Goal: Task Accomplishment & Management: Complete application form

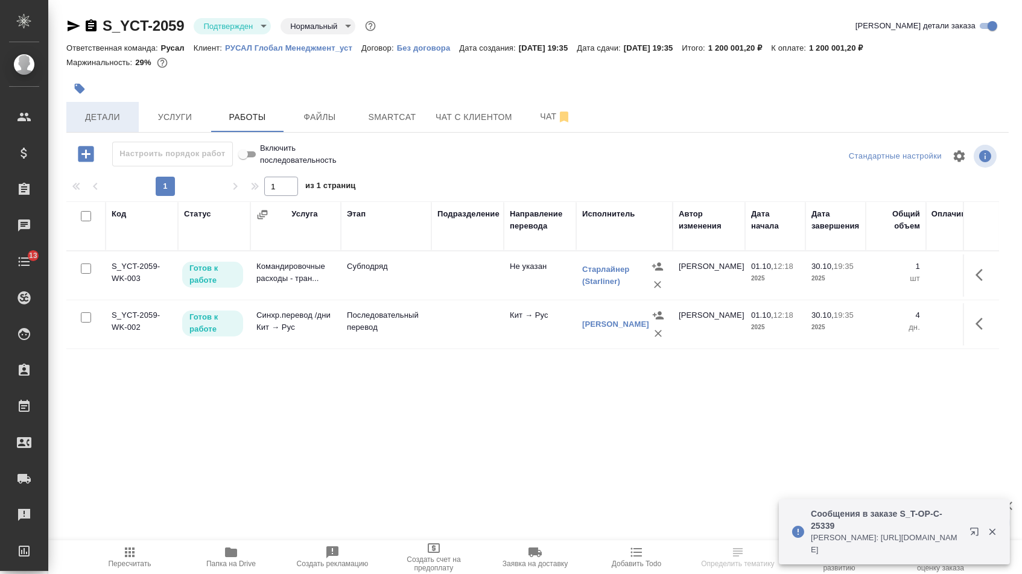
click at [122, 116] on span "Детали" at bounding box center [103, 117] width 58 height 15
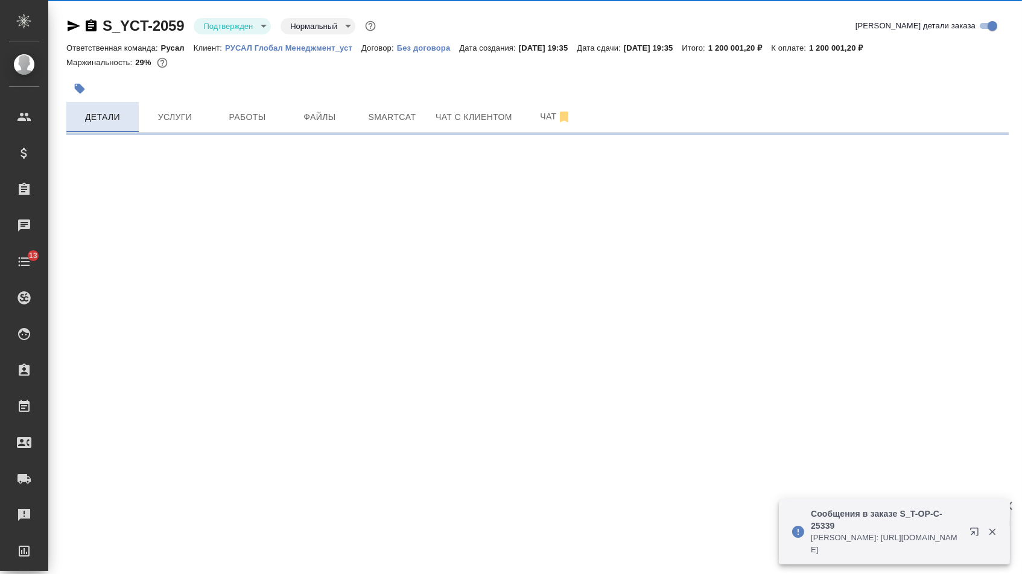
select select "RU"
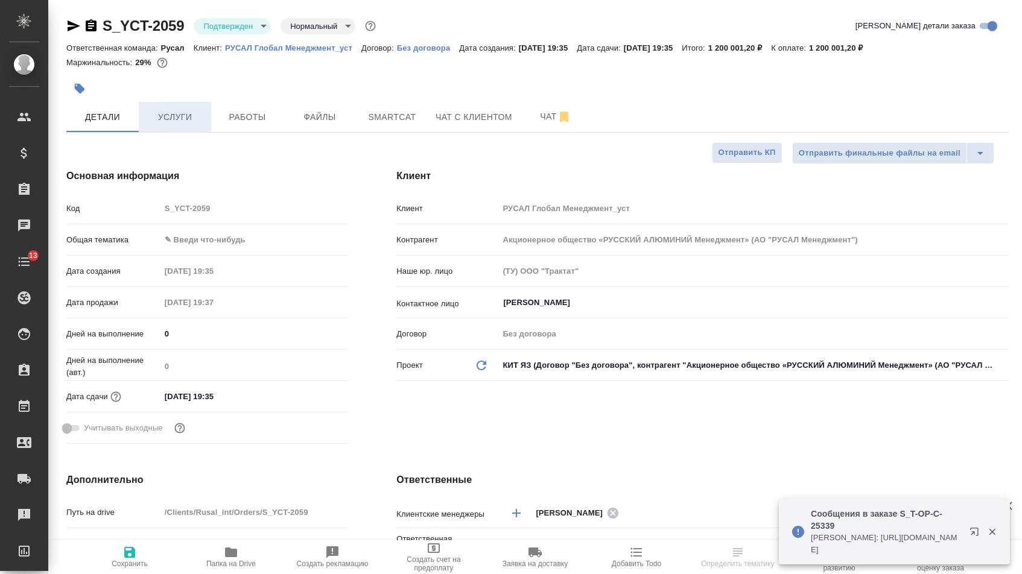
type textarea "x"
click at [171, 122] on span "Услуги" at bounding box center [175, 117] width 58 height 15
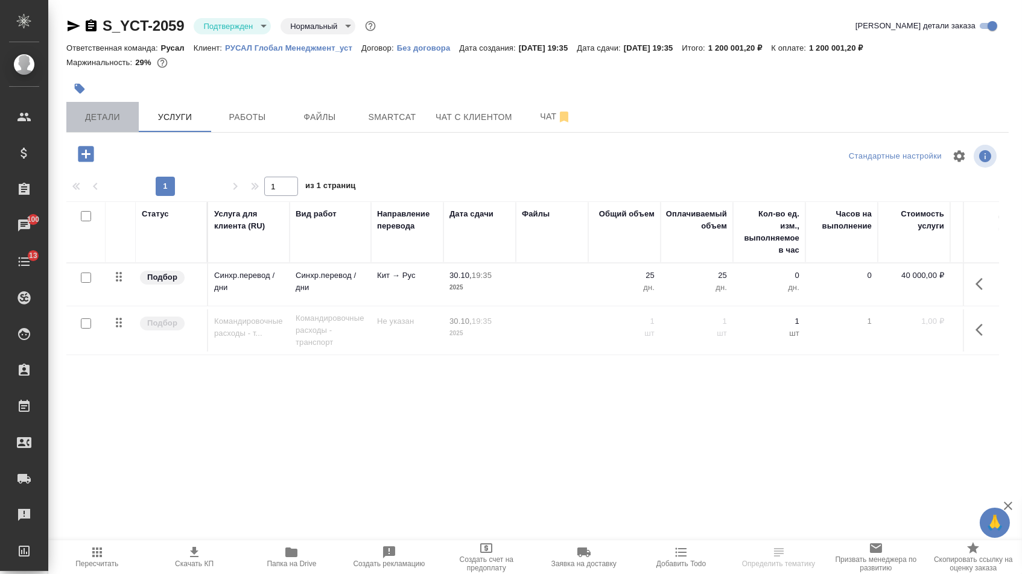
click at [114, 121] on span "Детали" at bounding box center [103, 117] width 58 height 15
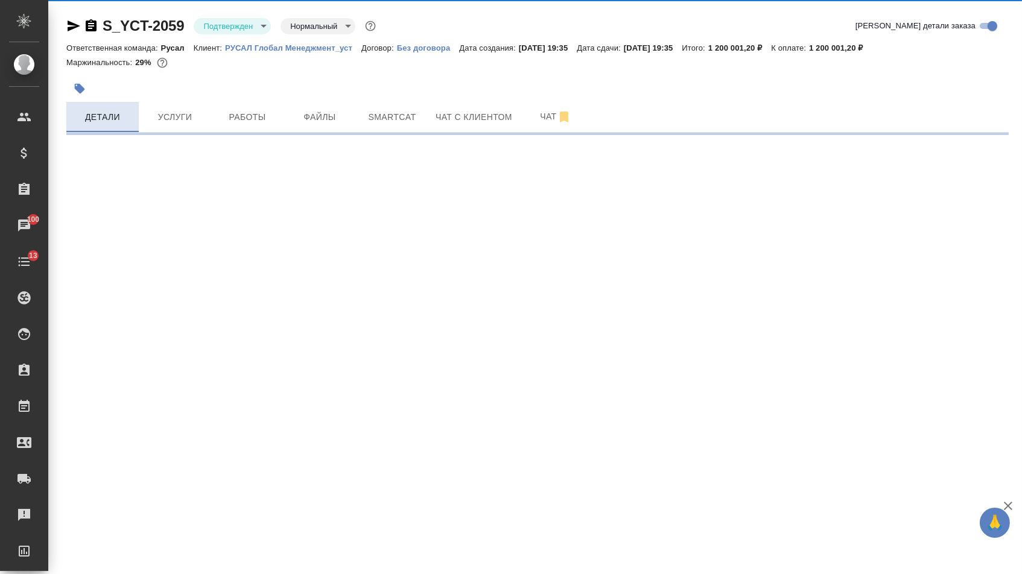
select select "RU"
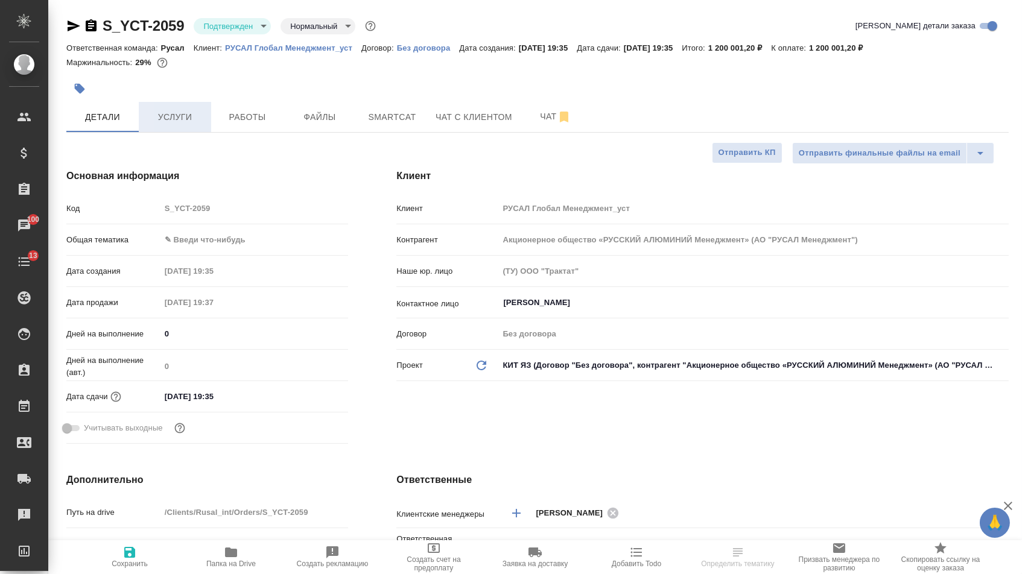
type textarea "x"
click at [176, 119] on span "Услуги" at bounding box center [175, 117] width 58 height 15
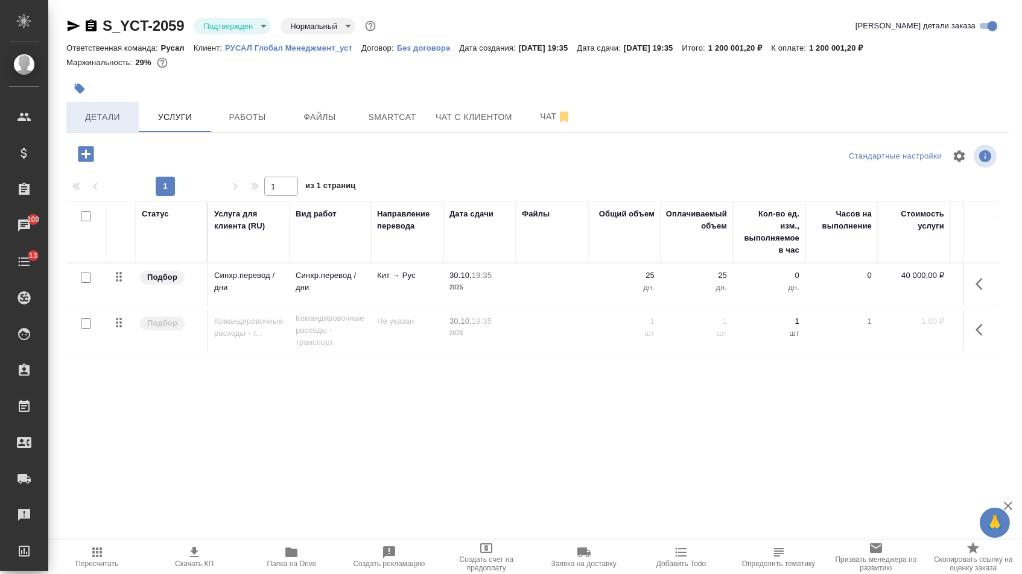
click at [125, 122] on span "Детали" at bounding box center [103, 117] width 58 height 15
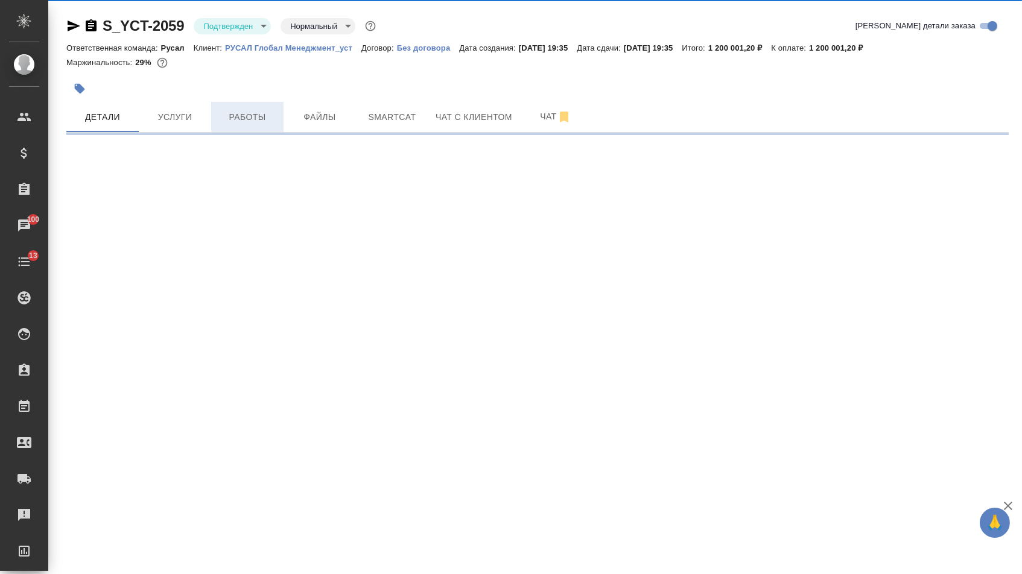
select select "RU"
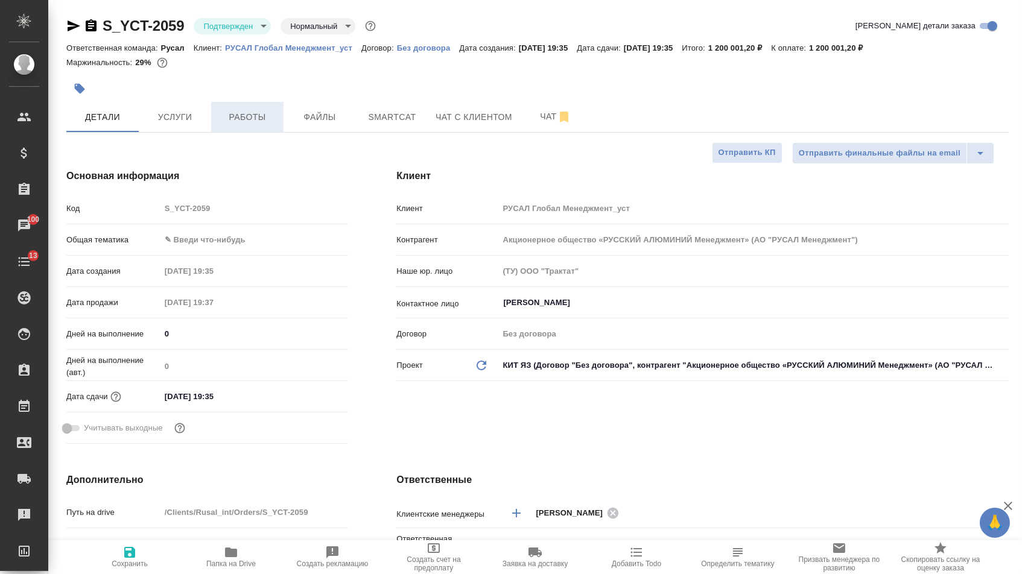
click at [243, 119] on span "Работы" at bounding box center [247, 117] width 58 height 15
type textarea "x"
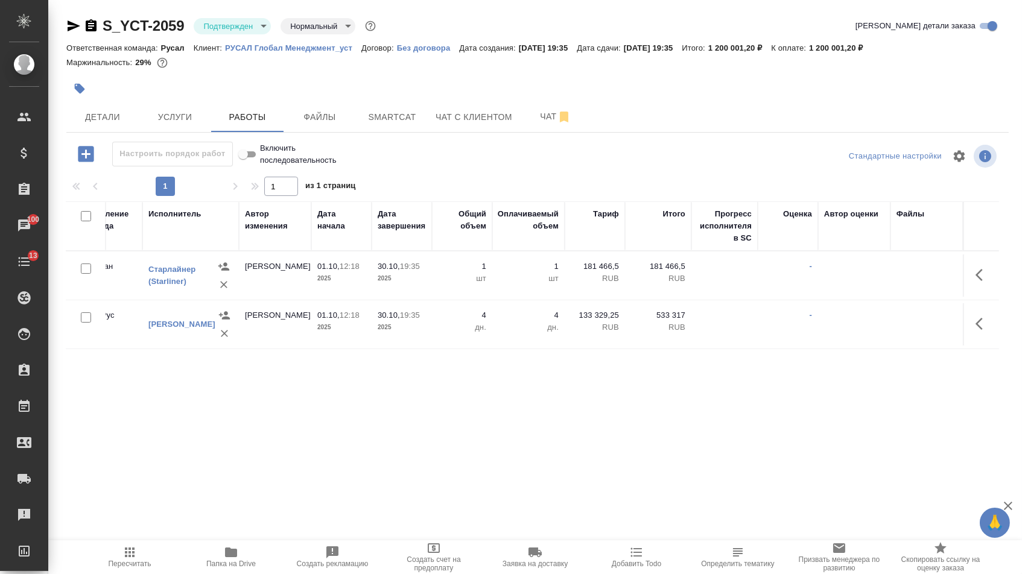
scroll to position [0, 433]
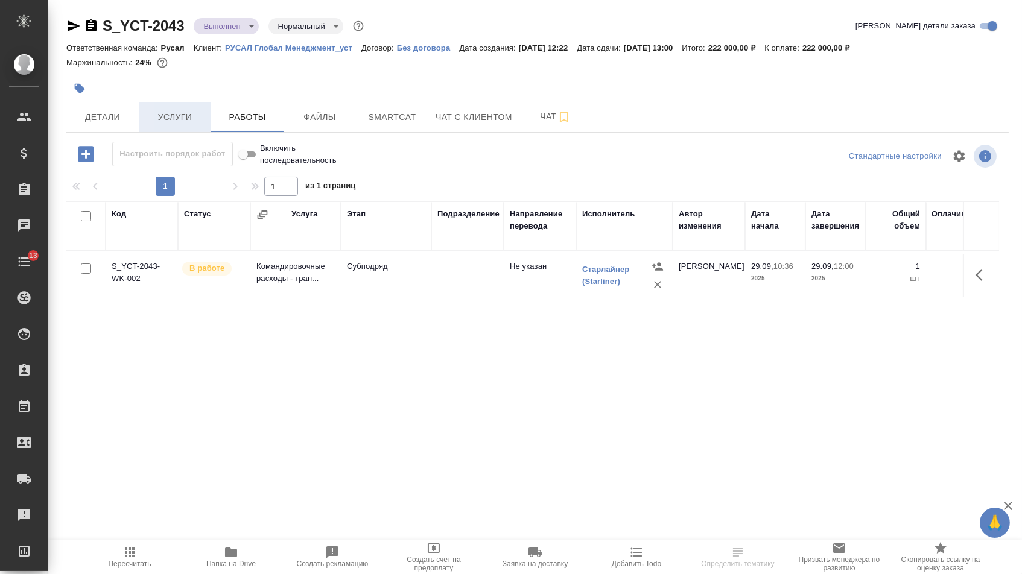
click at [183, 118] on span "Услуги" at bounding box center [175, 117] width 58 height 15
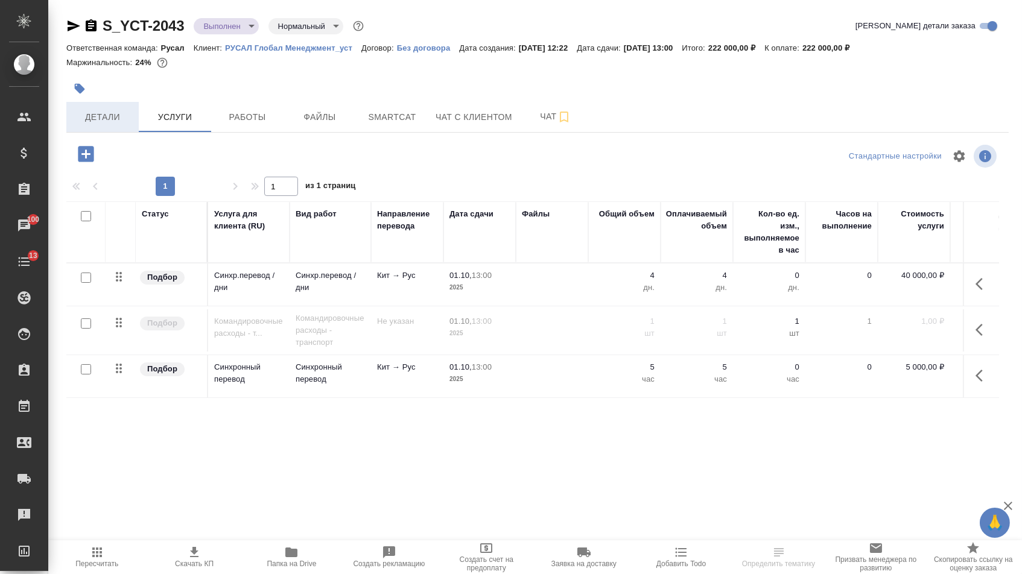
click at [100, 113] on span "Детали" at bounding box center [103, 117] width 58 height 15
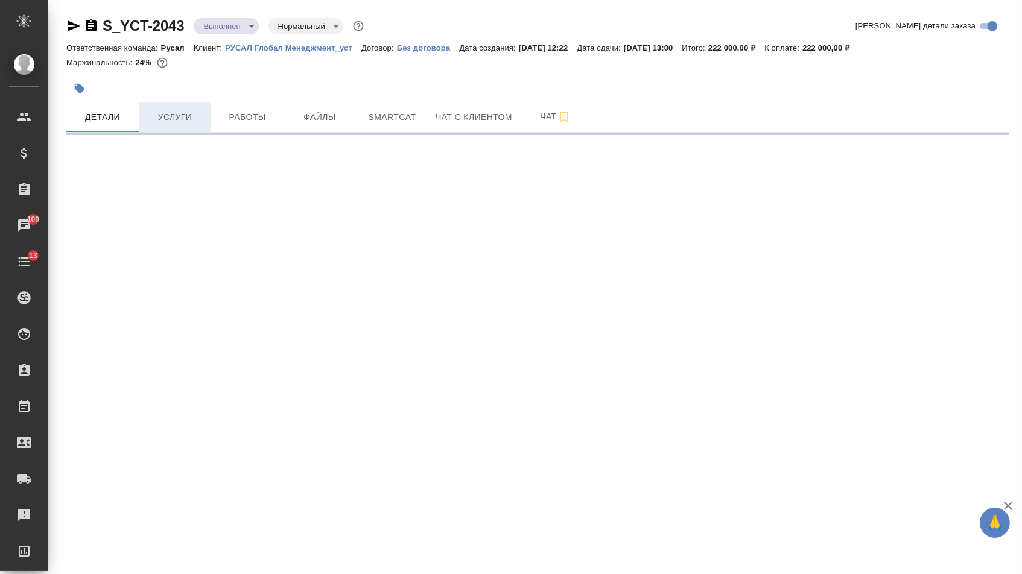
select select "RU"
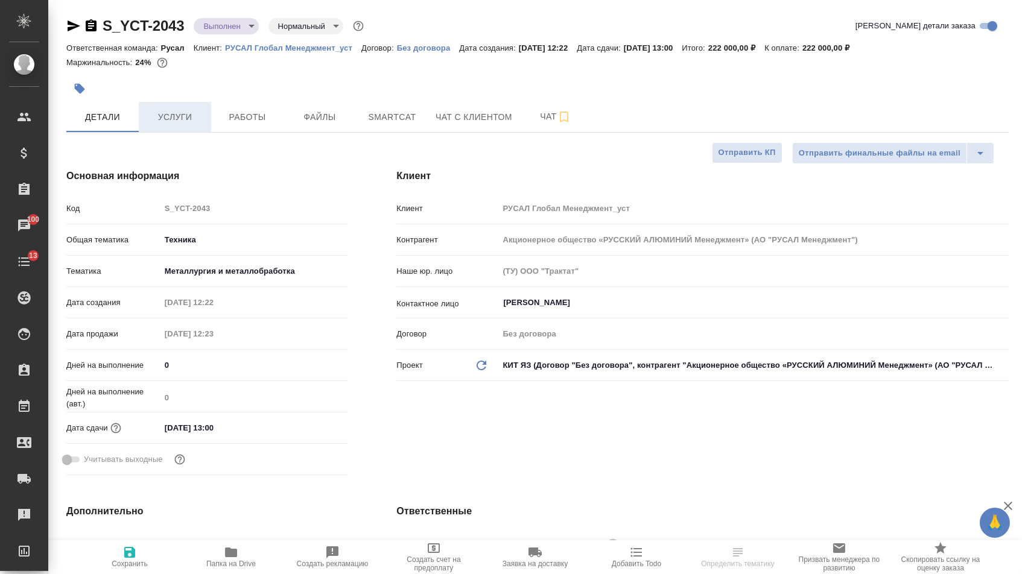
type textarea "x"
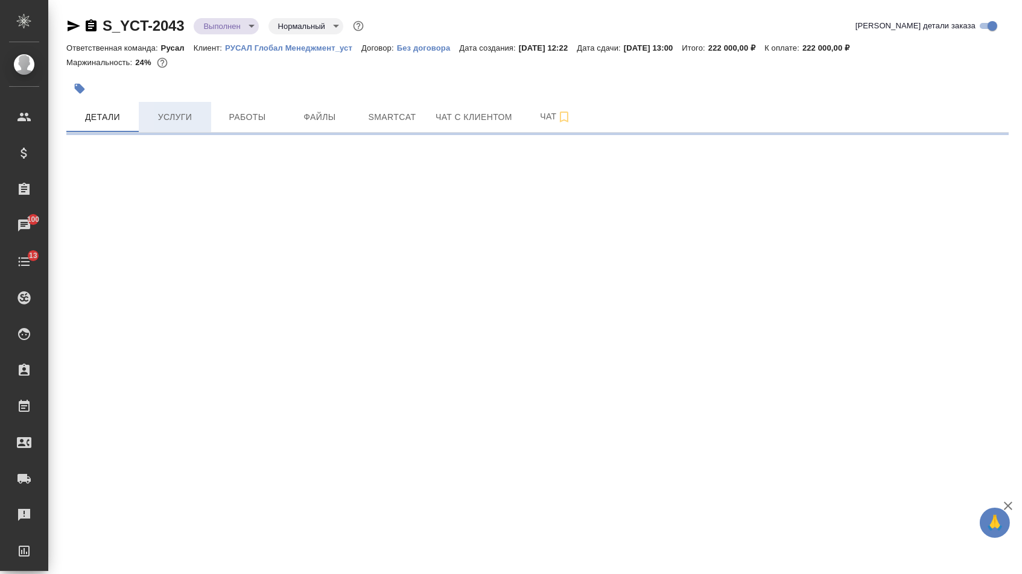
select select "RU"
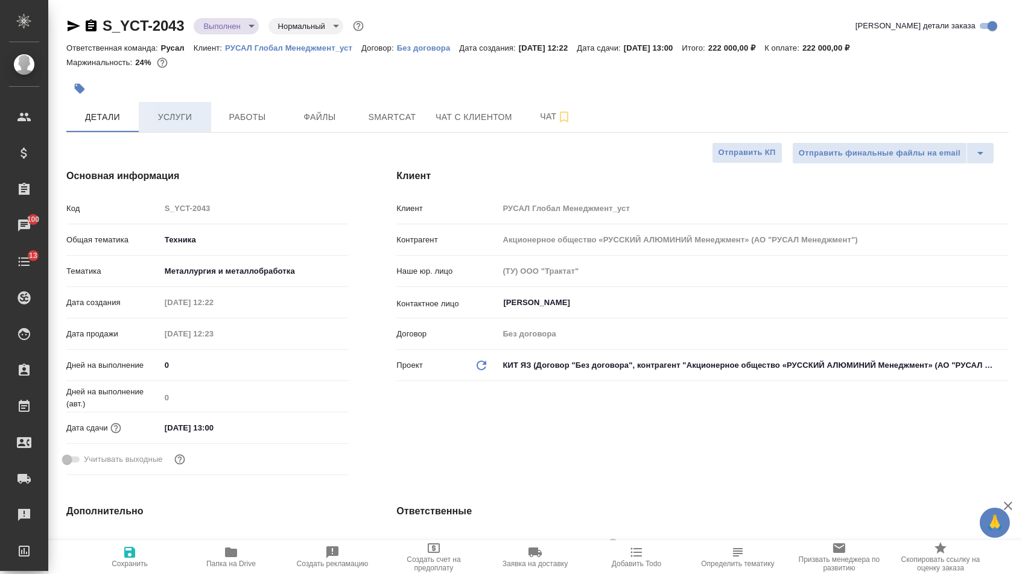
type textarea "x"
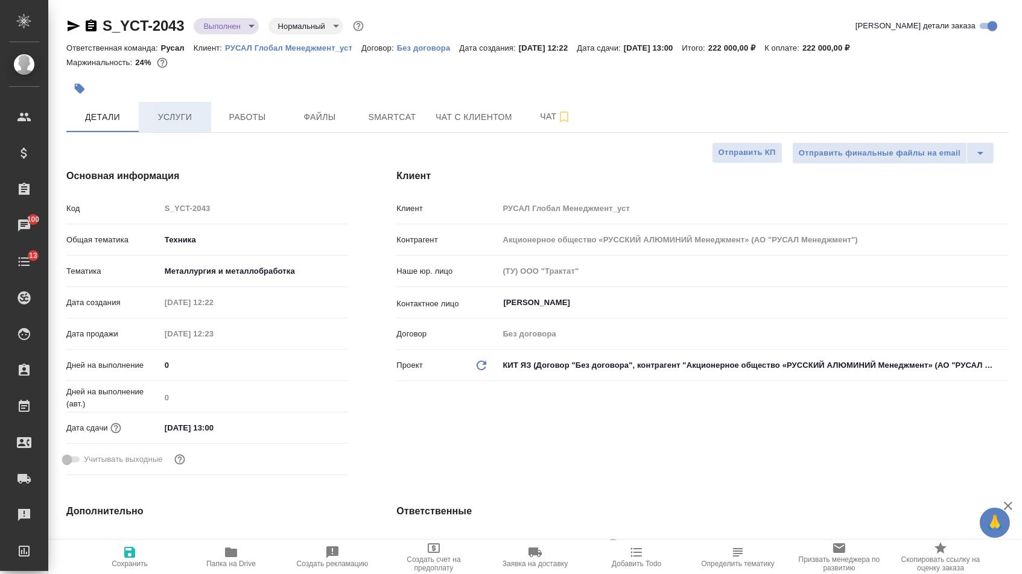
type textarea "x"
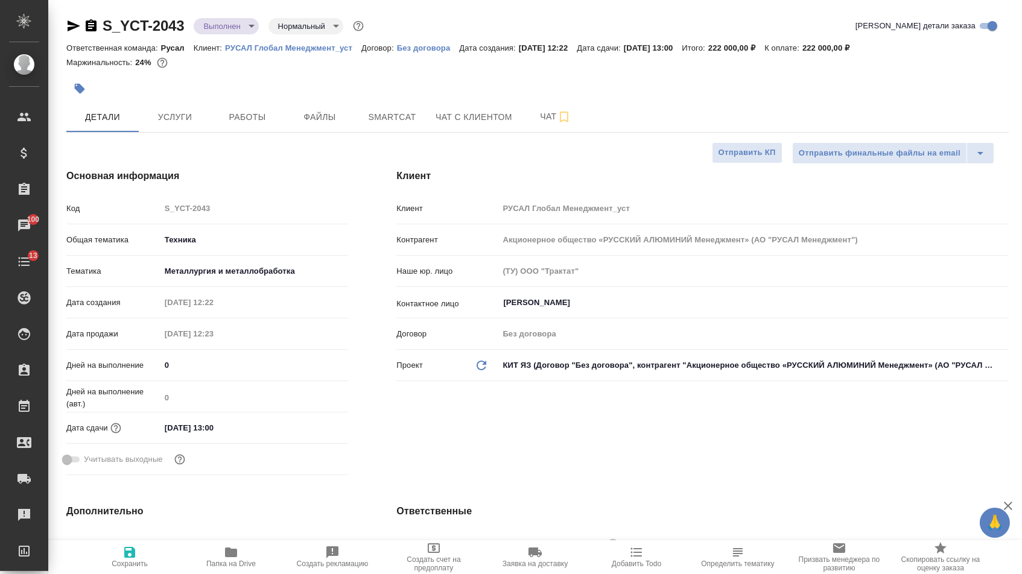
type textarea "x"
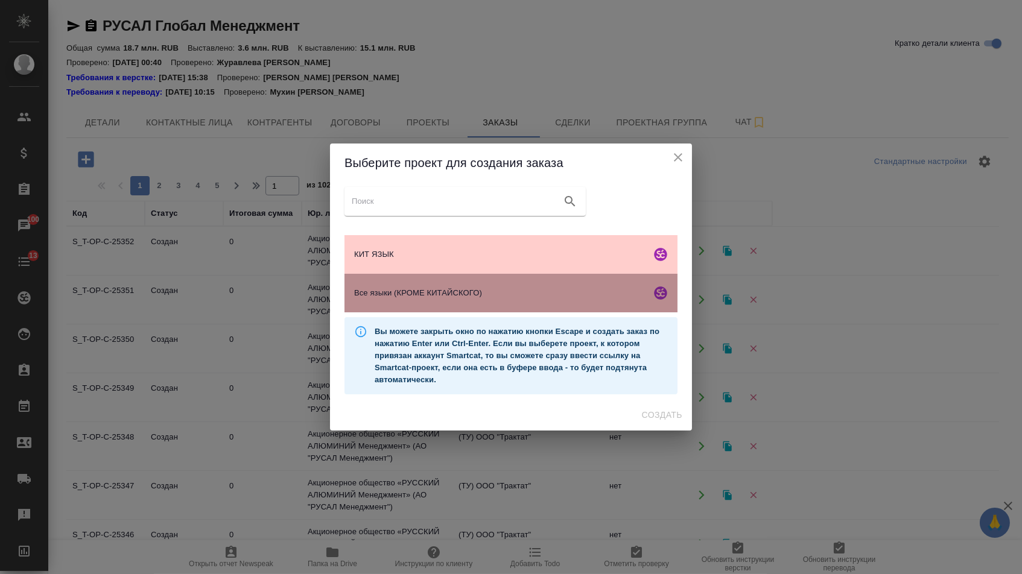
click at [453, 299] on span "Все языки (КРОМЕ КИТАЙСКОГО)" at bounding box center [500, 293] width 292 height 12
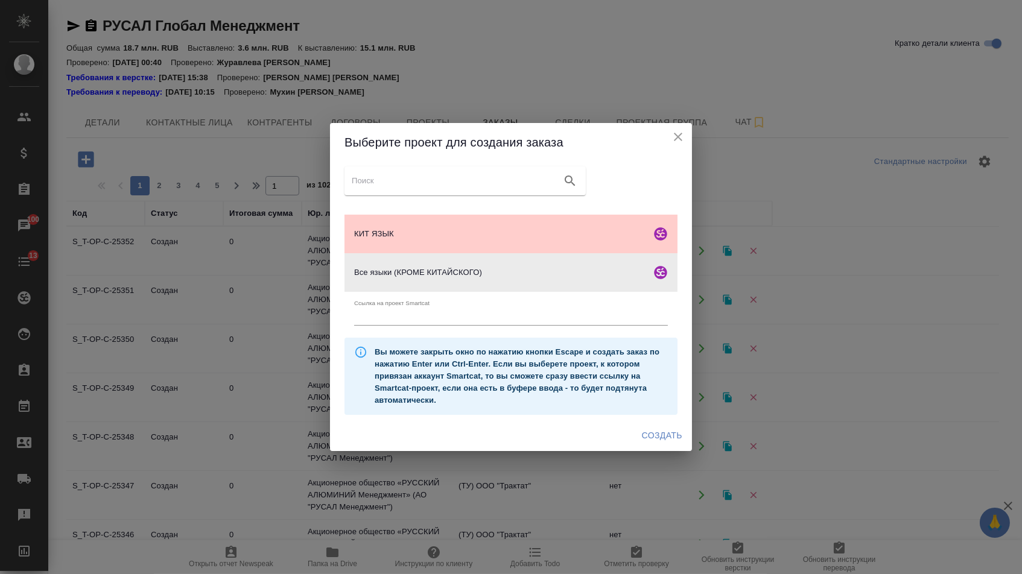
click at [642, 443] on span "Создать" at bounding box center [662, 435] width 40 height 15
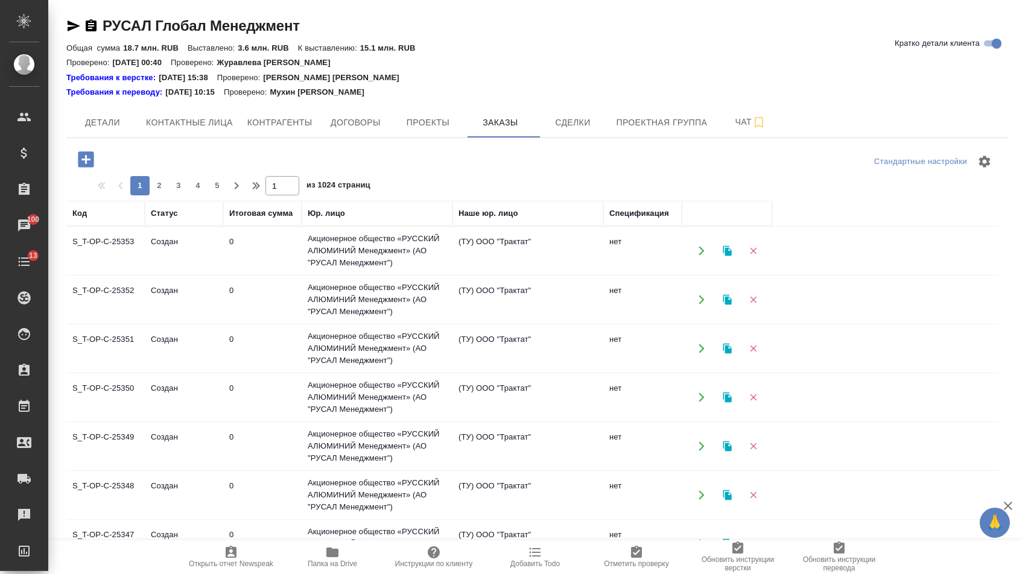
click at [80, 158] on icon "button" at bounding box center [86, 159] width 16 height 16
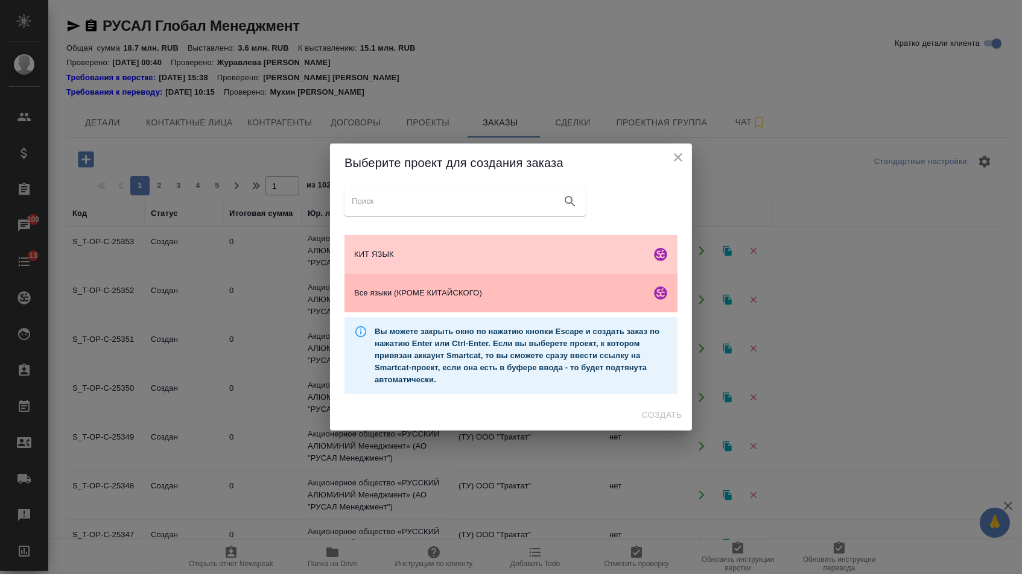
click at [478, 290] on span "Все языки (КРОМЕ КИТАЙСКОГО)" at bounding box center [500, 293] width 292 height 12
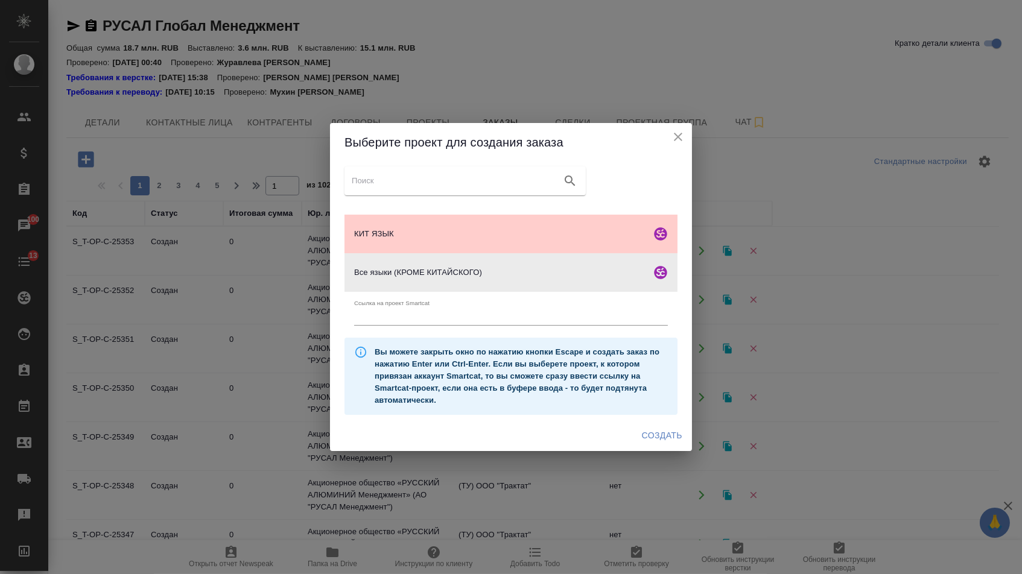
click at [669, 447] on button "Создать" at bounding box center [662, 436] width 50 height 22
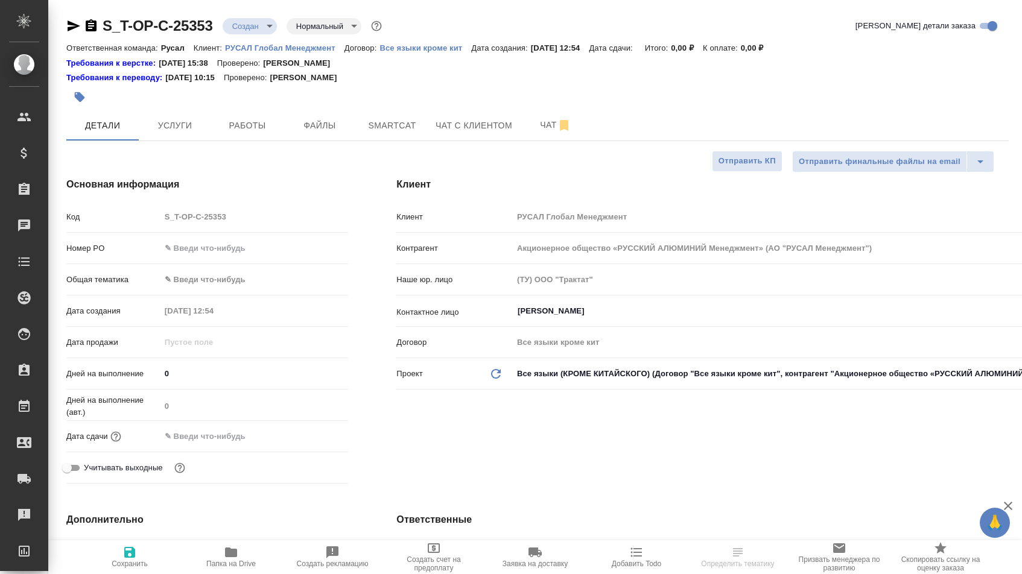
select select "RU"
type textarea "x"
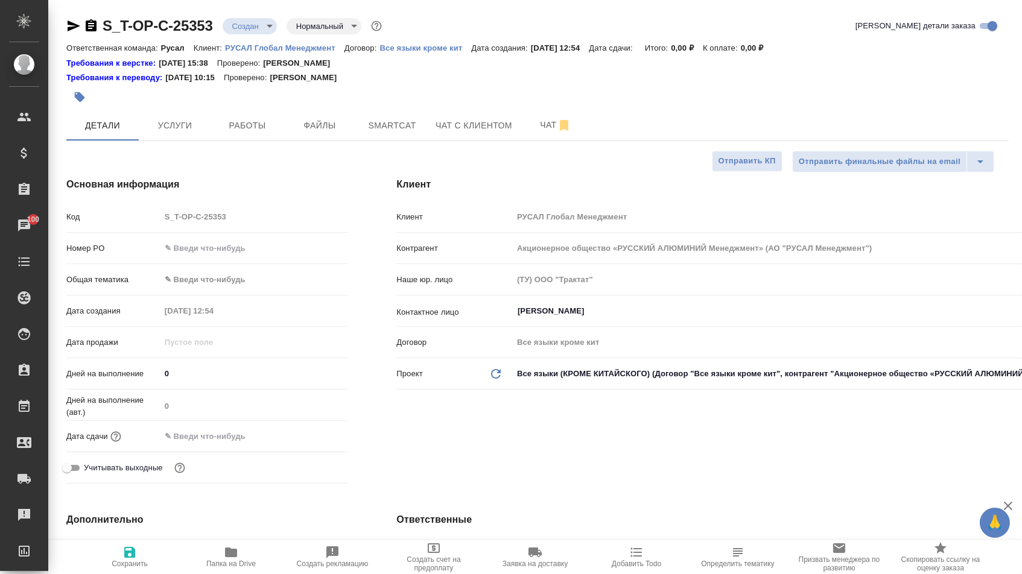
type textarea "x"
click at [234, 247] on input "text" at bounding box center [254, 247] width 188 height 17
type input "о"
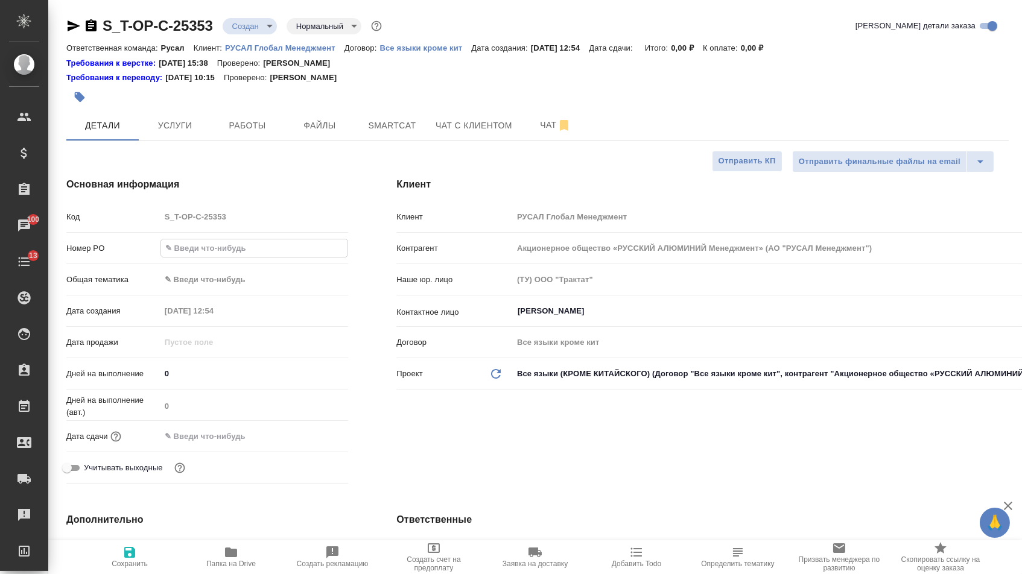
type textarea "x"
type input "от"
type textarea "x"
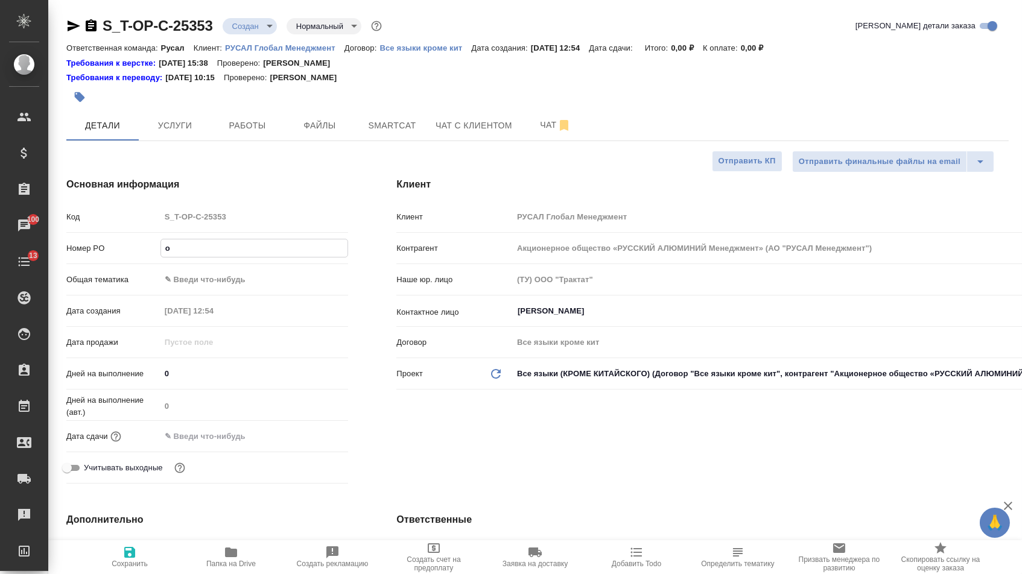
type textarea "x"
type input "от"
type textarea "x"
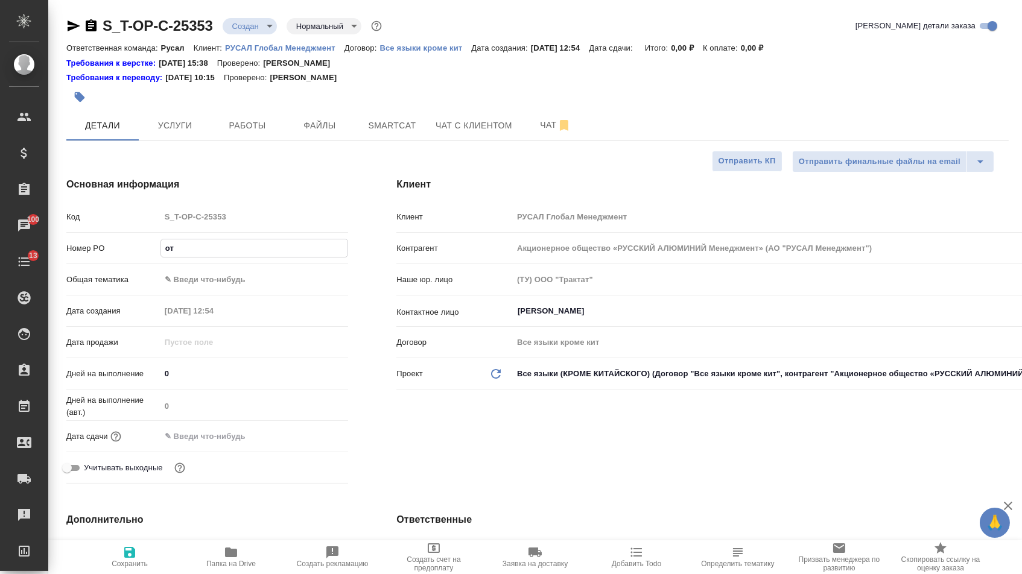
type textarea "x"
type input "от [PERSON_NAME]"
type textarea "x"
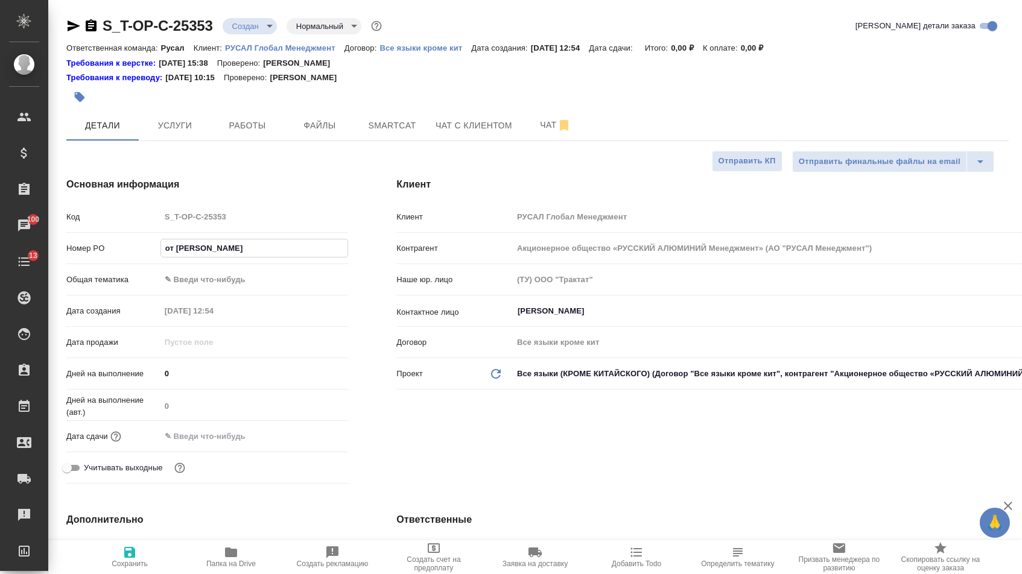
type input "от [DEMOGRAPHIC_DATA]"
type textarea "x"
type input "от [DEMOGRAPHIC_DATA]"
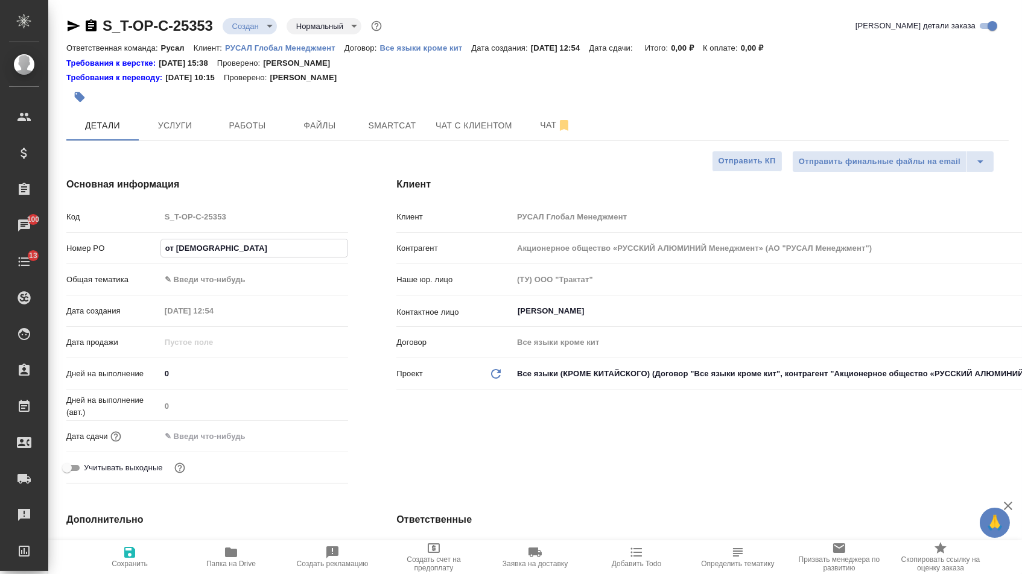
type textarea "x"
type input "от [DEMOGRAPHIC_DATA]"
type textarea "x"
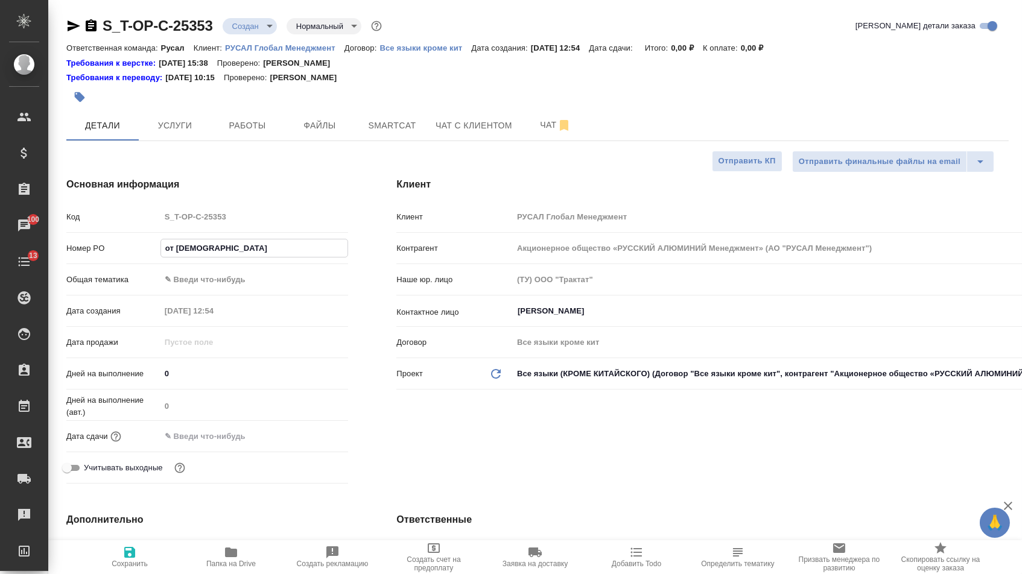
type textarea "x"
type input "от Исаеа"
type textarea "x"
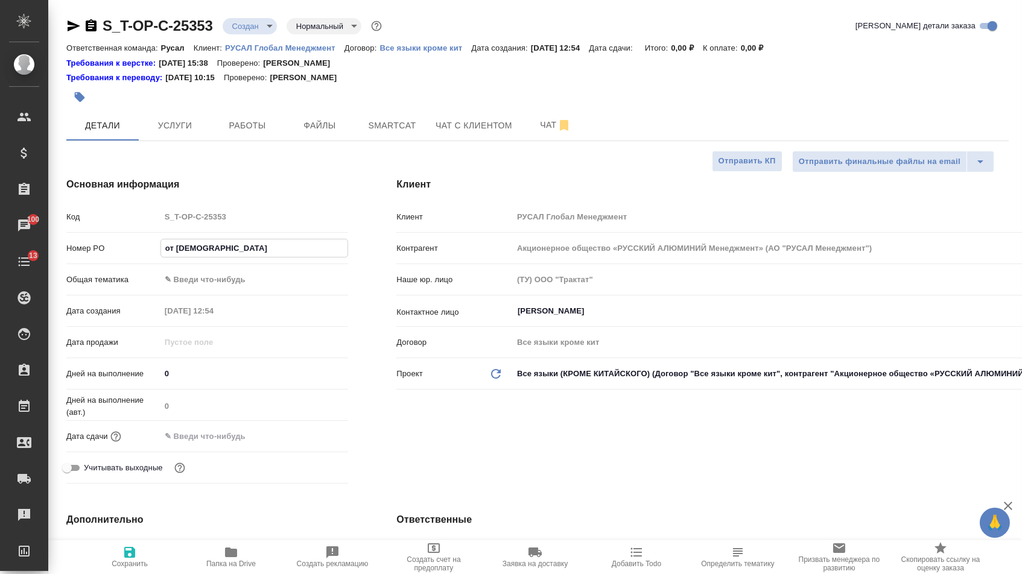
type textarea "x"
type input "от Исаеа_"
type textarea "x"
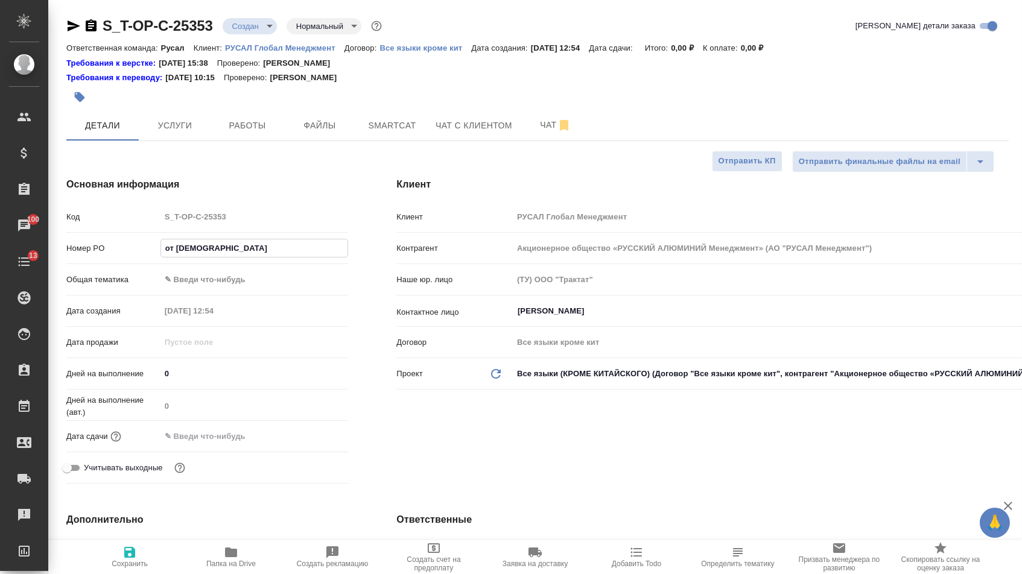
type input "от Исаеа_0"
type textarea "x"
type input "от Исаеа_01"
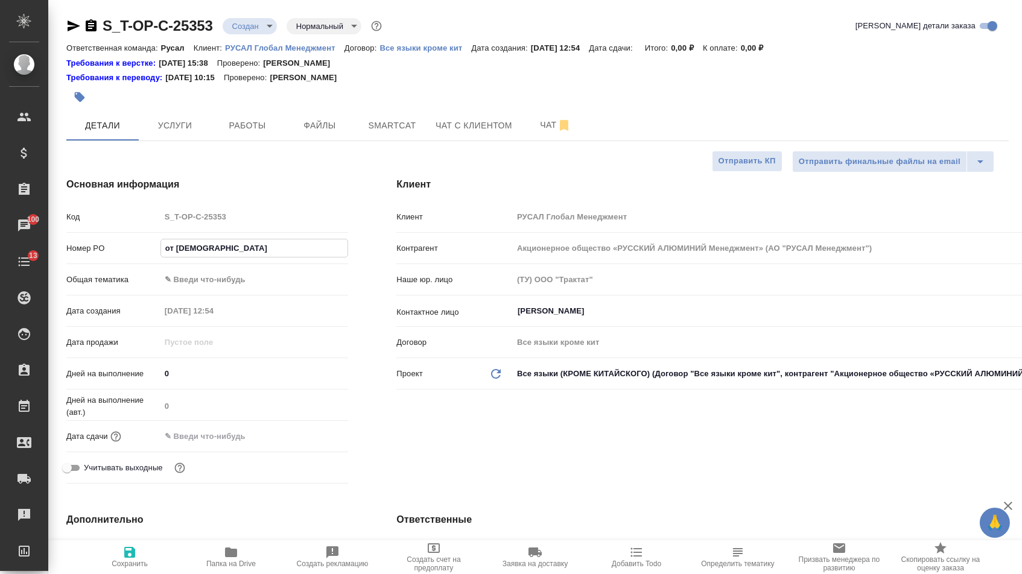
type textarea "x"
type input "от Исаеа_01."
type textarea "x"
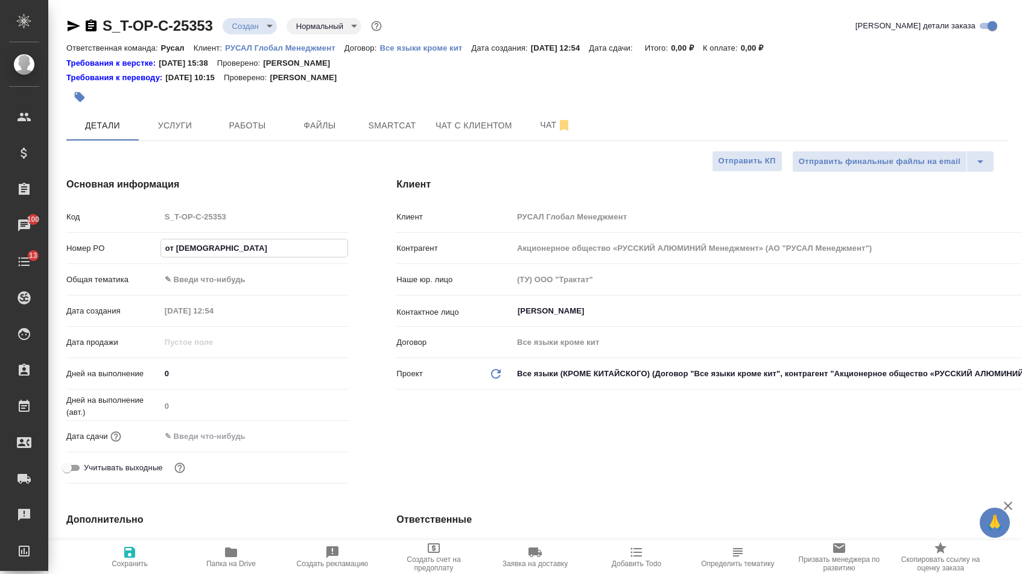
type textarea "x"
type input "от Исаеа_01.0"
type textarea "x"
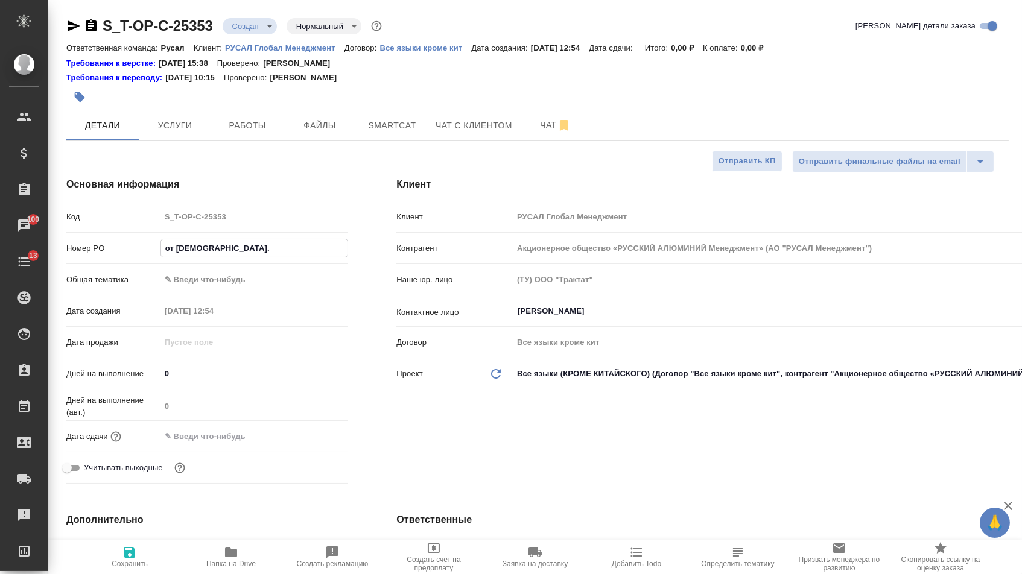
type textarea "x"
type input "от Исаеа_01."
type textarea "x"
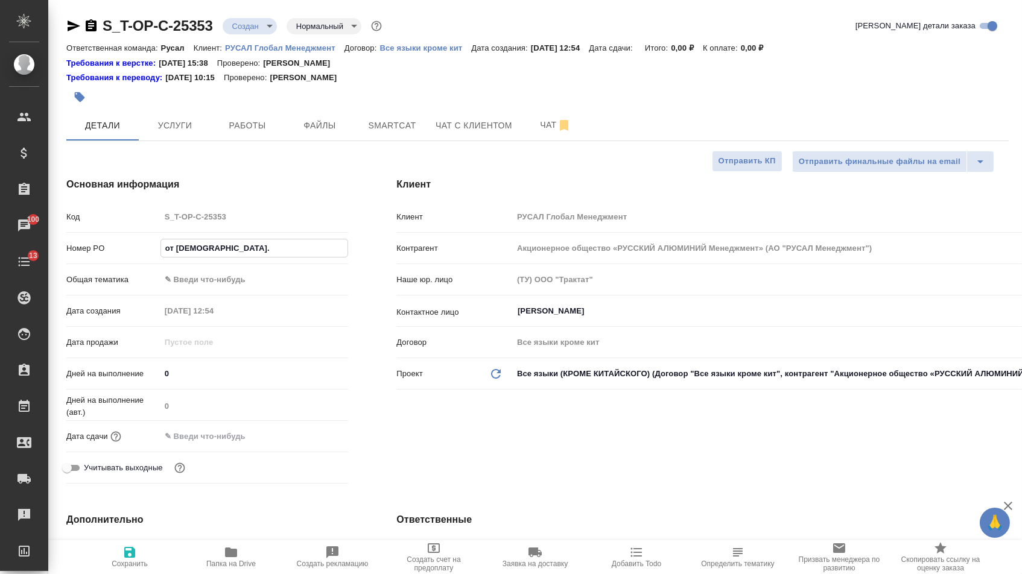
type input "от Исаеа_01.1"
type textarea "x"
type input "от Исаеа_01.10"
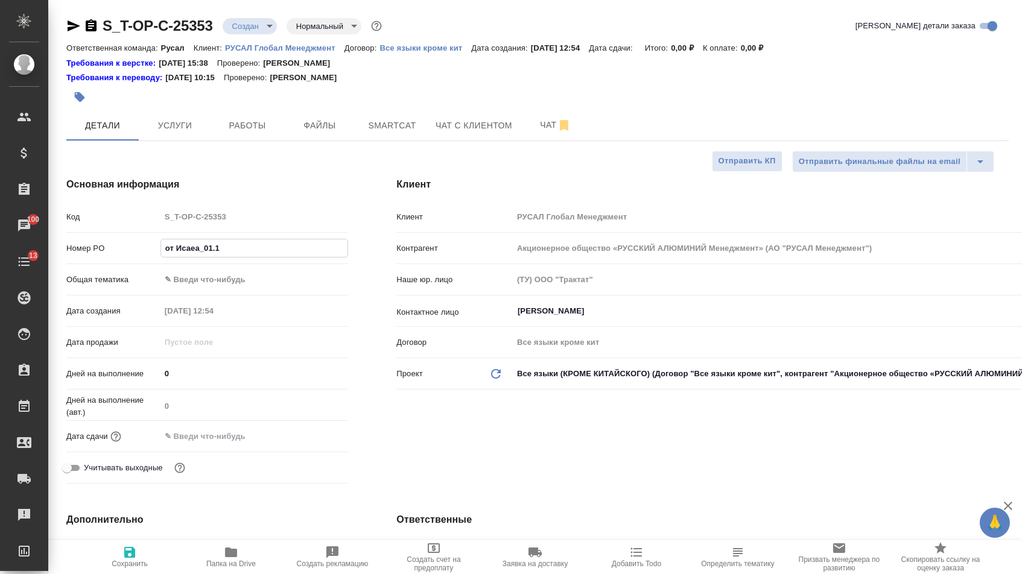
type textarea "x"
type input "от Исаеа_01.10-"
type textarea "x"
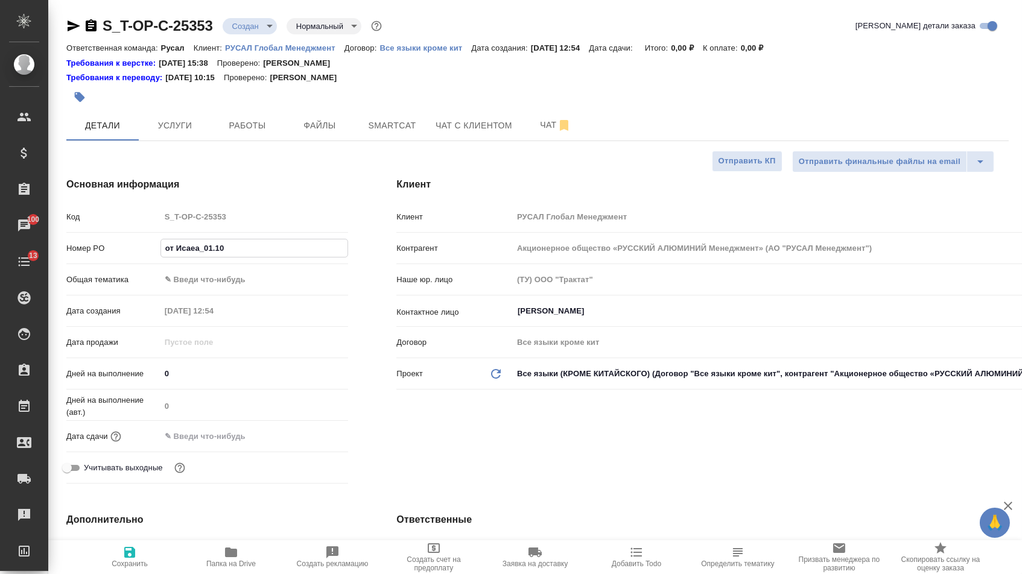
type textarea "x"
type input "от Исаеа_01.10"
type textarea "x"
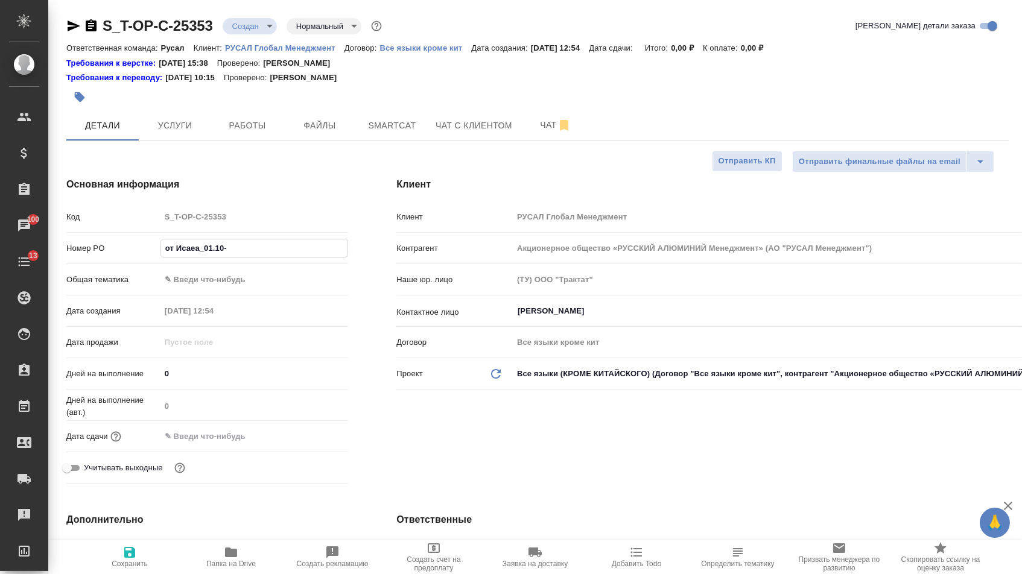
type textarea "x"
type input "от Исаеа_01.10_"
type textarea "x"
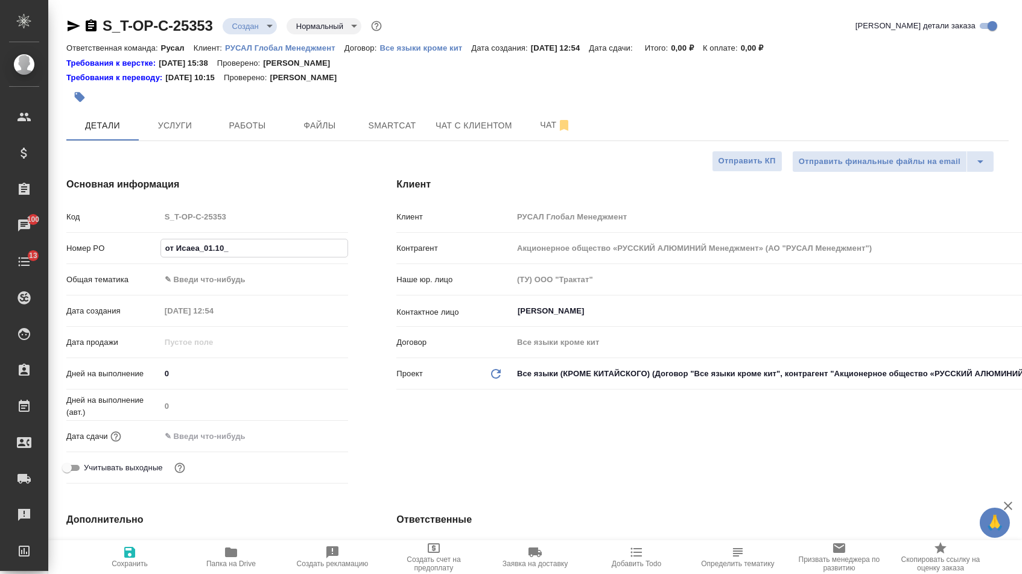
type input "от Исаеа_01.10_2"
type textarea "x"
type input "от Исаеа_01.10_2"
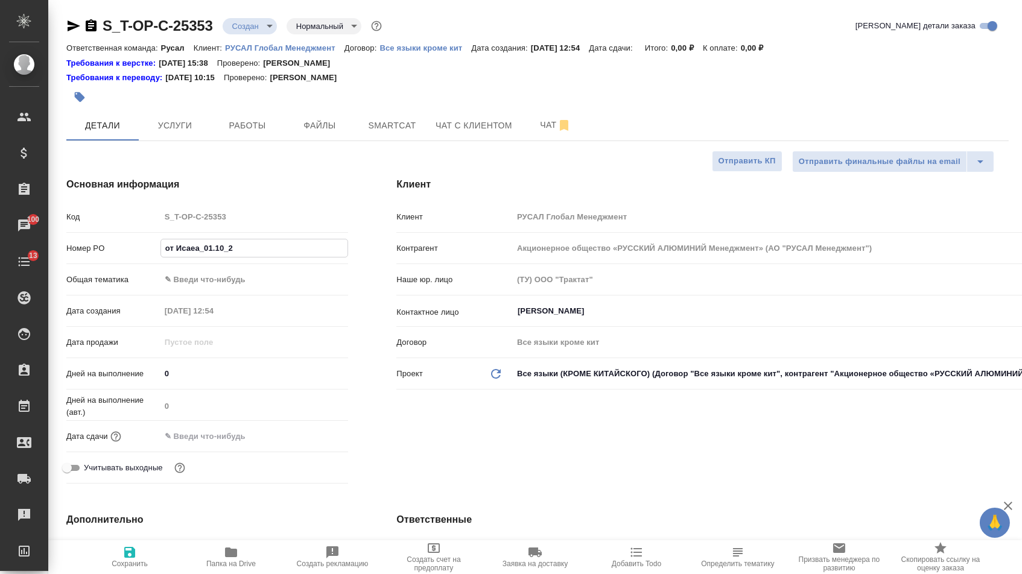
click at [240, 278] on body "🙏 .cls-1 fill:#fff; AWATERA Menshikova Aleksandra Клиенты Спецификации Заказы 1…" at bounding box center [511, 287] width 1022 height 574
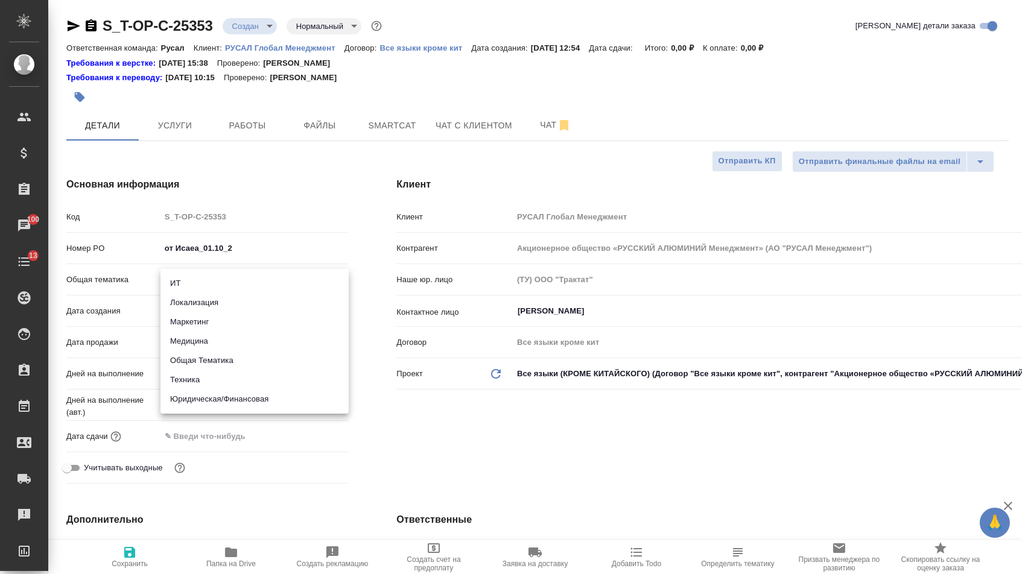
click at [207, 397] on li "Юридическая/Финансовая" at bounding box center [254, 399] width 188 height 19
type input "yr-fn"
type textarea "x"
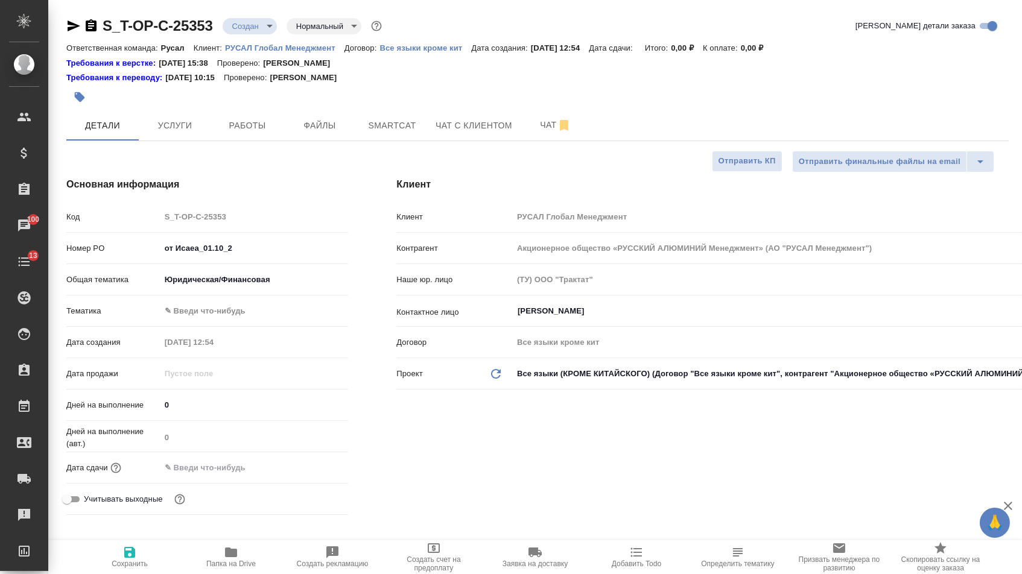
click at [212, 311] on body "🙏 .cls-1 fill:#fff; AWATERA Menshikova Aleksandra Клиенты Спецификации Заказы 1…" at bounding box center [511, 287] width 1022 height 574
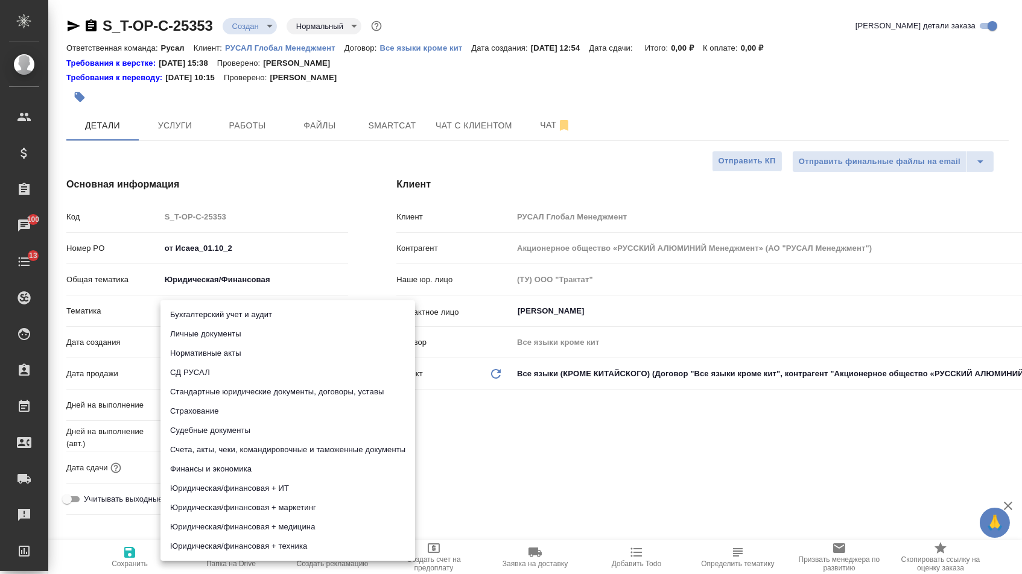
click at [204, 449] on li "Счета, акты, чеки, командировочные и таможенные документы" at bounding box center [287, 449] width 255 height 19
type textarea "x"
type input "5f647205b73bc97568ca66c0"
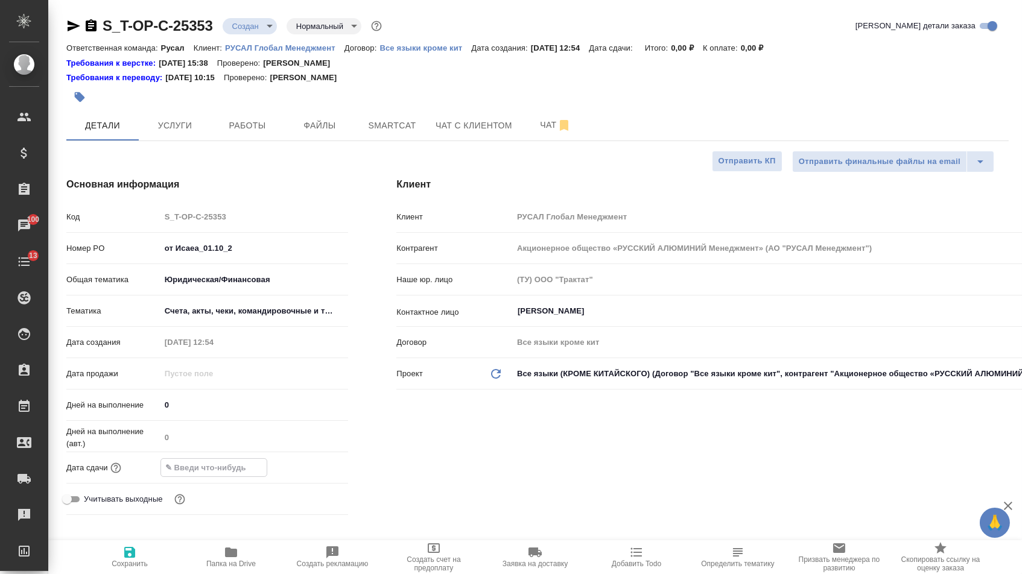
click at [194, 467] on input "text" at bounding box center [214, 467] width 106 height 17
click at [312, 473] on icon "button" at bounding box center [313, 467] width 14 height 14
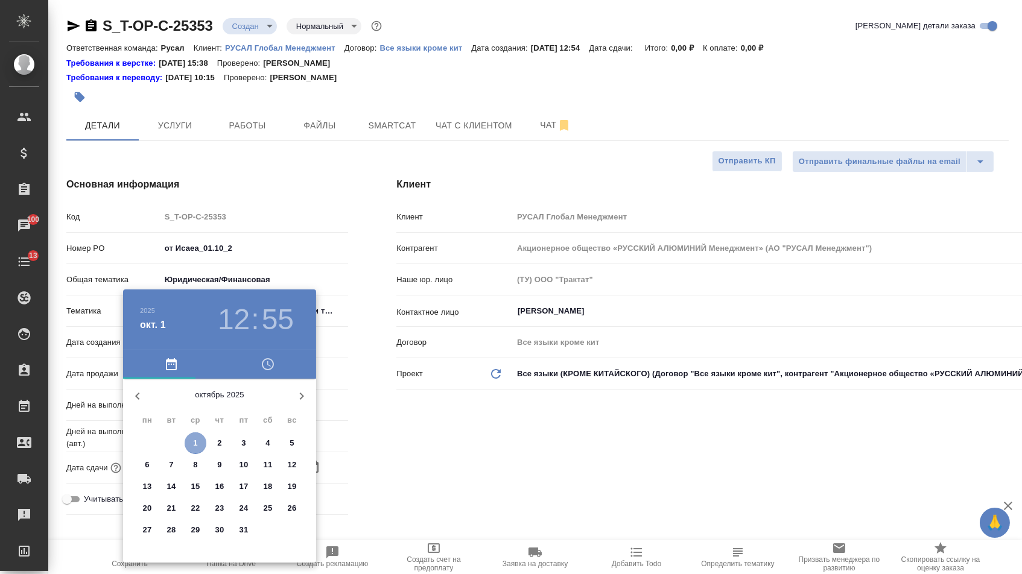
click at [198, 441] on span "1" at bounding box center [196, 443] width 22 height 12
type input "01.10.2025 12:55"
type textarea "x"
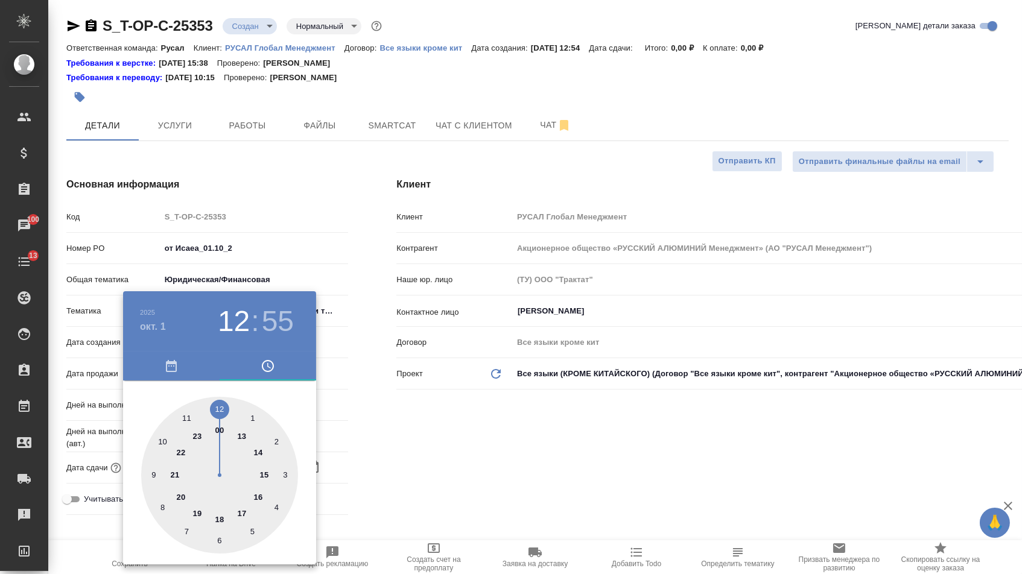
click at [220, 515] on div at bounding box center [219, 475] width 157 height 157
type input "01.10.2025 18:55"
type textarea "x"
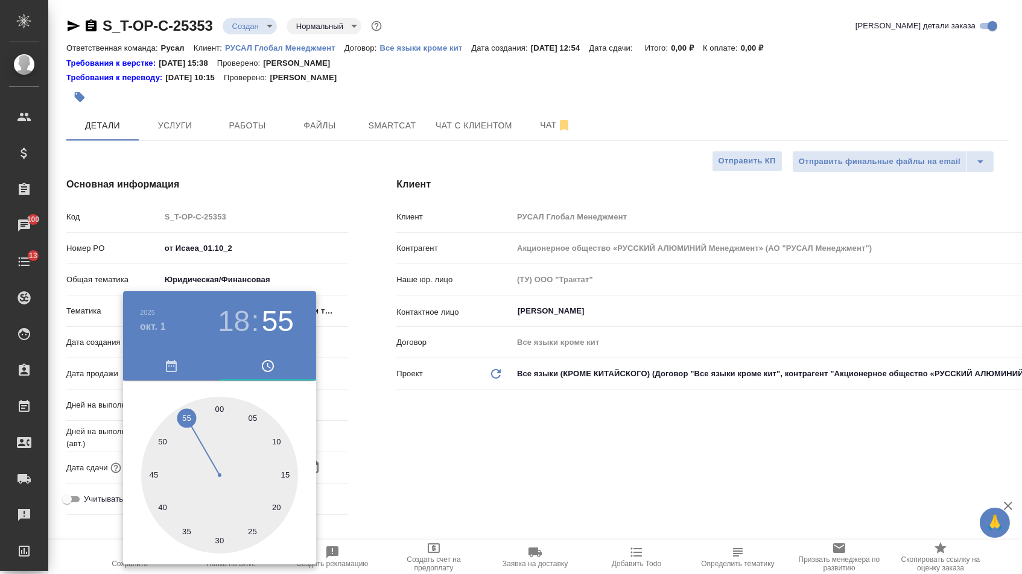
type textarea "x"
type input "01.10.2025 18:00"
click at [219, 406] on div at bounding box center [219, 475] width 157 height 157
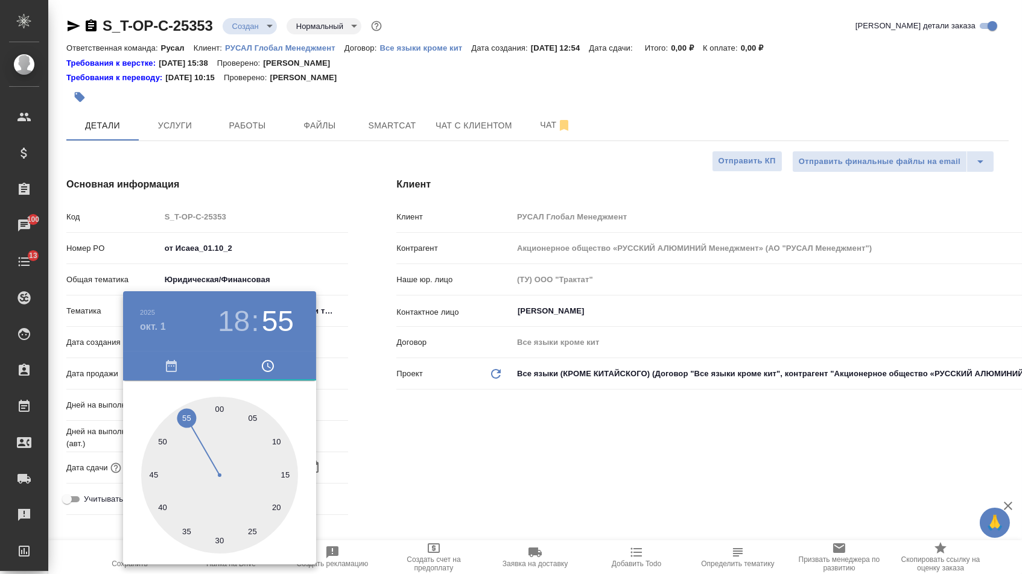
type textarea "x"
click at [399, 419] on div at bounding box center [511, 287] width 1022 height 574
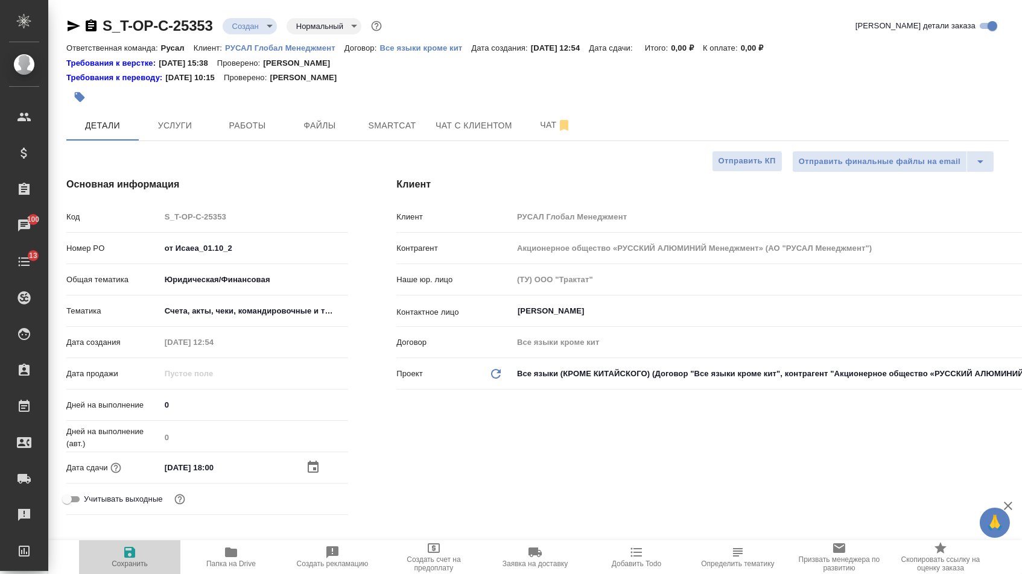
click at [124, 552] on icon "button" at bounding box center [129, 552] width 11 height 11
type textarea "x"
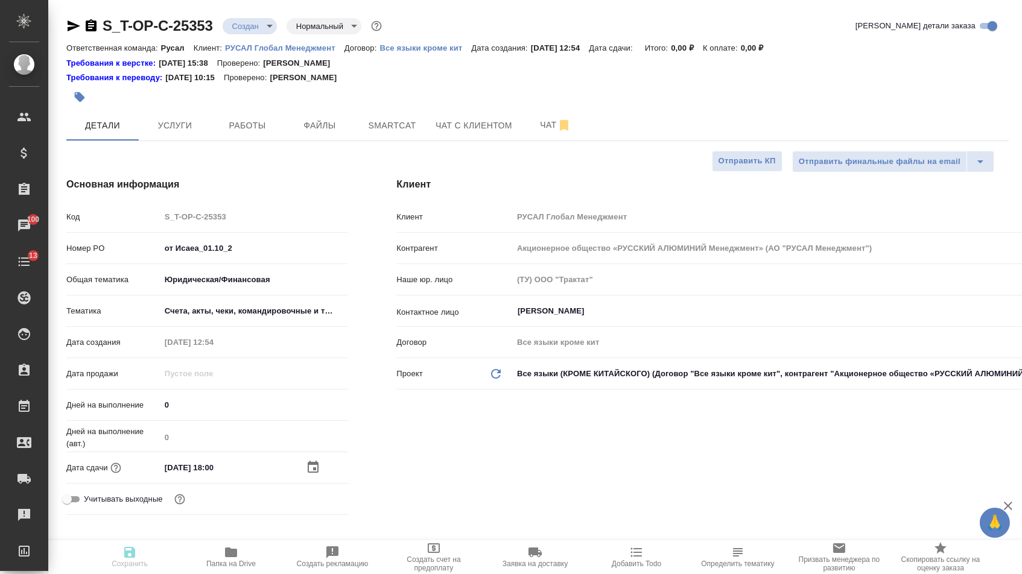
type textarea "x"
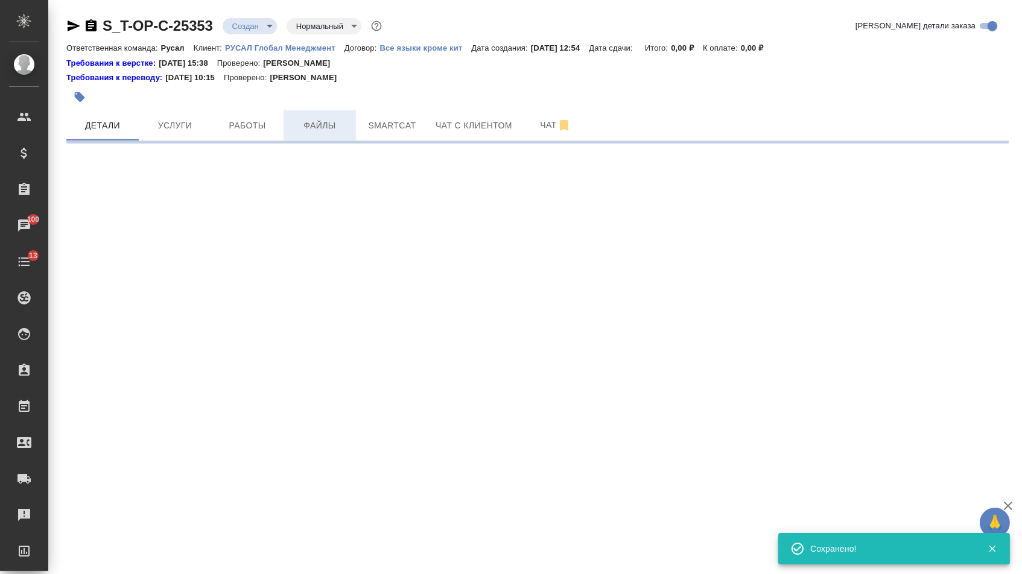
select select "RU"
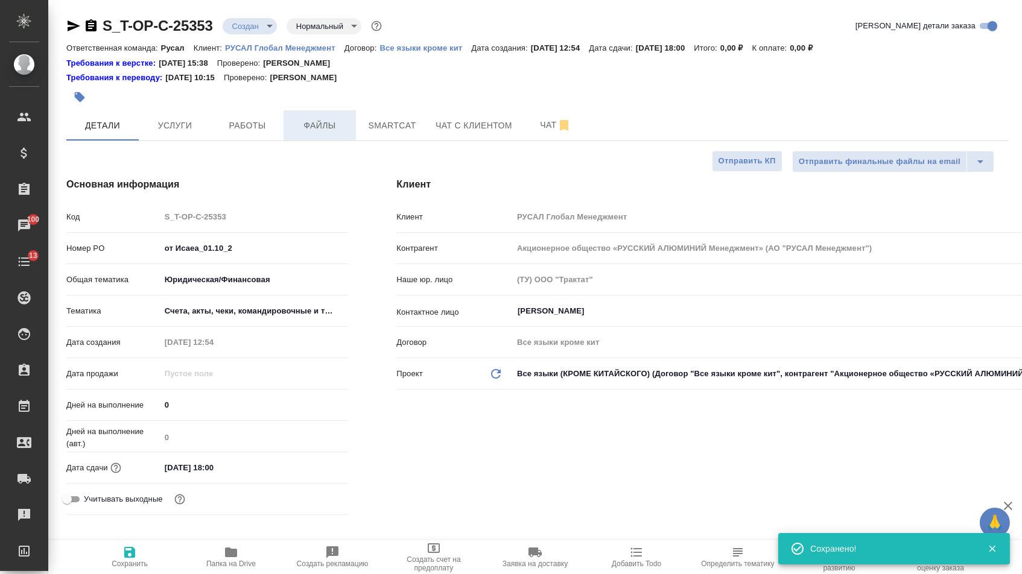
type textarea "x"
click at [311, 131] on span "Файлы" at bounding box center [320, 125] width 58 height 15
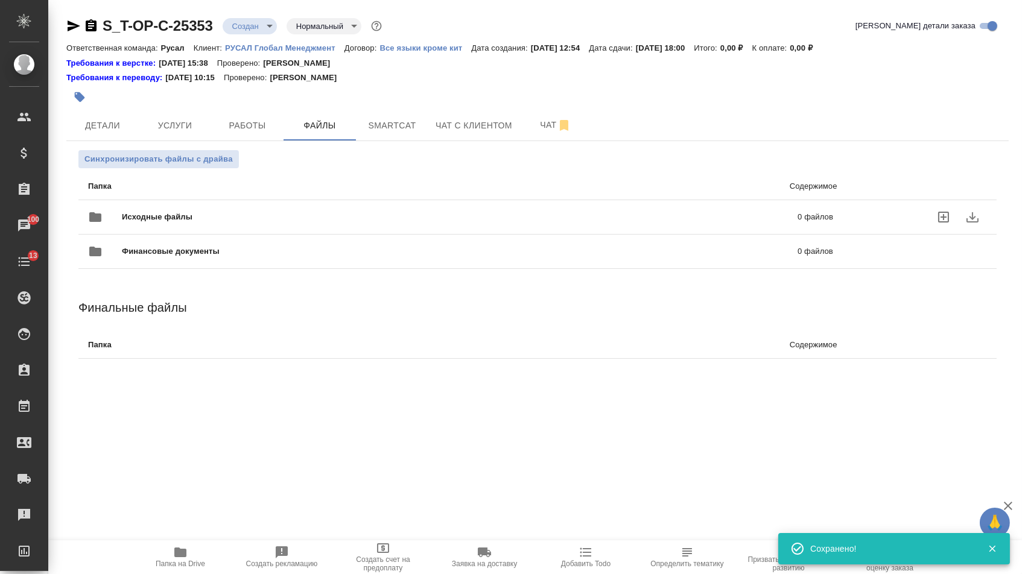
click at [215, 210] on div "Исходные файлы 0 файлов" at bounding box center [460, 217] width 745 height 29
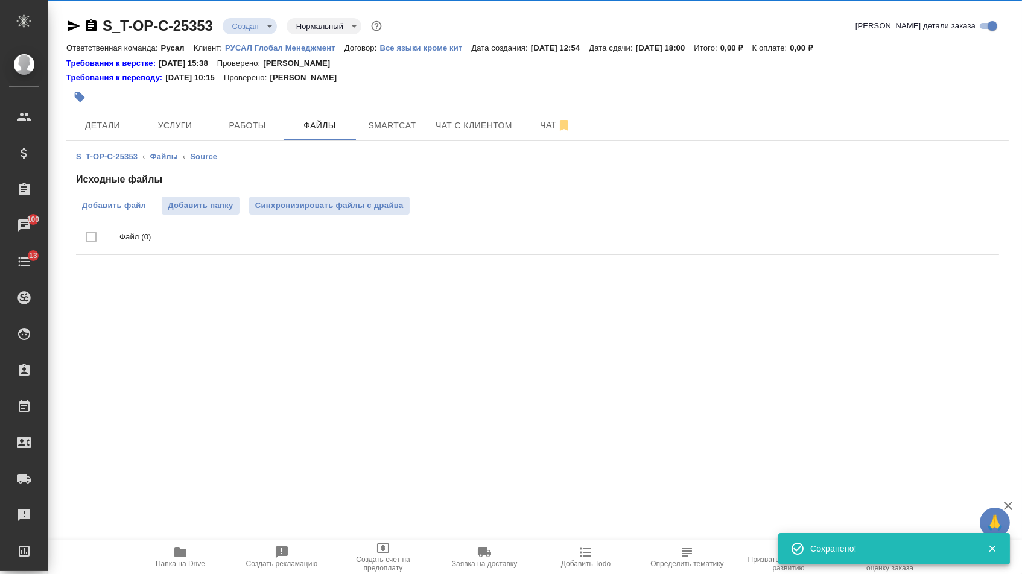
click at [107, 204] on span "Добавить файл" at bounding box center [114, 206] width 64 height 12
click at [0, 0] on input "Добавить файл" at bounding box center [0, 0] width 0 height 0
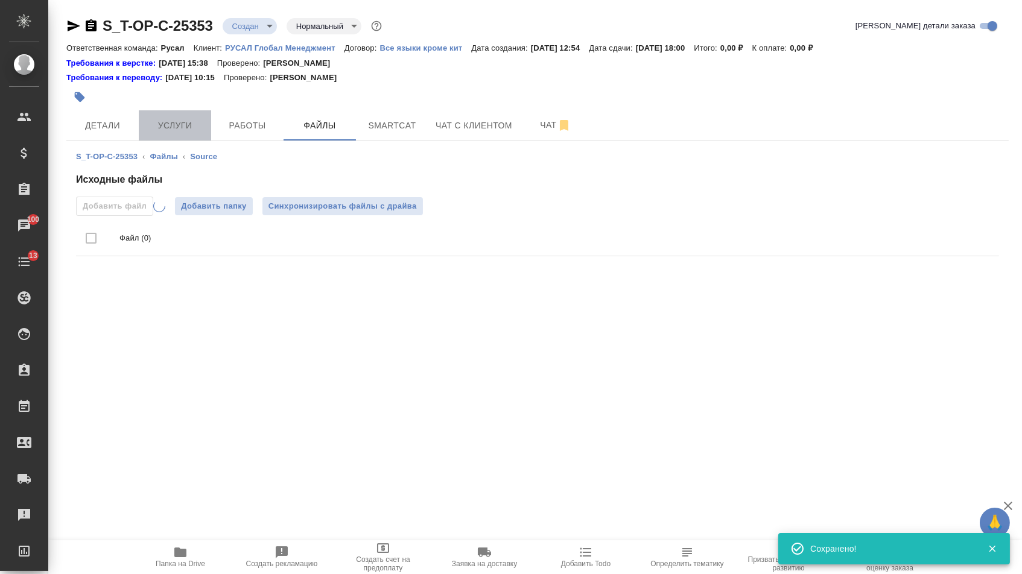
click at [154, 129] on span "Услуги" at bounding box center [175, 125] width 58 height 15
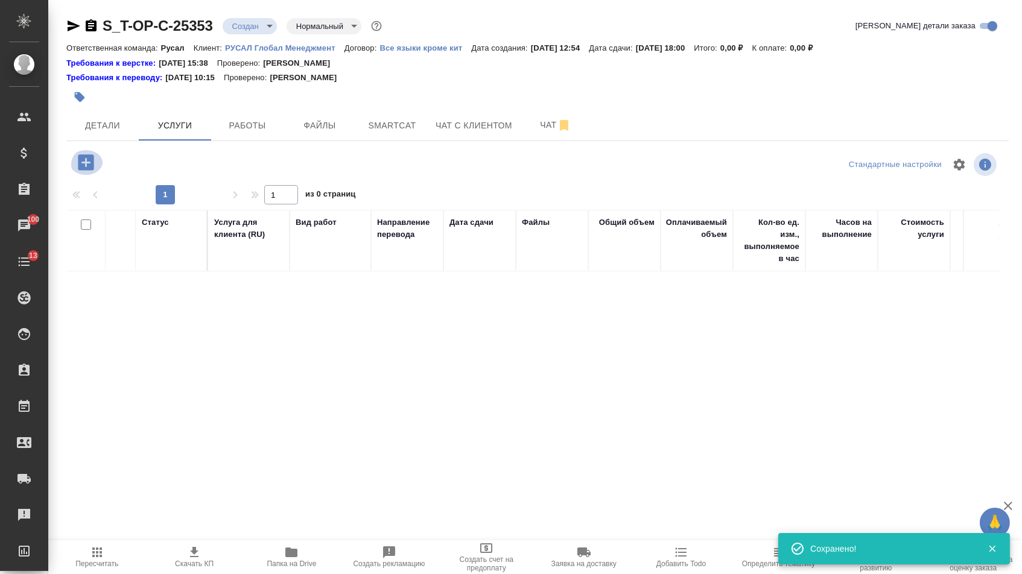
click at [90, 170] on icon "button" at bounding box center [86, 162] width 16 height 16
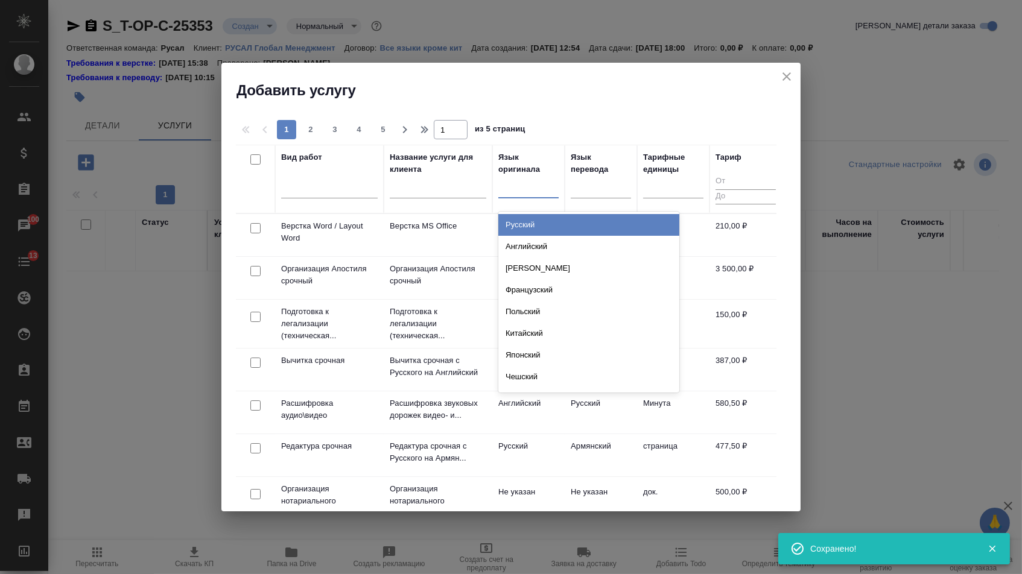
click at [536, 179] on div at bounding box center [528, 185] width 60 height 17
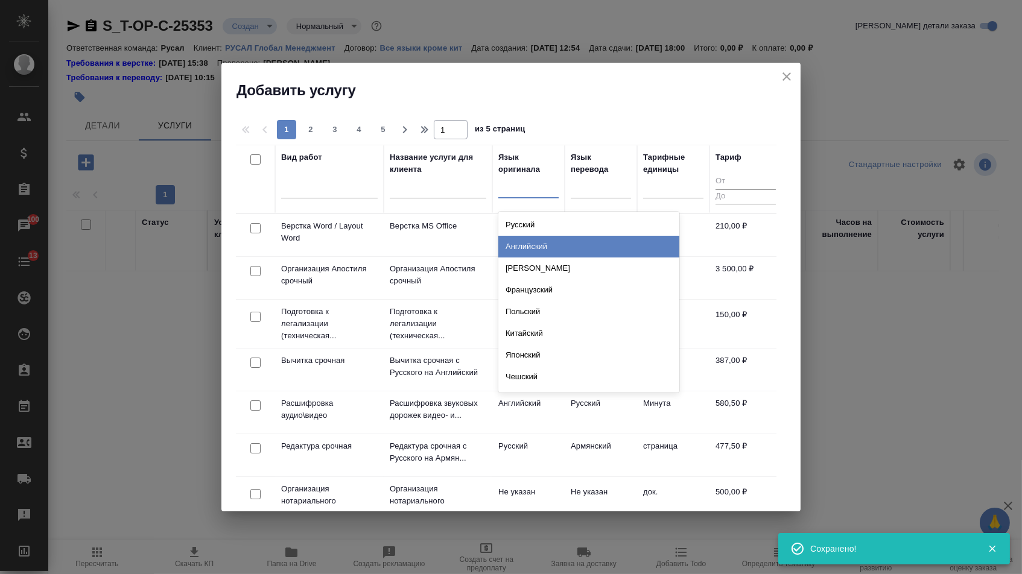
click at [536, 246] on div "Английский" at bounding box center [588, 247] width 181 height 22
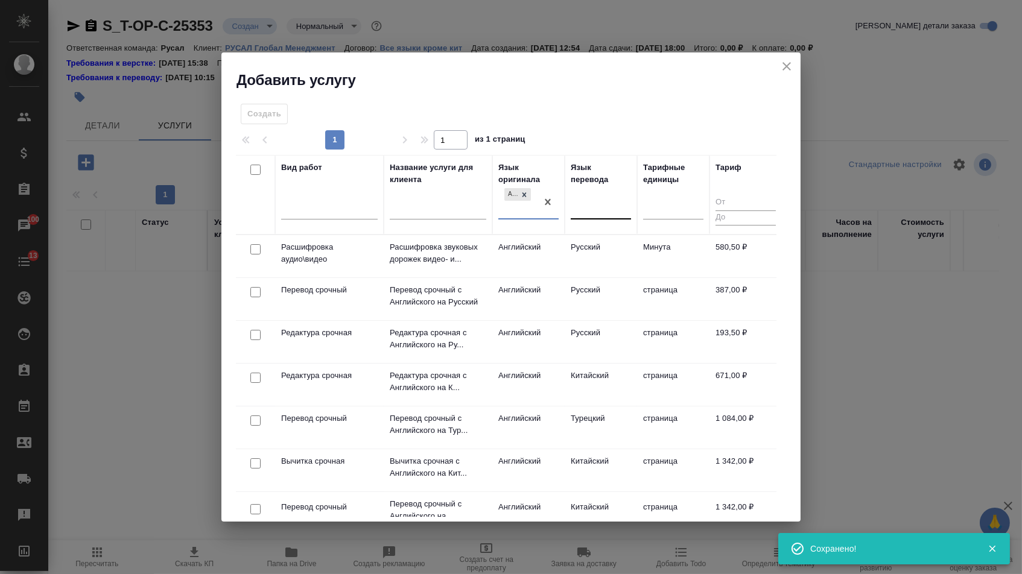
click at [606, 200] on div at bounding box center [601, 207] width 60 height 17
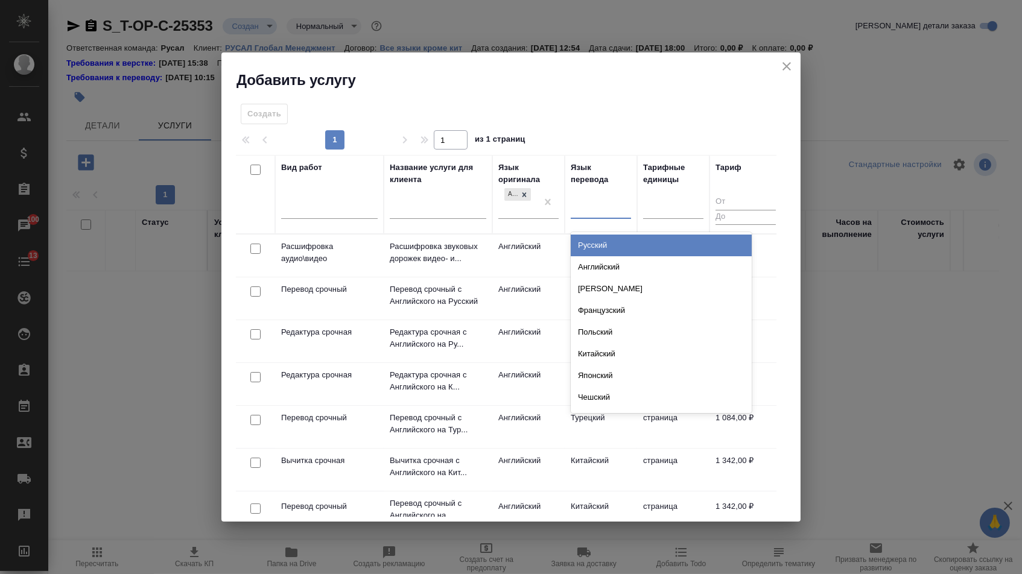
click at [601, 243] on div "Русский" at bounding box center [661, 246] width 181 height 22
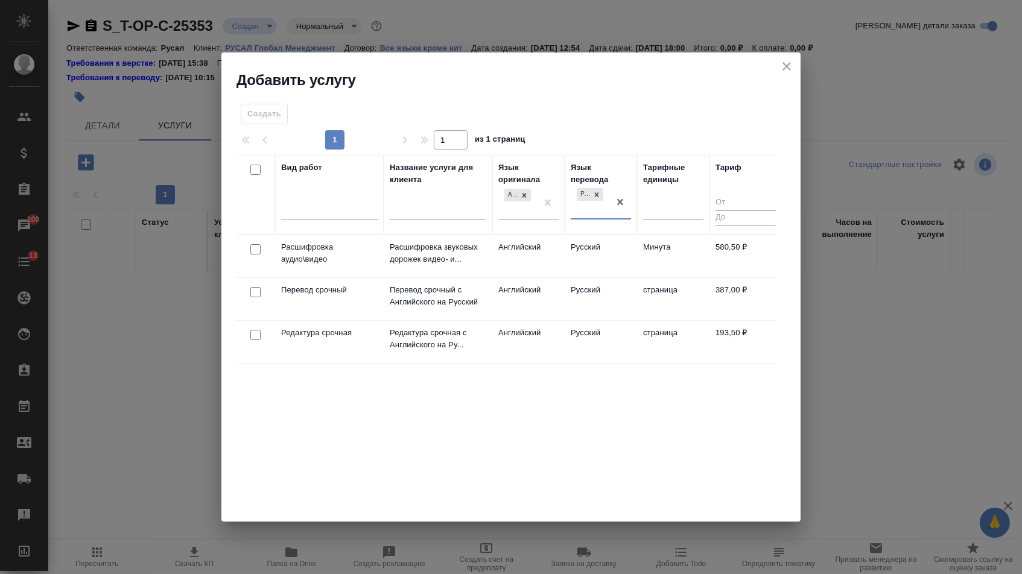
click at [253, 291] on input "checkbox" at bounding box center [255, 292] width 10 height 10
checkbox input "true"
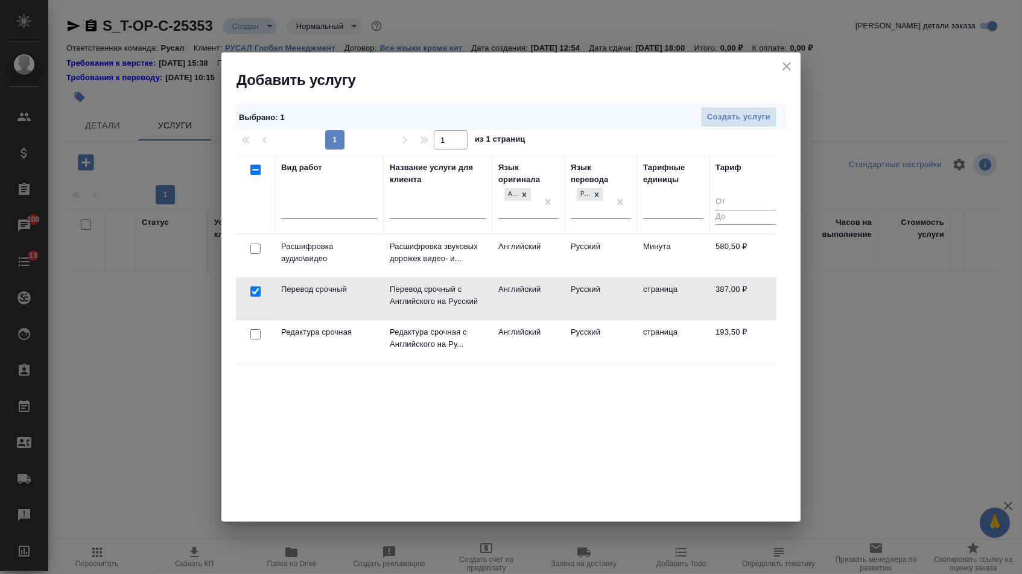
click at [252, 333] on input "checkbox" at bounding box center [255, 334] width 10 height 10
checkbox input "true"
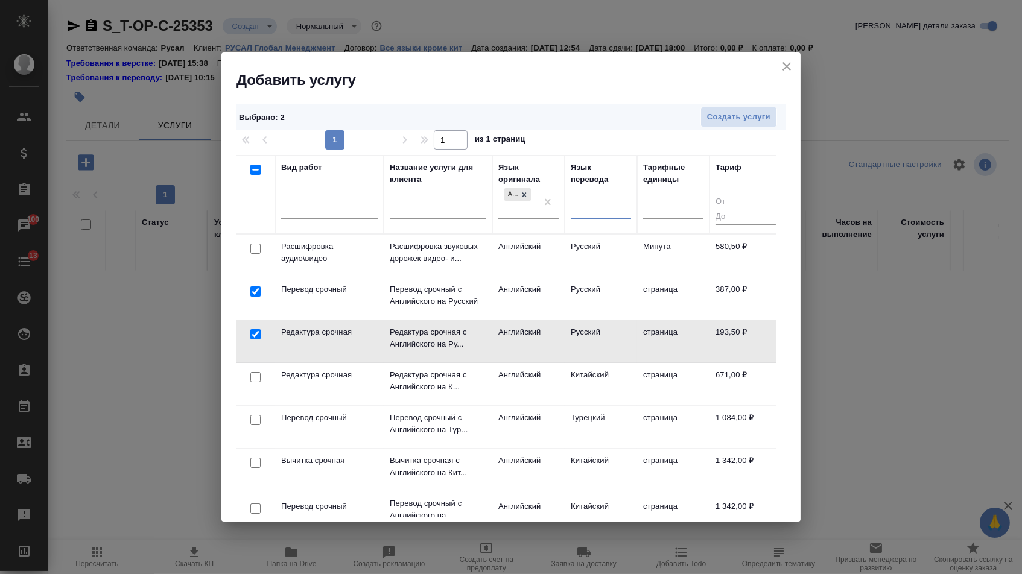
drag, startPoint x: 622, startPoint y: 200, endPoint x: 575, endPoint y: 200, distance: 47.0
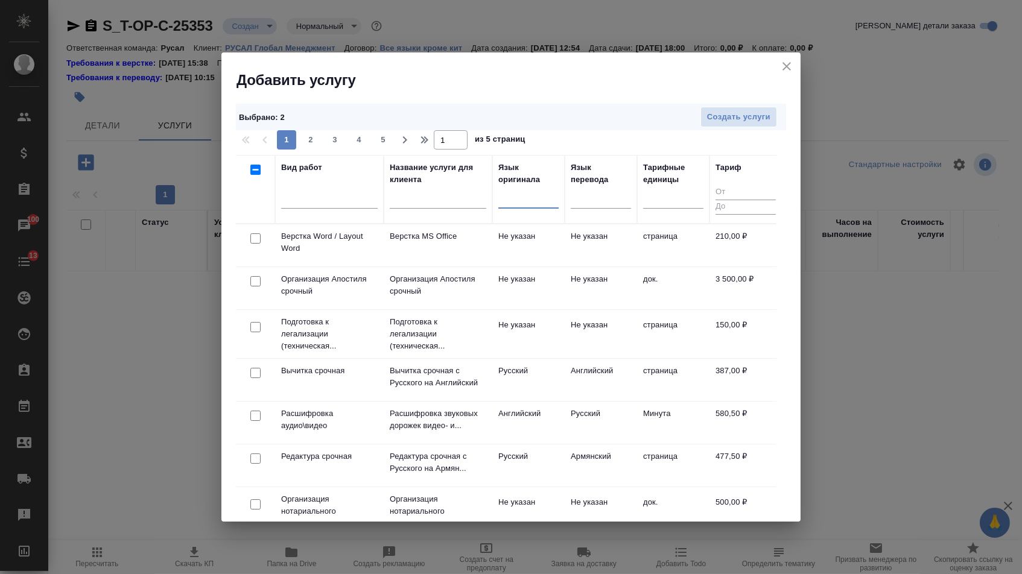
click at [251, 239] on input "checkbox" at bounding box center [255, 238] width 10 height 10
checkbox input "true"
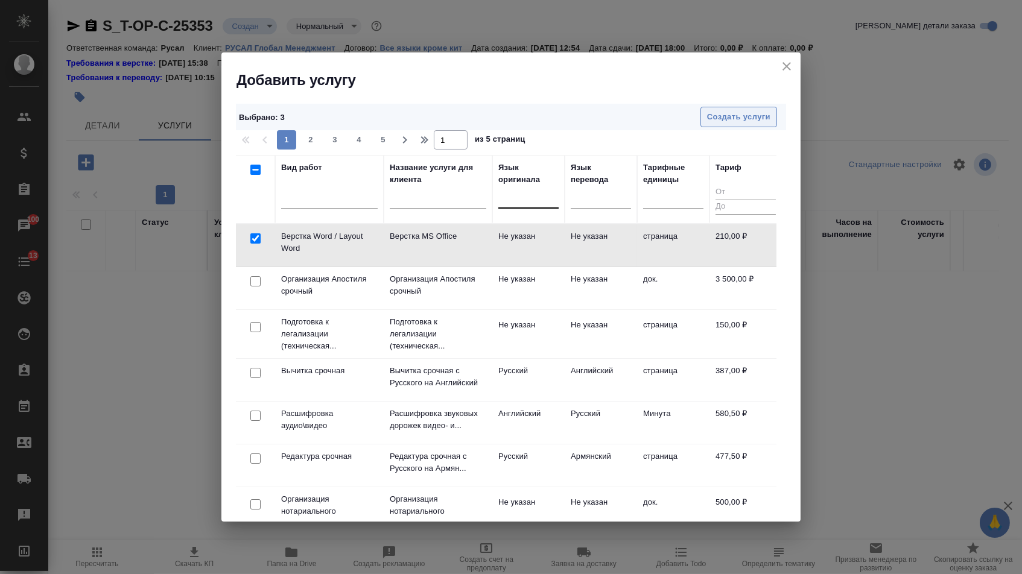
click at [716, 119] on span "Создать услуги" at bounding box center [738, 117] width 63 height 14
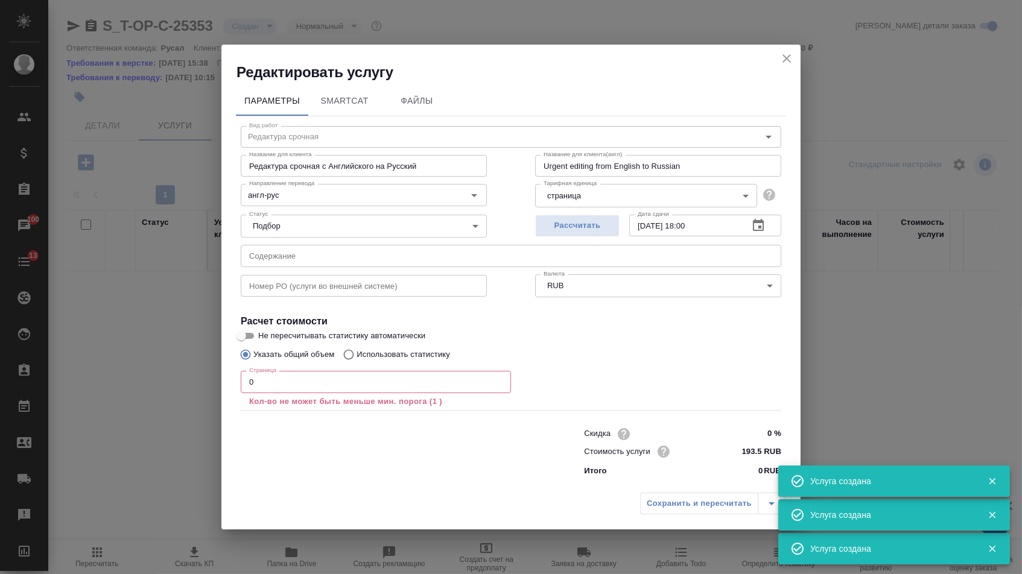
type input "Перевод срочный"
type input "Перевод срочный с Английского на Русский"
type input "Urgent translation from English into Russian"
type input "англ-рус"
type input "387 RUB"
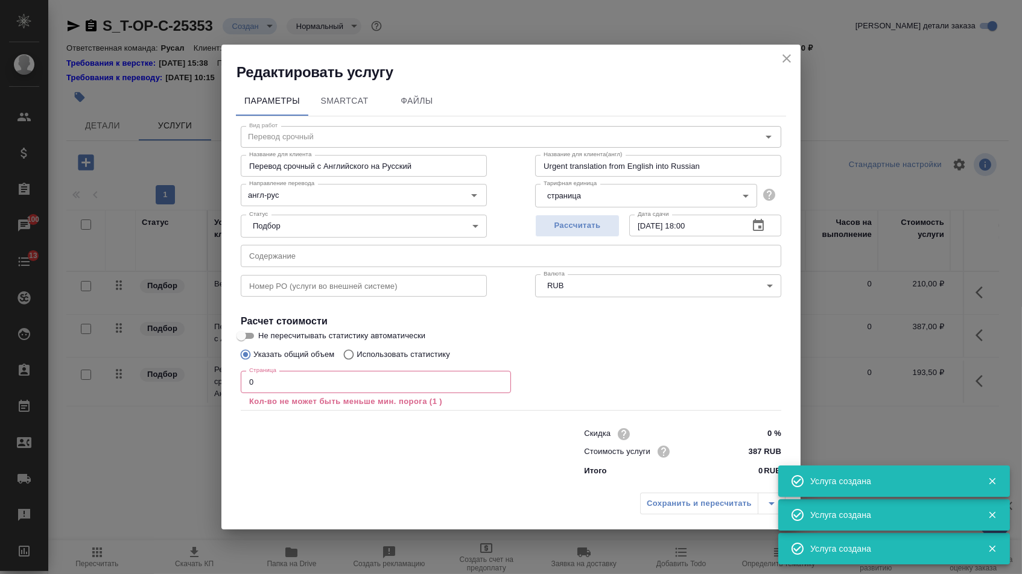
click at [311, 254] on input "text" at bounding box center [511, 256] width 540 height 22
paste input "SPUTNIK_Crew Insurance quotation - MRM"
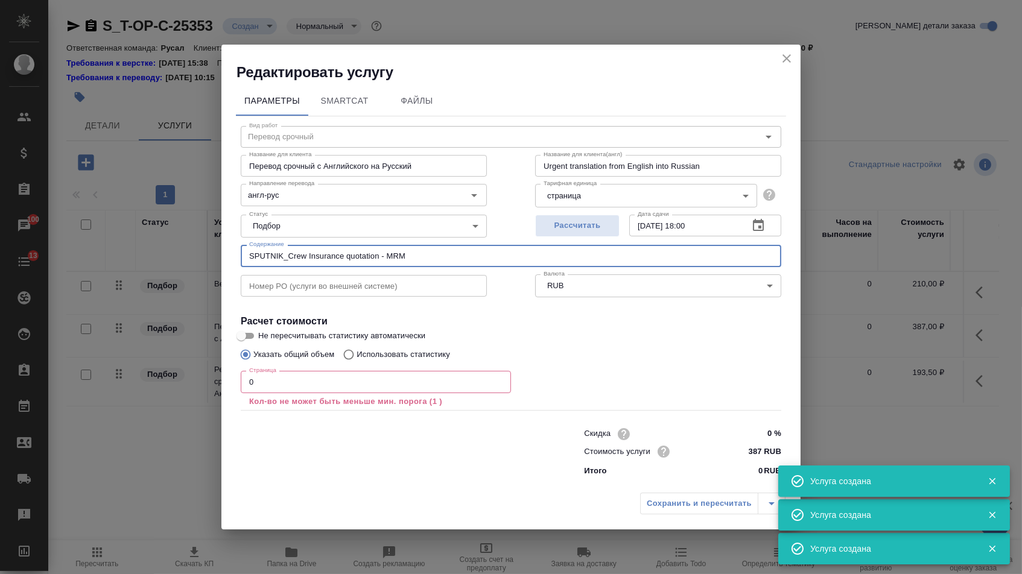
type input "SPUTNIK_Crew Insurance quotation - MRM"
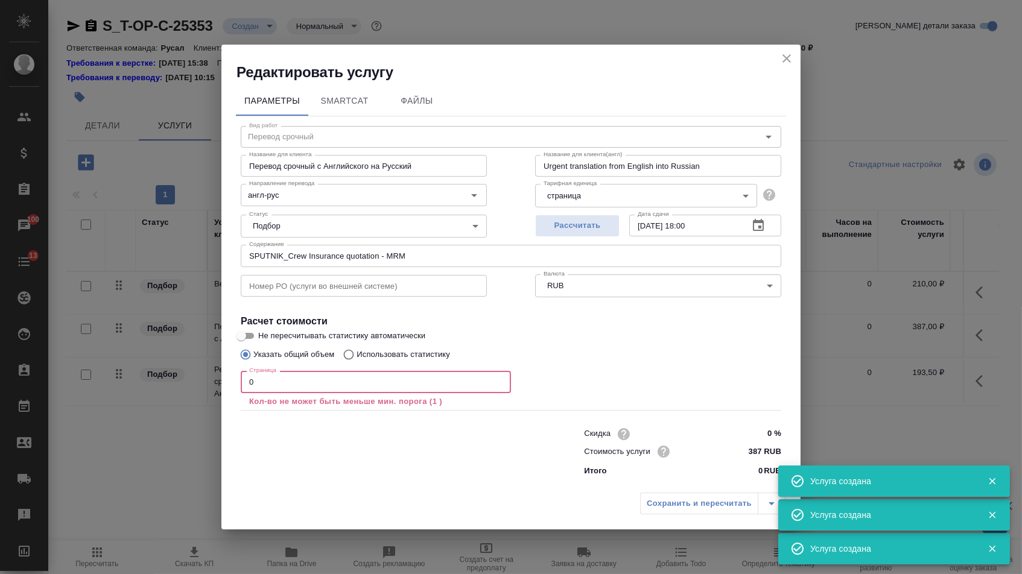
click at [280, 384] on input "0" at bounding box center [376, 382] width 270 height 22
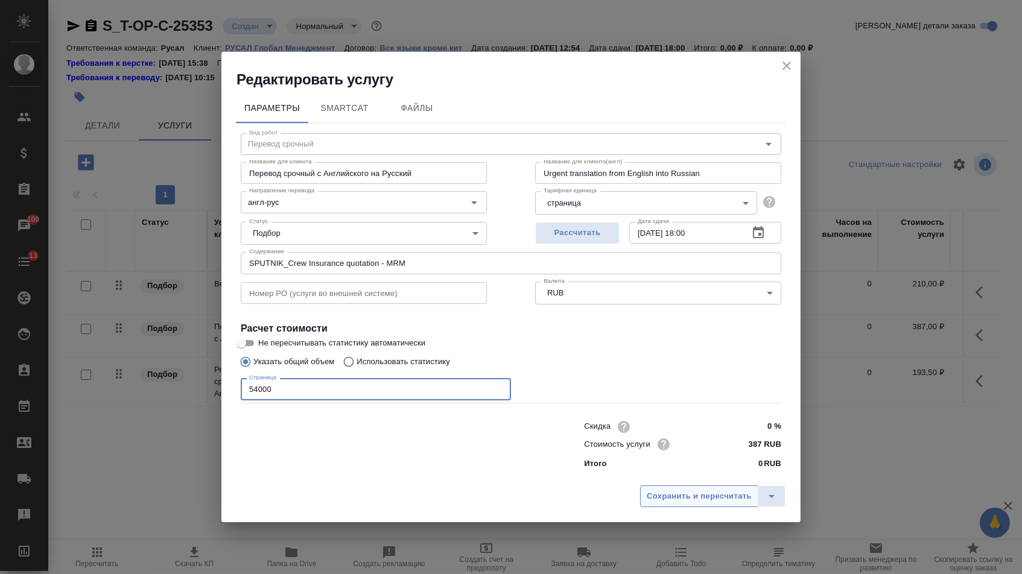
type input "54000"
click at [675, 493] on span "Сохранить и пересчитать" at bounding box center [699, 497] width 105 height 14
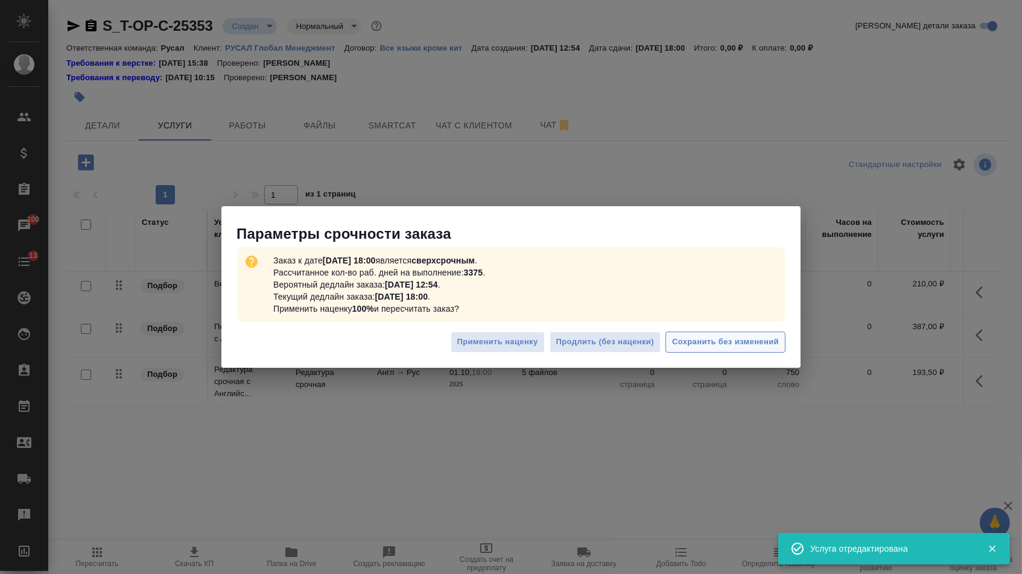
click at [694, 348] on span "Сохранить без изменений" at bounding box center [725, 342] width 107 height 14
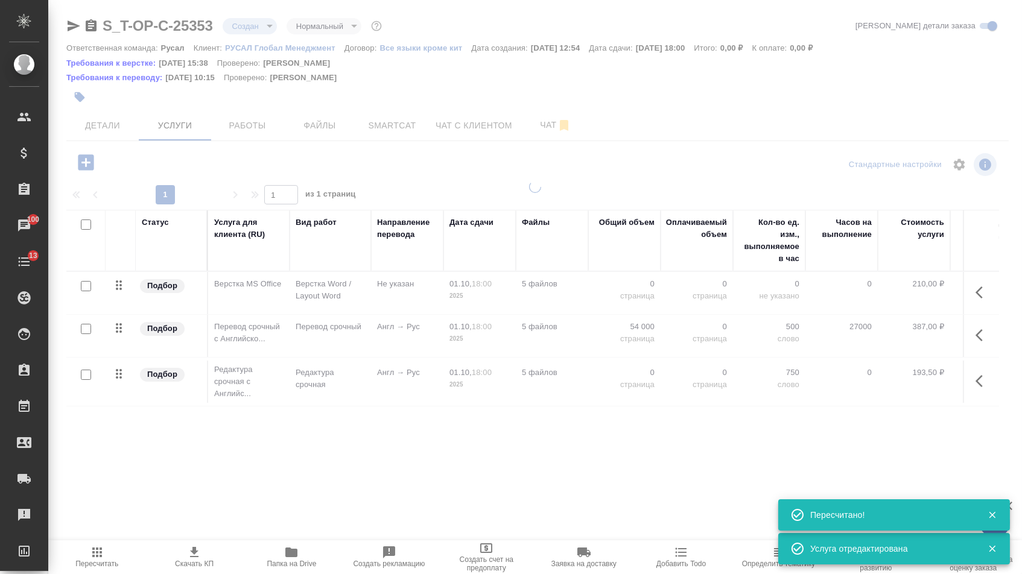
type input "urgent"
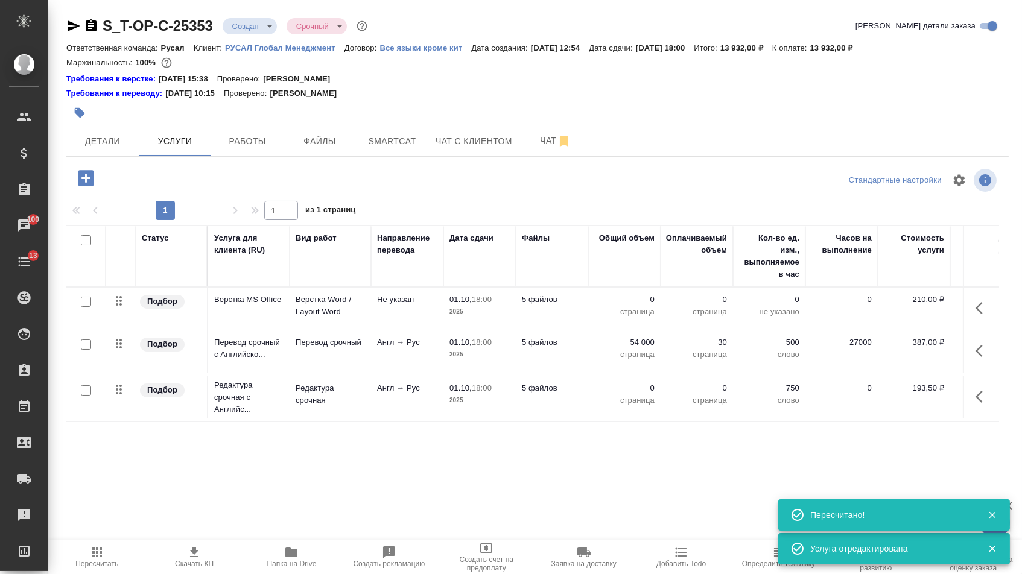
click at [632, 394] on p "0" at bounding box center [624, 388] width 60 height 12
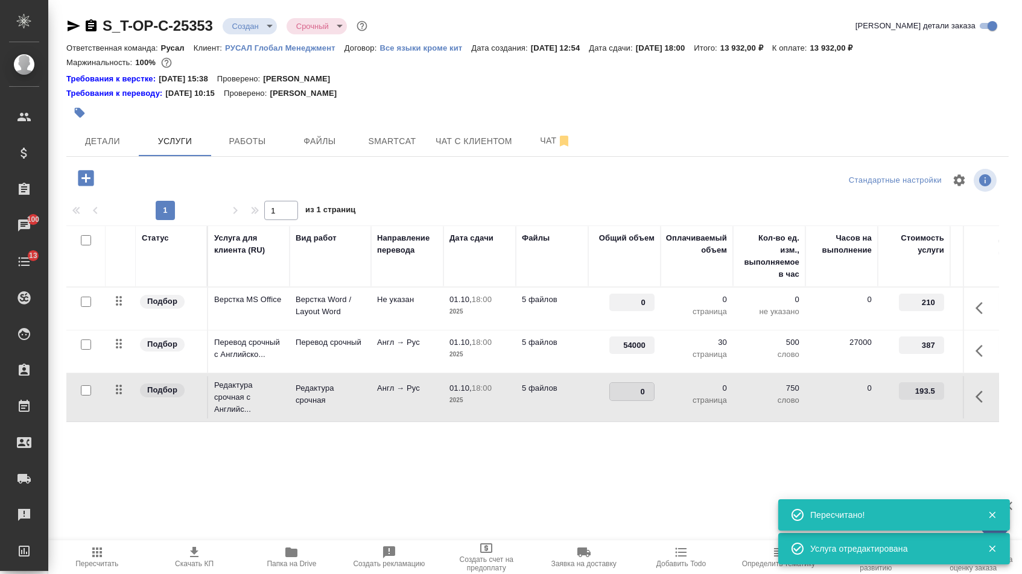
click at [632, 399] on input "0" at bounding box center [632, 391] width 44 height 17
type input "54000"
drag, startPoint x: 633, startPoint y: 311, endPoint x: 737, endPoint y: 311, distance: 104.3
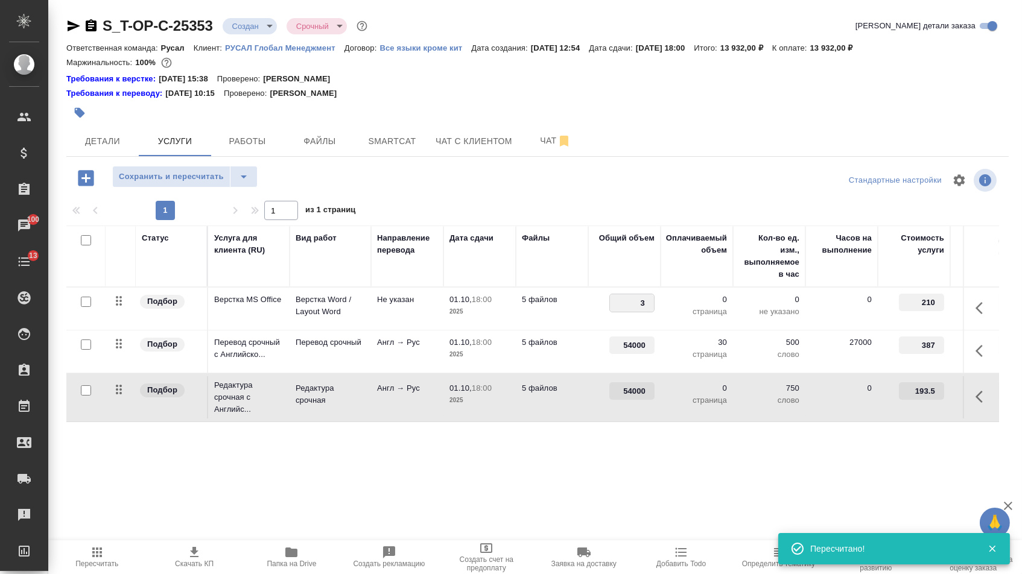
type input "30"
click at [589, 455] on div "Статус Услуга для клиента (RU) Вид работ Направление перевода Дата сдачи Файлы …" at bounding box center [532, 355] width 932 height 259
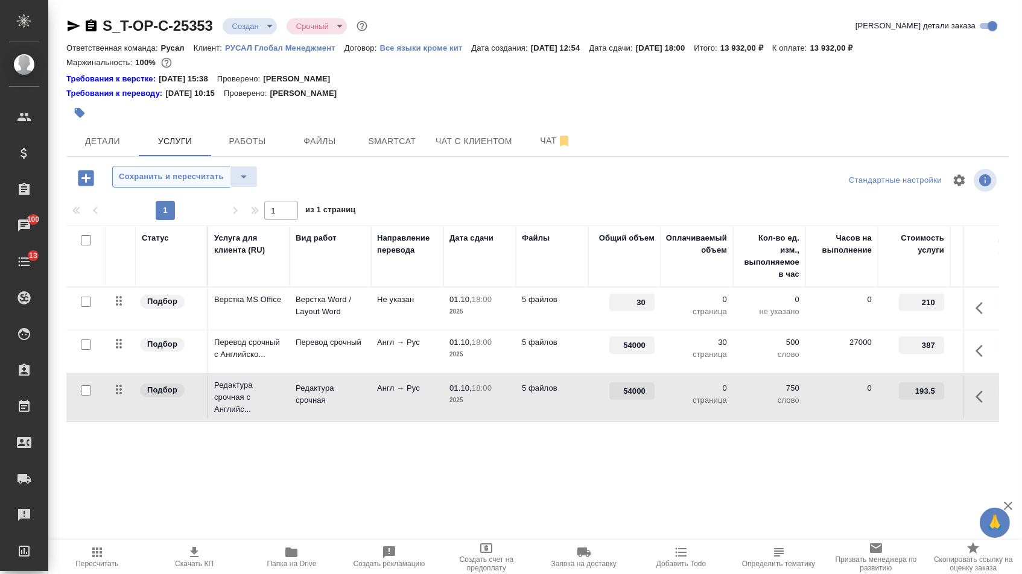
click at [201, 183] on span "Сохранить и пересчитать" at bounding box center [171, 177] width 105 height 14
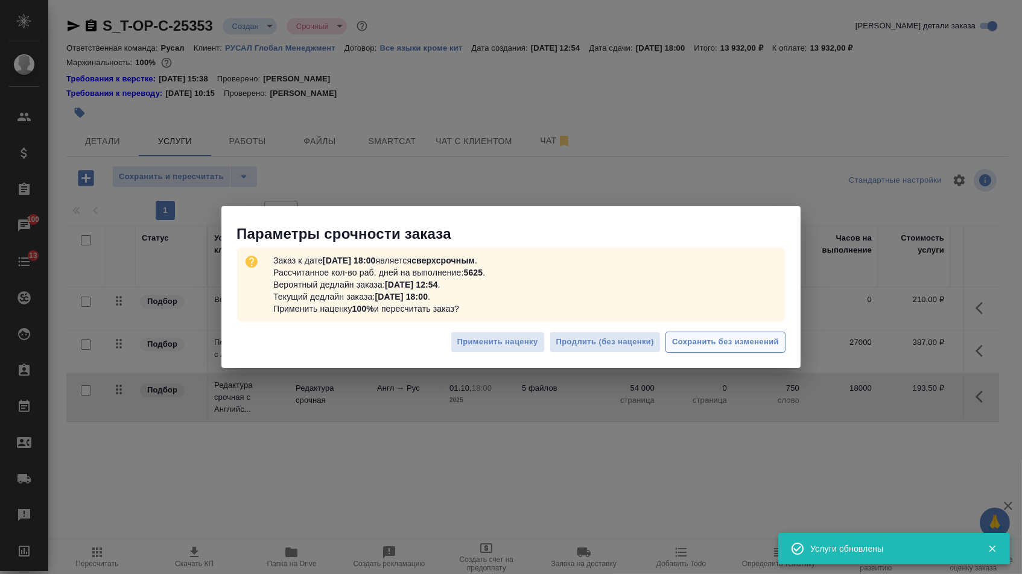
click at [690, 335] on span "Сохранить без изменений" at bounding box center [725, 342] width 107 height 14
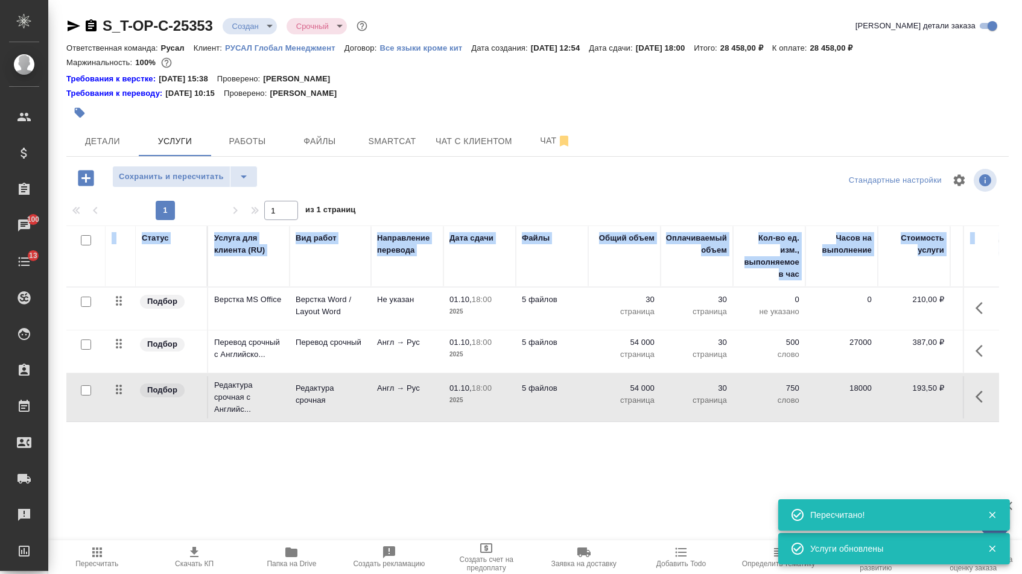
drag, startPoint x: 108, startPoint y: 306, endPoint x: 122, endPoint y: 493, distance: 187.5
click at [122, 493] on div "S_T-OP-C-25353 Создан new Срочный urgent Кратко детали заказа Ответственная ком…" at bounding box center [537, 258] width 955 height 516
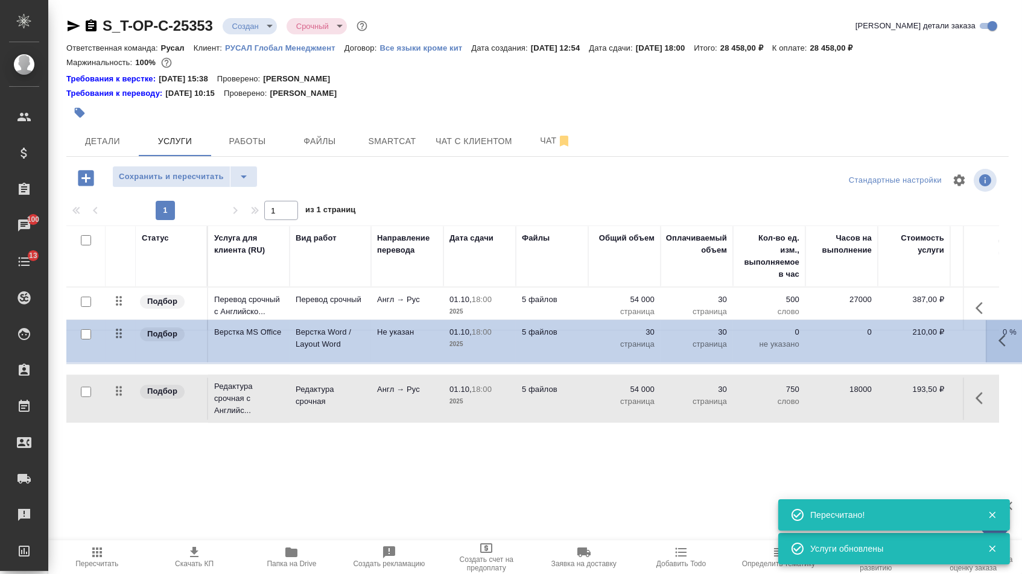
drag, startPoint x: 117, startPoint y: 315, endPoint x: 119, endPoint y: 468, distance: 153.2
click at [119, 468] on div "Статус Услуга для клиента (RU) Вид работ Направление перевода Дата сдачи Файлы …" at bounding box center [532, 355] width 932 height 259
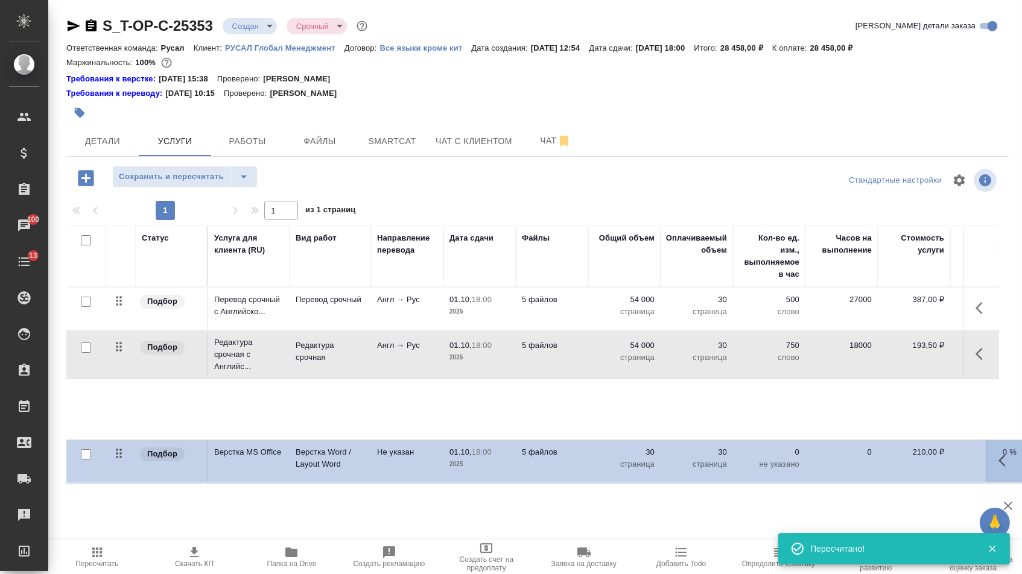
drag, startPoint x: 120, startPoint y: 311, endPoint x: 119, endPoint y: 467, distance: 156.2
click at [119, 467] on div "Статус Услуга для клиента (RU) Вид работ Направление перевода Дата сдачи Файлы …" at bounding box center [532, 355] width 932 height 259
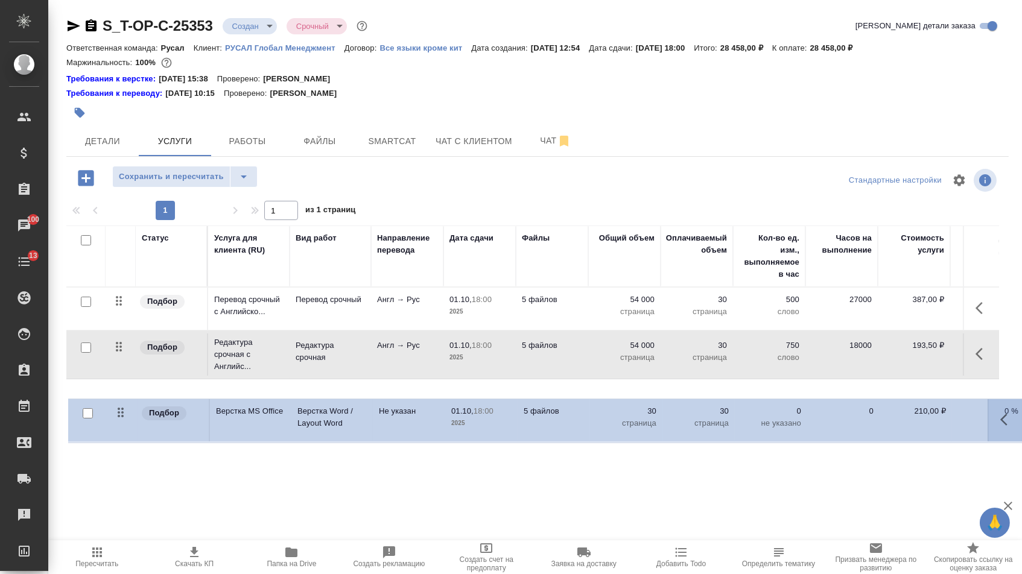
drag, startPoint x: 124, startPoint y: 306, endPoint x: 123, endPoint y: 413, distance: 106.8
click at [123, 413] on table "Статус Услуга для клиента (RU) Вид работ Направление перевода Дата сдачи Файлы …" at bounding box center [634, 325] width 1137 height 198
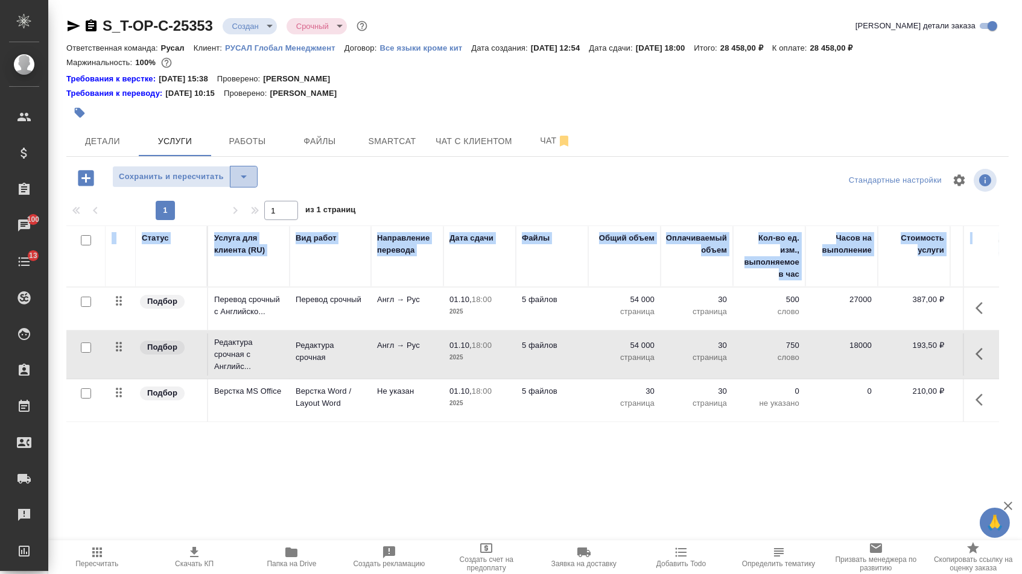
click at [251, 176] on icon "split button" at bounding box center [243, 176] width 14 height 14
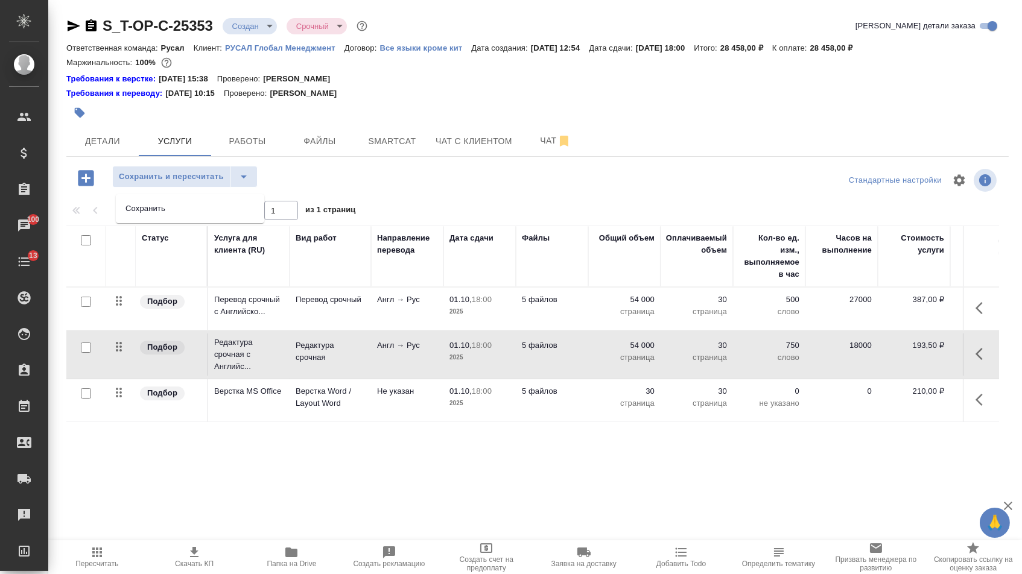
drag, startPoint x: 255, startPoint y: 192, endPoint x: 255, endPoint y: 199, distance: 7.2
click at [255, 199] on li "Сохранить" at bounding box center [190, 208] width 148 height 19
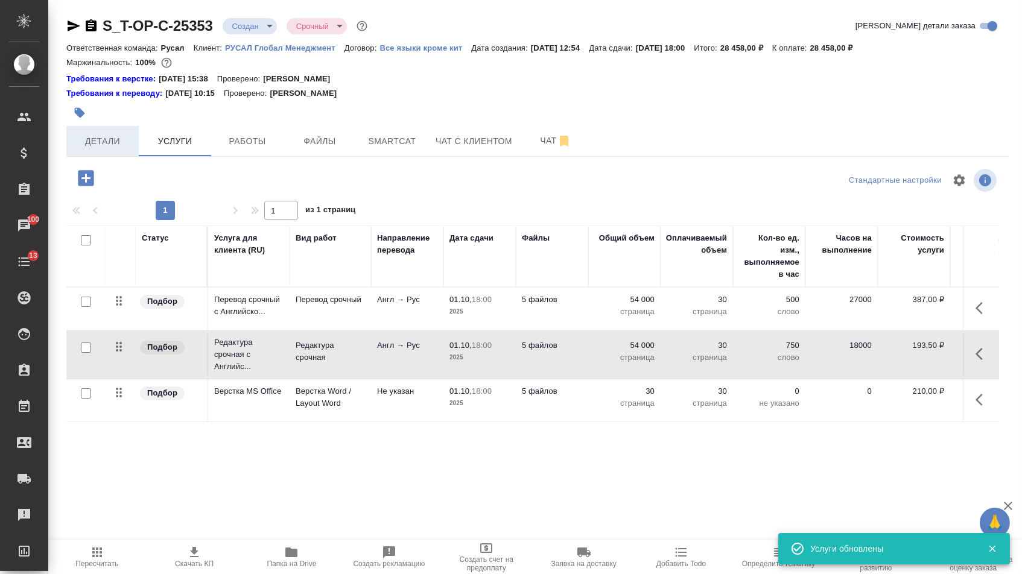
click at [109, 143] on span "Детали" at bounding box center [103, 141] width 58 height 15
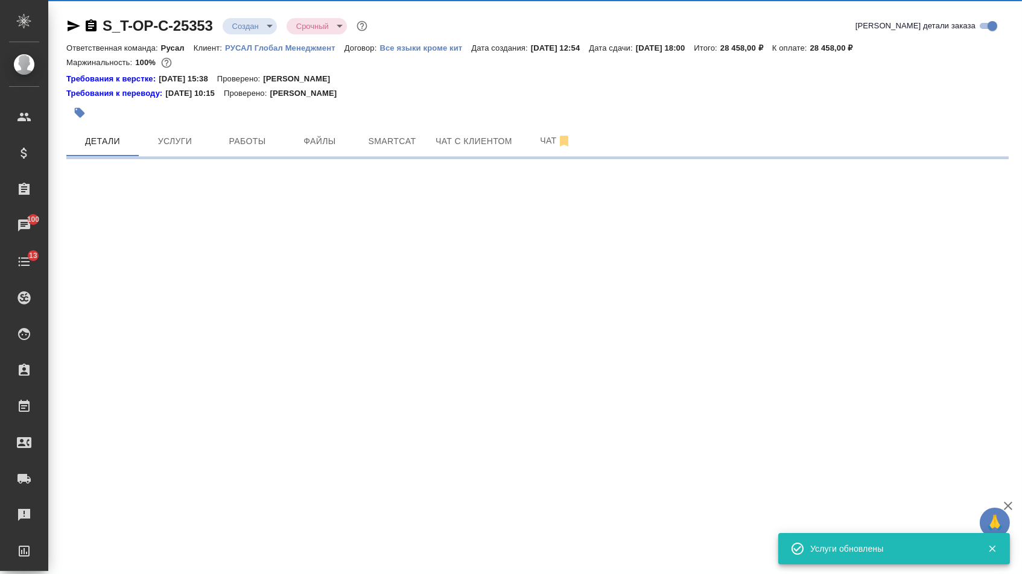
select select "RU"
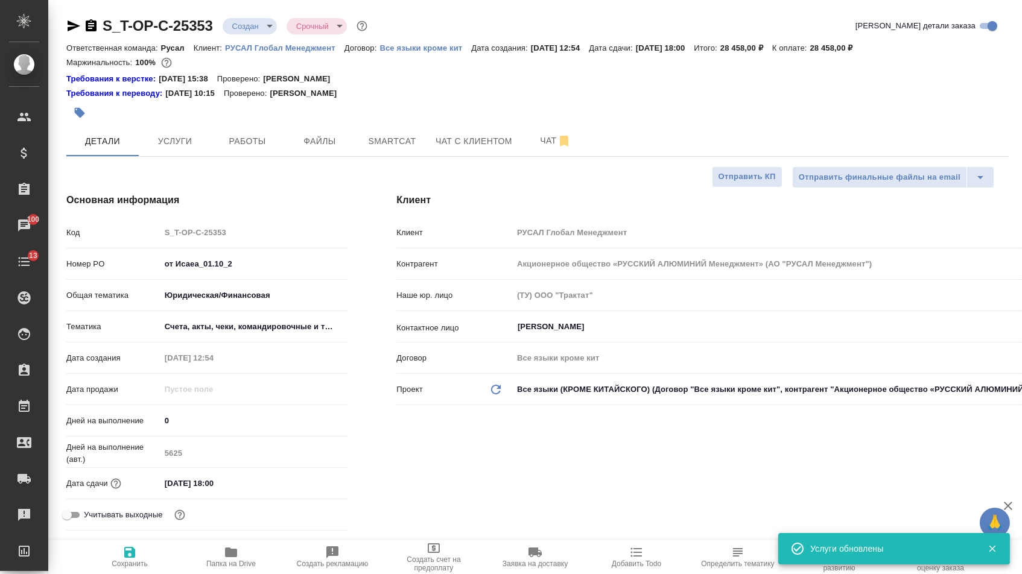
click at [256, 26] on body "🙏 .cls-1 fill:#fff; AWATERA Menshikova Aleksandra Клиенты Спецификации Заказы 1…" at bounding box center [511, 287] width 1022 height 574
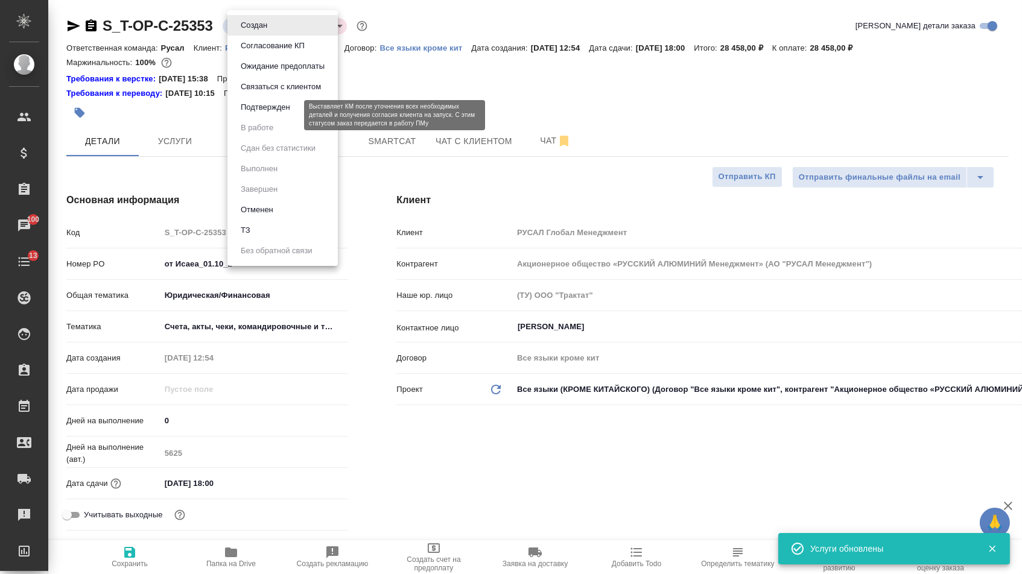
click at [248, 118] on li "Подтвержден" at bounding box center [282, 107] width 110 height 21
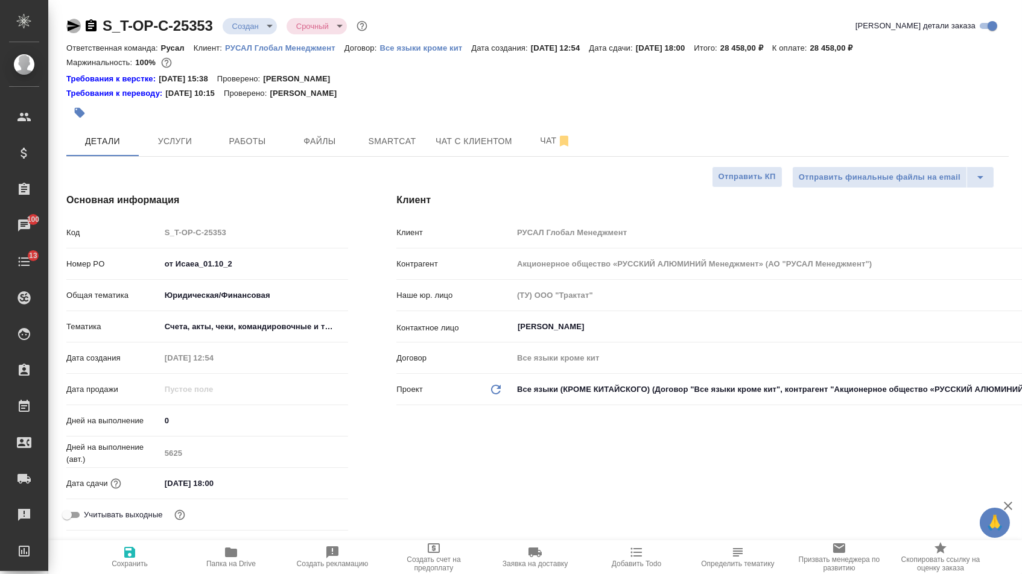
click at [77, 26] on icon "button" at bounding box center [74, 26] width 13 height 11
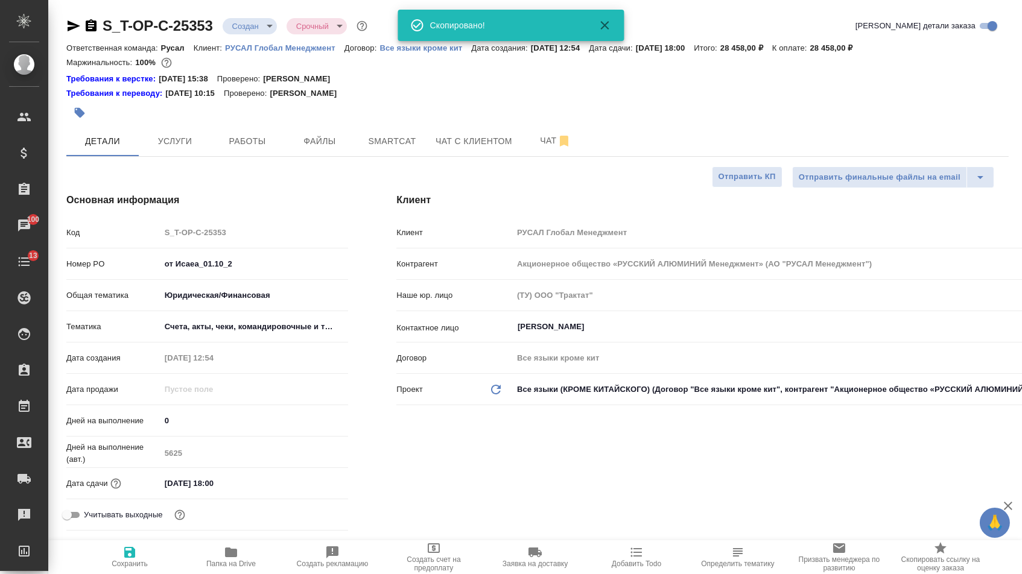
type textarea "x"
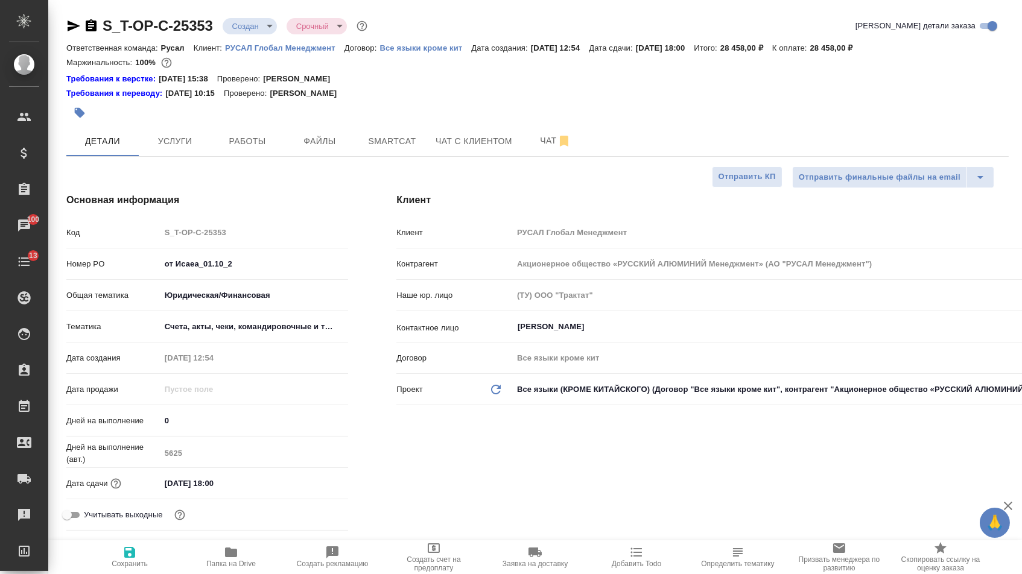
select select "RU"
type textarea "x"
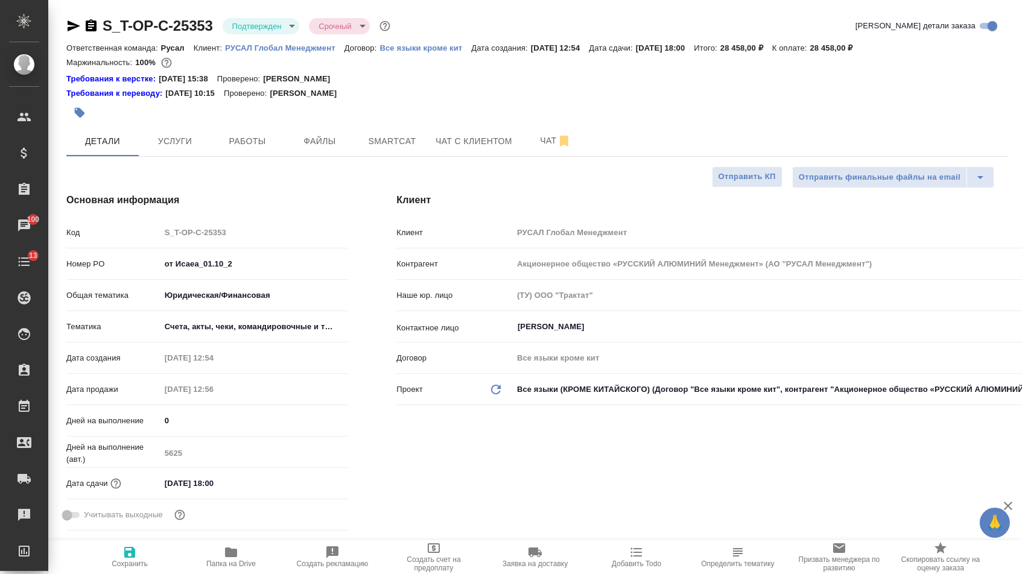
type textarea "x"
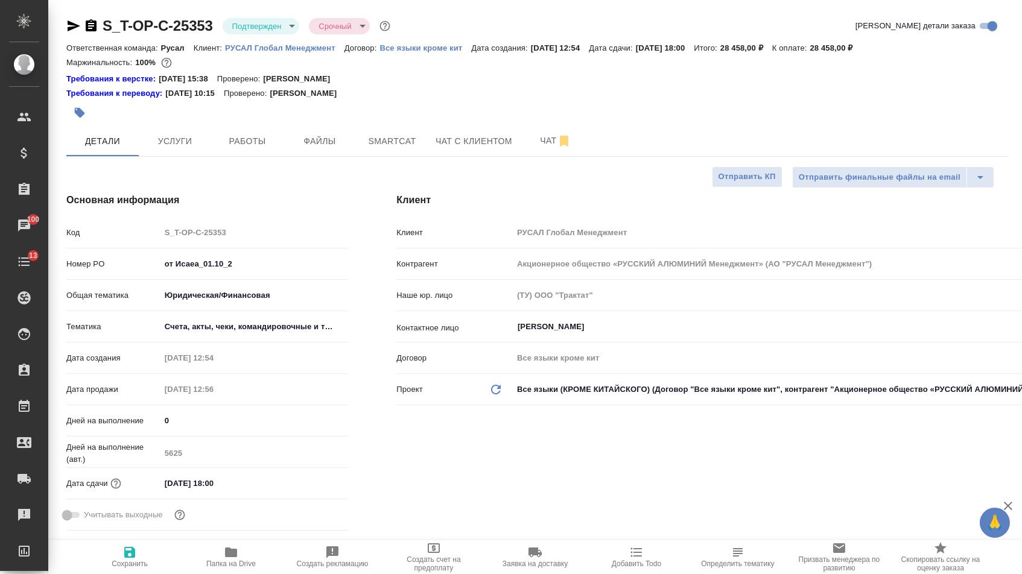
type textarea "x"
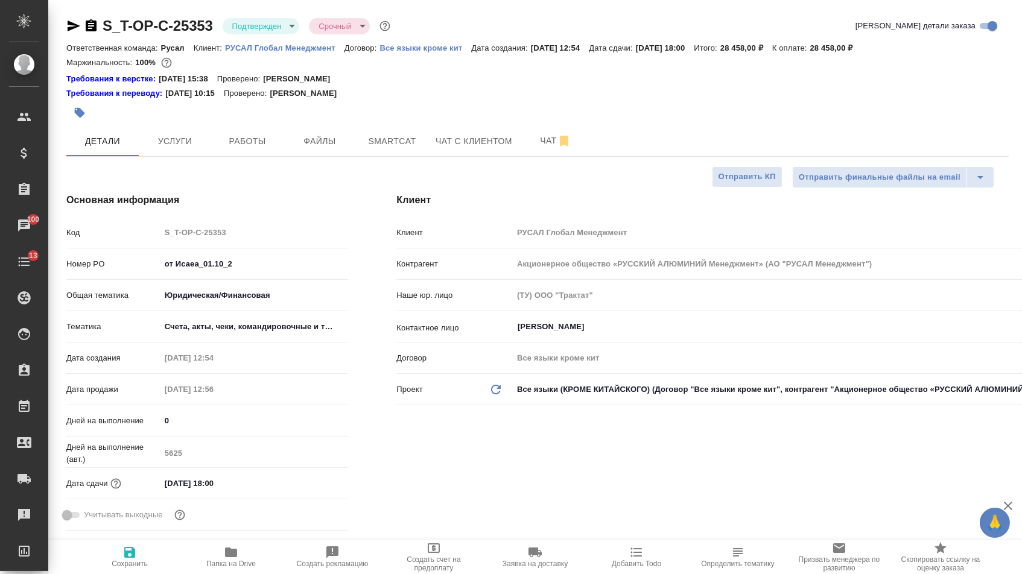
type textarea "x"
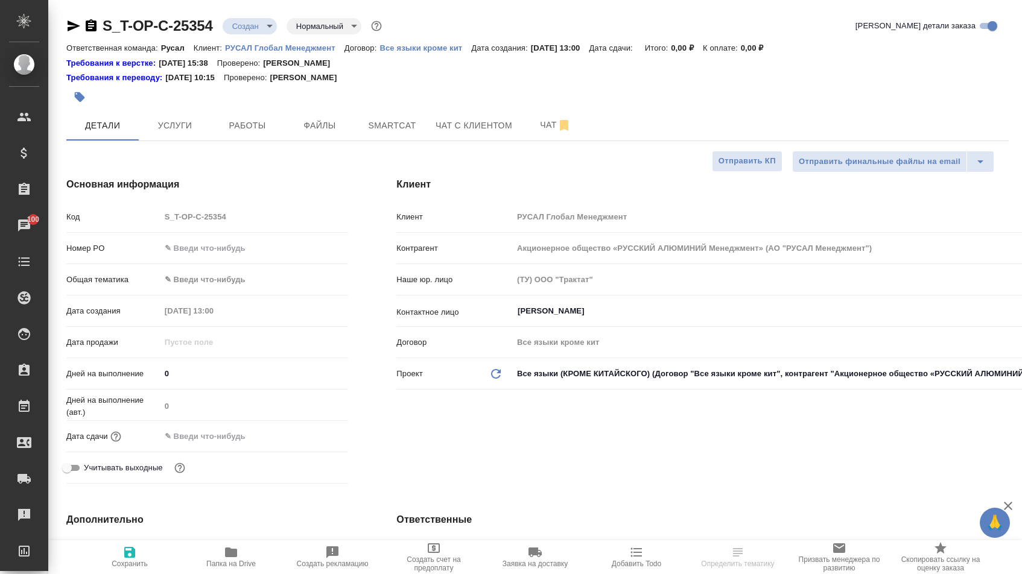
select select "RU"
type textarea "x"
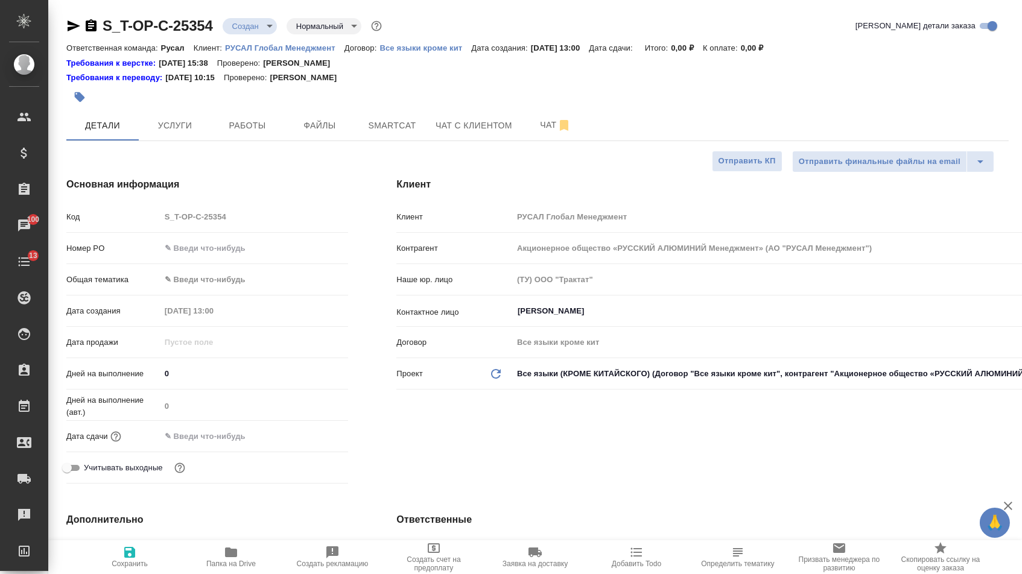
type textarea "x"
click at [224, 246] on input "text" at bounding box center [254, 247] width 188 height 17
type input "о"
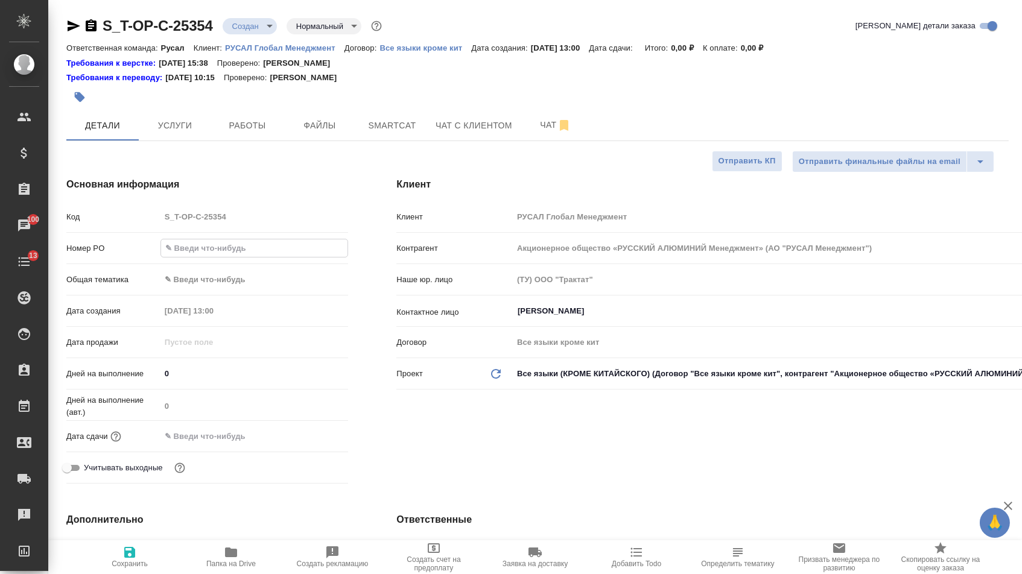
type textarea "x"
type input "от"
type textarea "x"
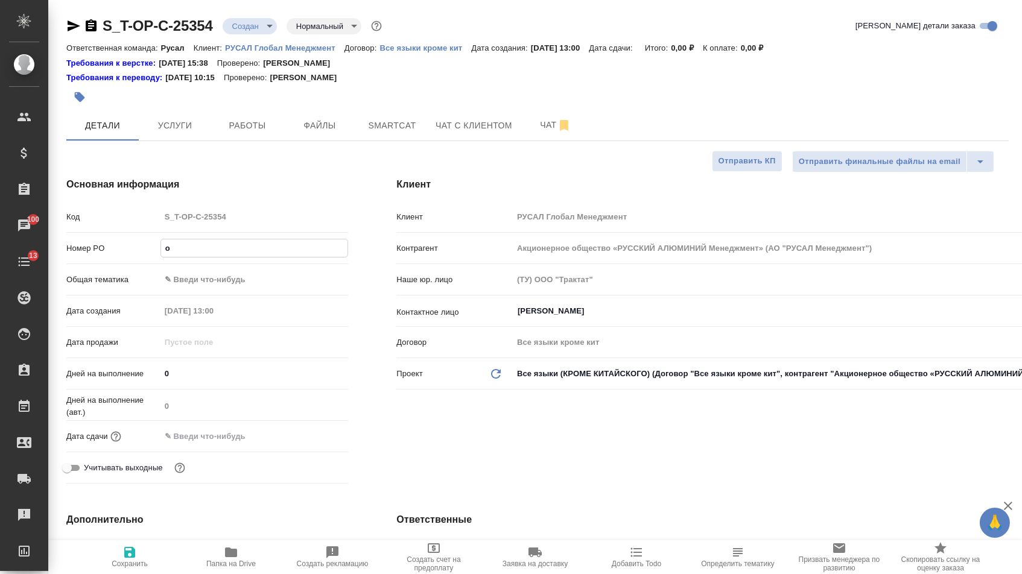
type textarea "x"
type input "от"
type textarea "x"
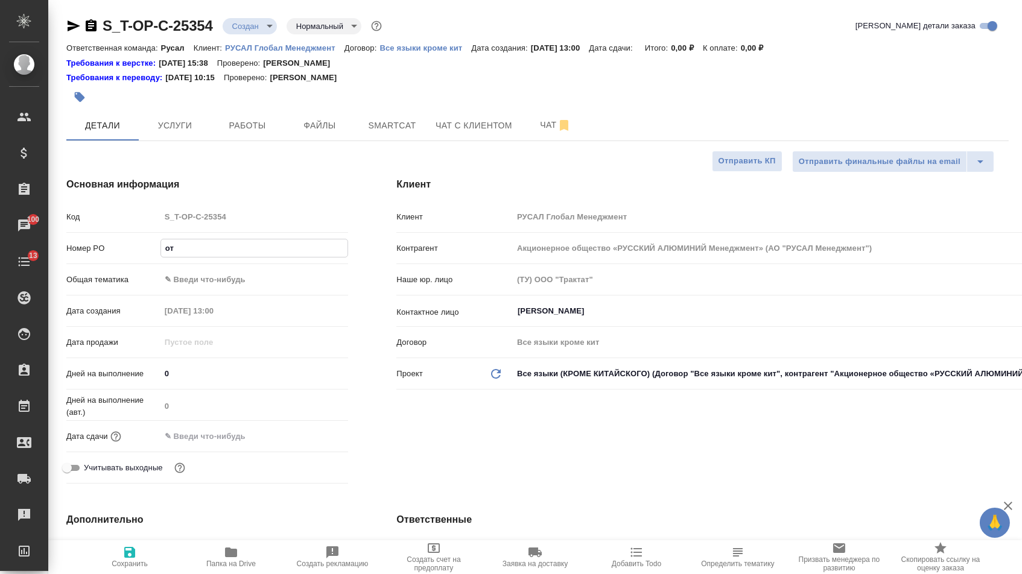
type textarea "x"
type input "от [PERSON_NAME]"
type textarea "x"
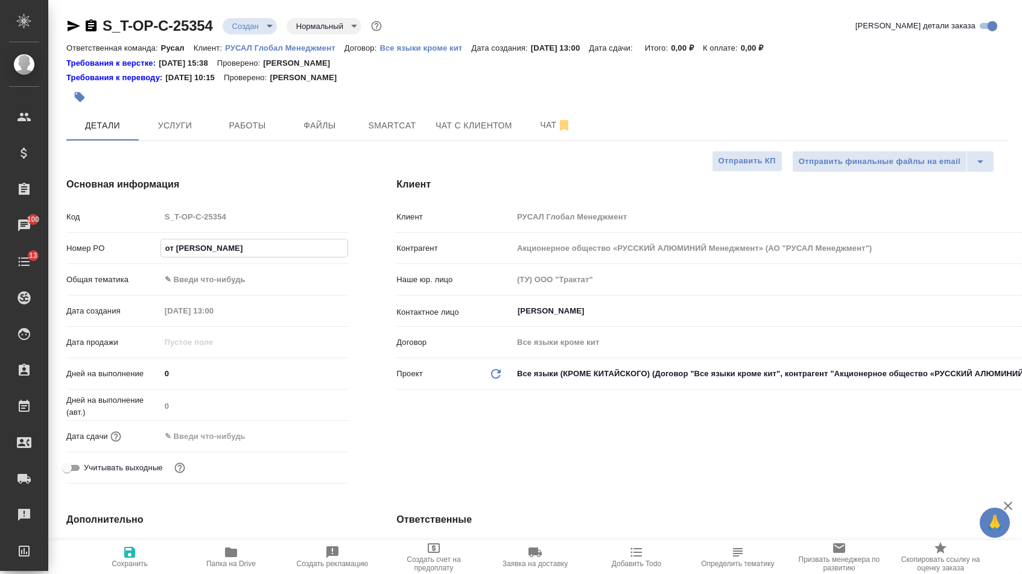
type input "от [DEMOGRAPHIC_DATA]"
type textarea "x"
type input "от [DEMOGRAPHIC_DATA]"
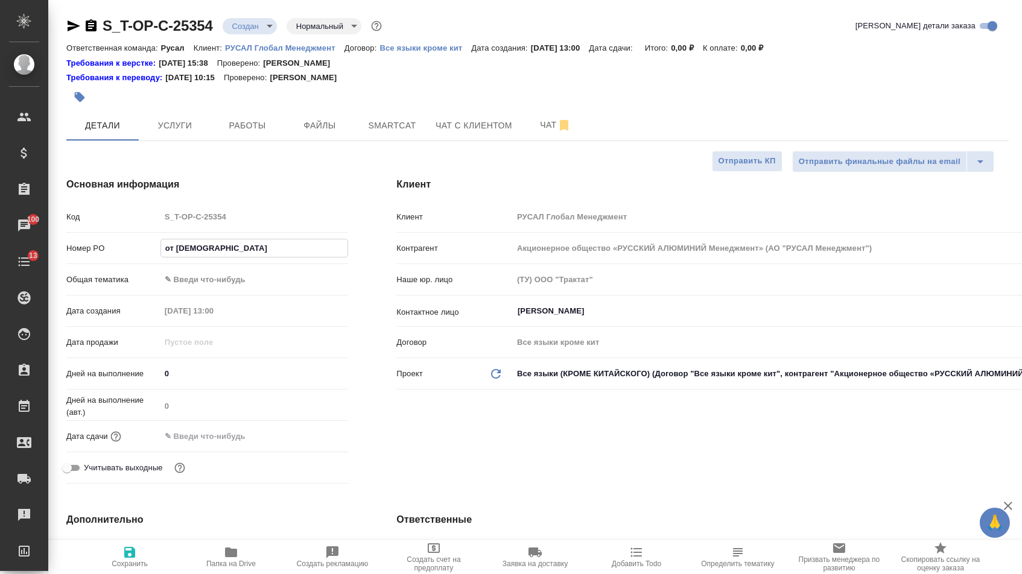
type textarea "x"
type input "от [DEMOGRAPHIC_DATA]"
type textarea "x"
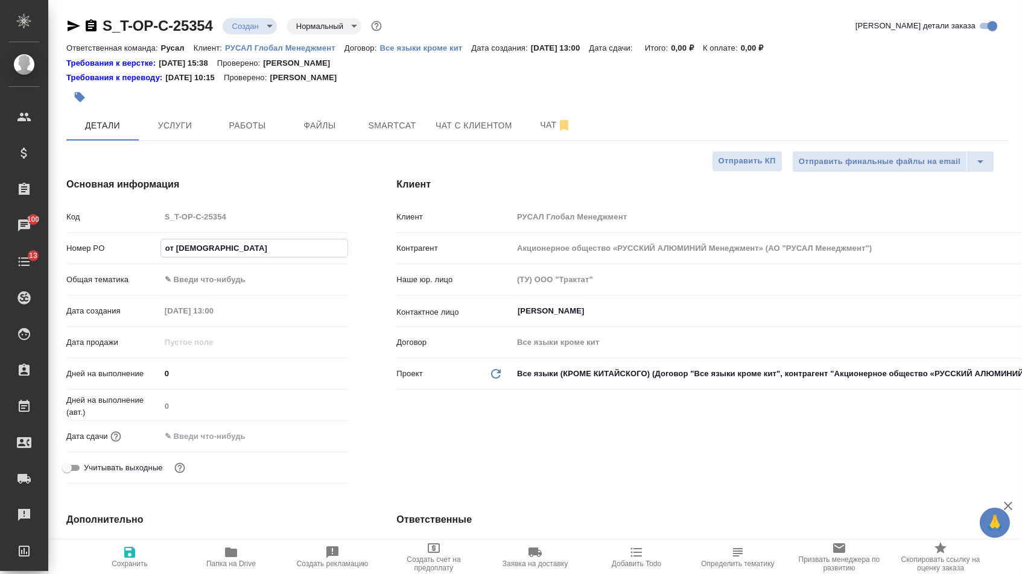
type textarea "x"
type input "от [PERSON_NAME]"
type textarea "x"
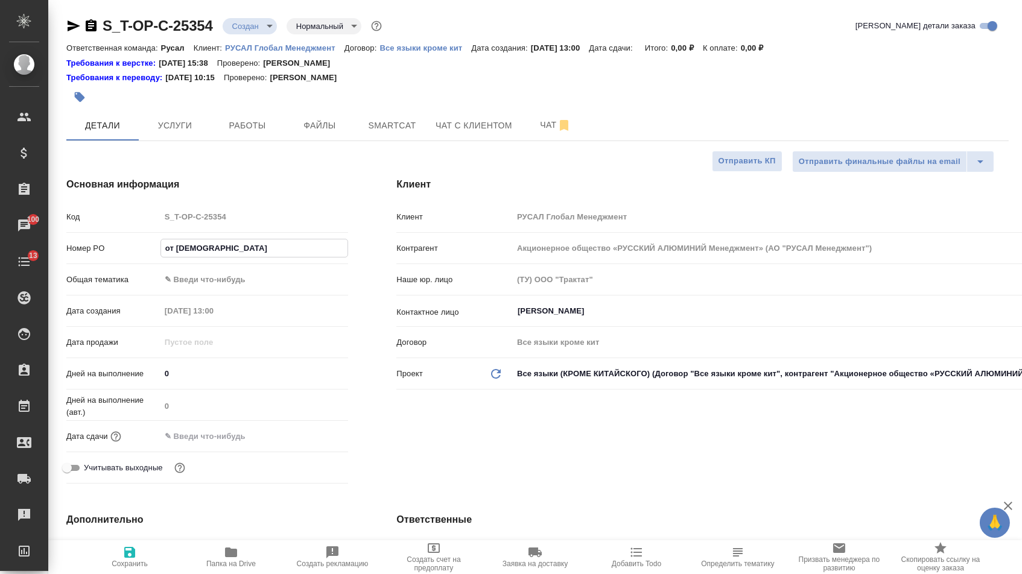
type textarea "x"
type input "от [PERSON_NAME]"
type textarea "x"
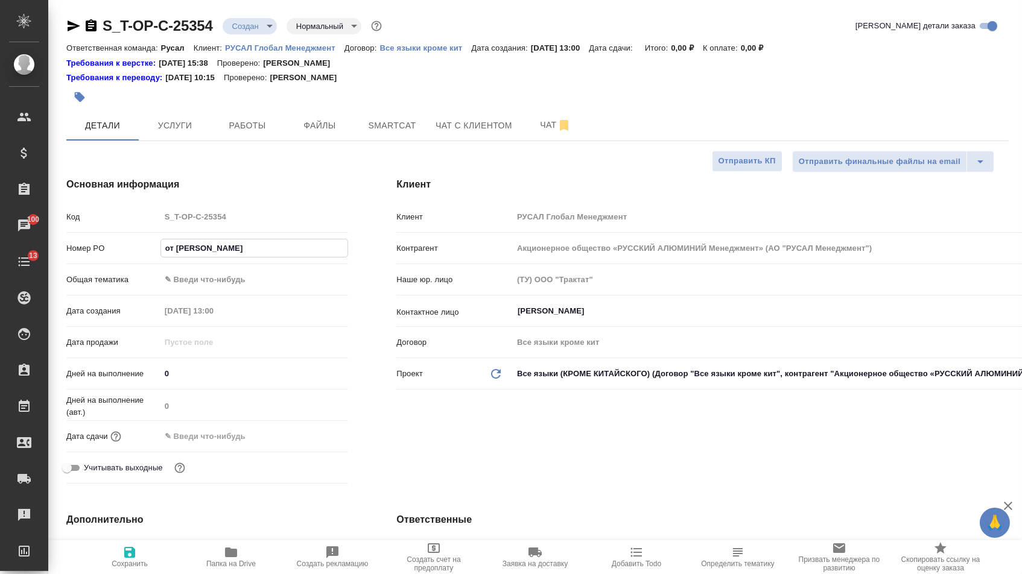
type input "от Исаева_"
type textarea "x"
type input "от Исаева_0"
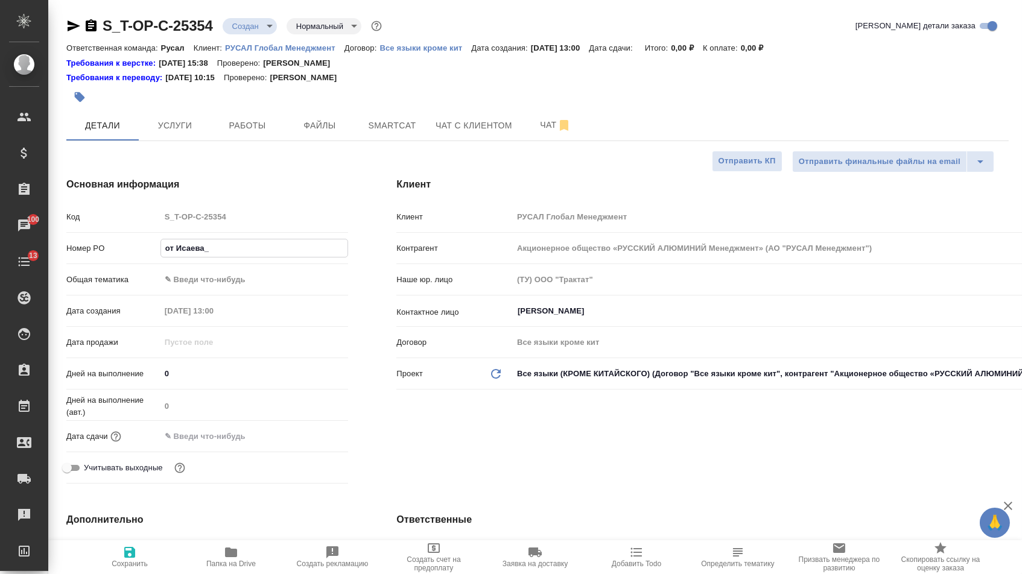
type textarea "x"
type input "от Исаева_01"
type textarea "x"
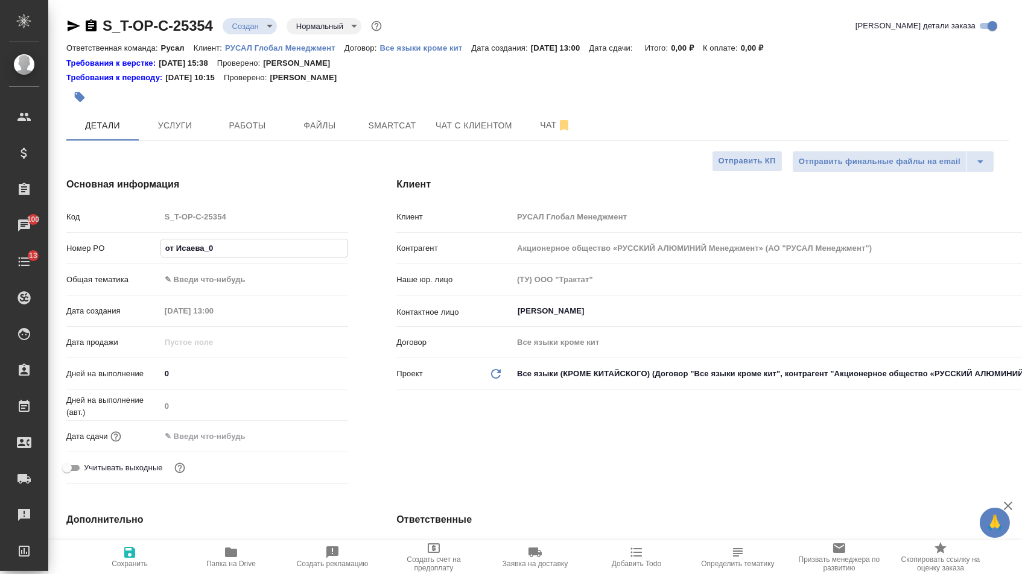
type textarea "x"
type input "от Исаева_01."
type textarea "x"
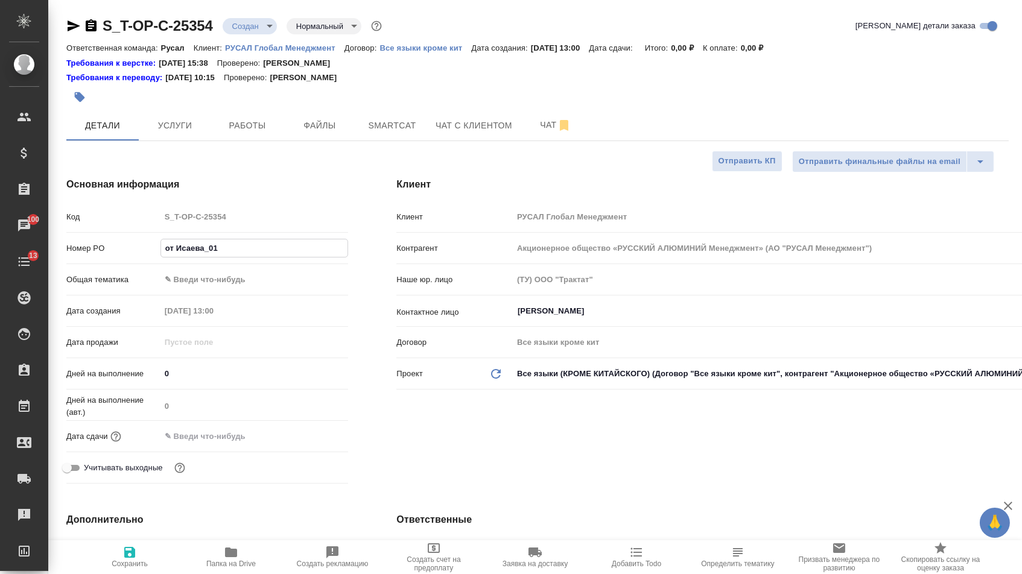
type textarea "x"
type input "от Исаева_01.1"
type textarea "x"
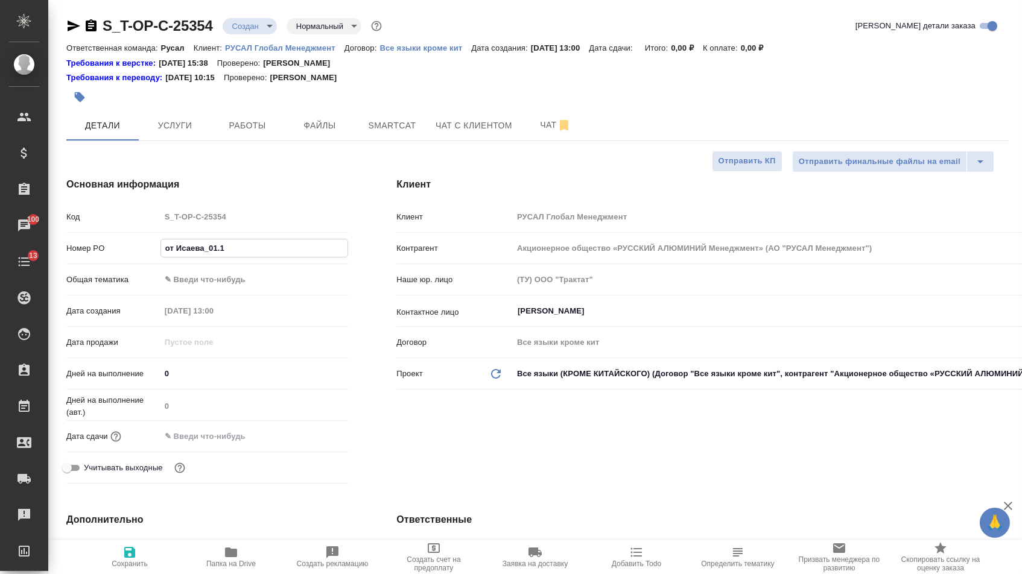
type input "от Исаева_01.10"
type textarea "x"
type input "от Исаева_01.10_"
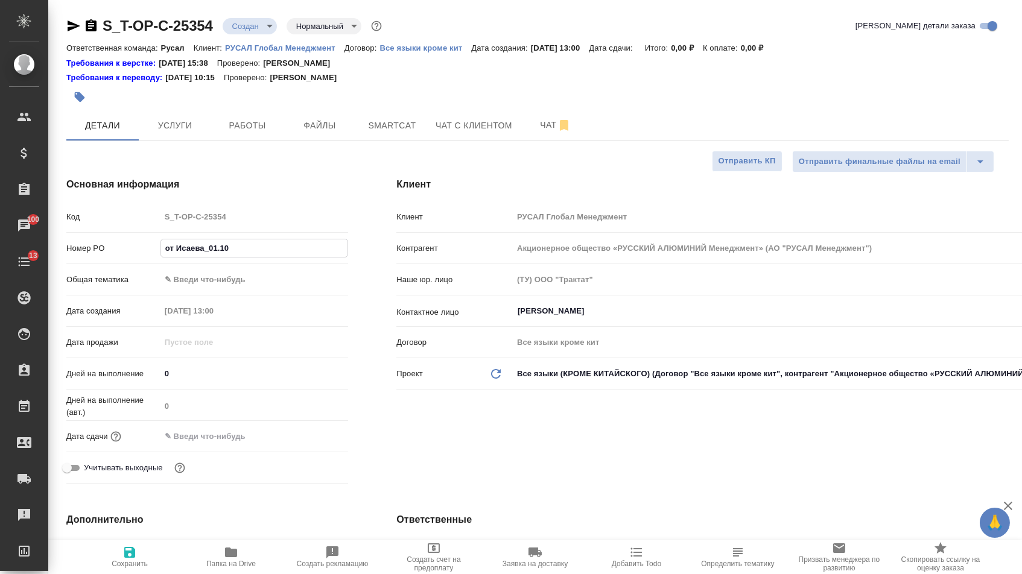
type textarea "x"
type input "от Исаева_01.10_3"
type textarea "x"
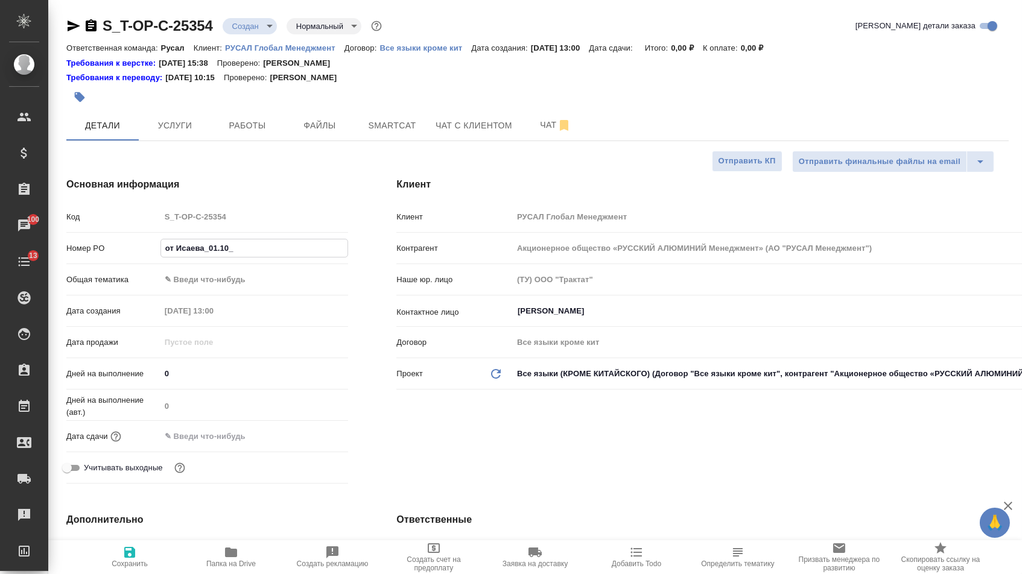
type textarea "x"
type input "от Исаева_01.10_3"
click at [210, 285] on body "🙏 .cls-1 fill:#fff; AWATERA [PERSON_NAME] Спецификации Заказы 100 Чаты 13 Todo …" at bounding box center [511, 287] width 1022 height 574
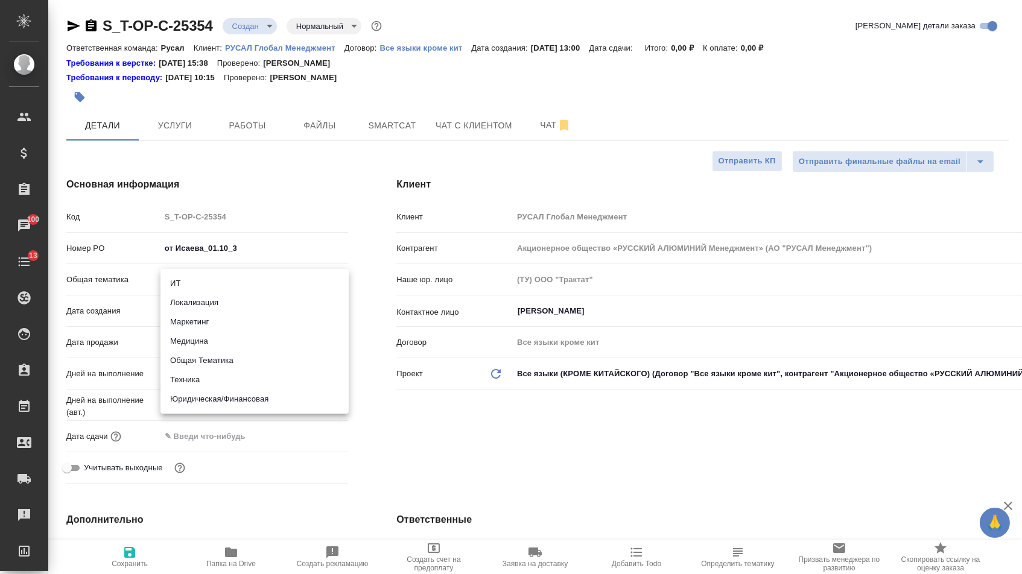
click at [192, 339] on li "Медицина" at bounding box center [254, 341] width 188 height 19
type input "med"
type textarea "x"
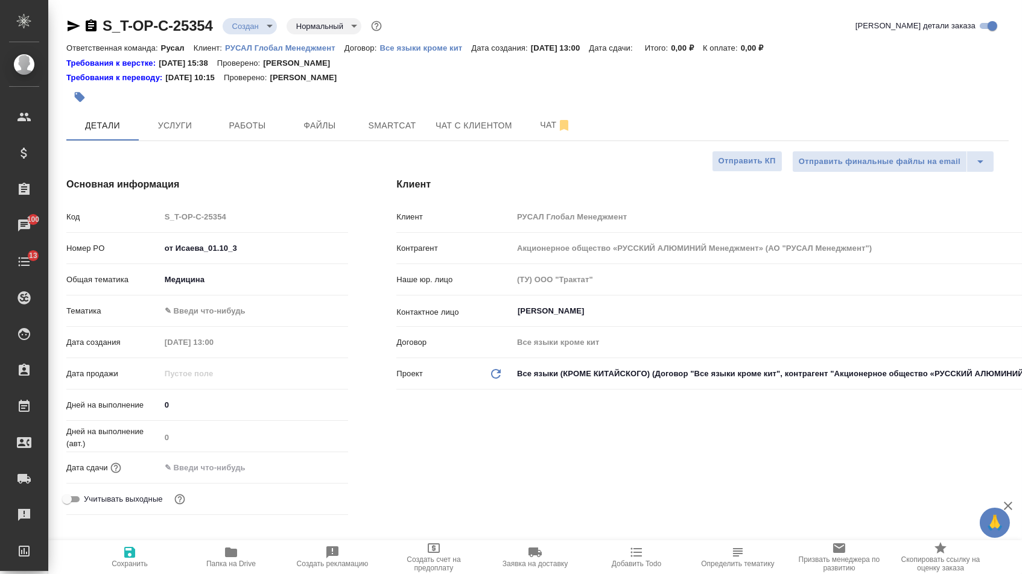
click at [199, 311] on body "🙏 .cls-1 fill:#fff; AWATERA [PERSON_NAME] Спецификации Заказы 100 Чаты 13 Todo …" at bounding box center [511, 287] width 1022 height 574
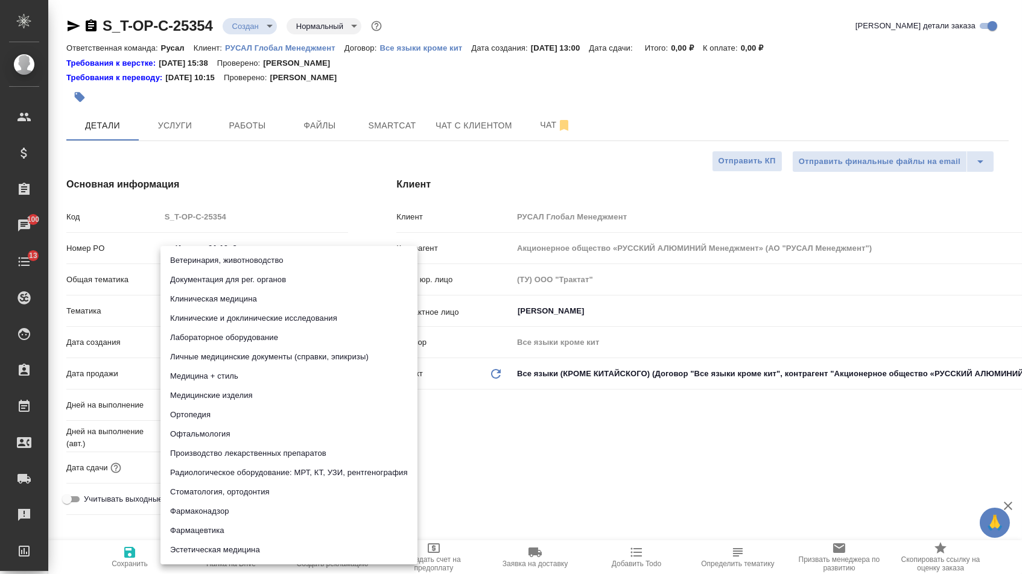
click at [368, 359] on li "Личные медицинские документы (справки, эпикризы)" at bounding box center [288, 356] width 257 height 19
type textarea "x"
type input "5a8b8b956a9677013d343e74"
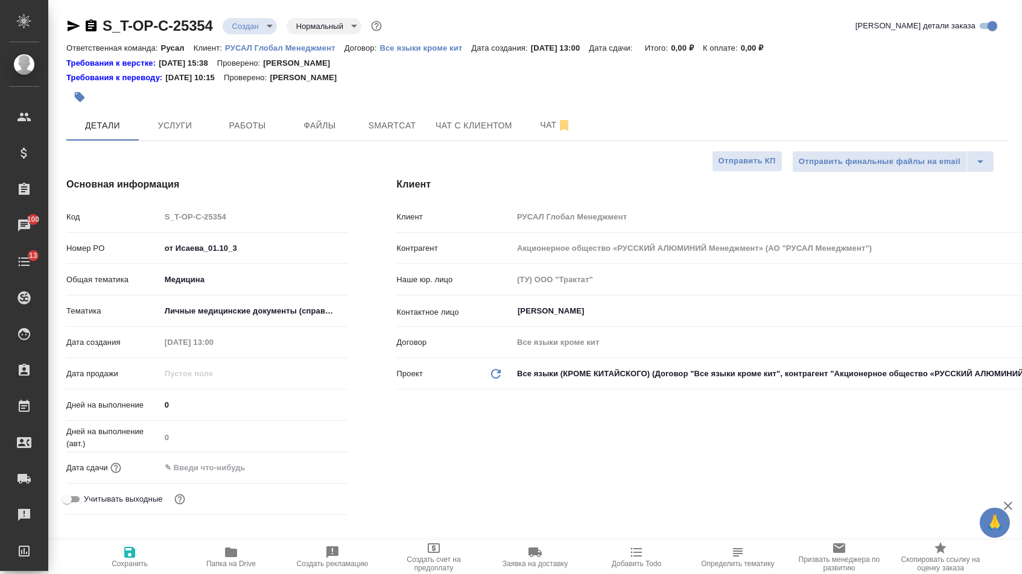
click at [244, 476] on input "text" at bounding box center [213, 467] width 106 height 17
click at [305, 476] on div at bounding box center [254, 467] width 188 height 19
click at [312, 475] on icon "button" at bounding box center [313, 467] width 14 height 14
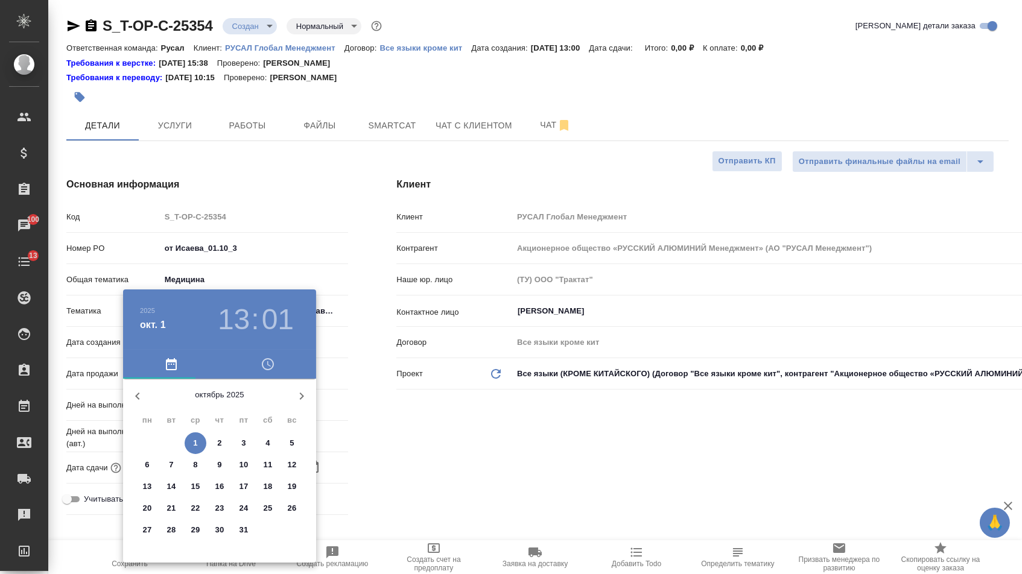
click at [197, 438] on p "1" at bounding box center [195, 443] width 4 height 12
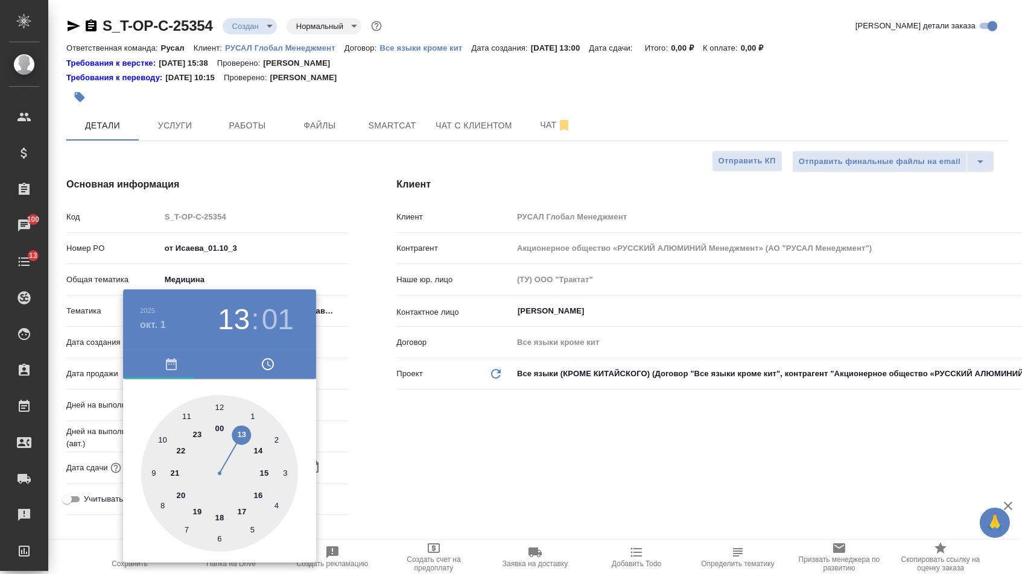
type input "[DATE] 13:01"
type textarea "x"
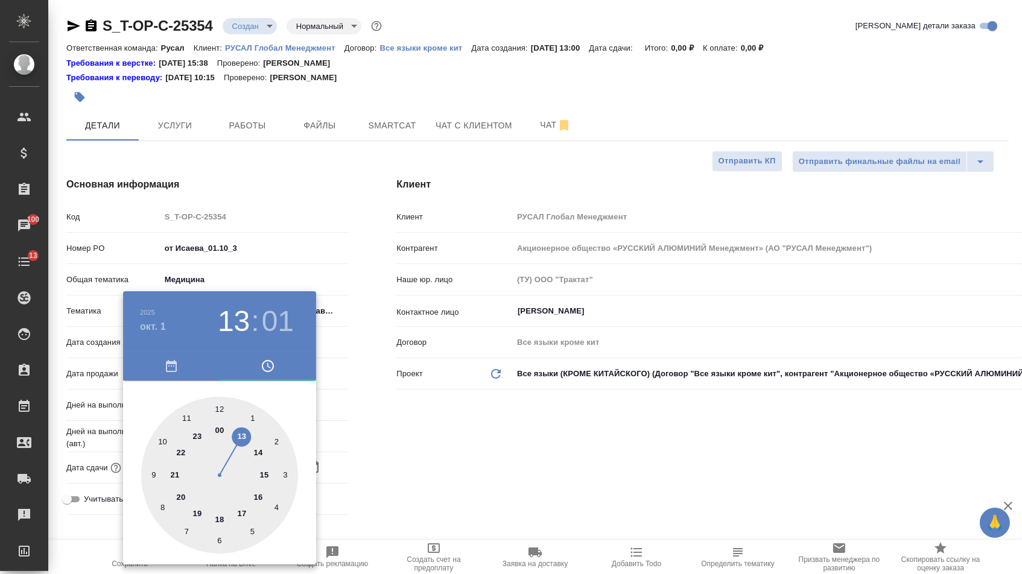
type textarea "x"
type input "[DATE] 15:01"
click at [262, 471] on div at bounding box center [219, 475] width 157 height 157
type textarea "x"
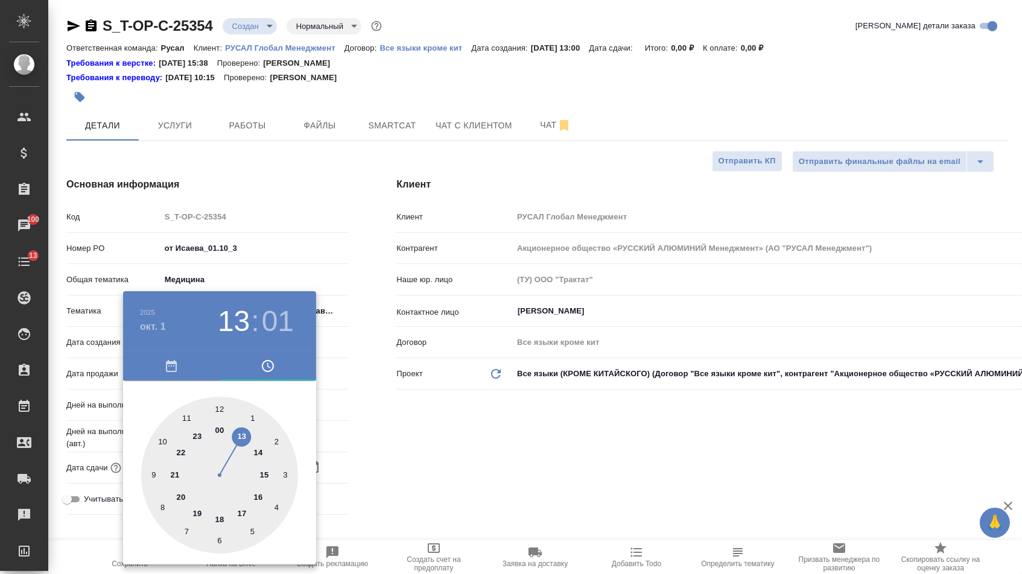
type textarea "x"
click at [219, 409] on div at bounding box center [219, 475] width 157 height 157
type input "[DATE] 15:00"
type textarea "x"
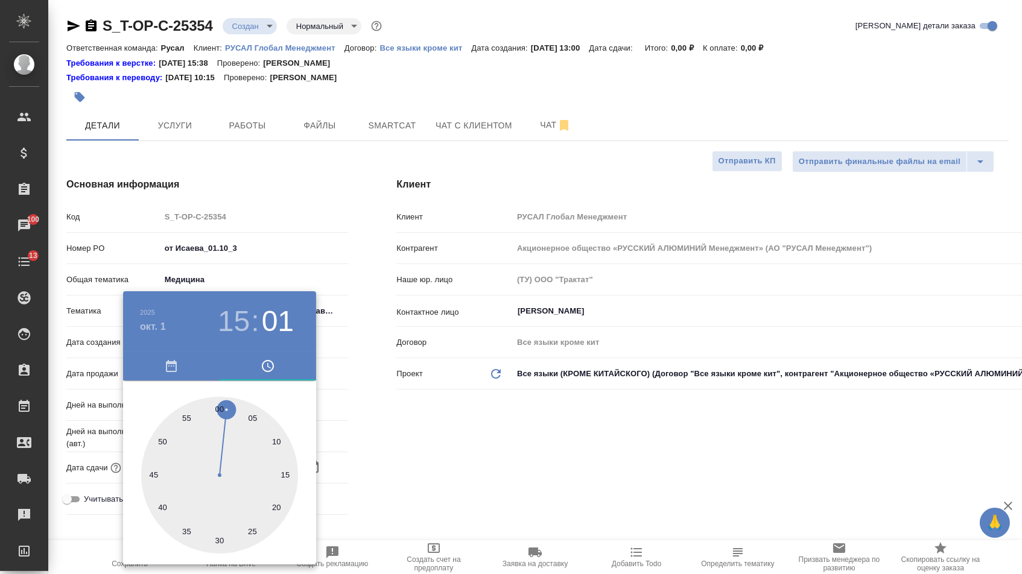
type textarea "x"
click at [375, 409] on div at bounding box center [511, 287] width 1022 height 574
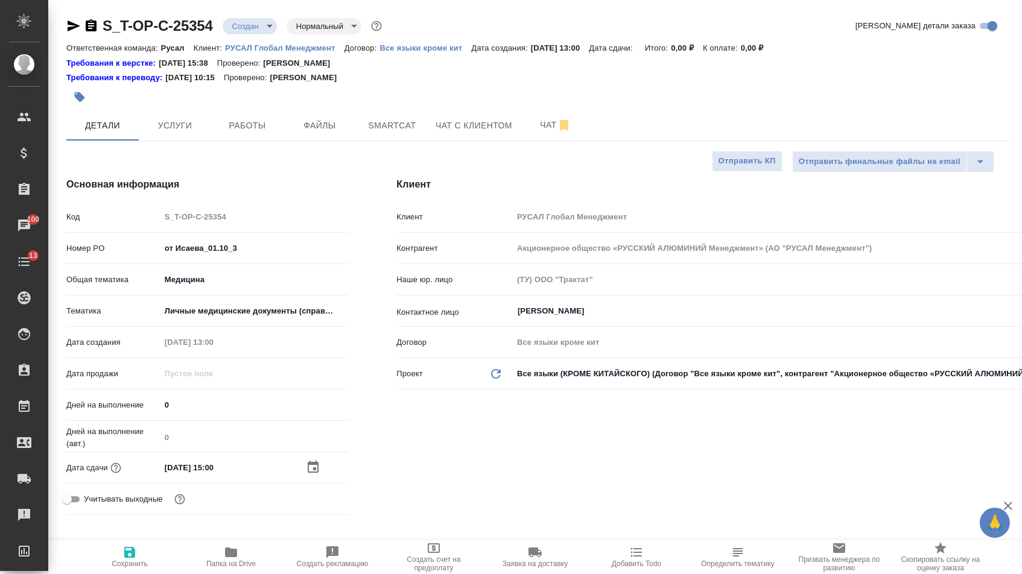
click at [137, 555] on icon "button" at bounding box center [129, 552] width 14 height 14
type textarea "x"
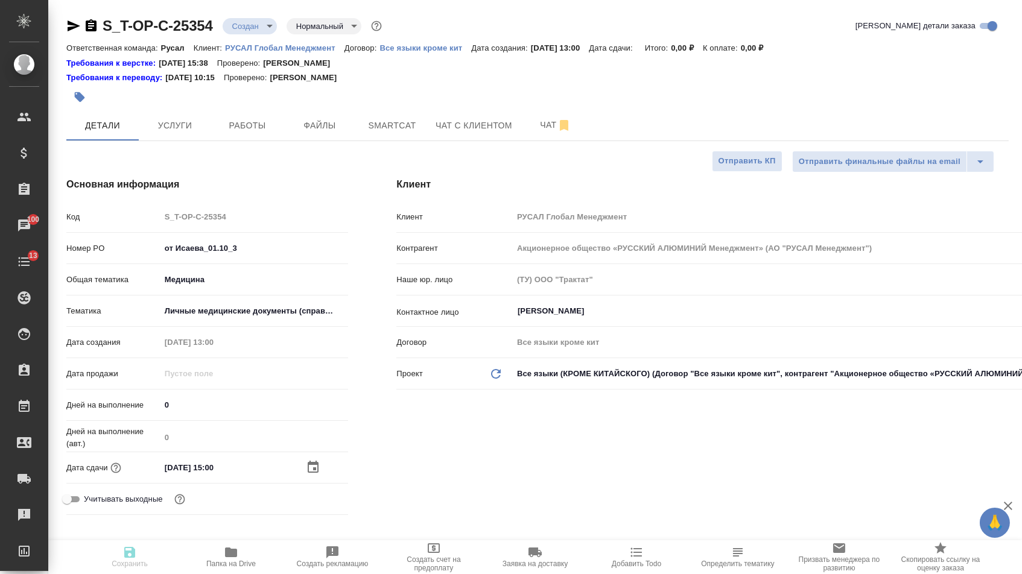
type textarea "x"
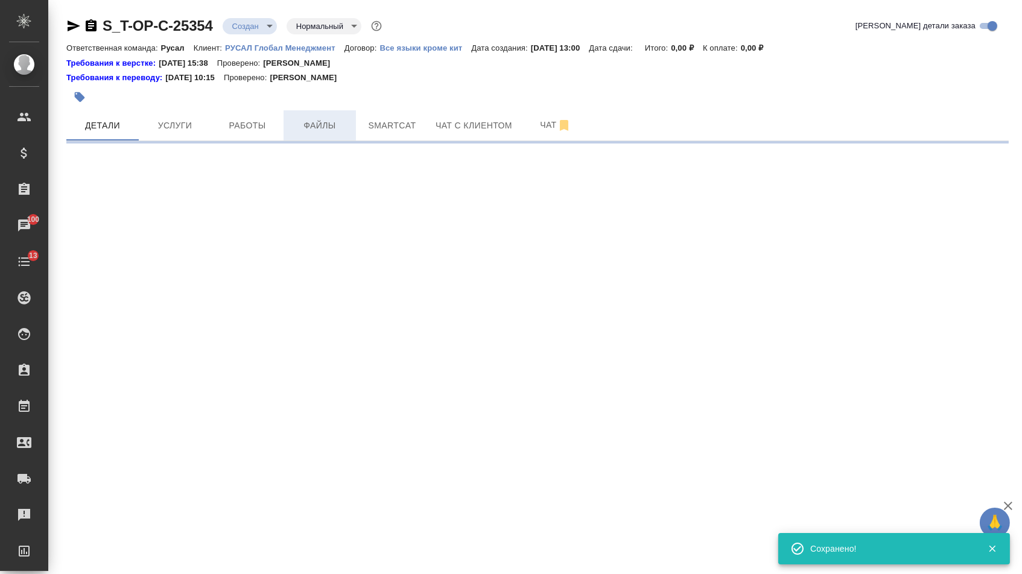
select select "RU"
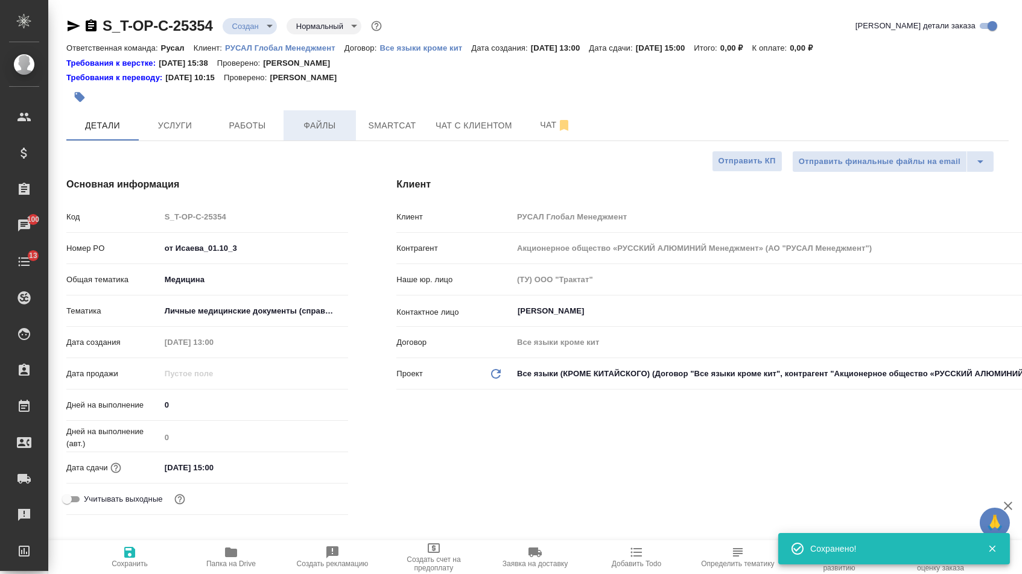
type textarea "x"
click at [318, 129] on span "Файлы" at bounding box center [320, 125] width 58 height 15
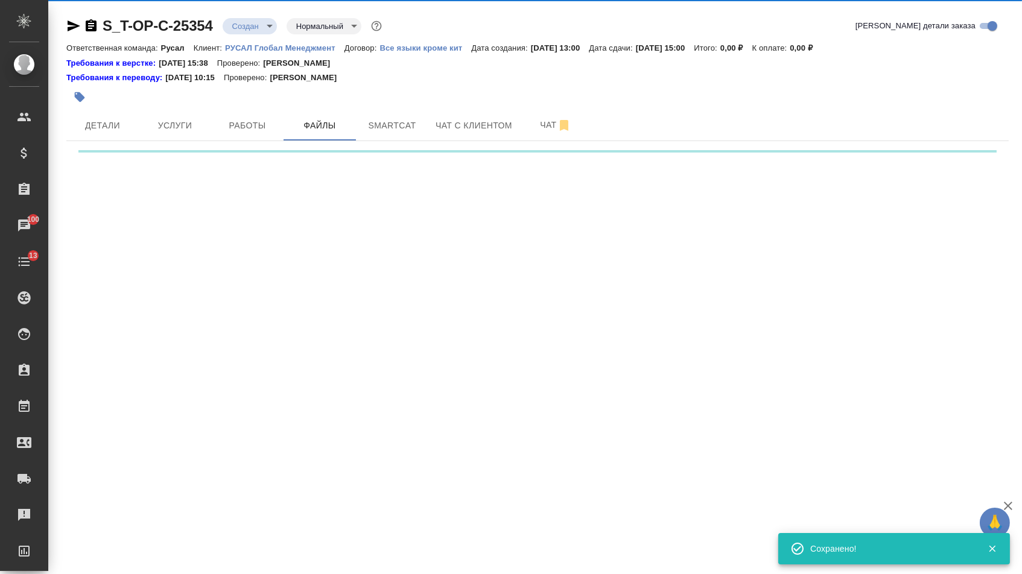
click at [209, 220] on div ".cls-1 fill:#fff; AWATERA [PERSON_NAME] Спецификации Заказы 100 Чаты 13 Todo Пр…" at bounding box center [511, 287] width 1022 height 574
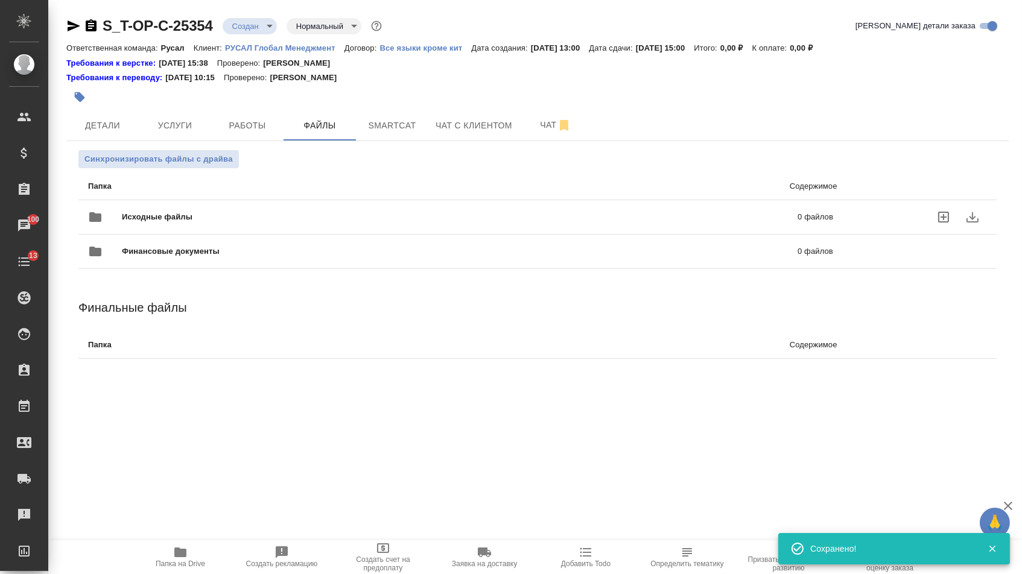
click at [198, 219] on span "Исходные файлы" at bounding box center [308, 217] width 373 height 12
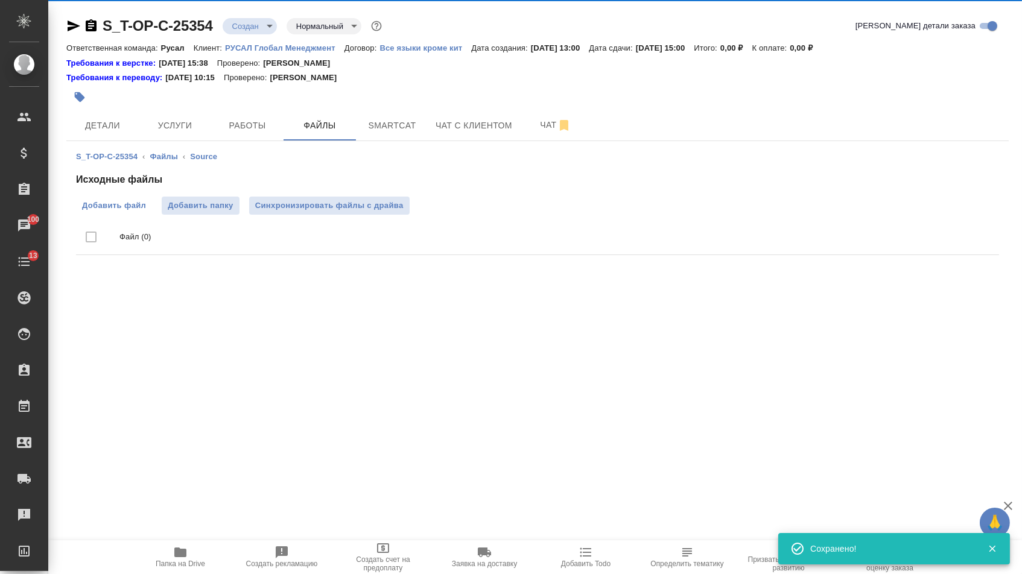
click at [115, 204] on span "Добавить файл" at bounding box center [114, 206] width 64 height 12
click at [0, 0] on input "Добавить файл" at bounding box center [0, 0] width 0 height 0
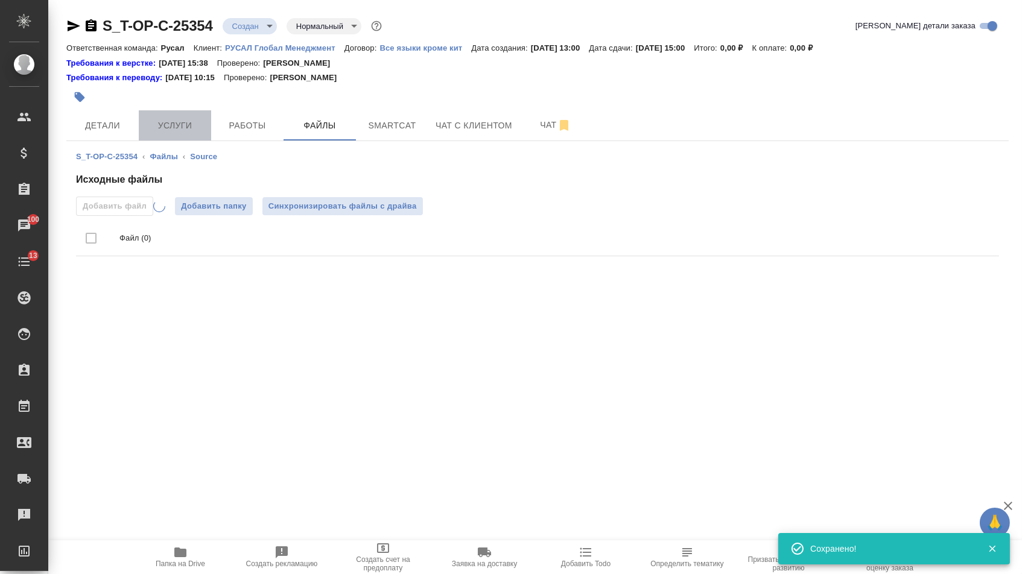
click at [182, 126] on span "Услуги" at bounding box center [175, 125] width 58 height 15
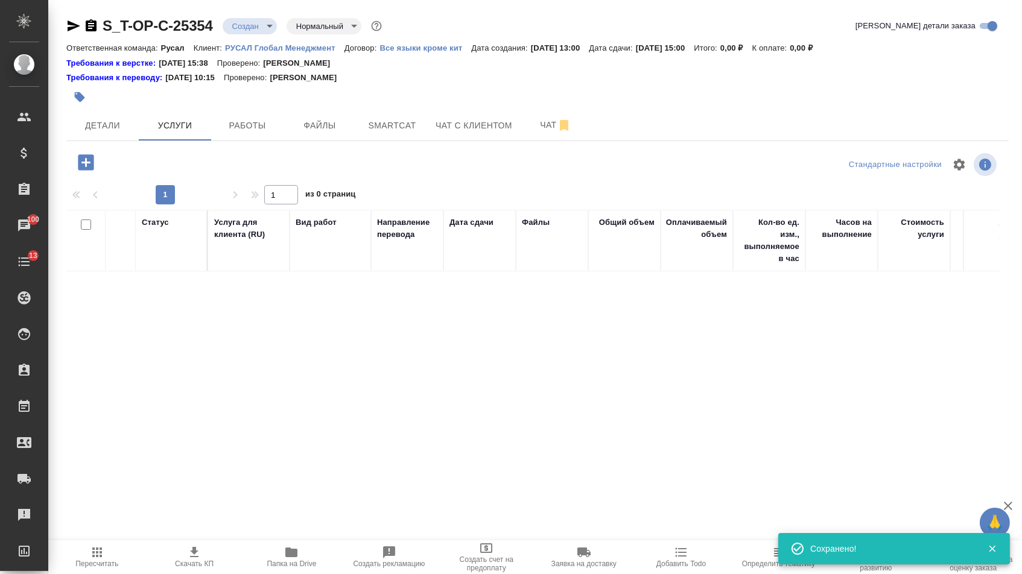
click at [72, 25] on icon "button" at bounding box center [73, 26] width 14 height 14
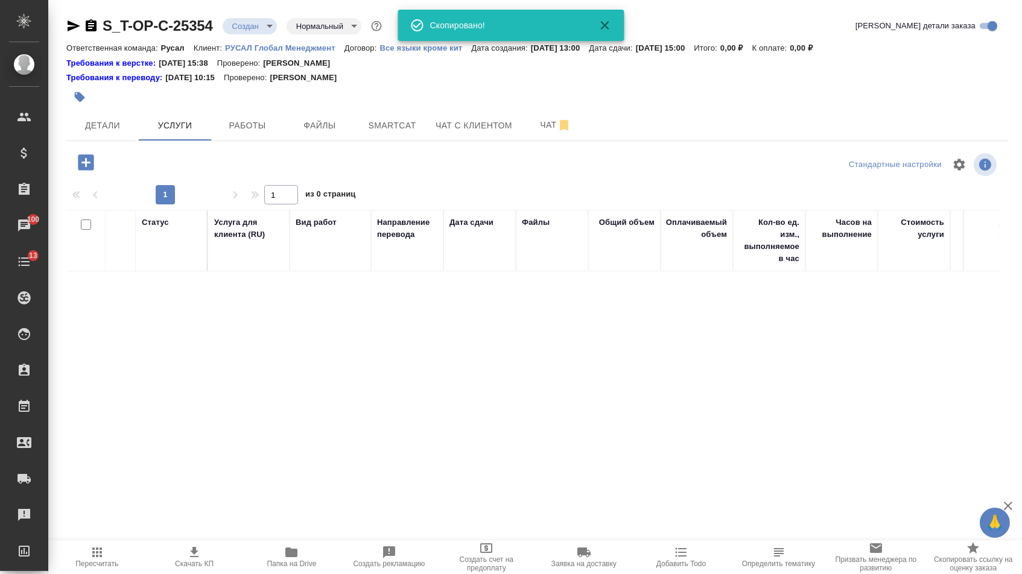
click at [75, 175] on div at bounding box center [86, 162] width 31 height 25
click at [93, 170] on icon "button" at bounding box center [86, 162] width 16 height 16
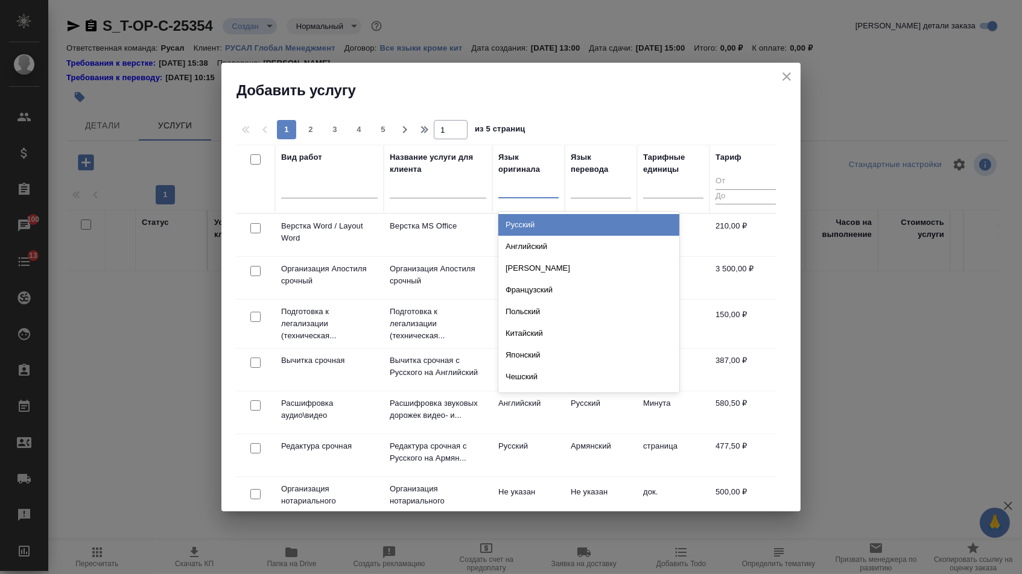
click at [525, 189] on div at bounding box center [528, 185] width 60 height 17
click at [525, 233] on div "Русский" at bounding box center [588, 225] width 181 height 22
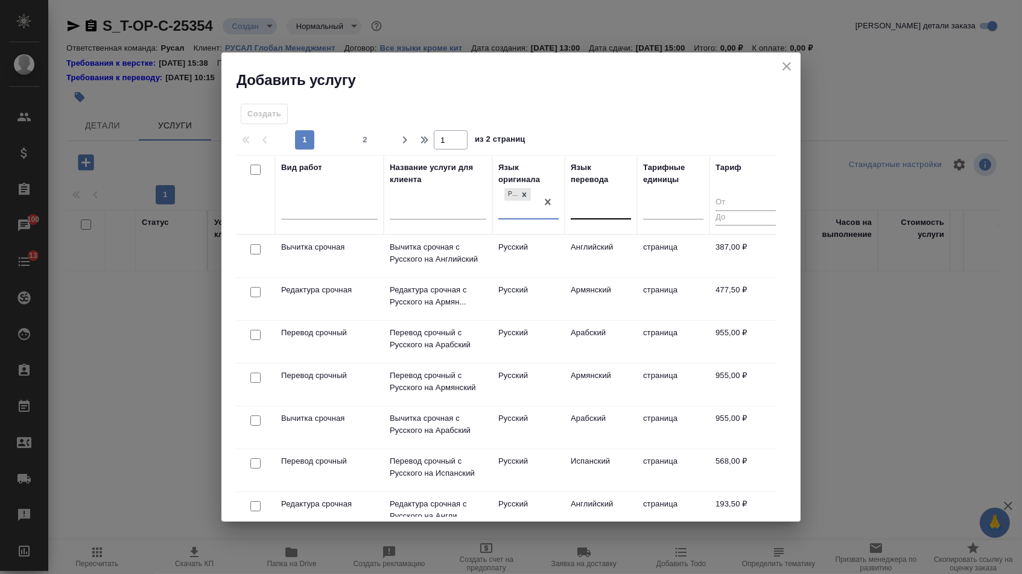
click at [601, 206] on div at bounding box center [601, 207] width 60 height 17
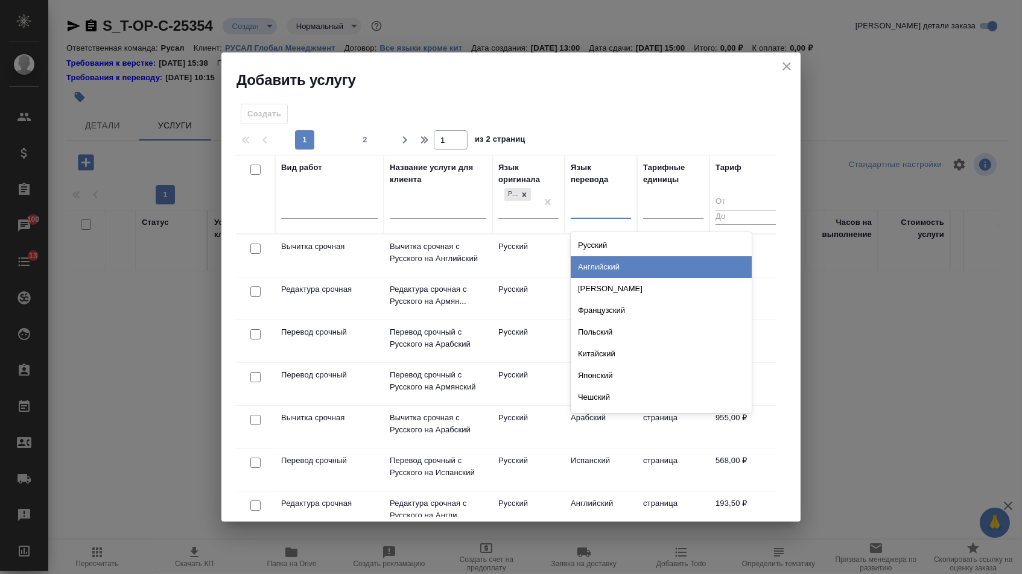
click at [597, 262] on div "Английский" at bounding box center [661, 267] width 181 height 22
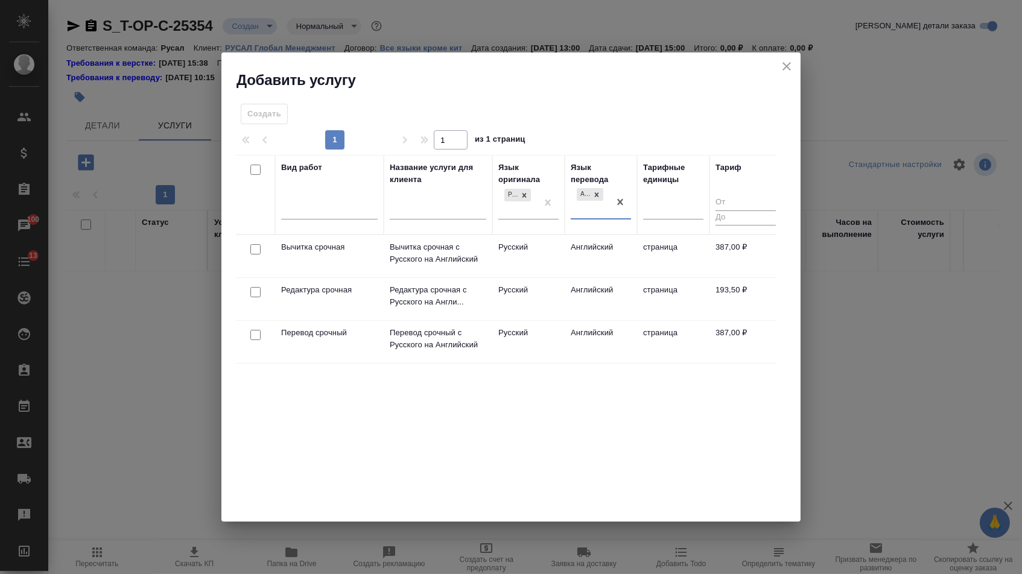
click at [251, 333] on input "checkbox" at bounding box center [255, 335] width 10 height 10
checkbox input "true"
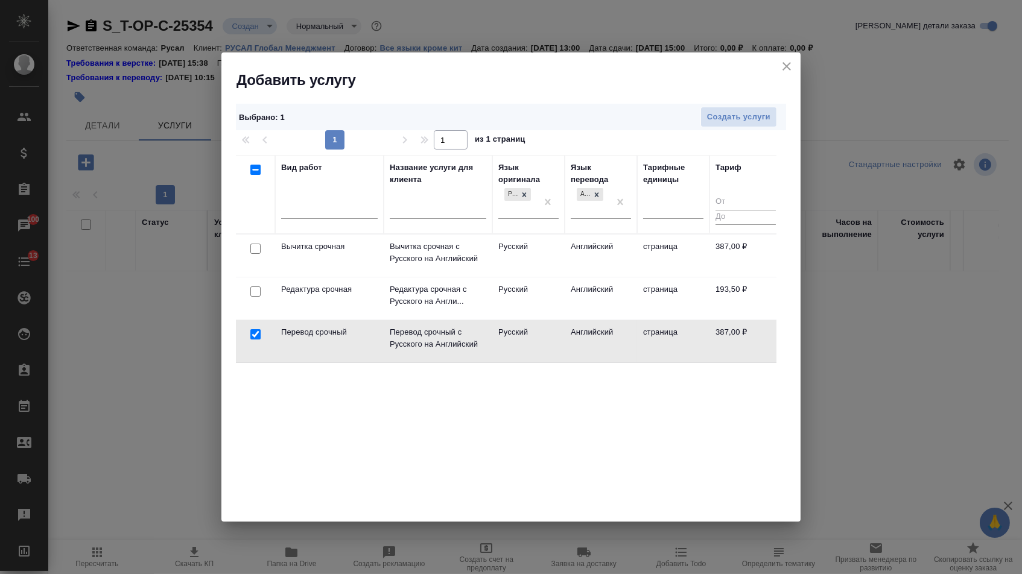
click at [251, 291] on input "checkbox" at bounding box center [255, 291] width 10 height 10
checkbox input "true"
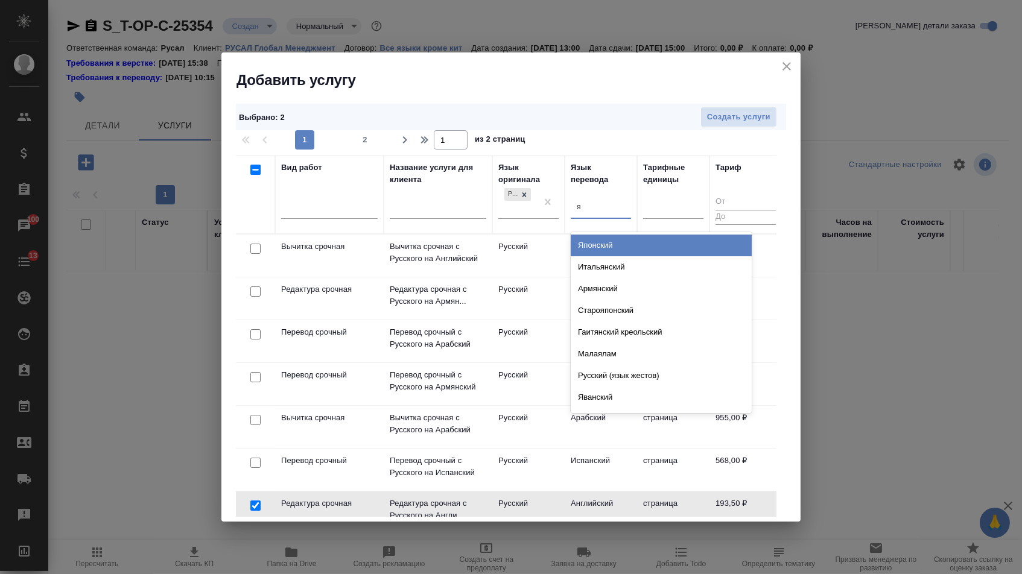
type input "яп"
click at [580, 239] on div "Японский" at bounding box center [661, 246] width 181 height 22
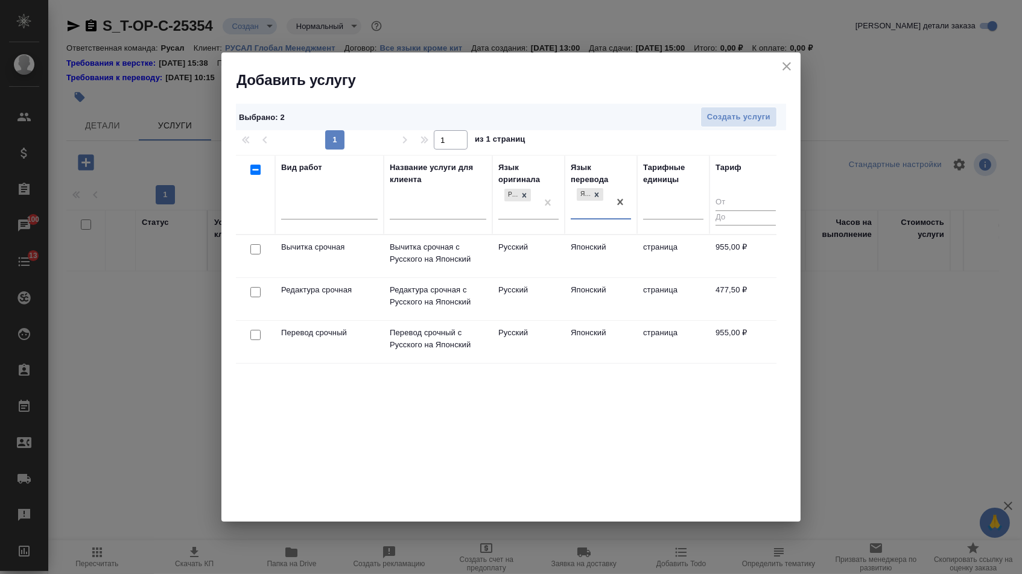
click at [251, 332] on input "checkbox" at bounding box center [255, 335] width 10 height 10
checkbox input "true"
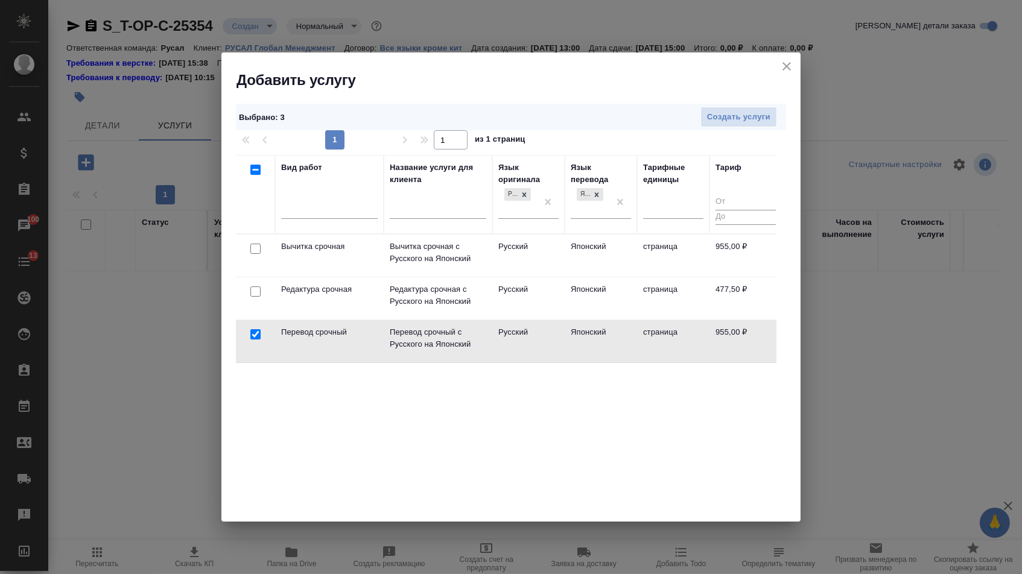
click at [252, 294] on input "checkbox" at bounding box center [255, 291] width 10 height 10
checkbox input "true"
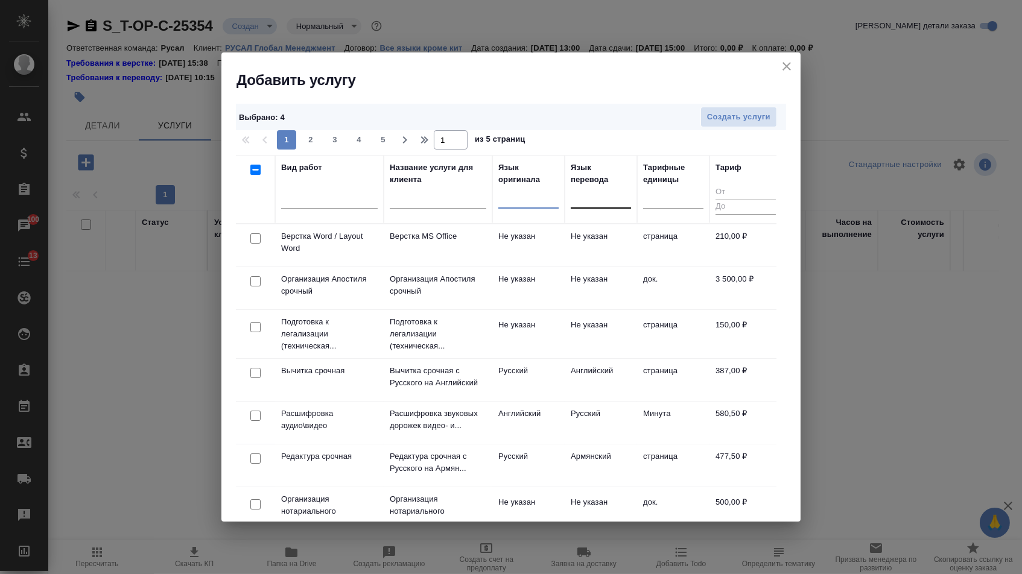
click at [259, 236] on input "checkbox" at bounding box center [255, 238] width 10 height 10
checkbox input "true"
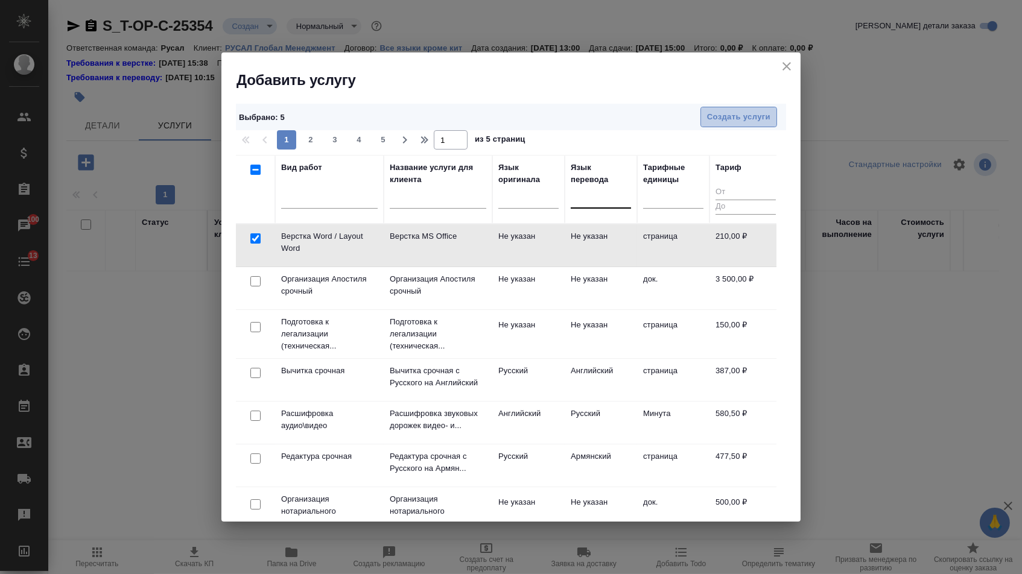
click at [742, 119] on span "Создать услуги" at bounding box center [738, 117] width 63 height 14
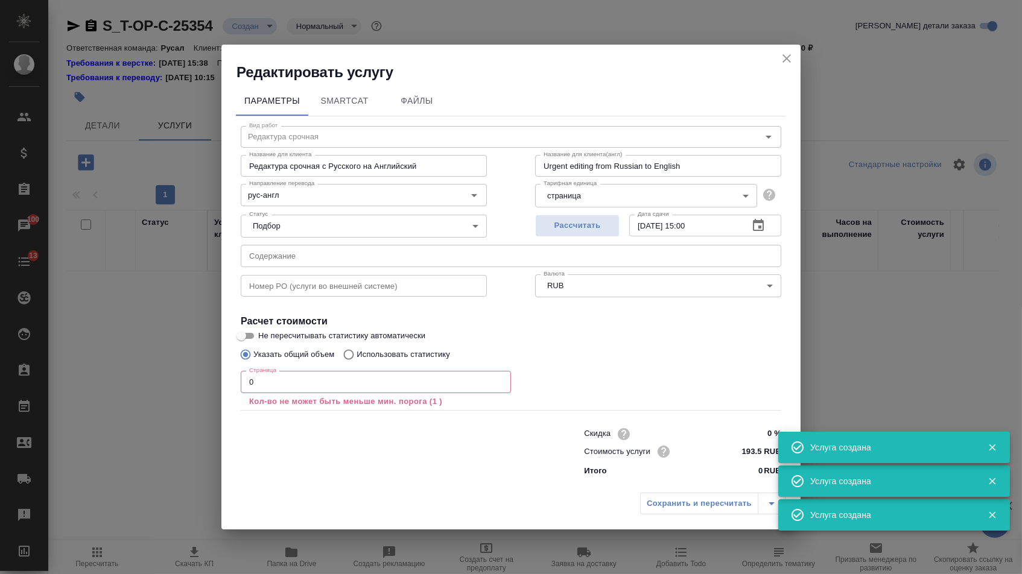
type input "Перевод срочный"
type input "Перевод срочный с Русского на Английский"
type input "Urgent translation from Russian to English"
type input "рус-англ"
type input "387 RUB"
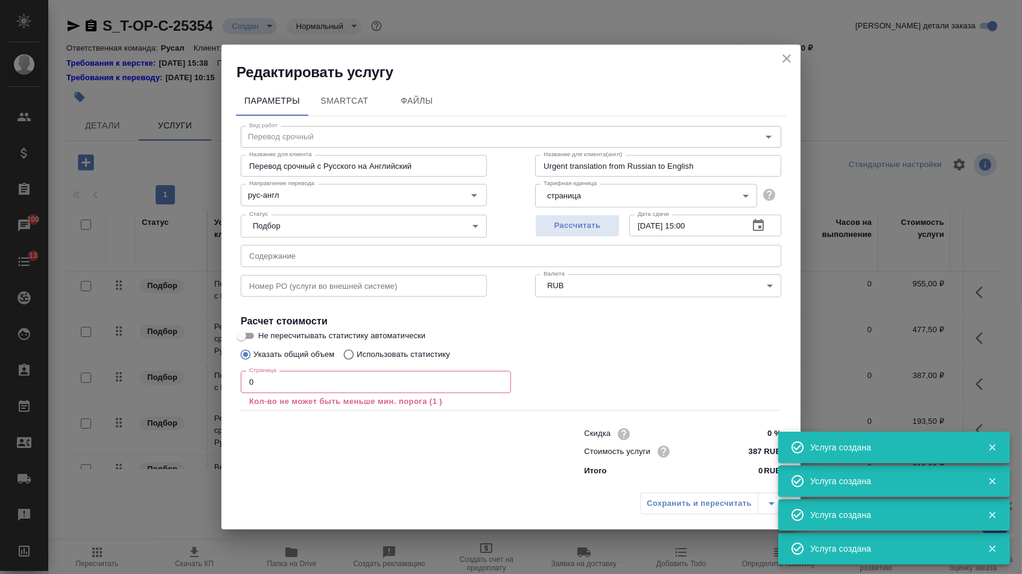
drag, startPoint x: 295, startPoint y: 256, endPoint x: 370, endPoint y: 247, distance: 75.9
click at [370, 247] on input "text" at bounding box center [511, 256] width 540 height 22
paste input "ЭКГ, Врачебное заключение"
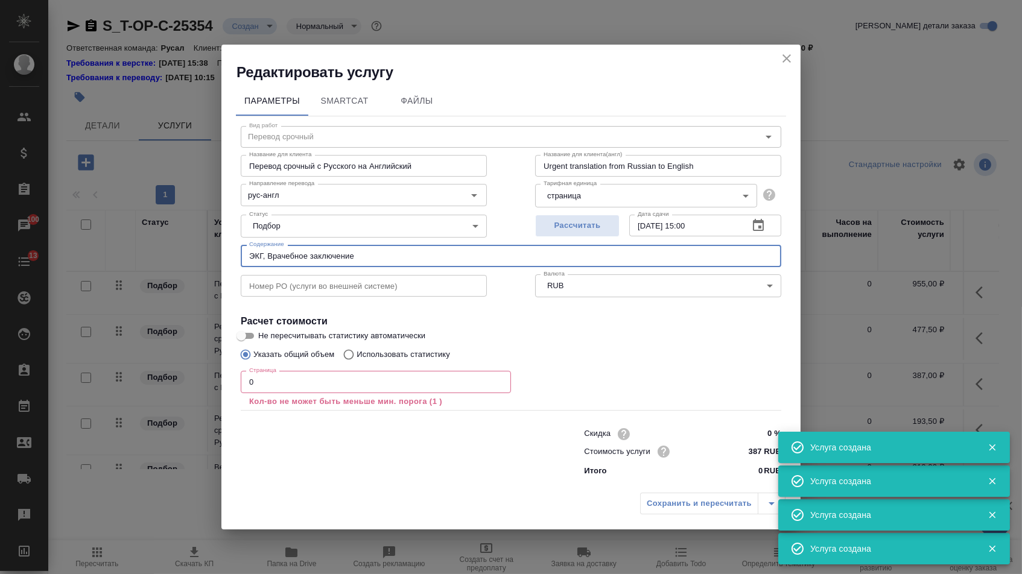
type input "ЭКГ, Врачебное заключение"
click at [292, 387] on input "0" at bounding box center [376, 382] width 270 height 22
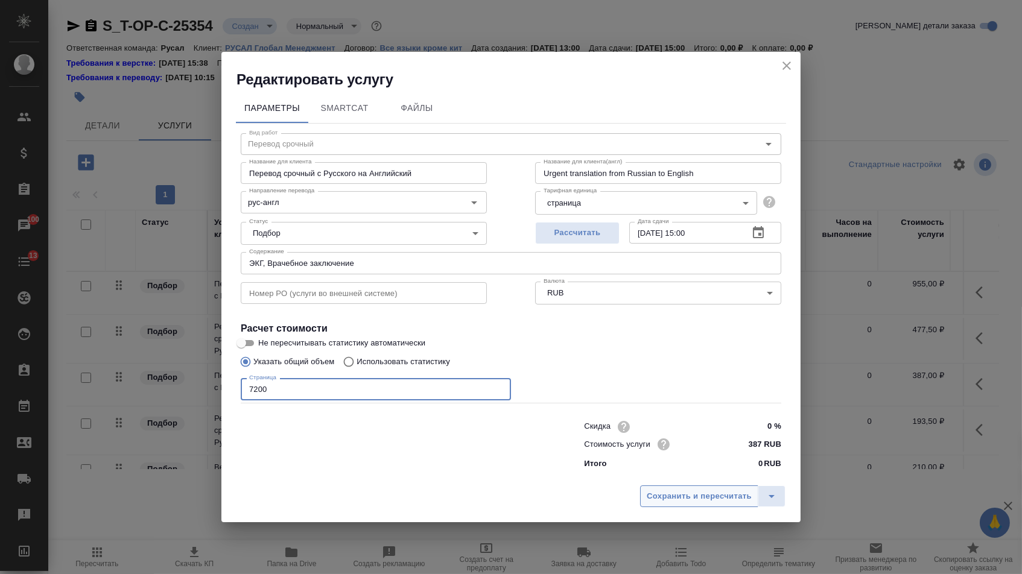
type input "7200"
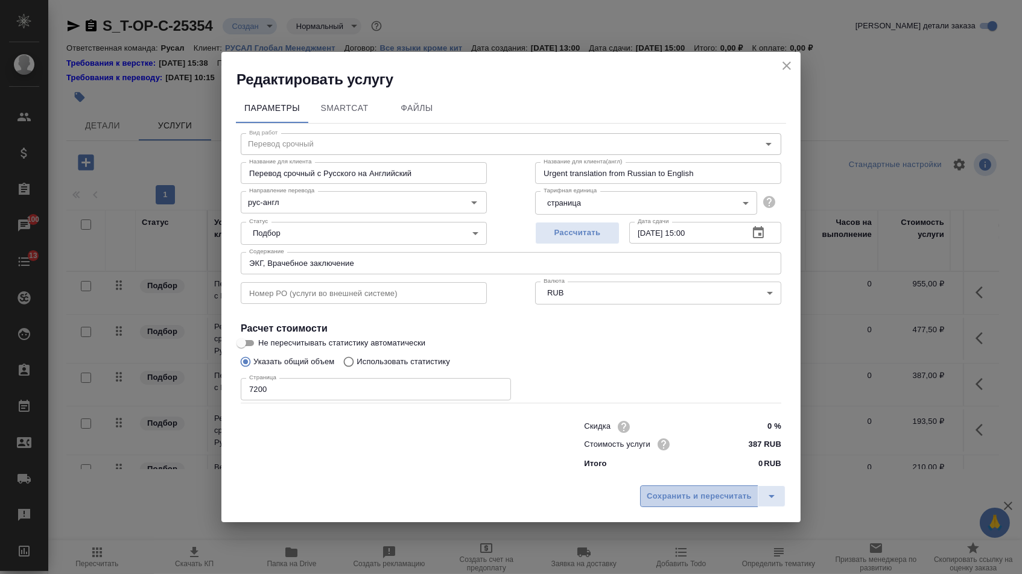
click at [647, 496] on span "Сохранить и пересчитать" at bounding box center [699, 497] width 105 height 14
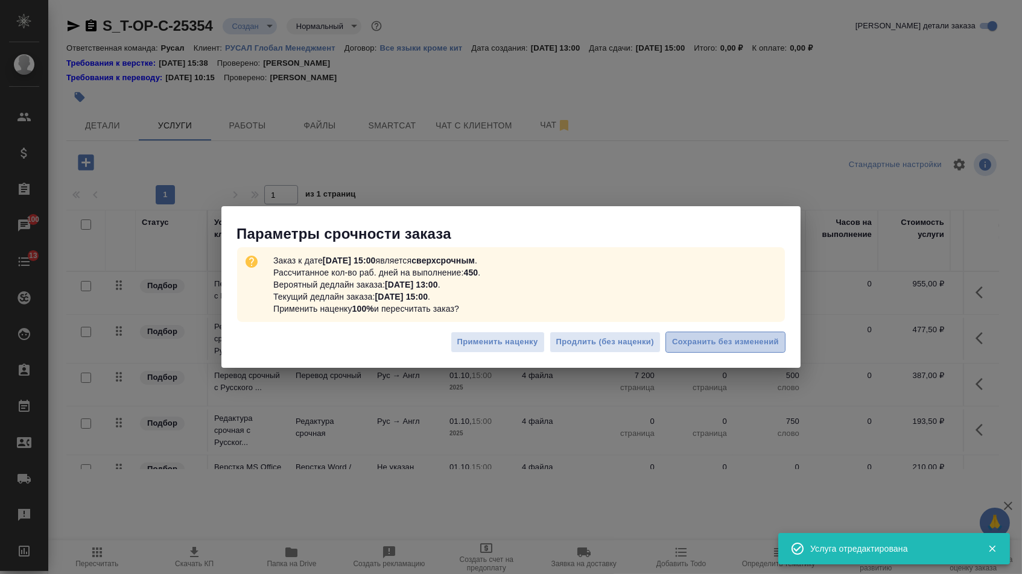
click at [704, 342] on span "Сохранить без изменений" at bounding box center [725, 342] width 107 height 14
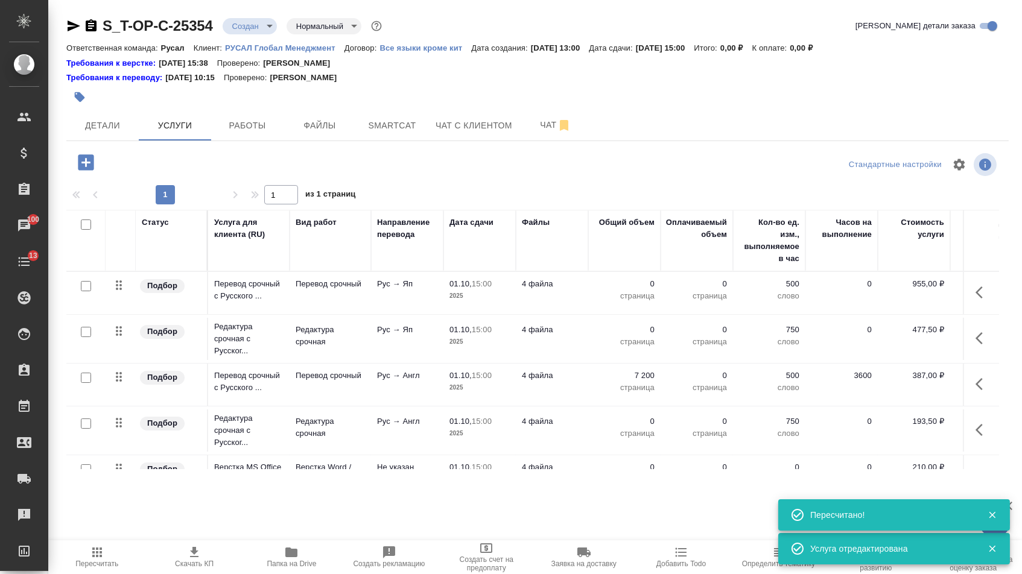
type input "urgent"
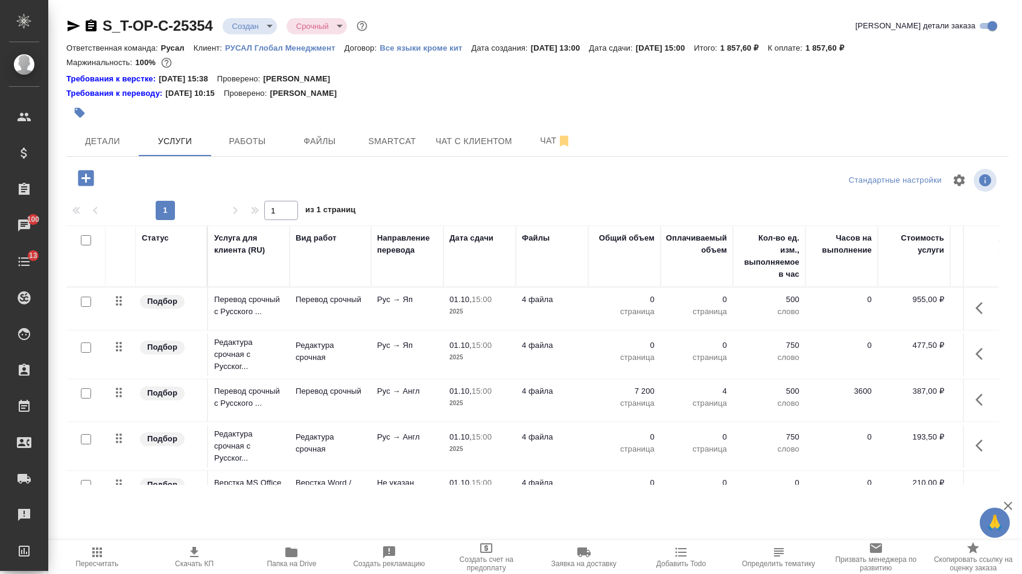
click at [642, 303] on p "0" at bounding box center [624, 300] width 60 height 12
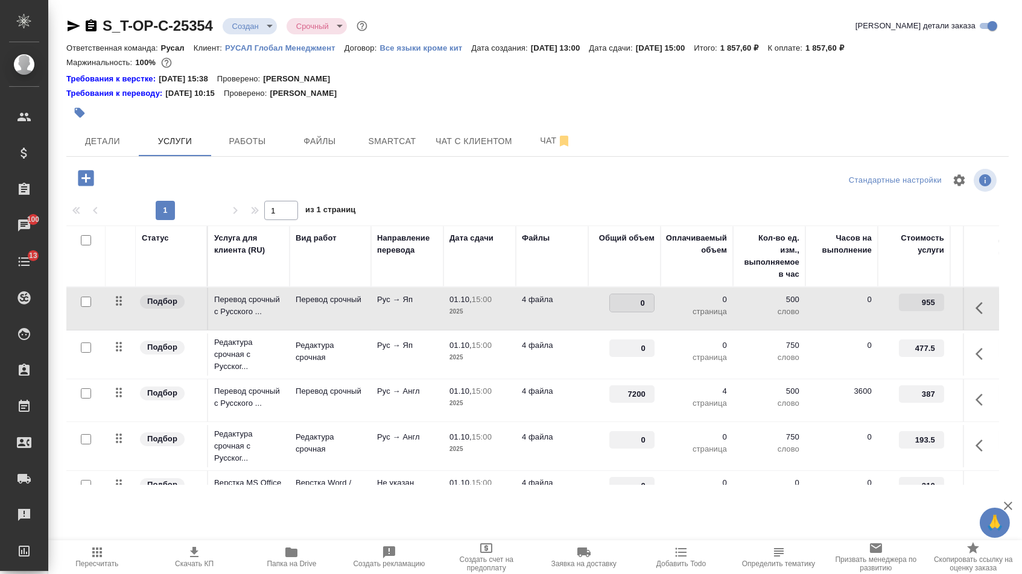
click at [637, 304] on input "0" at bounding box center [632, 302] width 44 height 17
type input "7200"
click at [630, 356] on input "0" at bounding box center [632, 348] width 44 height 17
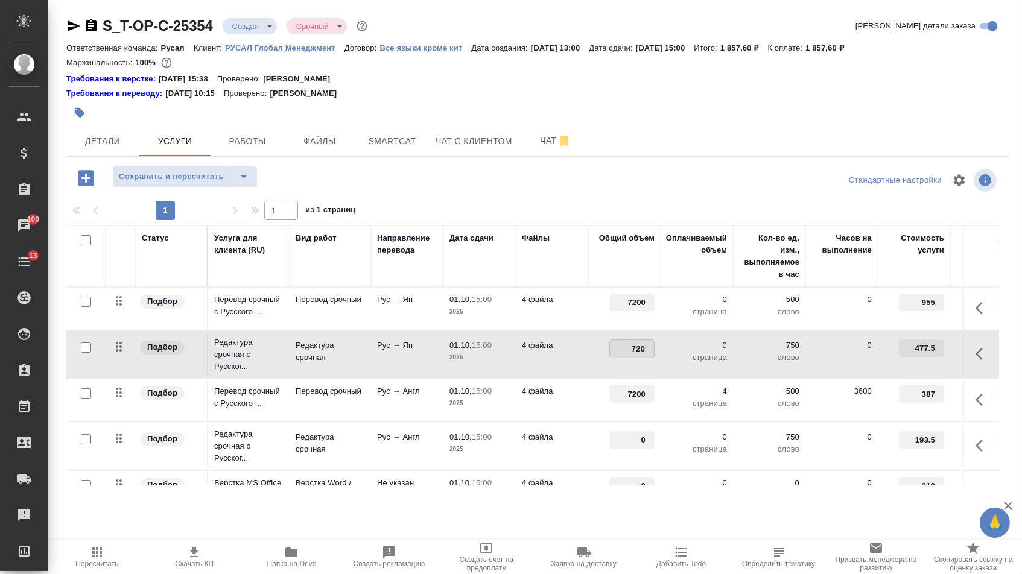
type input "7200"
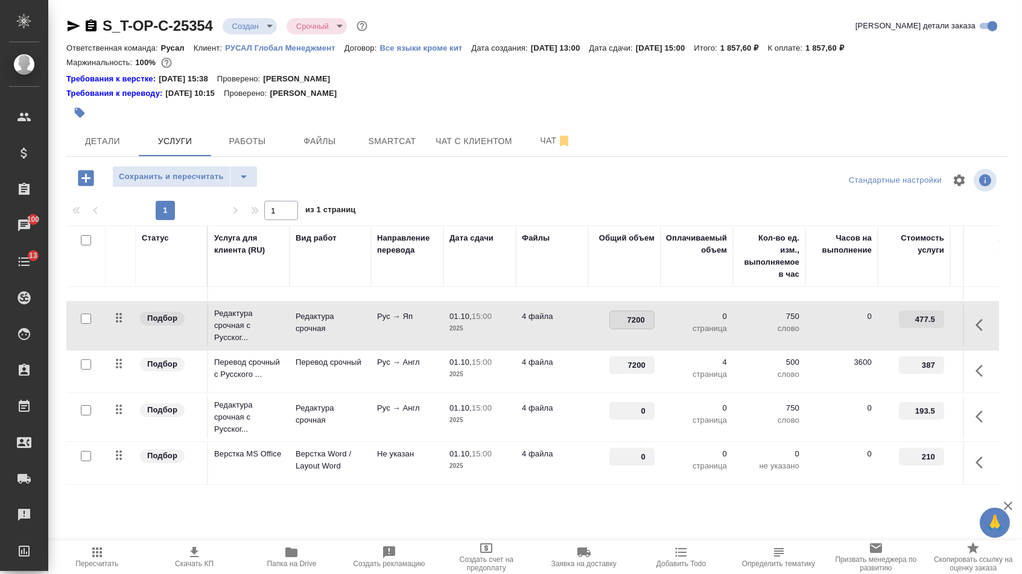
scroll to position [33, 0]
type input "7200"
drag, startPoint x: 637, startPoint y: 463, endPoint x: 692, endPoint y: 463, distance: 54.9
click at [692, 463] on tr "Подбор Верстка MS Office Верстка Word / Layout Word Не указан 01.10, 15:00 2025…" at bounding box center [634, 463] width 1137 height 43
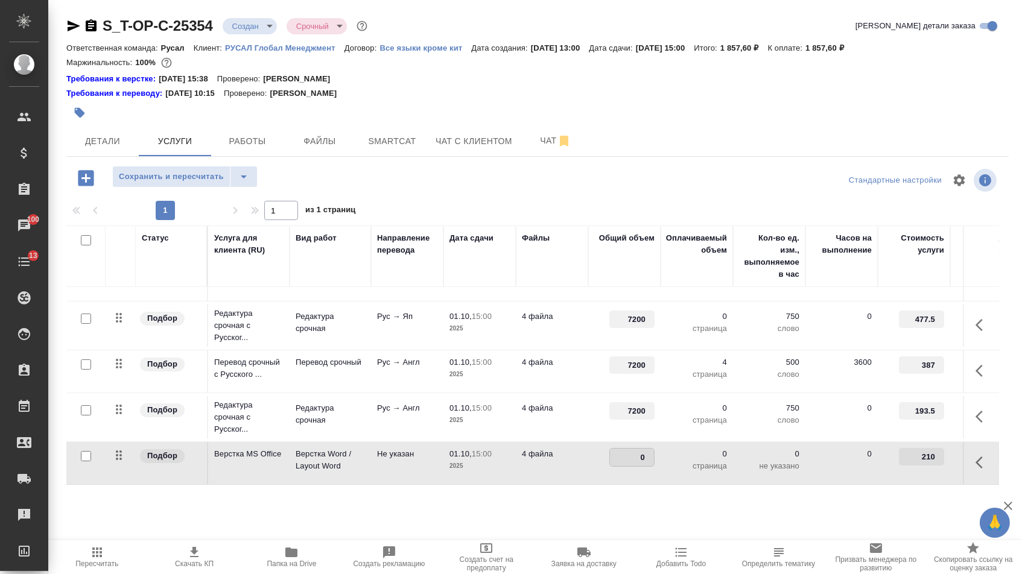
type input "4"
click at [631, 501] on div "S_T-OP-C-25354 Создан new Срочный urgent Кратко детали заказа Ответственная ком…" at bounding box center [537, 258] width 955 height 516
click at [182, 188] on button "Сохранить и пересчитать" at bounding box center [171, 177] width 118 height 22
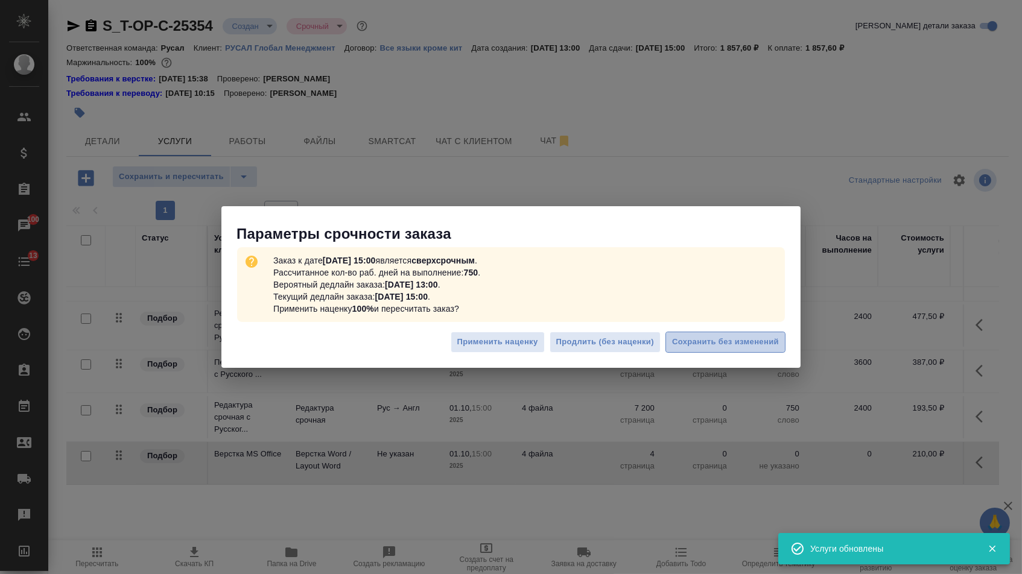
click at [713, 340] on span "Сохранить без изменений" at bounding box center [725, 342] width 107 height 14
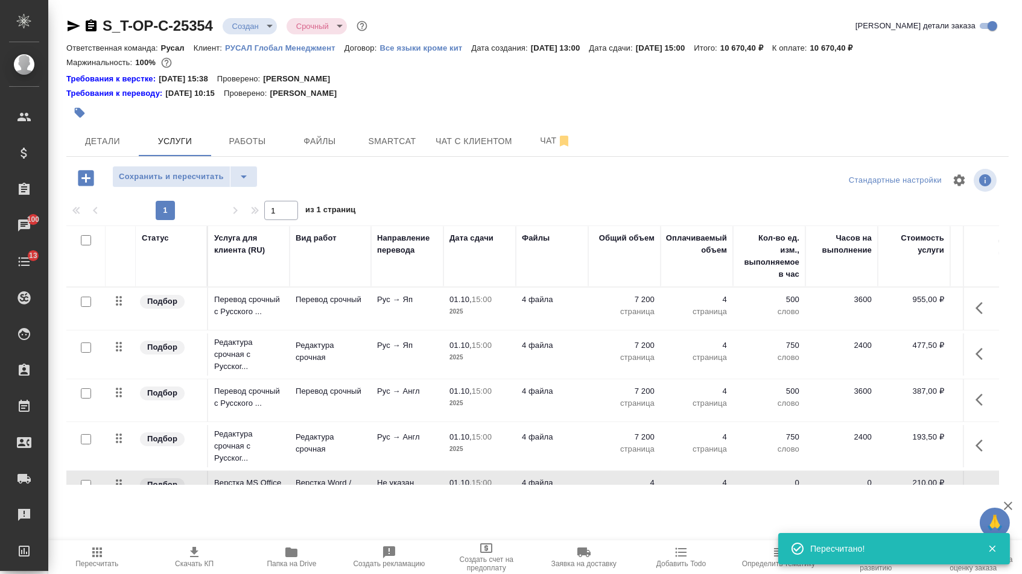
scroll to position [0, 0]
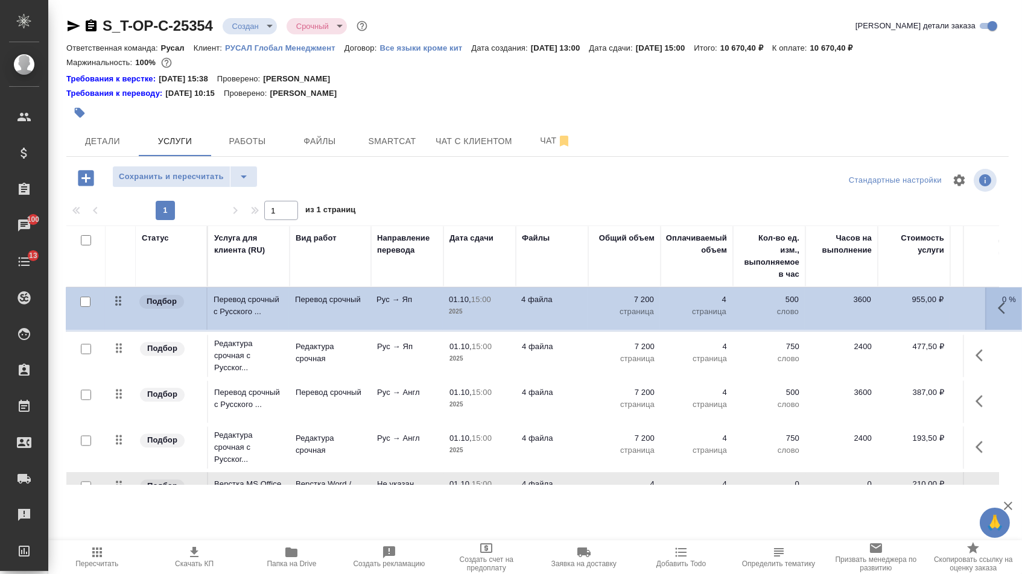
click at [122, 309] on tbody "Подбор Перевод срочный с Русского ... Перевод срочный Рус → Яп 01.10, 15:00 202…" at bounding box center [634, 401] width 1137 height 228
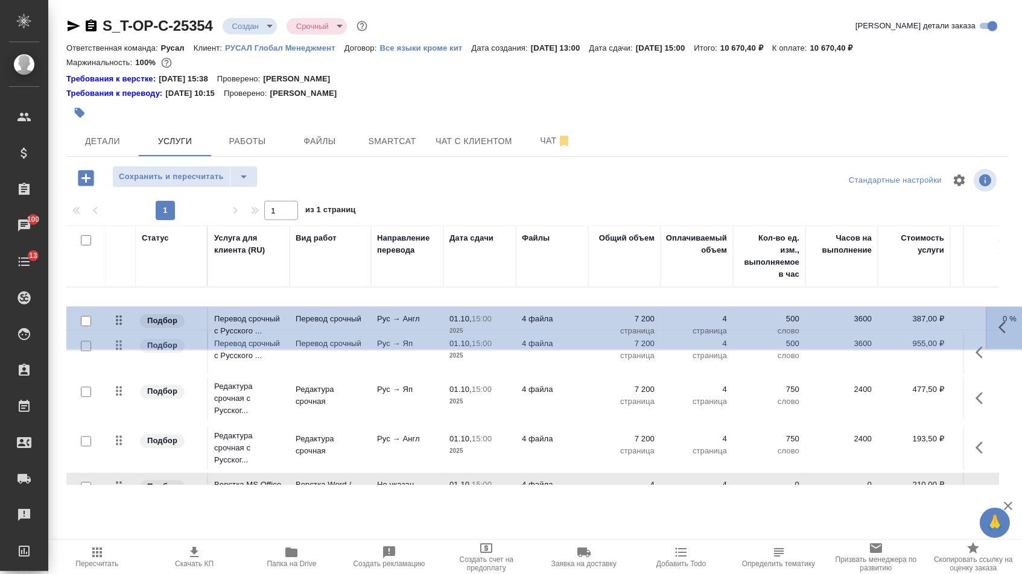
drag, startPoint x: 118, startPoint y: 403, endPoint x: 118, endPoint y: 310, distance: 93.5
click at [118, 310] on tbody "Подбор Перевод срочный с Русского ... Перевод срочный Рус → Яп 01.10, 15:00 202…" at bounding box center [634, 402] width 1137 height 228
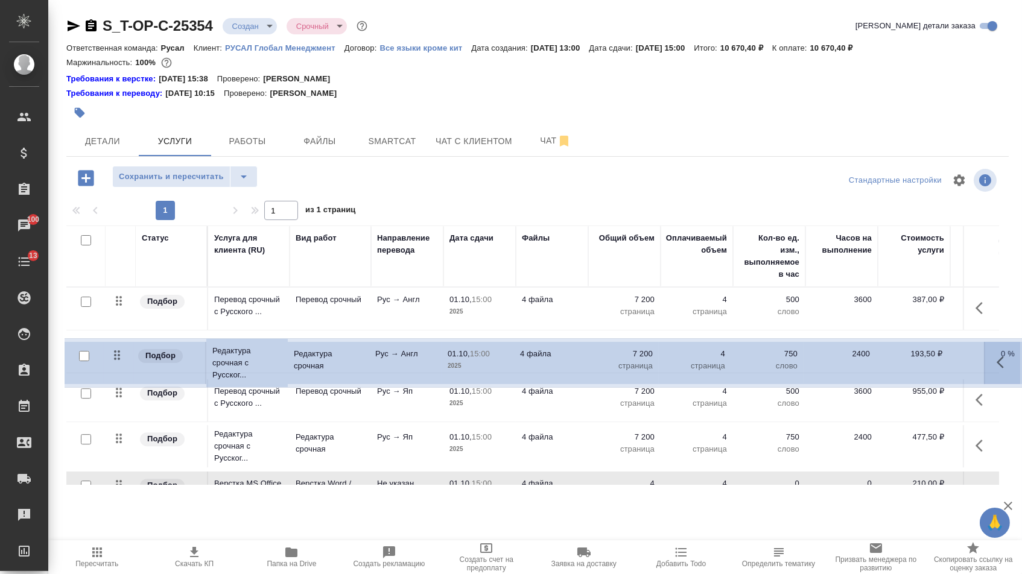
drag, startPoint x: 119, startPoint y: 448, endPoint x: 118, endPoint y: 346, distance: 101.3
click at [118, 346] on tbody "Подбор Перевод срочный с Русского ... Перевод срочный Рус → Англ 01.10, 15:00 2…" at bounding box center [634, 401] width 1137 height 227
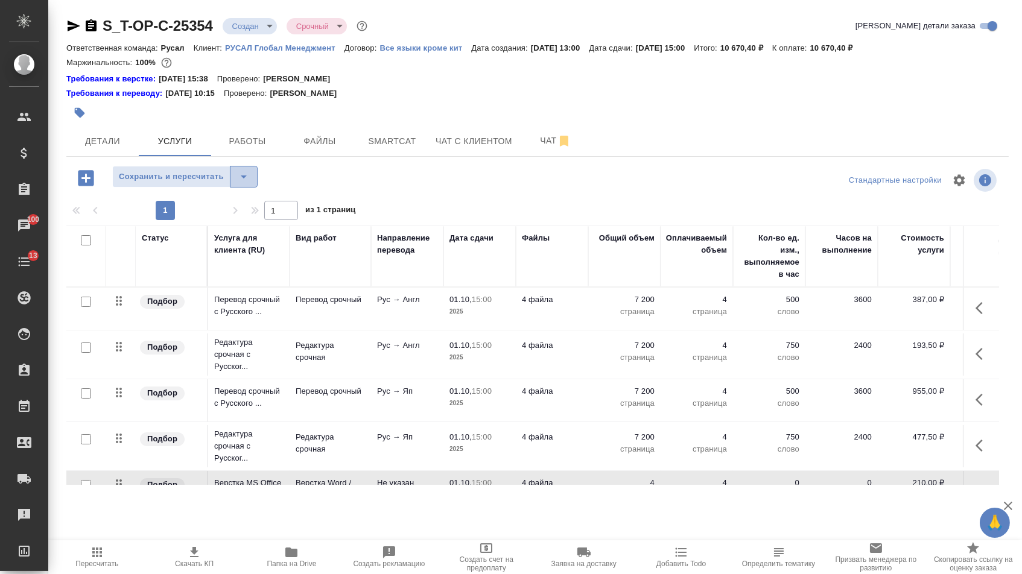
click at [258, 179] on button "split button" at bounding box center [244, 177] width 28 height 22
click at [244, 210] on li "Сохранить" at bounding box center [190, 208] width 148 height 19
click at [101, 146] on span "Детали" at bounding box center [103, 141] width 58 height 15
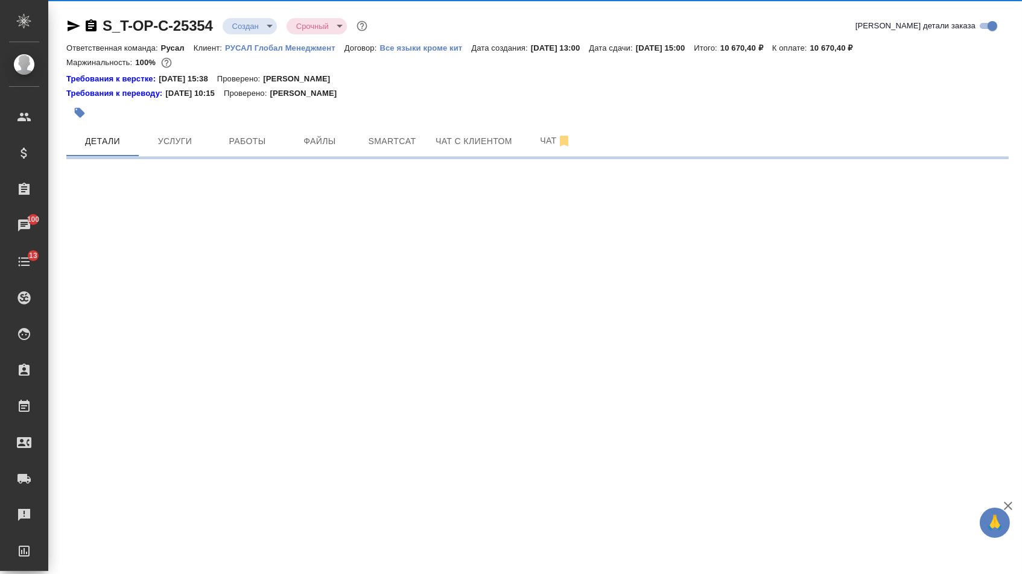
select select "RU"
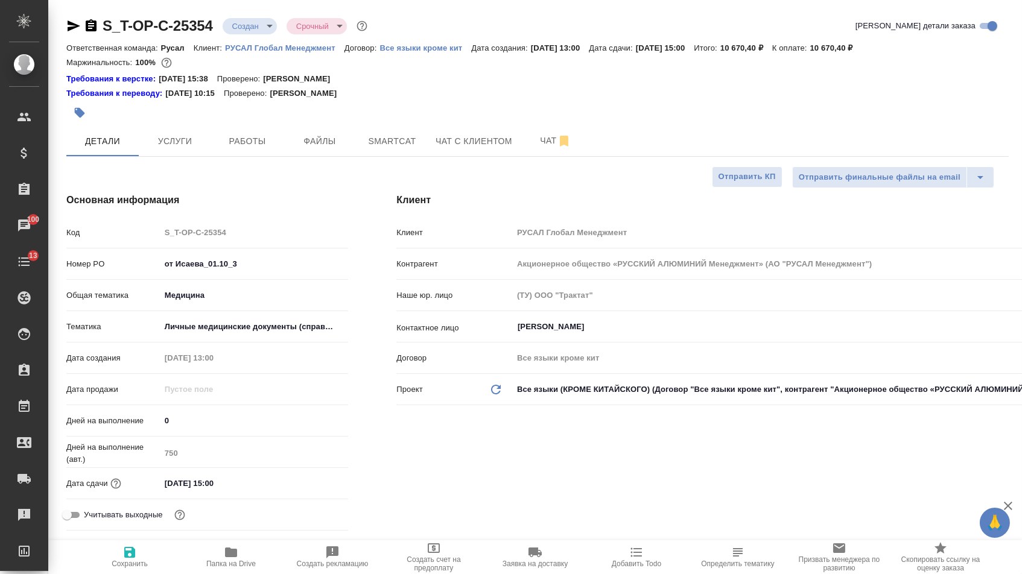
type textarea "x"
click at [252, 27] on body "🙏 .cls-1 fill:#fff; AWATERA [PERSON_NAME] Спецификации Заказы 100 Чаты 13 Todo …" at bounding box center [511, 287] width 1022 height 574
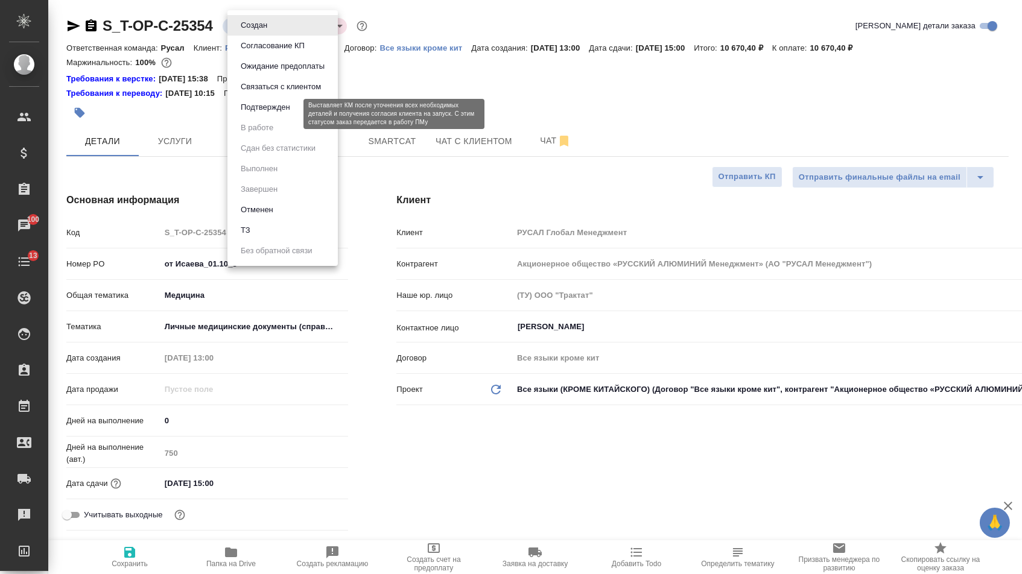
click at [252, 113] on button "Подтвержден" at bounding box center [265, 107] width 57 height 13
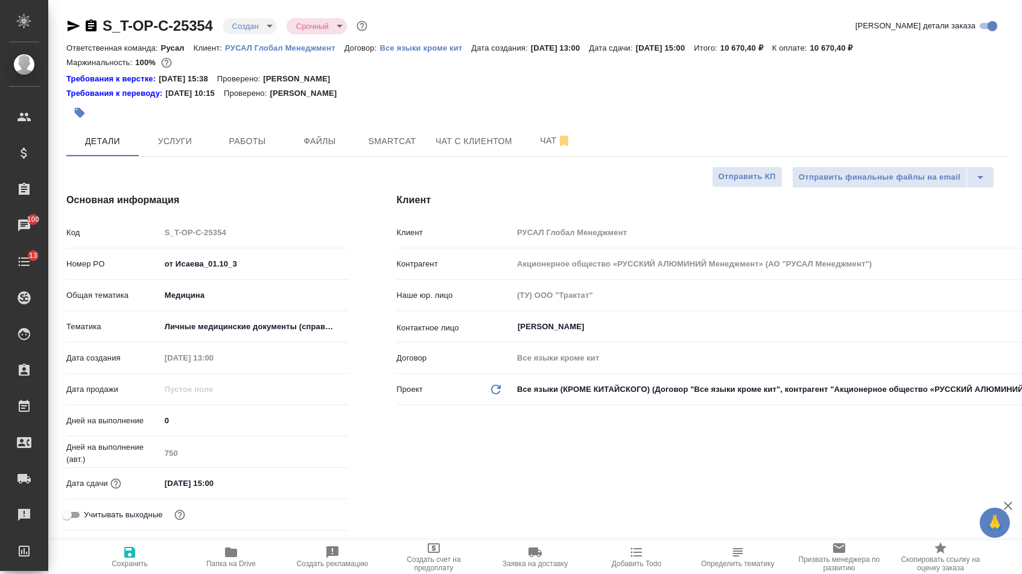
type textarea "x"
select select "RU"
type textarea "x"
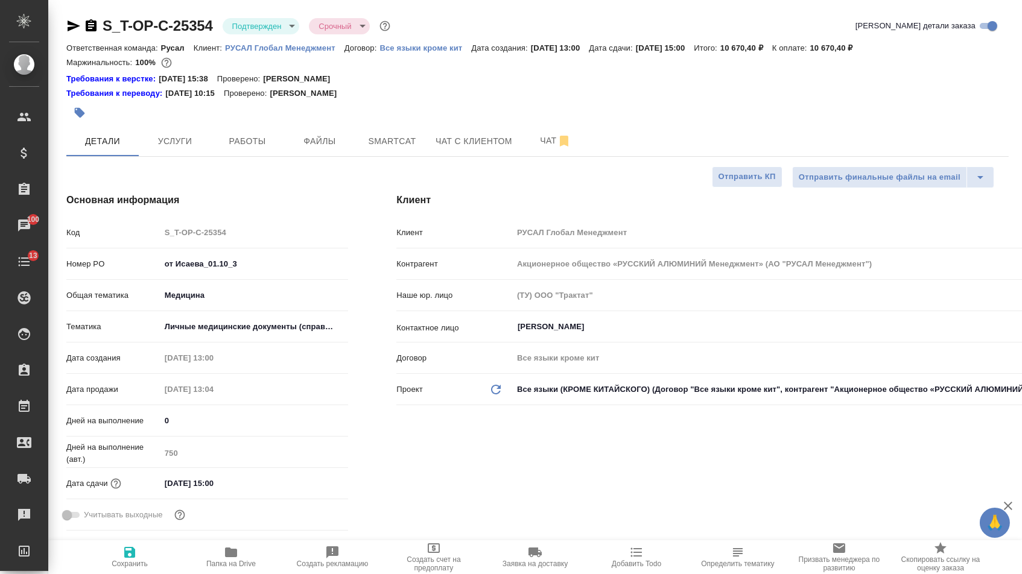
type textarea "x"
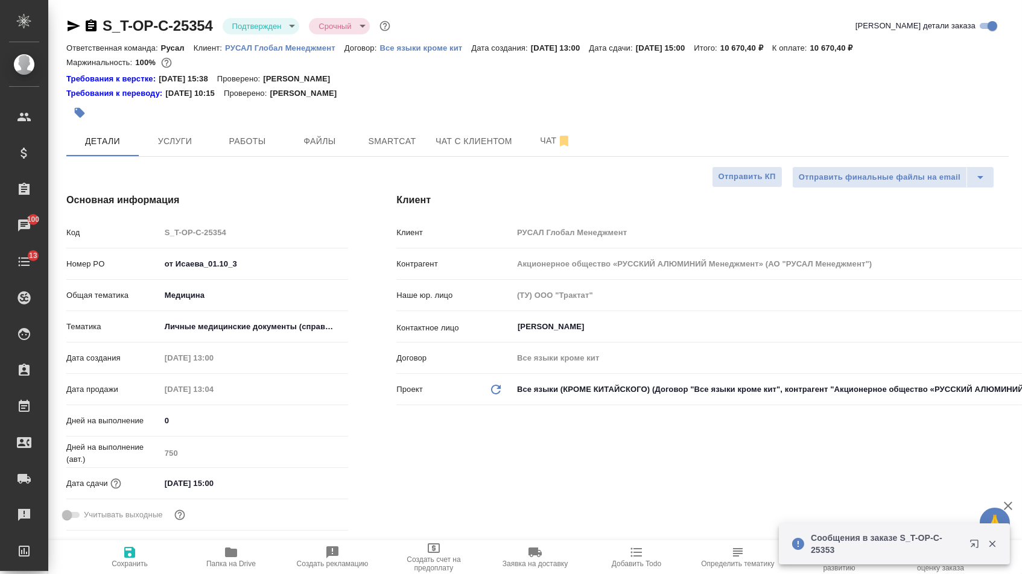
type textarea "x"
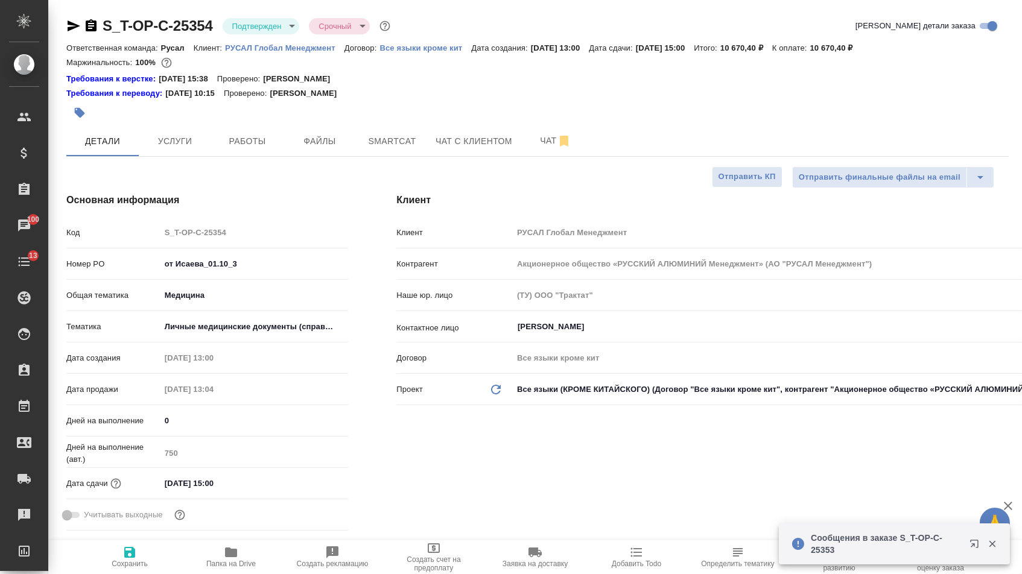
type textarea "x"
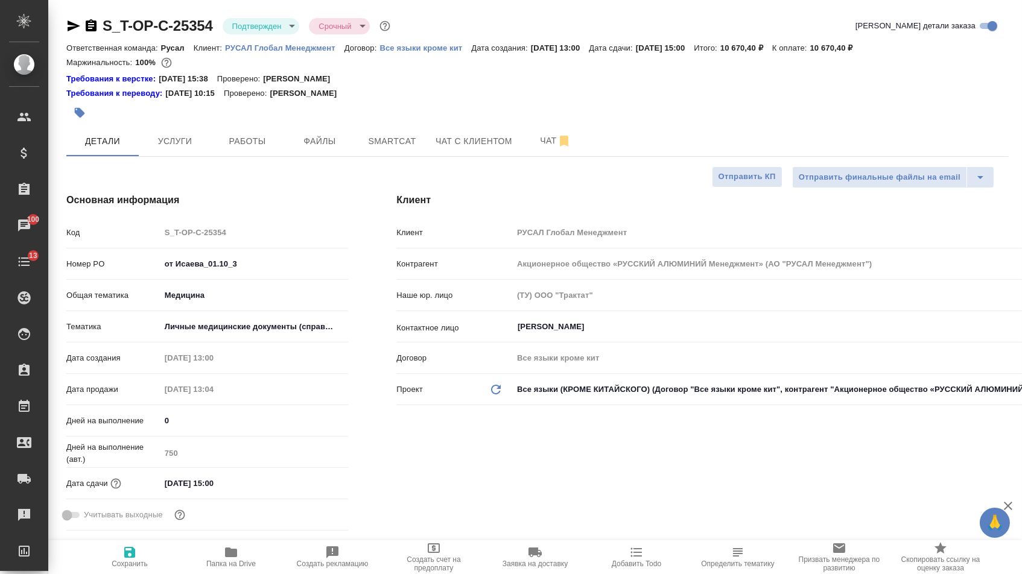
type textarea "x"
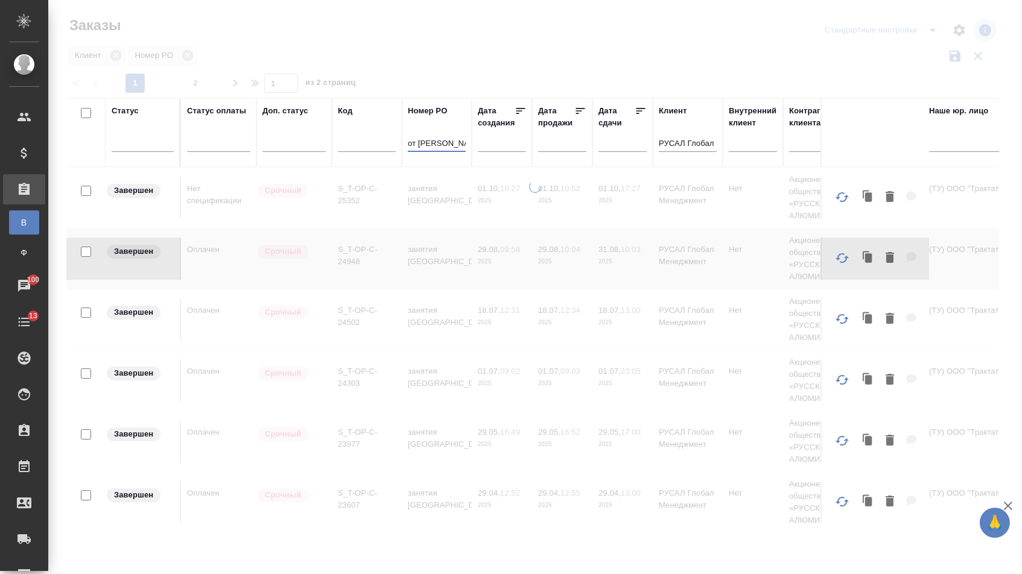
click at [452, 150] on input "от [PERSON_NAME]" at bounding box center [437, 144] width 58 height 15
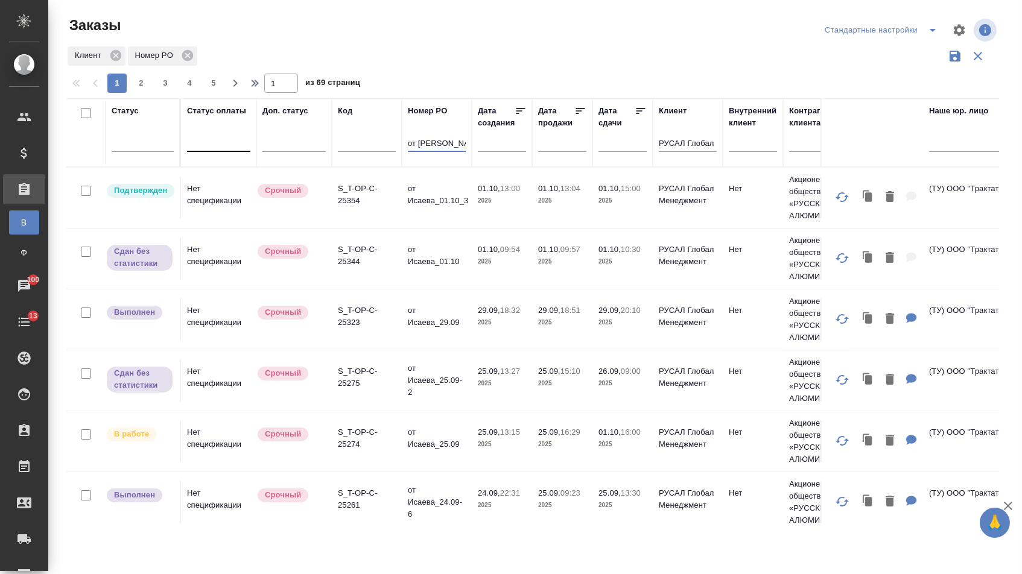
type input "от [PERSON_NAME]"
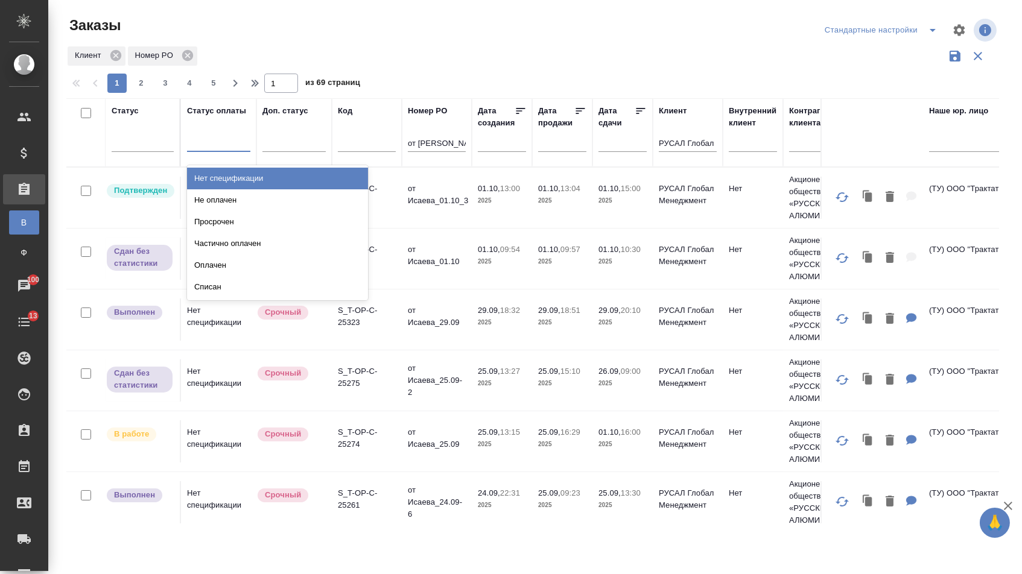
click at [228, 148] on div at bounding box center [218, 139] width 63 height 17
click at [235, 183] on div "Нет спецификации" at bounding box center [277, 179] width 181 height 22
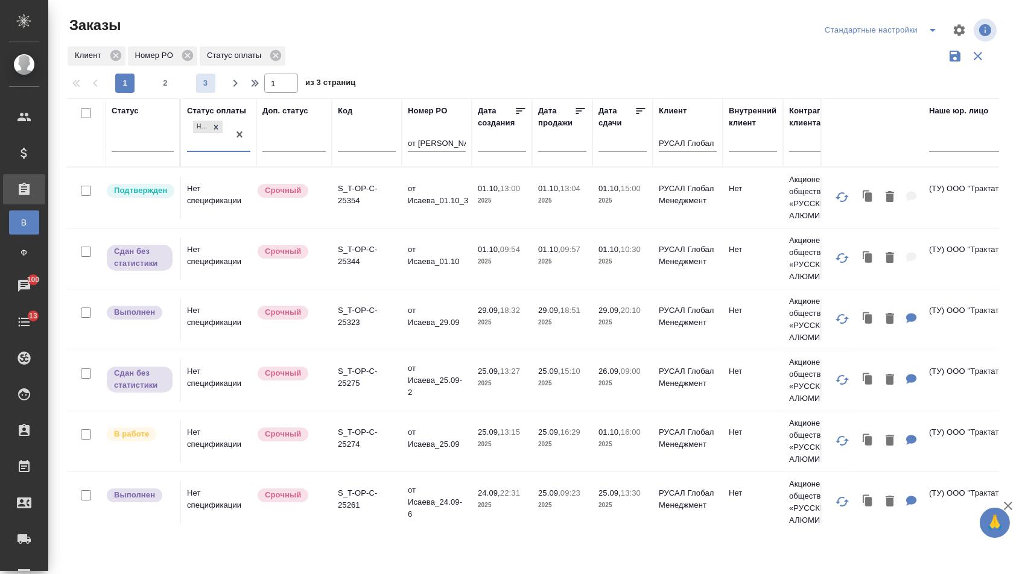
click at [201, 85] on span "3" at bounding box center [205, 83] width 19 height 12
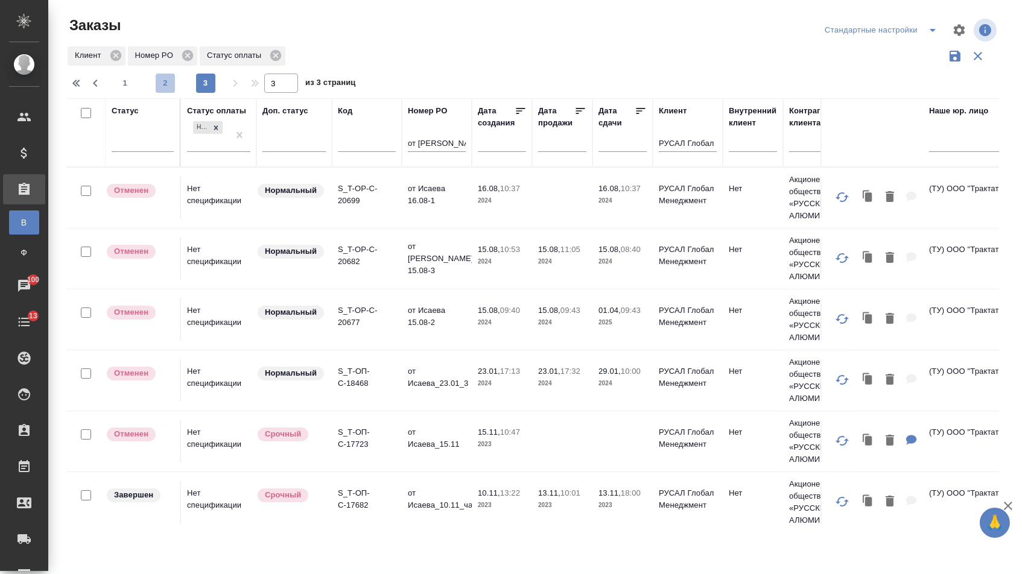
click at [174, 89] on span "2" at bounding box center [165, 83] width 19 height 12
type input "2"
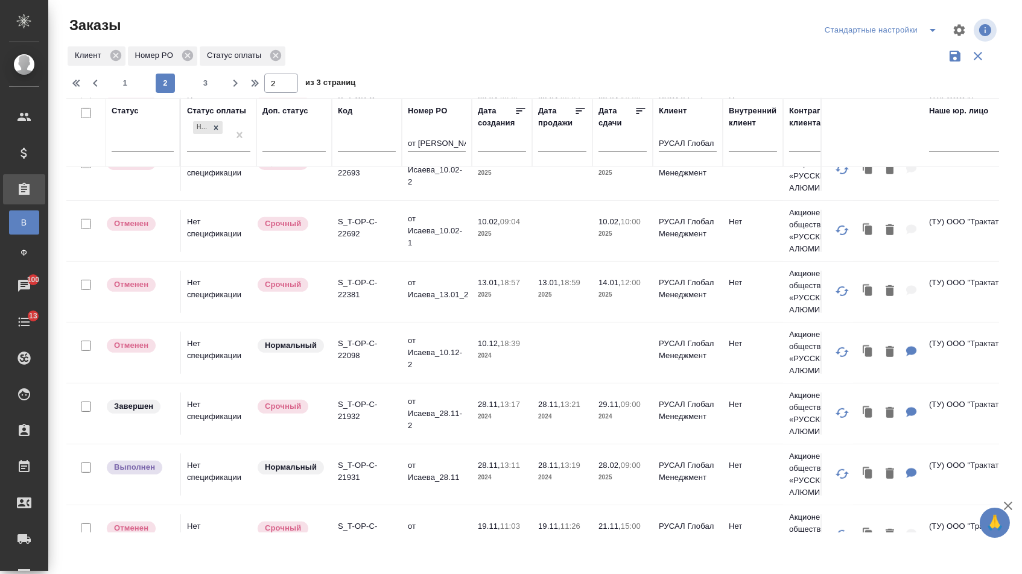
scroll to position [1105, 0]
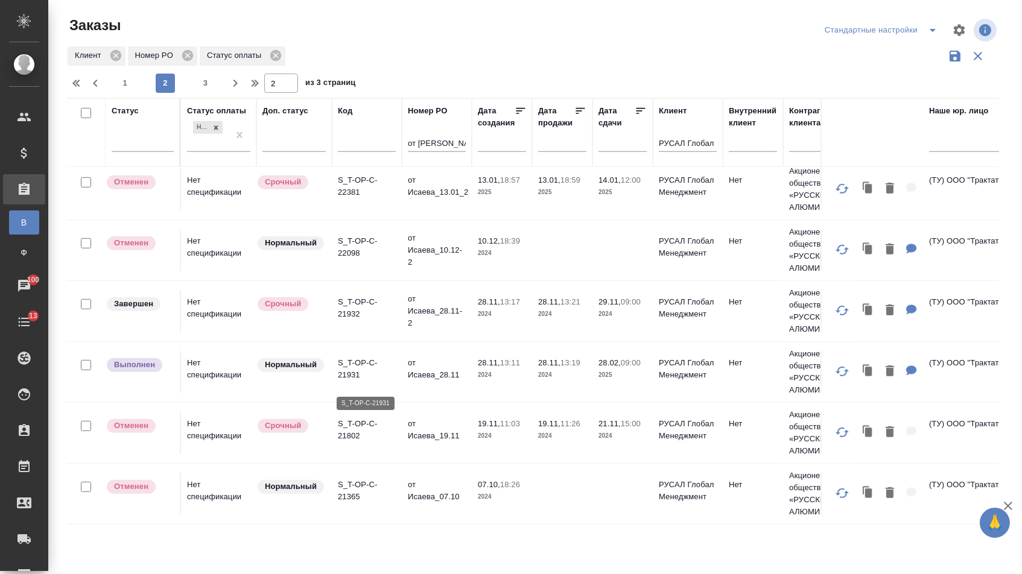
click at [357, 368] on p "S_T-OP-C-21931" at bounding box center [367, 369] width 58 height 24
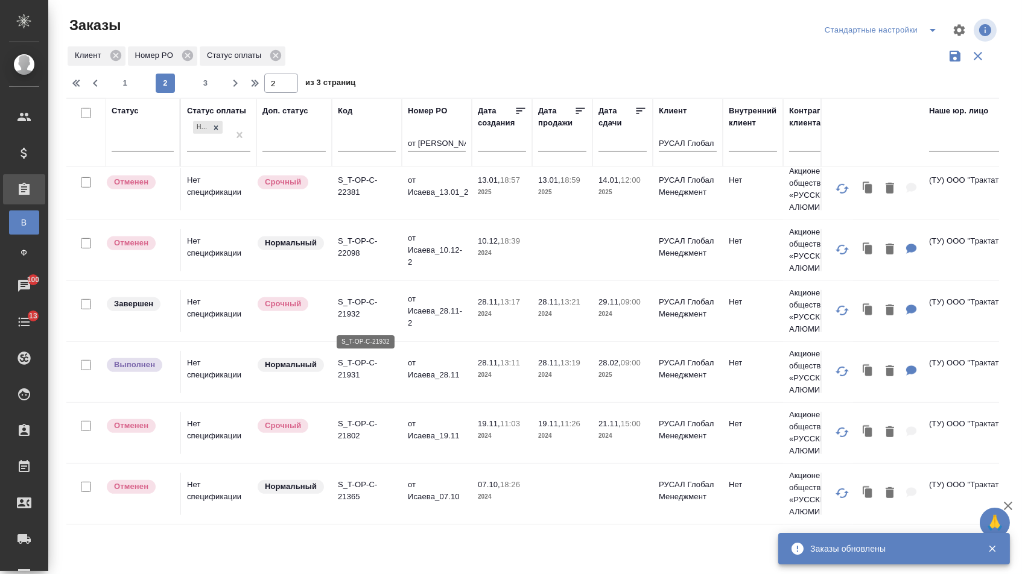
click at [367, 315] on p "S_T-OP-C-21932" at bounding box center [367, 308] width 58 height 24
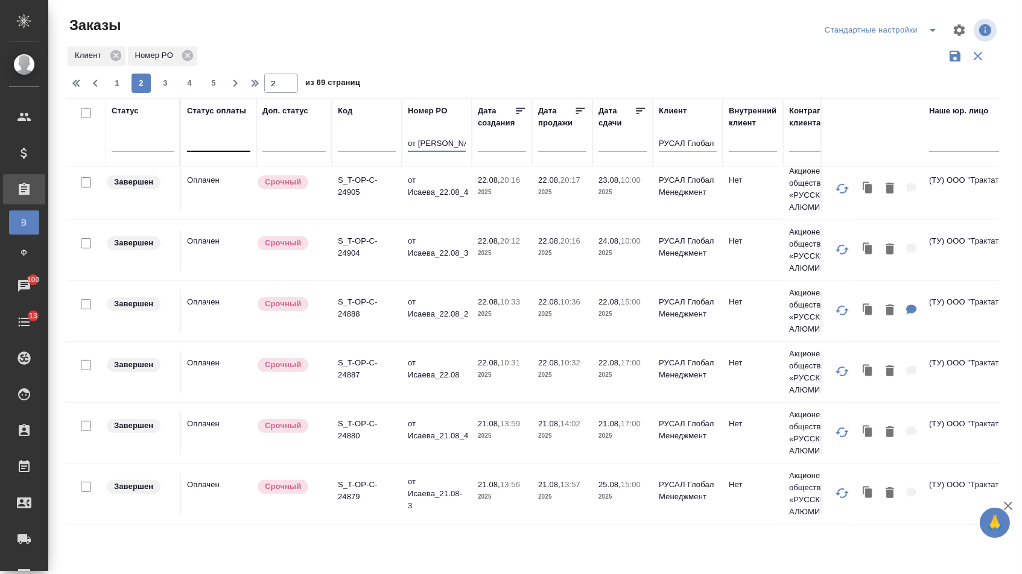
click at [446, 149] on input "от Исаева" at bounding box center [437, 144] width 58 height 15
type input "от Исаев"
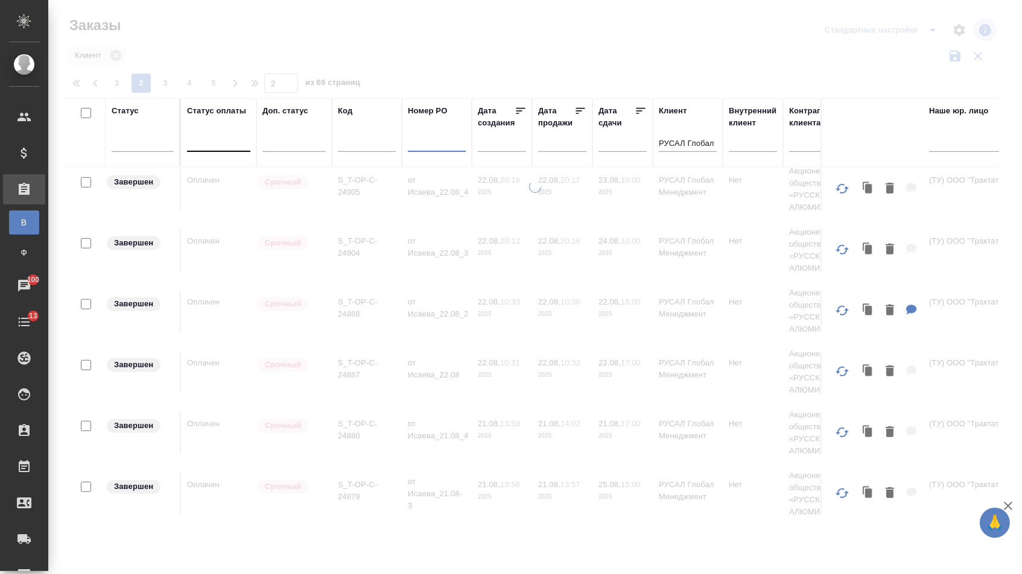
scroll to position [1105, 316]
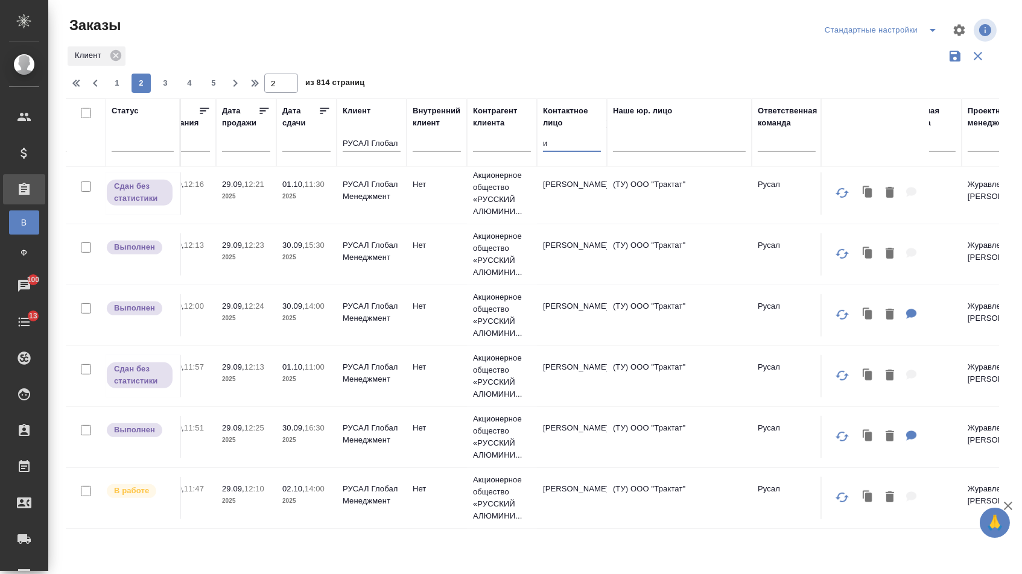
click at [573, 151] on input "и" at bounding box center [572, 144] width 58 height 15
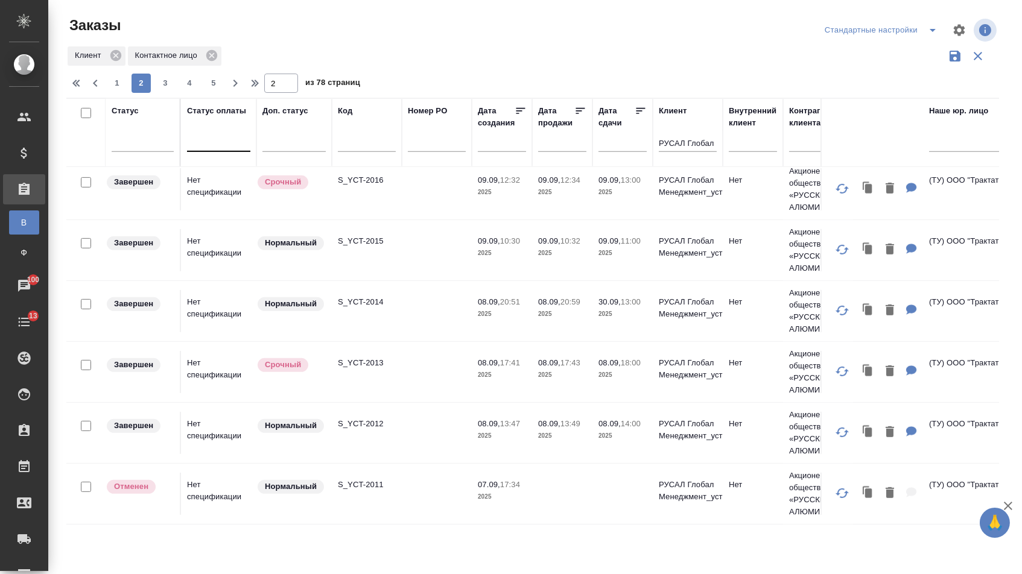
scroll to position [1105, 0]
type input "ис"
click at [222, 145] on div at bounding box center [218, 139] width 63 height 17
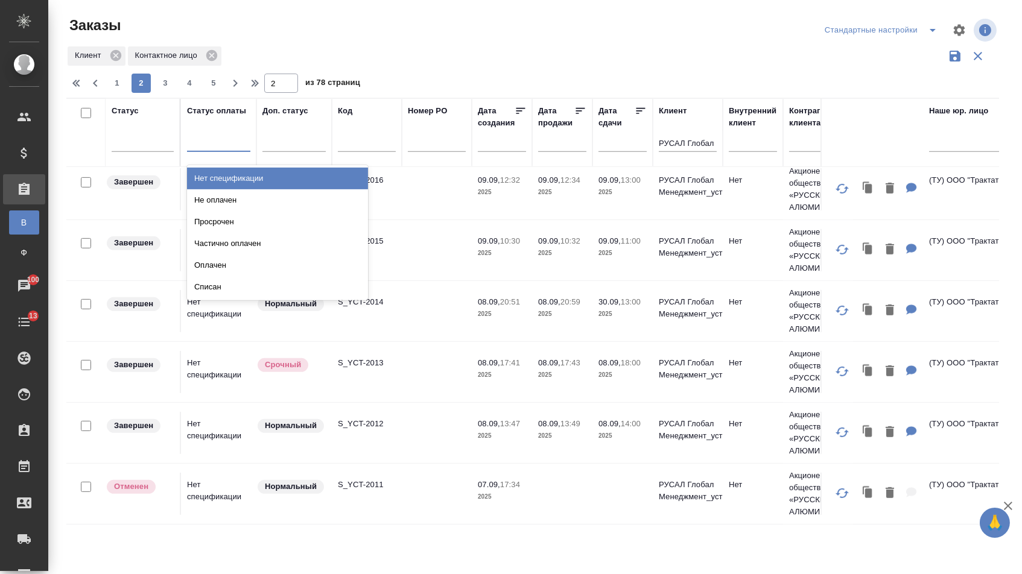
click at [223, 174] on div "Нет спецификации" at bounding box center [277, 179] width 181 height 22
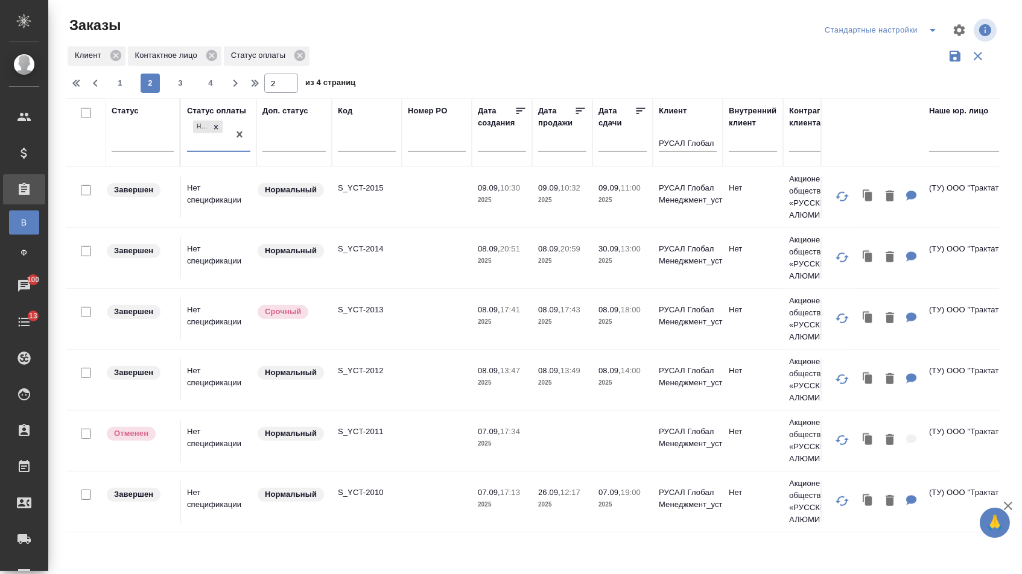
scroll to position [1160, 0]
click at [211, 89] on span "4" at bounding box center [210, 83] width 19 height 12
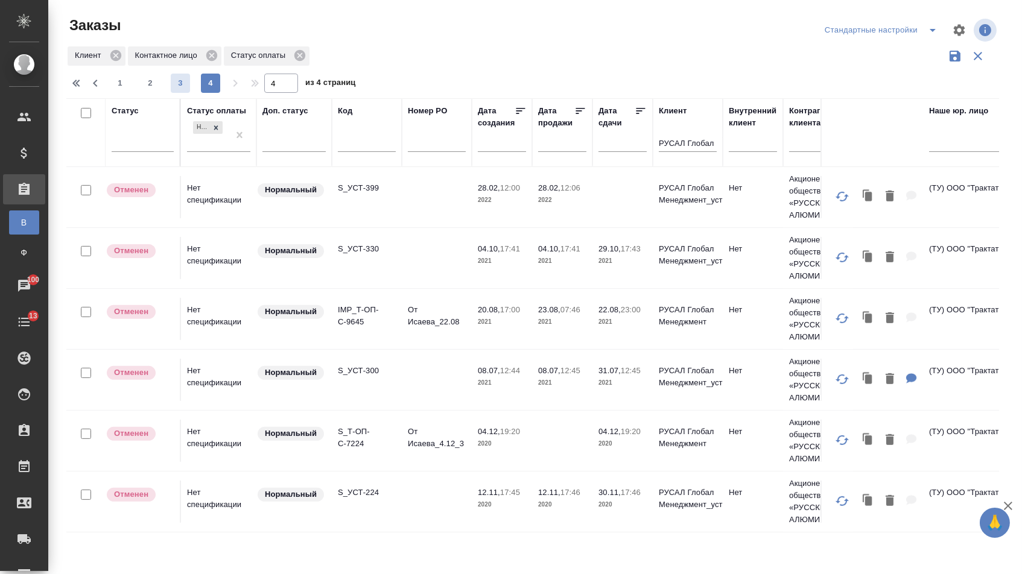
scroll to position [917, 0]
click at [183, 86] on span "3" at bounding box center [180, 83] width 19 height 12
type input "3"
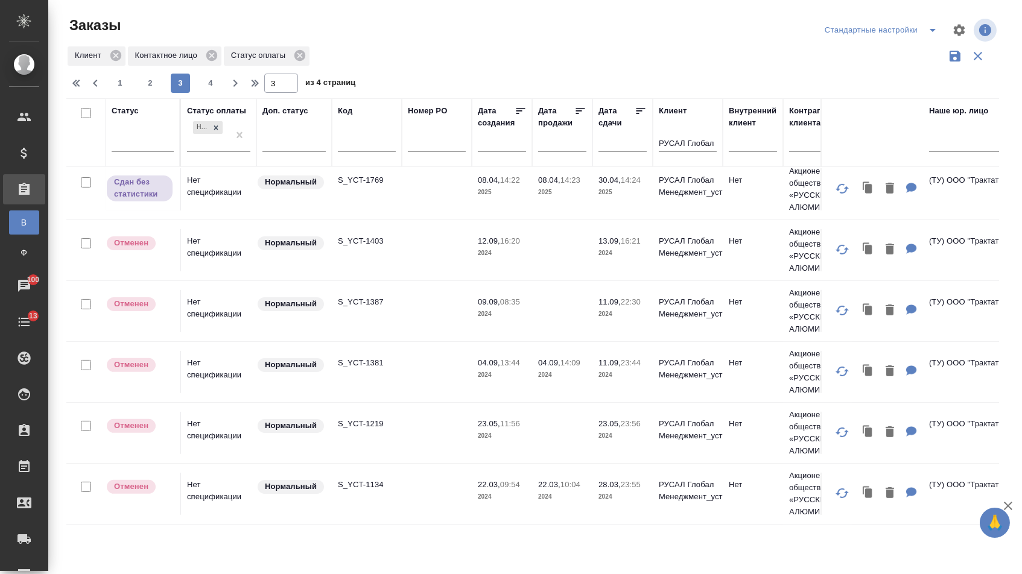
scroll to position [797, 0]
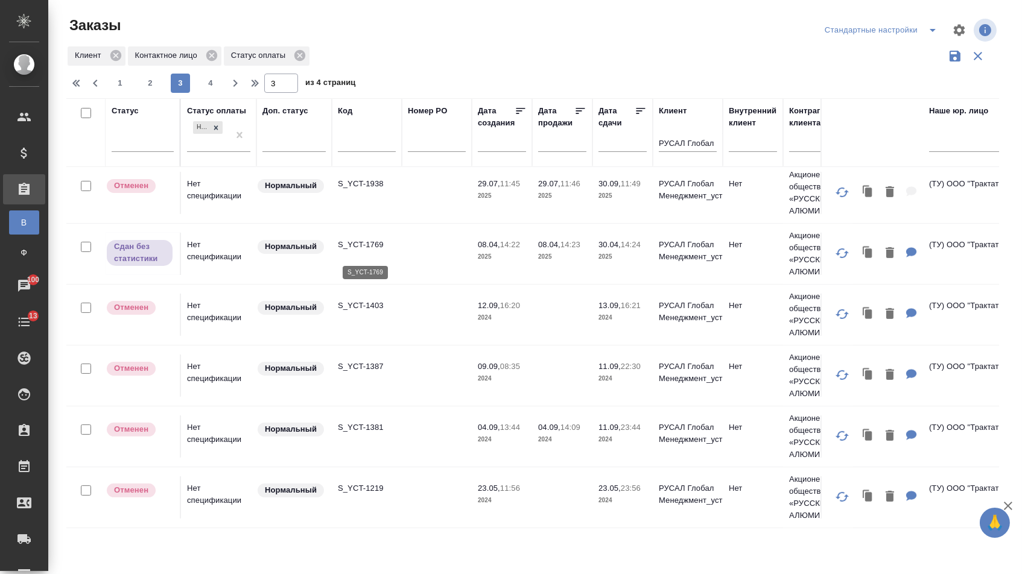
click at [362, 247] on p "S_YCT-1769" at bounding box center [367, 245] width 58 height 12
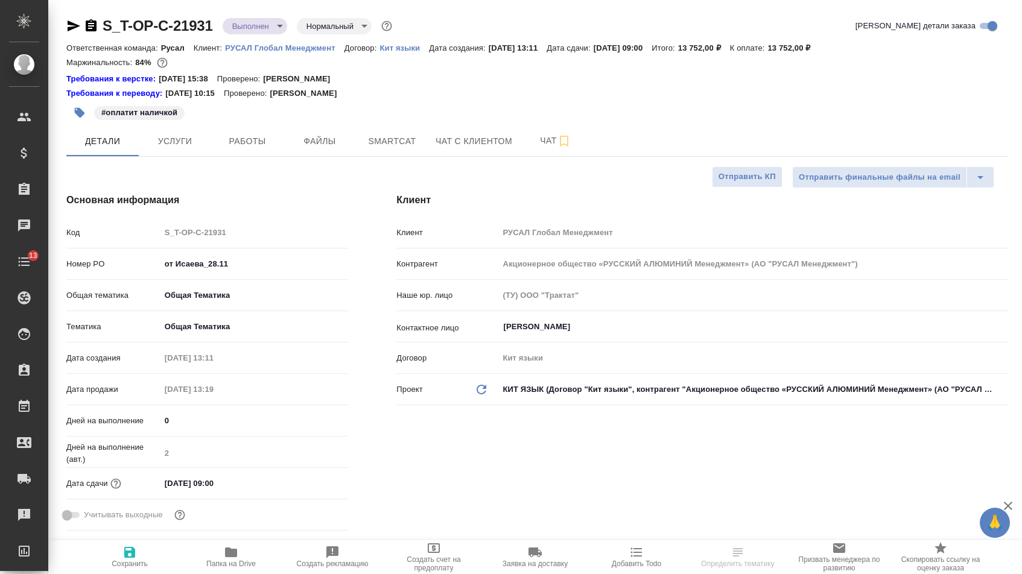
select select "RU"
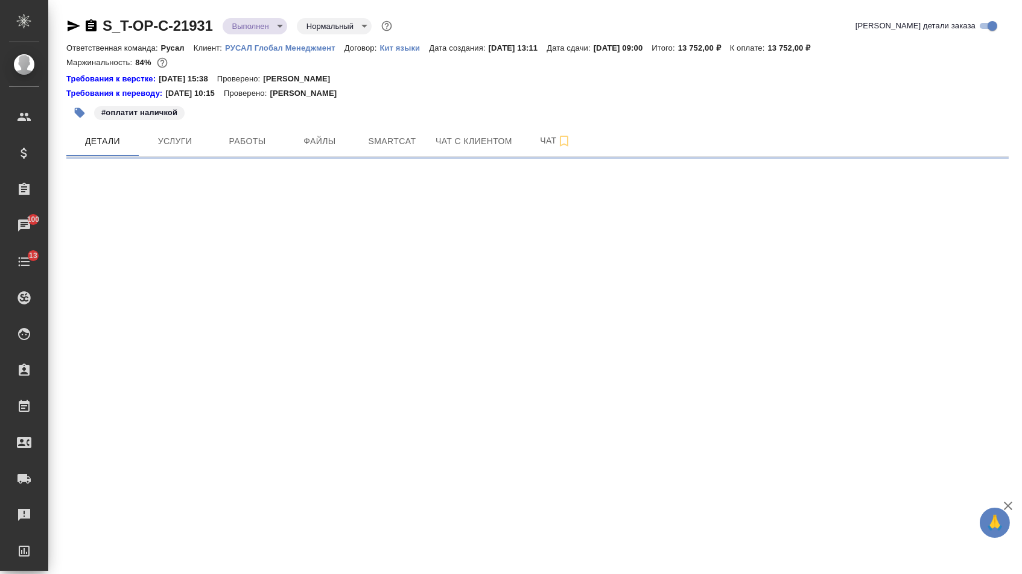
select select "RU"
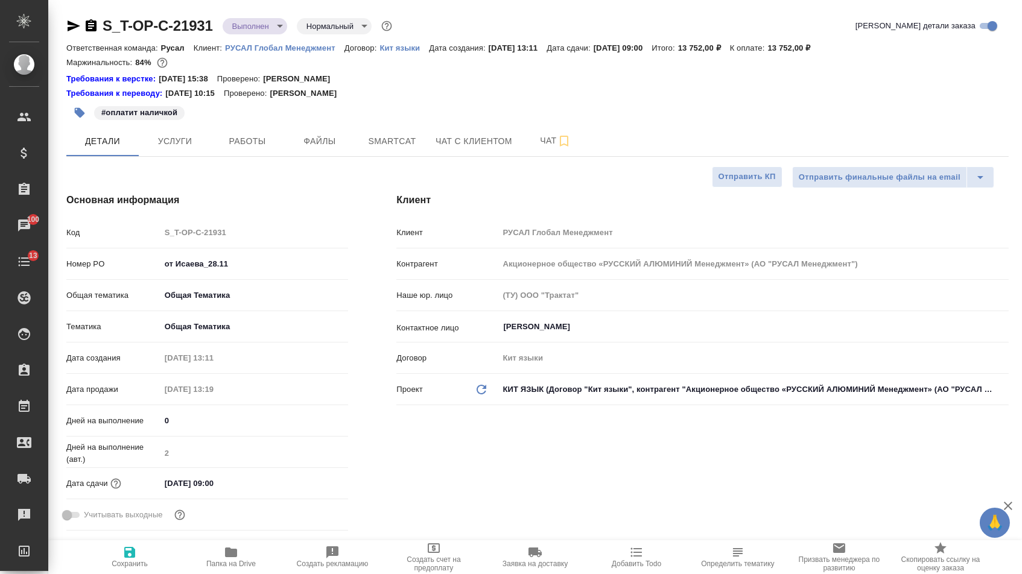
type textarea "x"
click at [69, 22] on icon "button" at bounding box center [74, 26] width 13 height 11
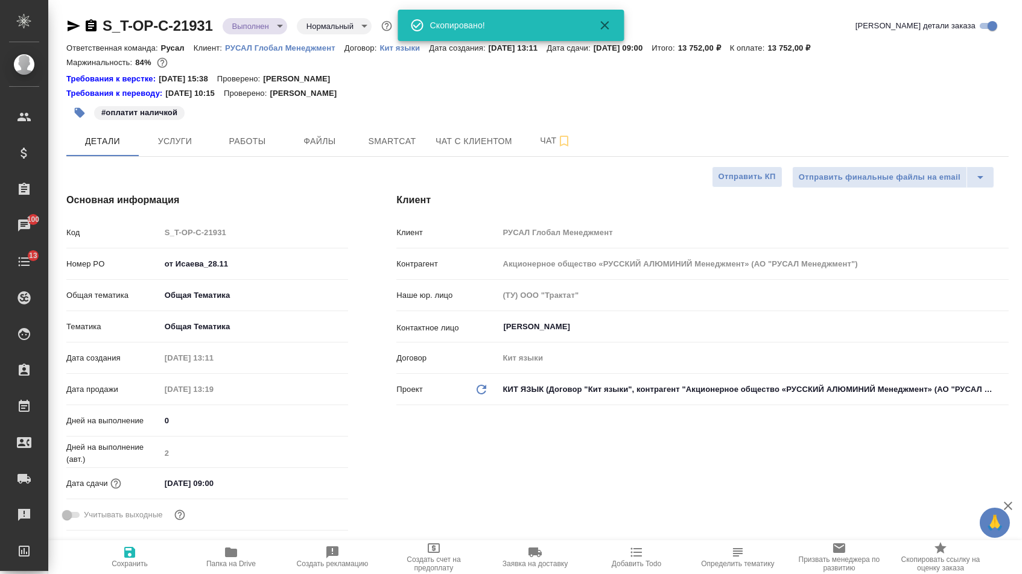
type textarea "x"
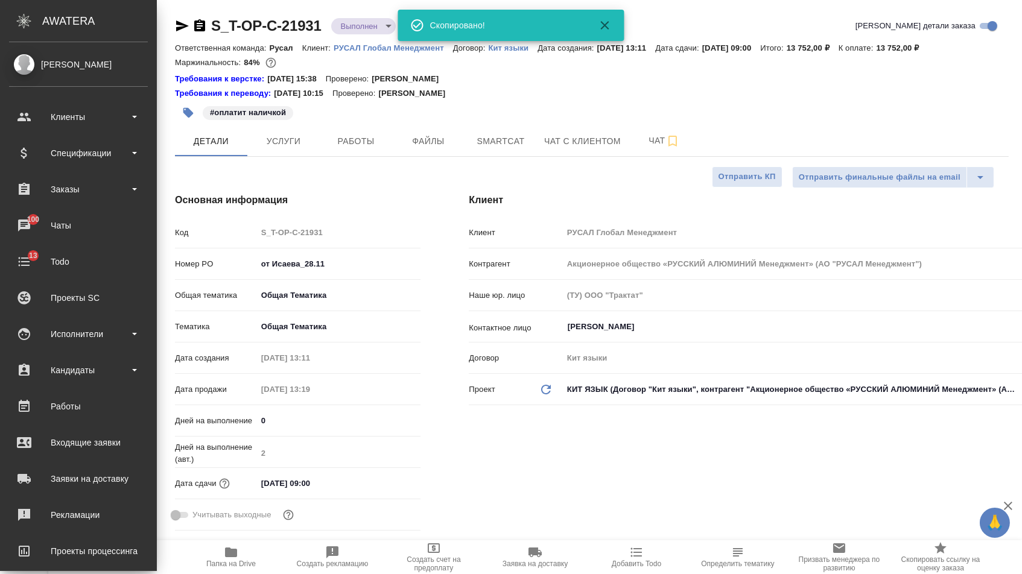
type textarea "x"
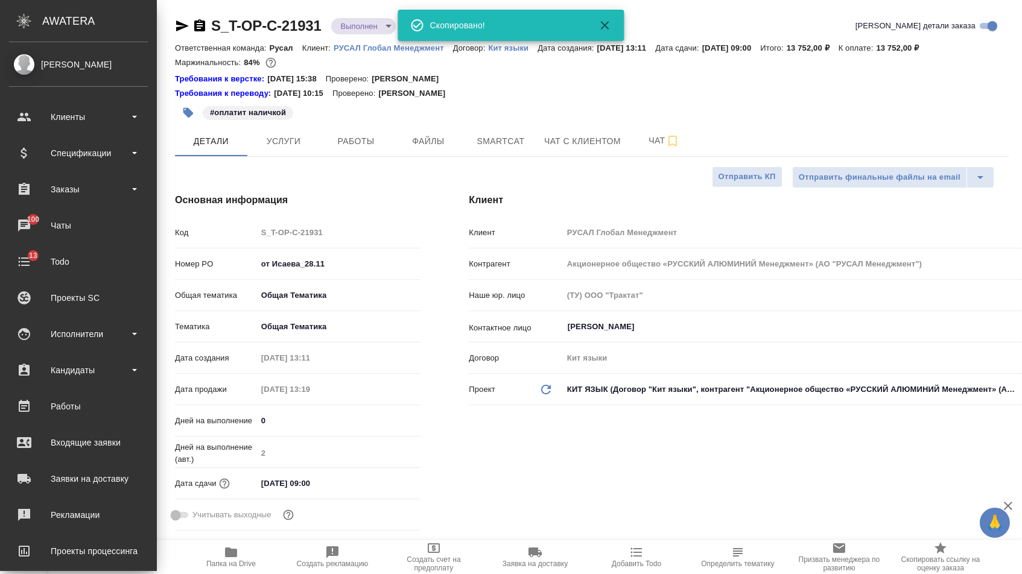
type textarea "x"
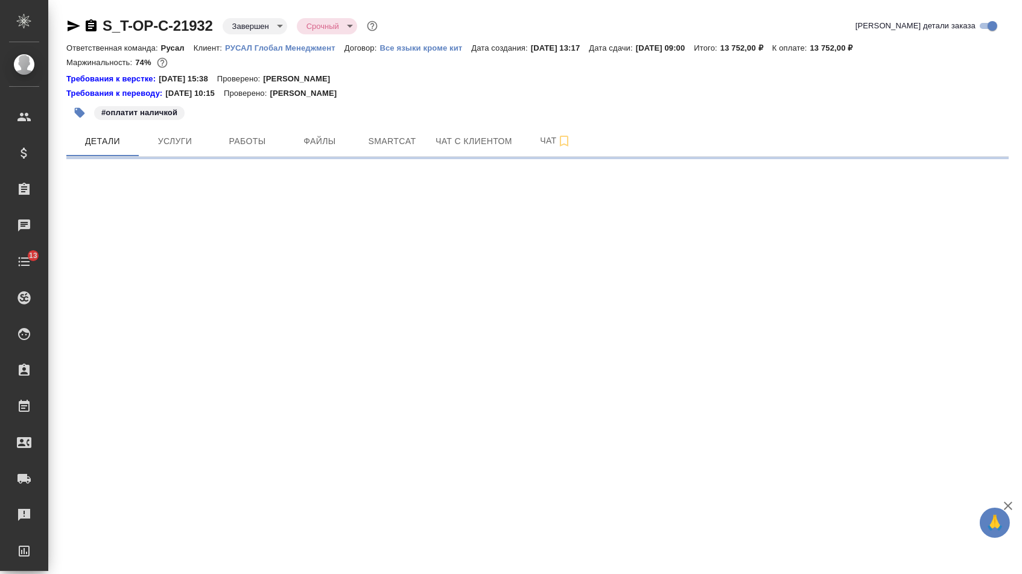
select select "RU"
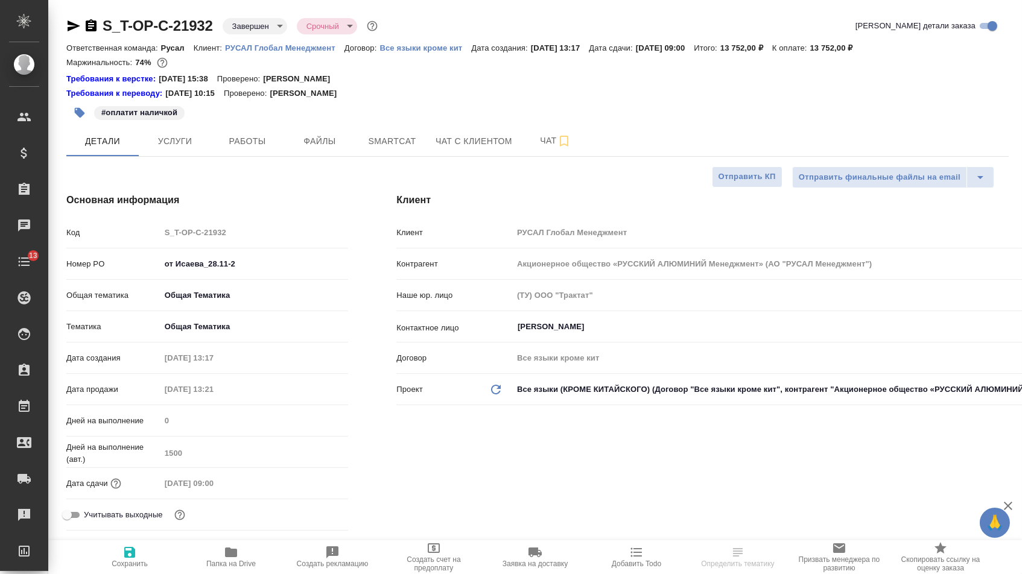
type textarea "x"
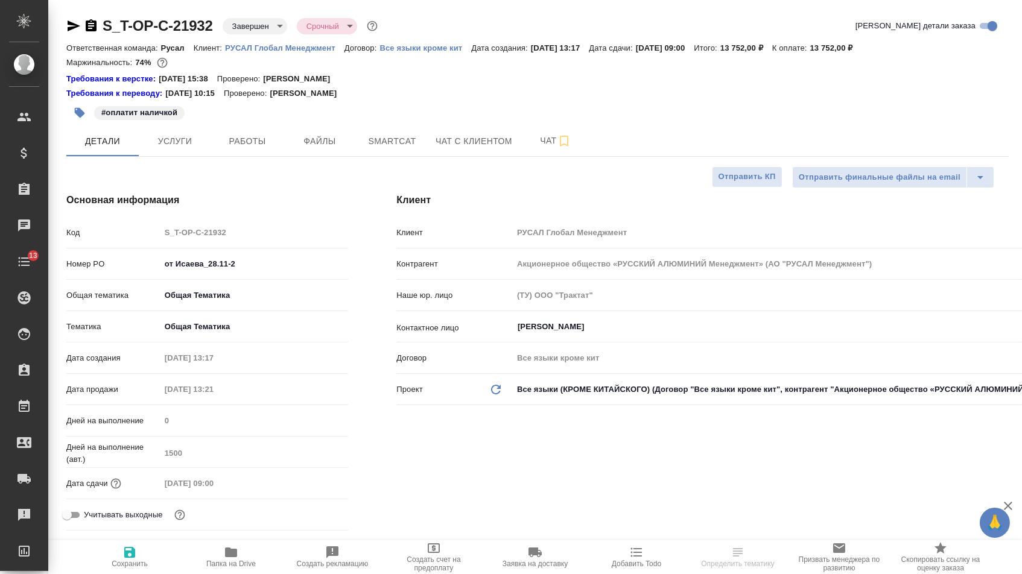
type textarea "x"
click at [73, 25] on icon "button" at bounding box center [73, 26] width 14 height 14
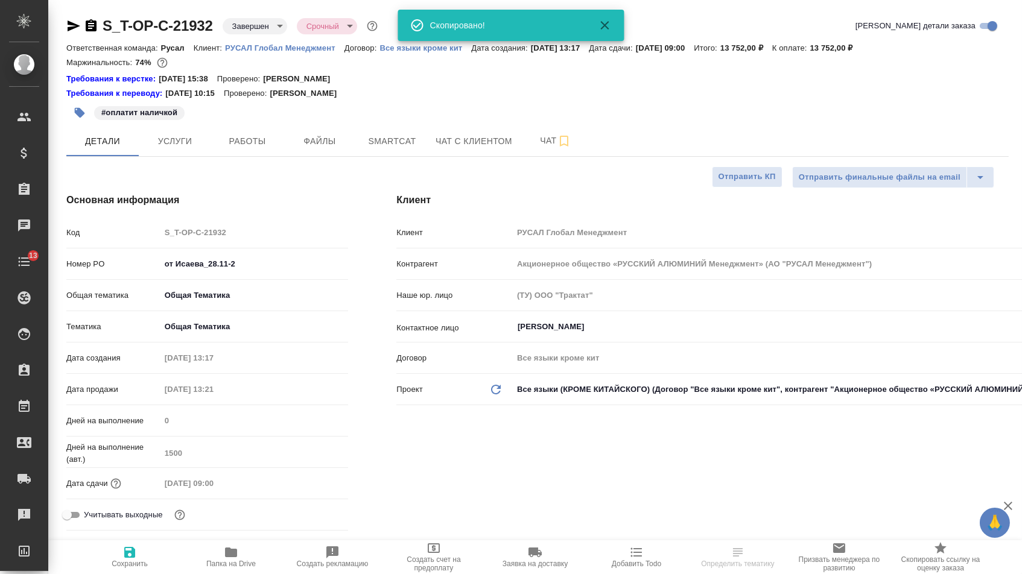
type textarea "x"
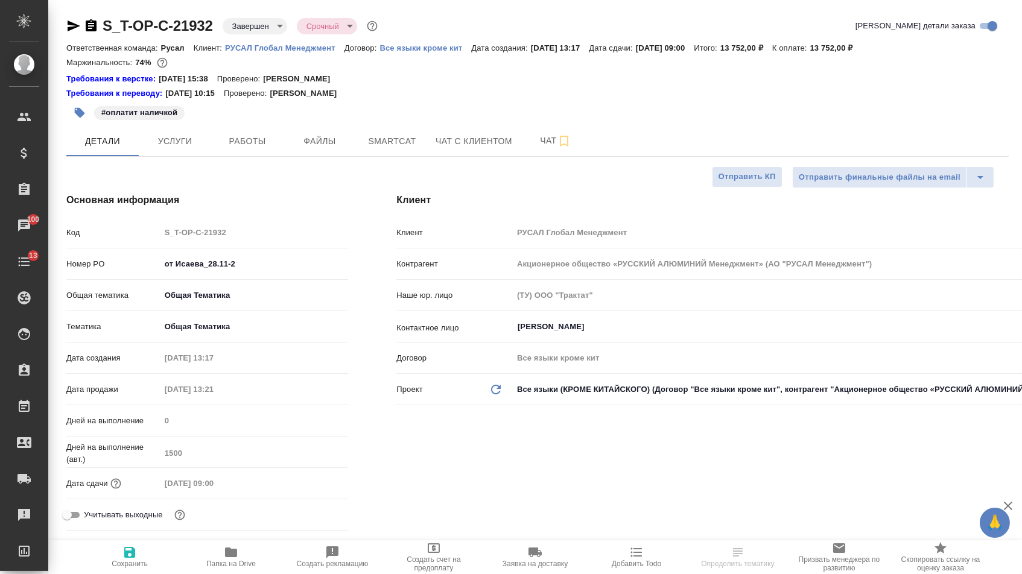
type textarea "x"
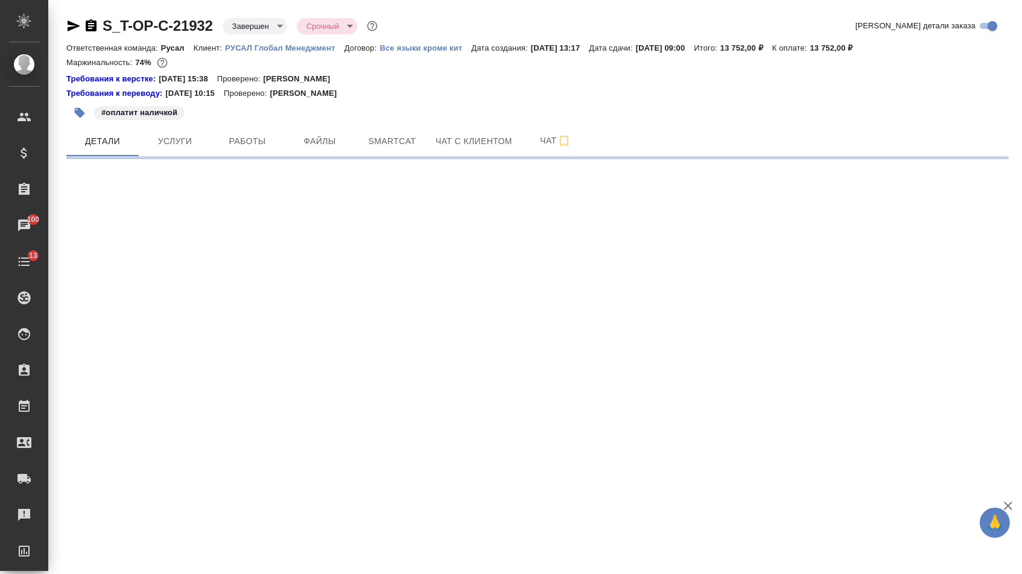
select select "RU"
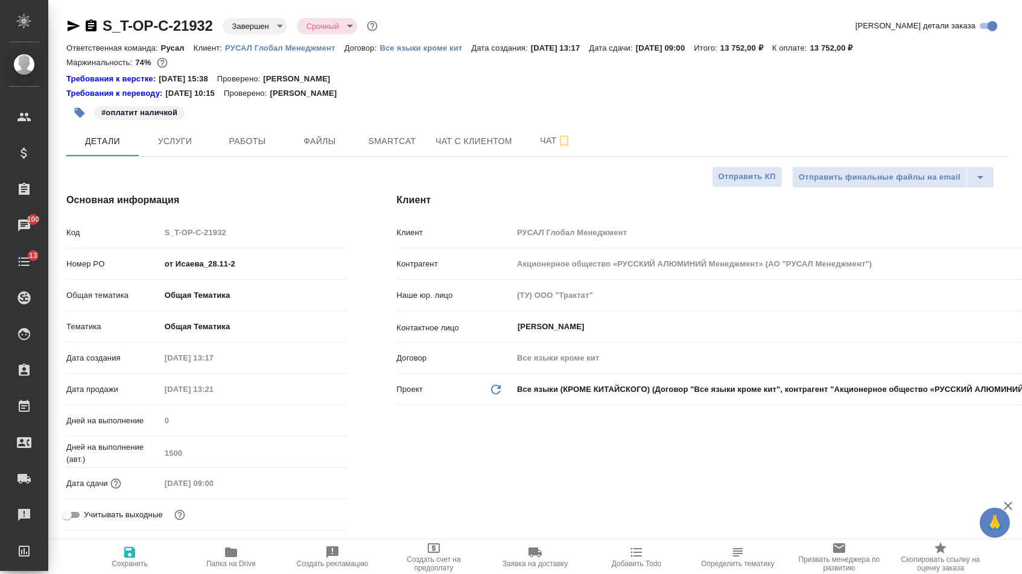
type textarea "x"
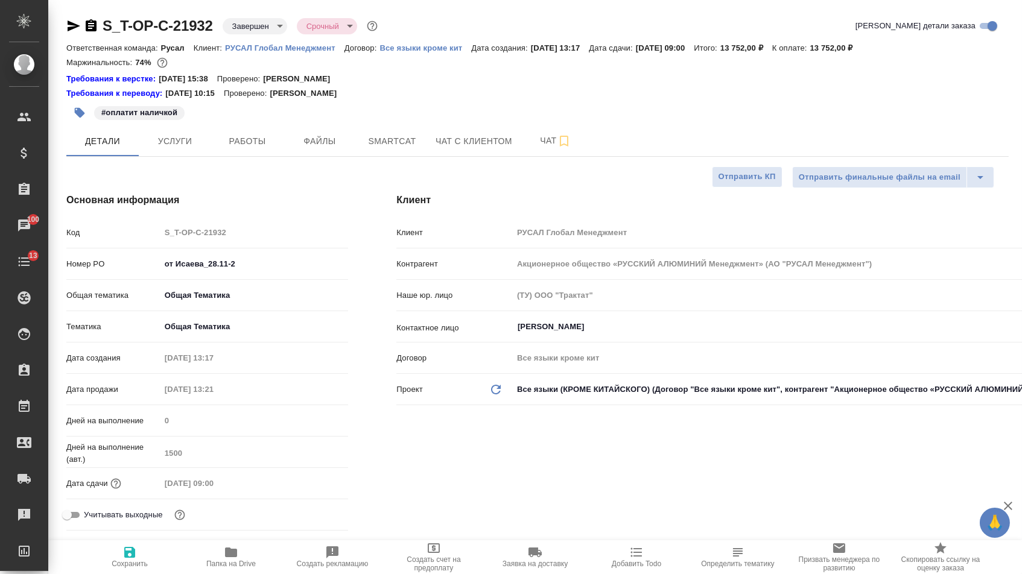
type textarea "x"
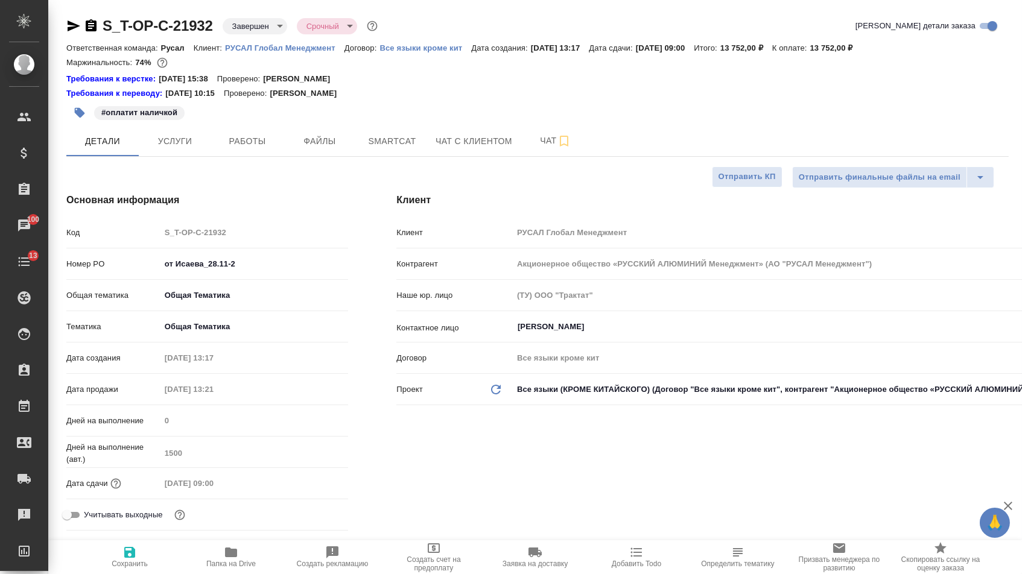
type textarea "x"
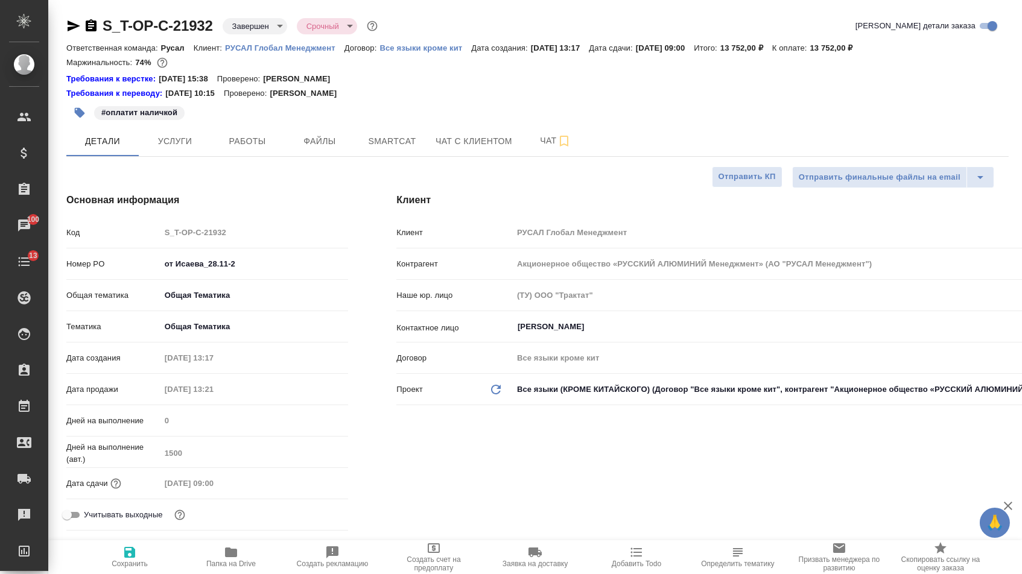
type textarea "x"
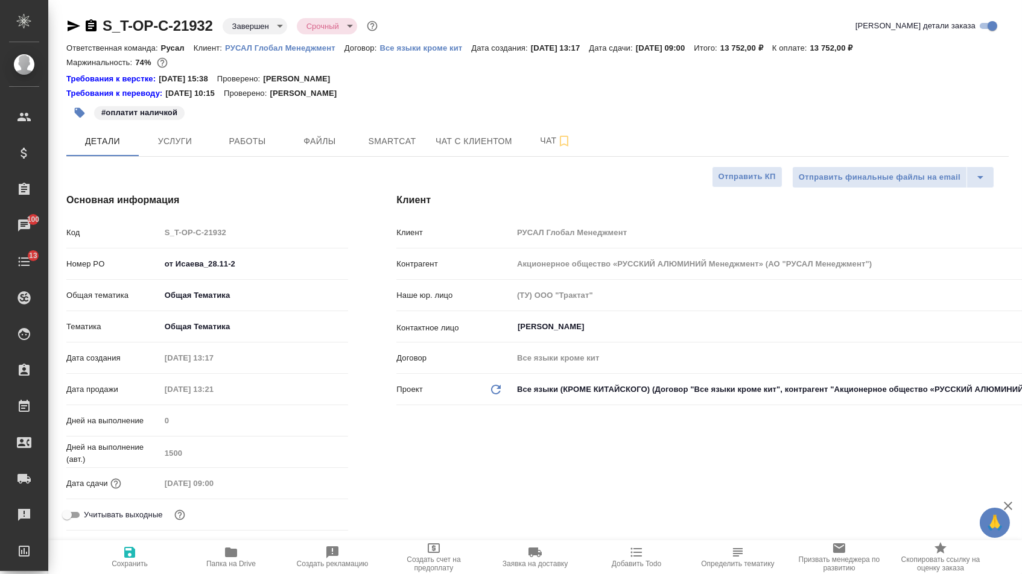
type textarea "x"
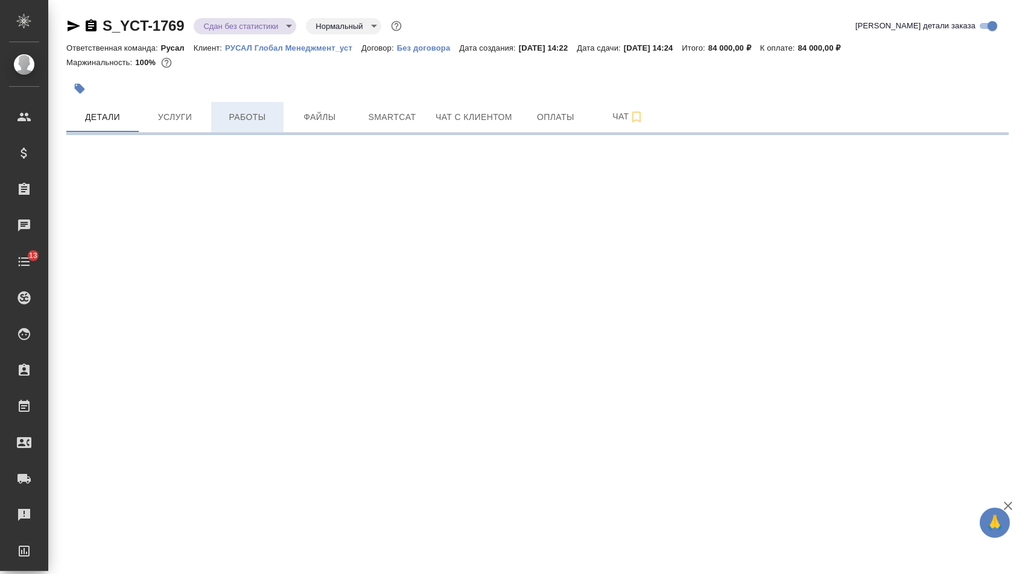
select select "RU"
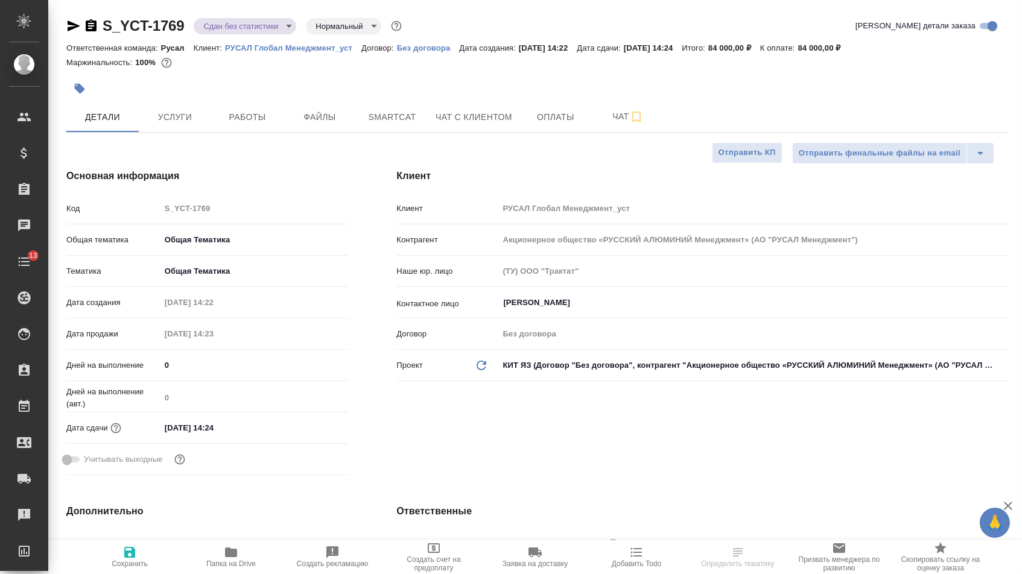
type textarea "x"
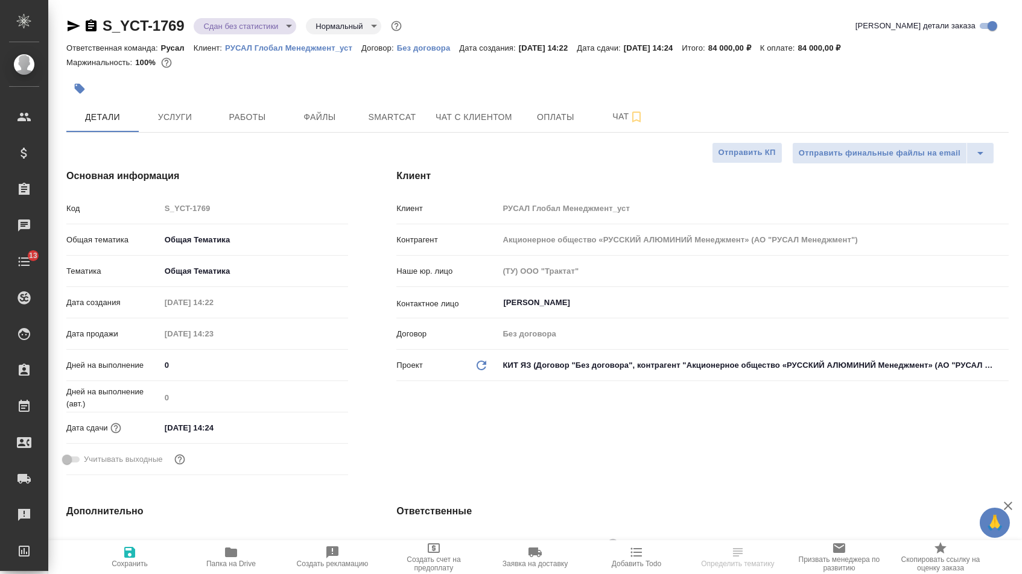
type textarea "x"
click at [74, 24] on icon "button" at bounding box center [74, 26] width 13 height 11
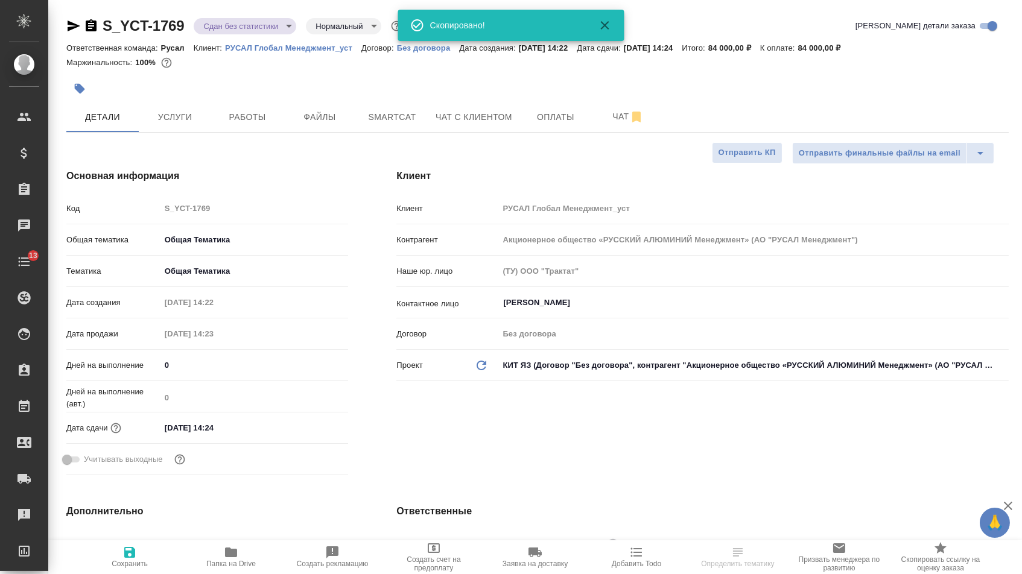
type textarea "x"
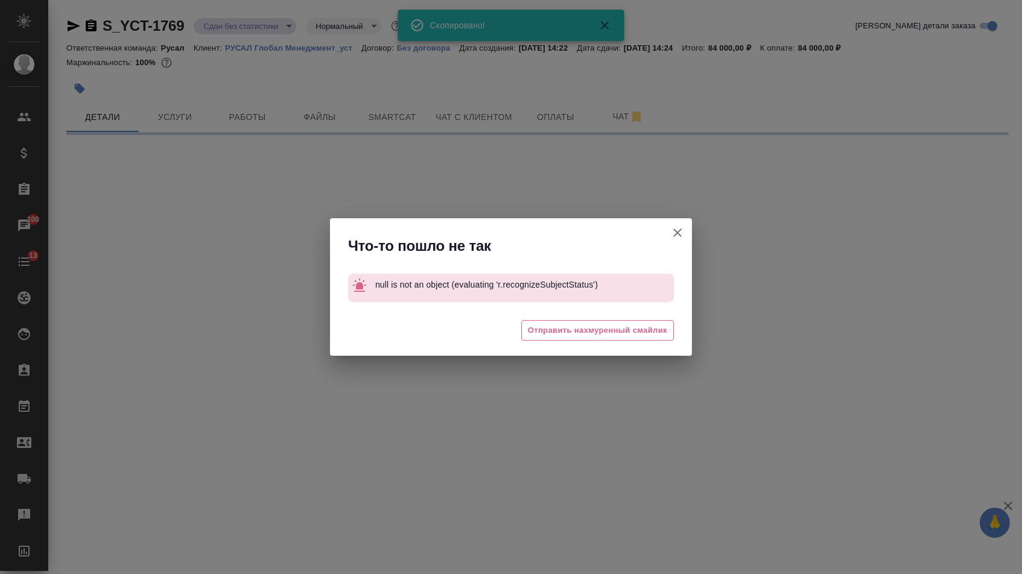
select select "RU"
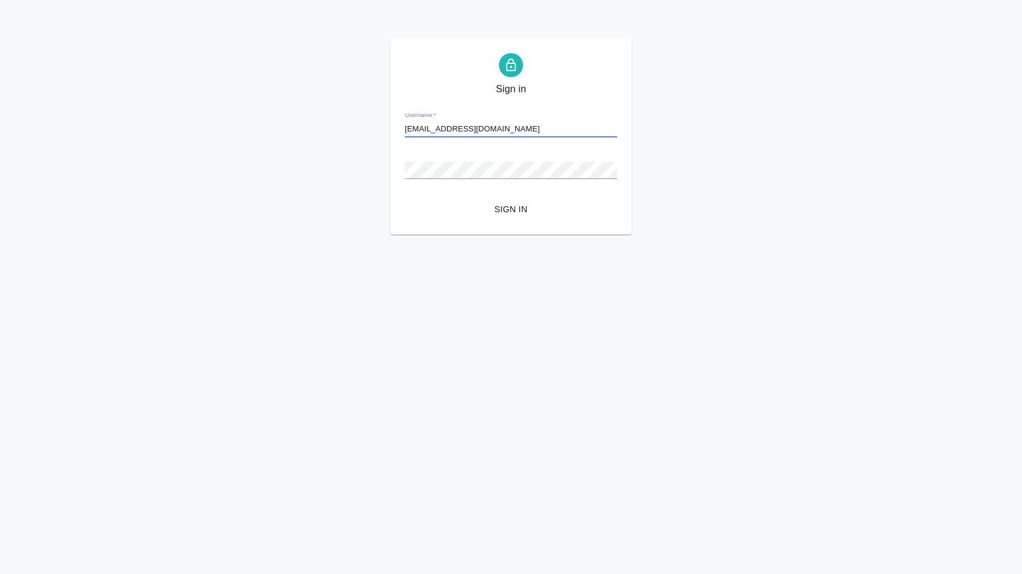
type input "[EMAIL_ADDRESS][DOMAIN_NAME]"
click at [511, 209] on button "Sign in" at bounding box center [511, 209] width 212 height 22
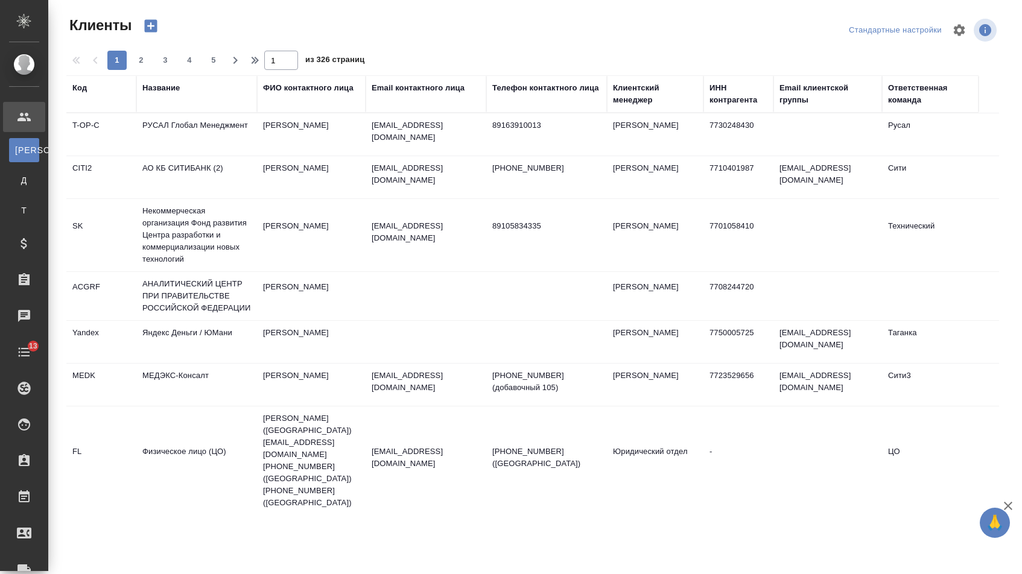
select select "RU"
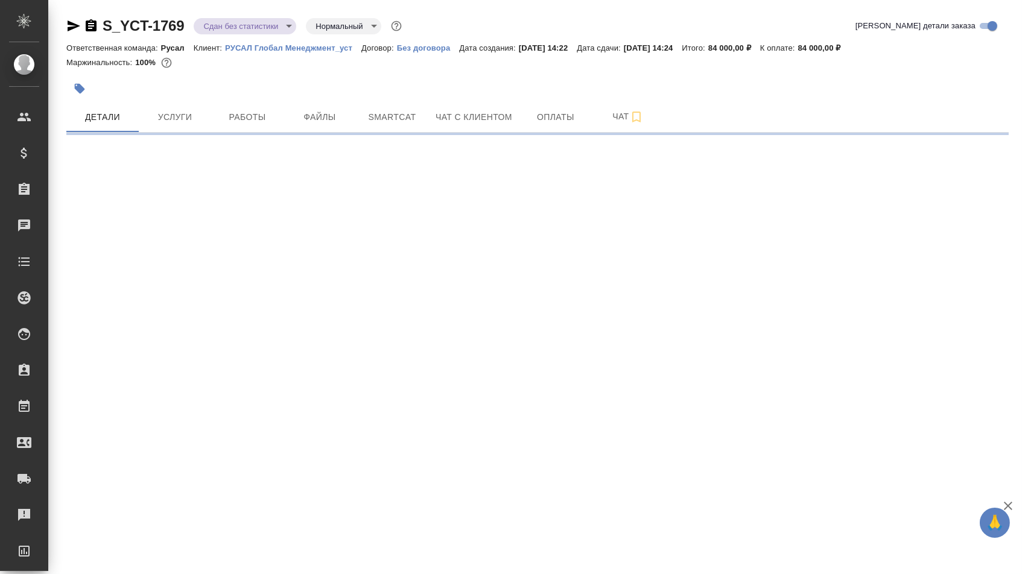
select select "RU"
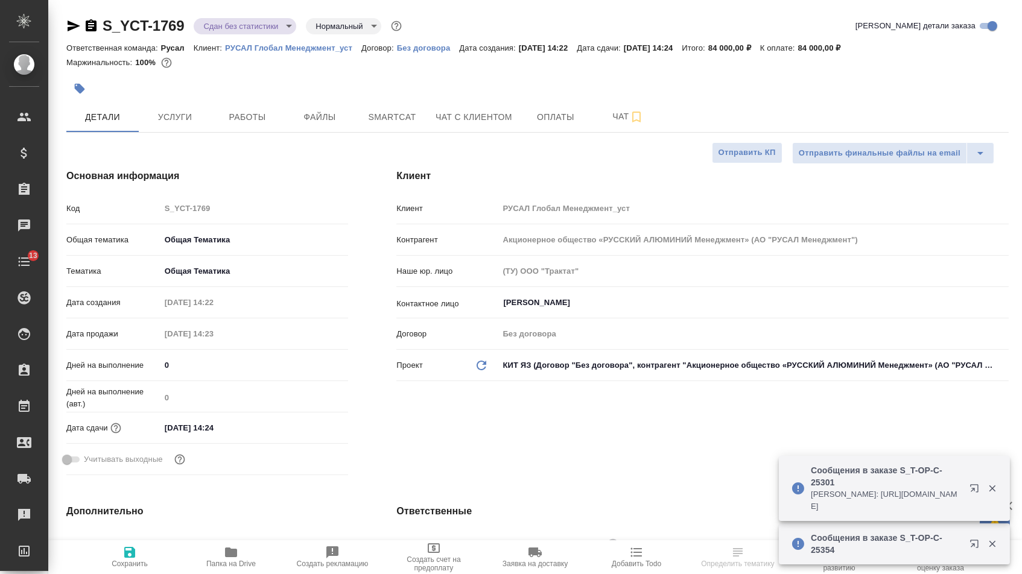
type textarea "x"
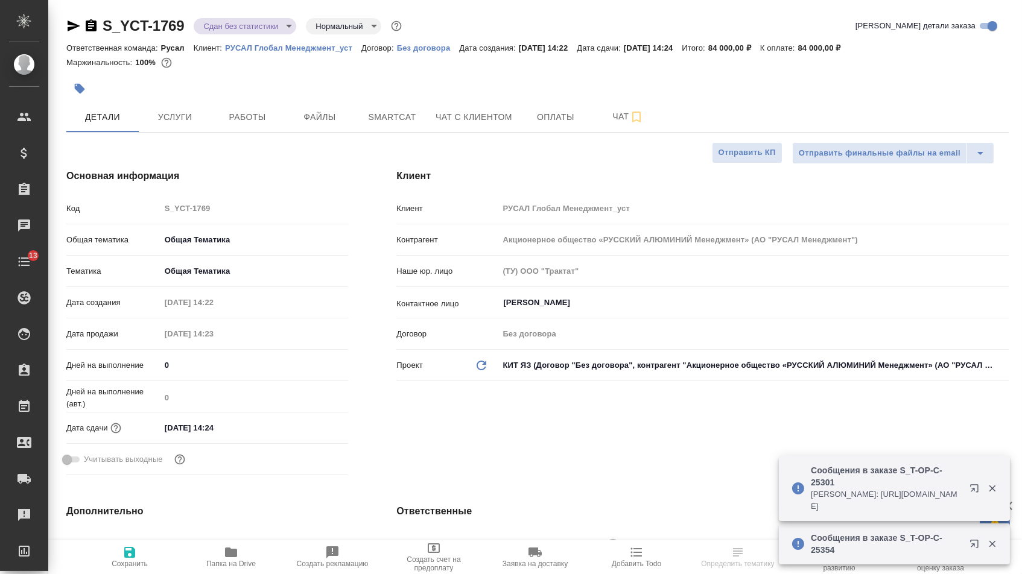
type textarea "x"
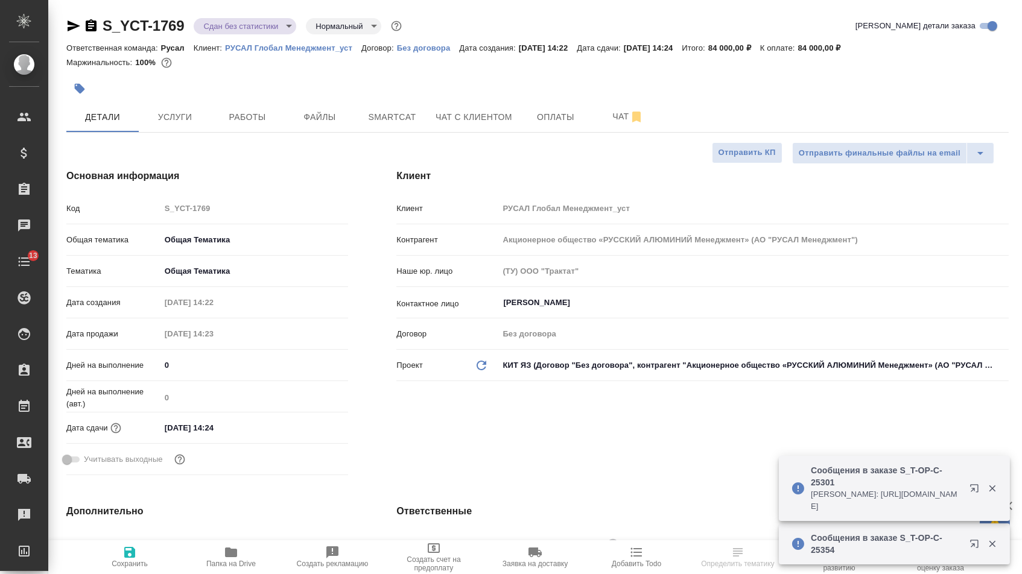
type textarea "x"
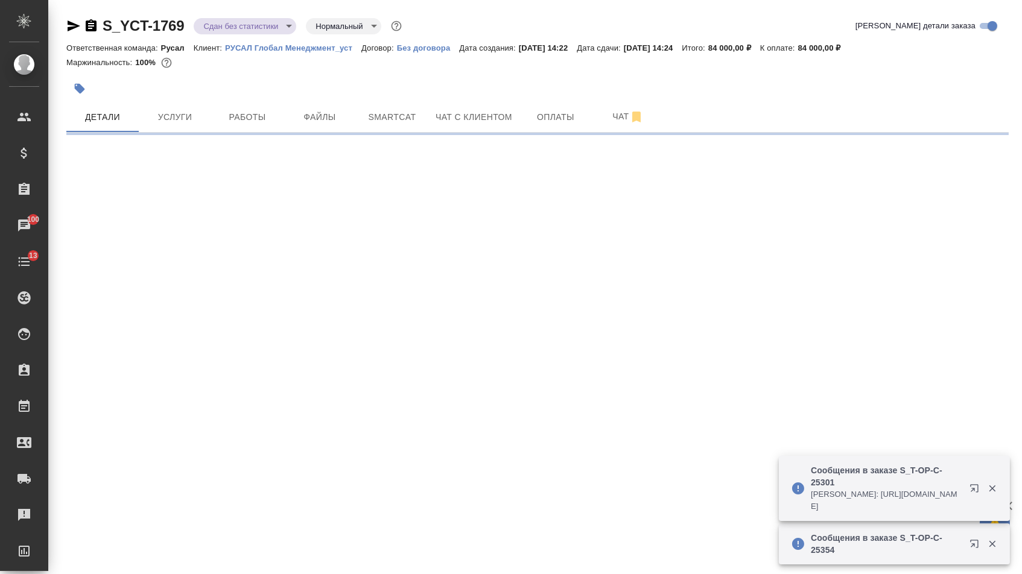
select select "RU"
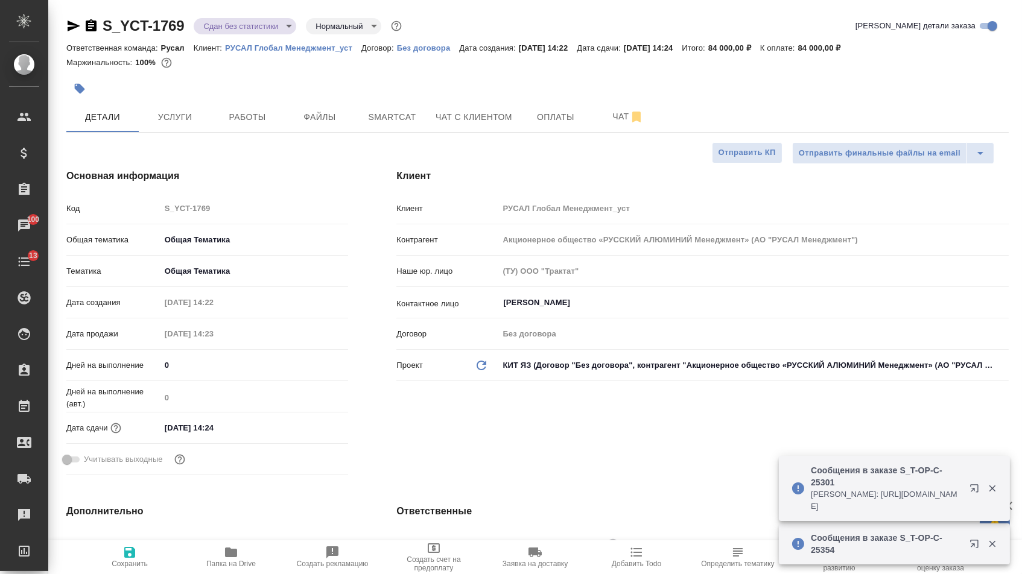
type textarea "x"
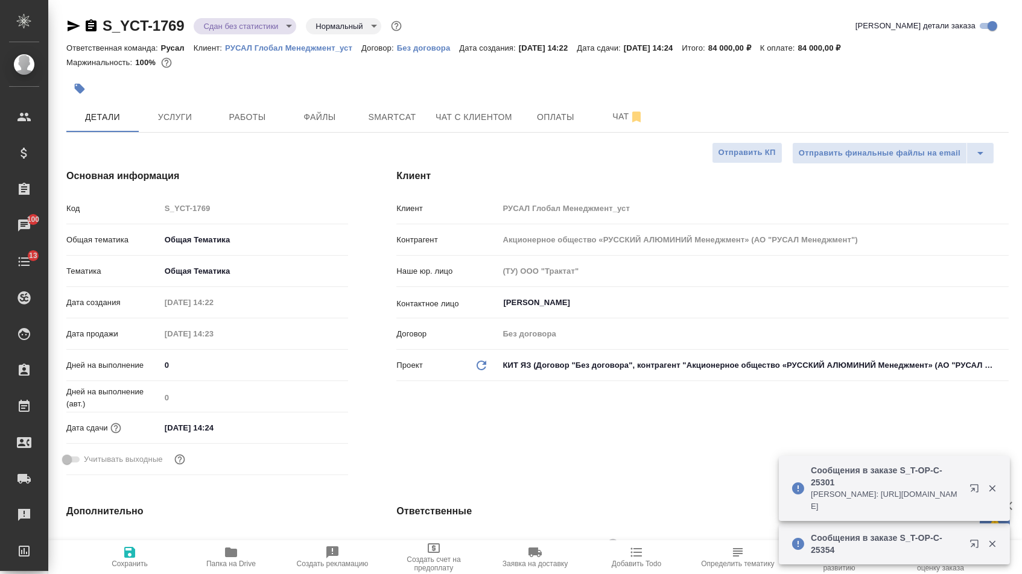
type textarea "x"
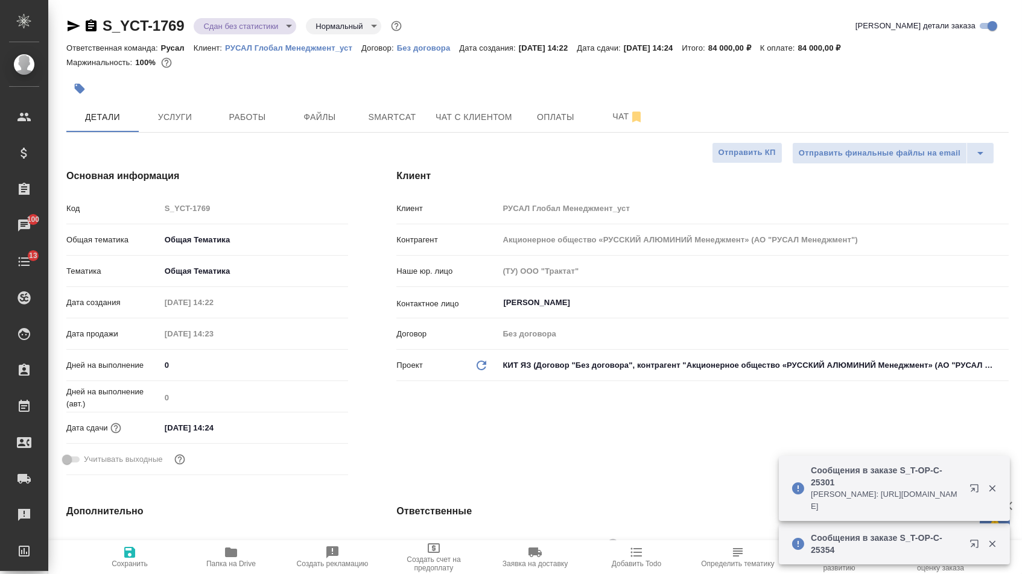
type textarea "x"
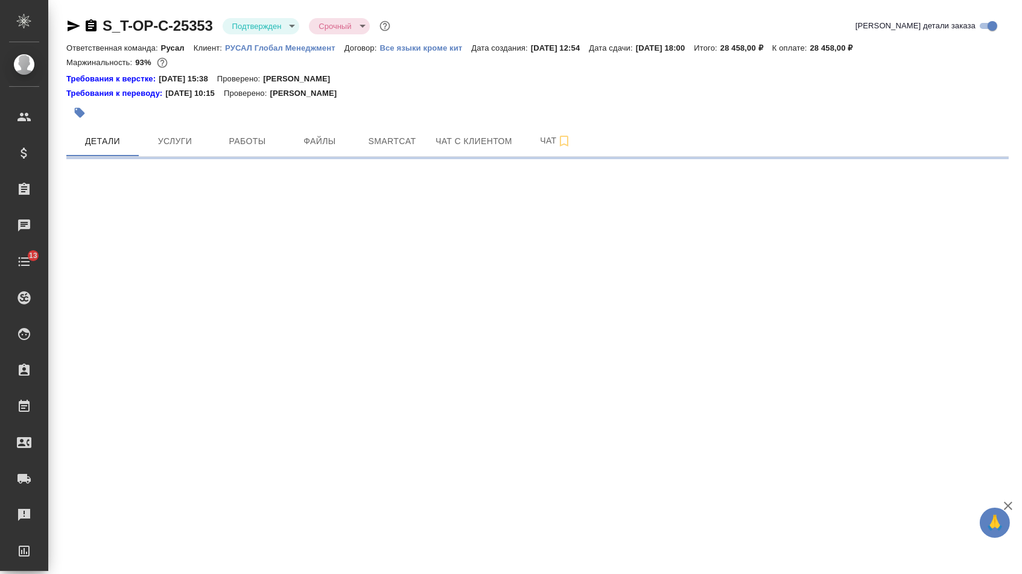
select select "RU"
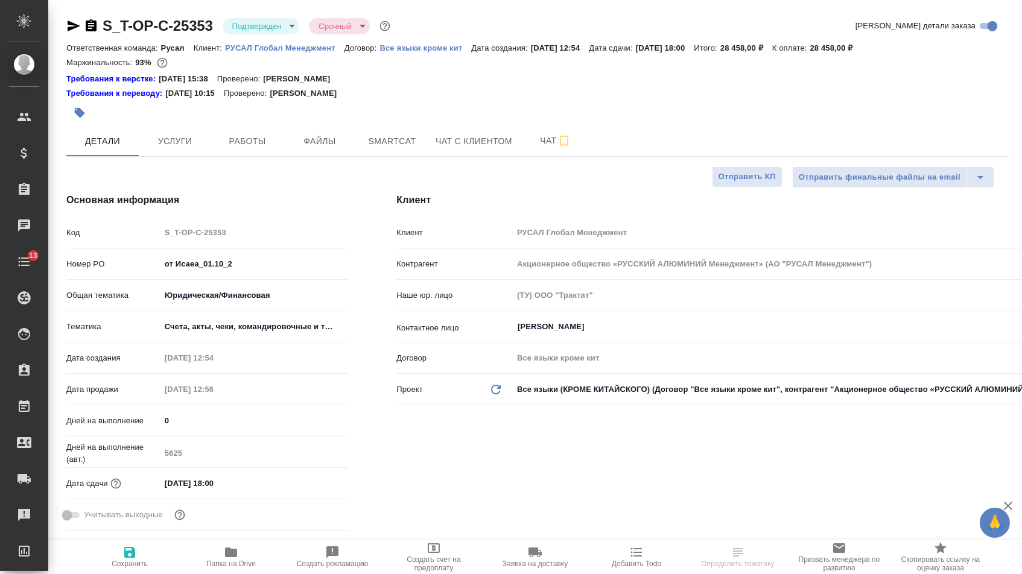
type textarea "x"
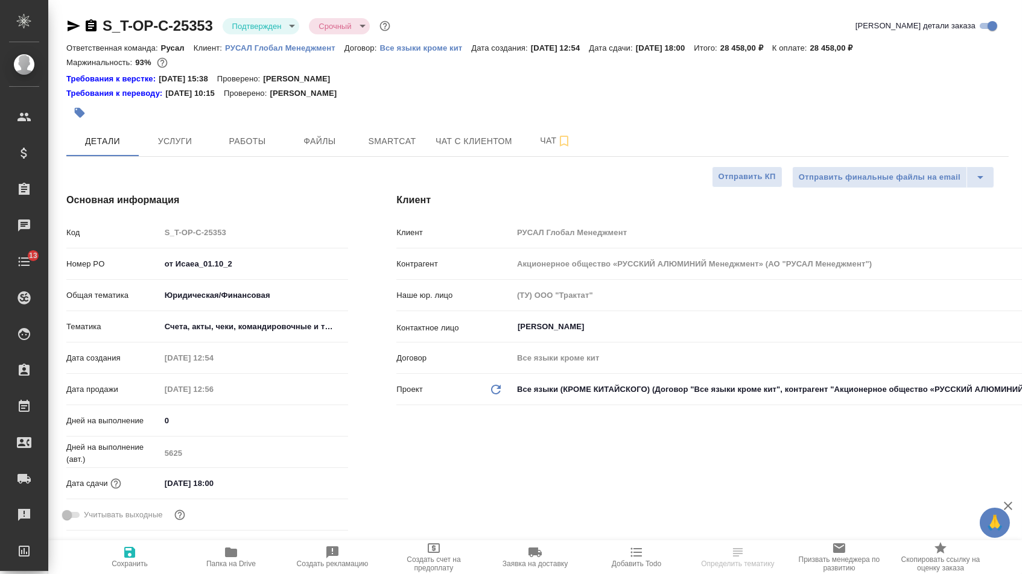
type textarea "x"
click at [198, 273] on input "от Исаеа_01.10_2" at bounding box center [254, 263] width 187 height 17
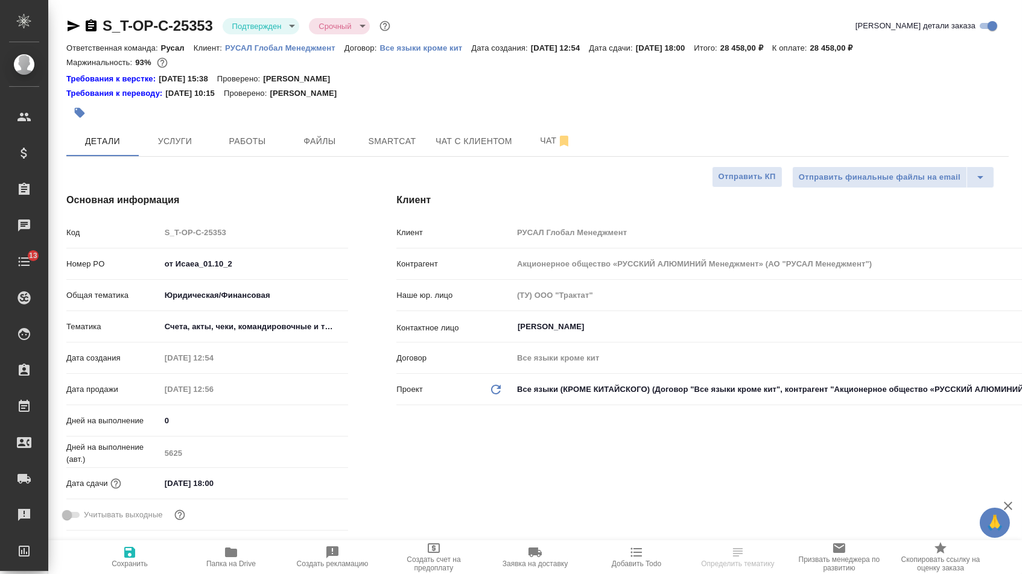
click at [200, 321] on div "Тематика Счета, акты, чеки, командировочные и таможенные документы 5f647205b73b…" at bounding box center [207, 326] width 282 height 21
click at [201, 331] on body "🙏 .cls-1 fill:#fff; AWATERA [PERSON_NAME] Спецификации Заказы Чаты 13 Todo Прое…" at bounding box center [511, 287] width 1022 height 574
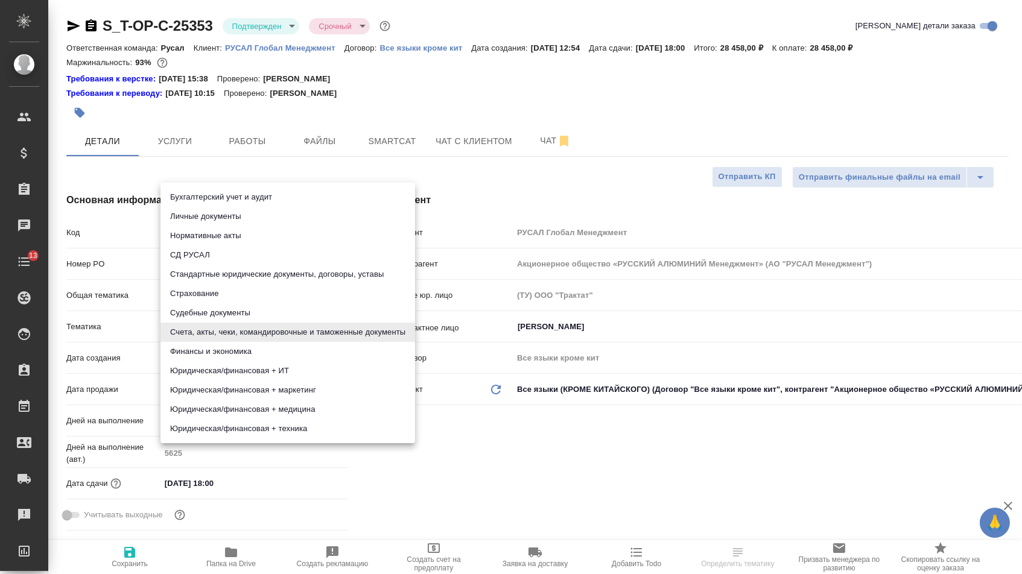
click at [201, 291] on li "Страхование" at bounding box center [287, 293] width 255 height 19
type input "5a8b8b956a9677013d343d43"
type textarea "x"
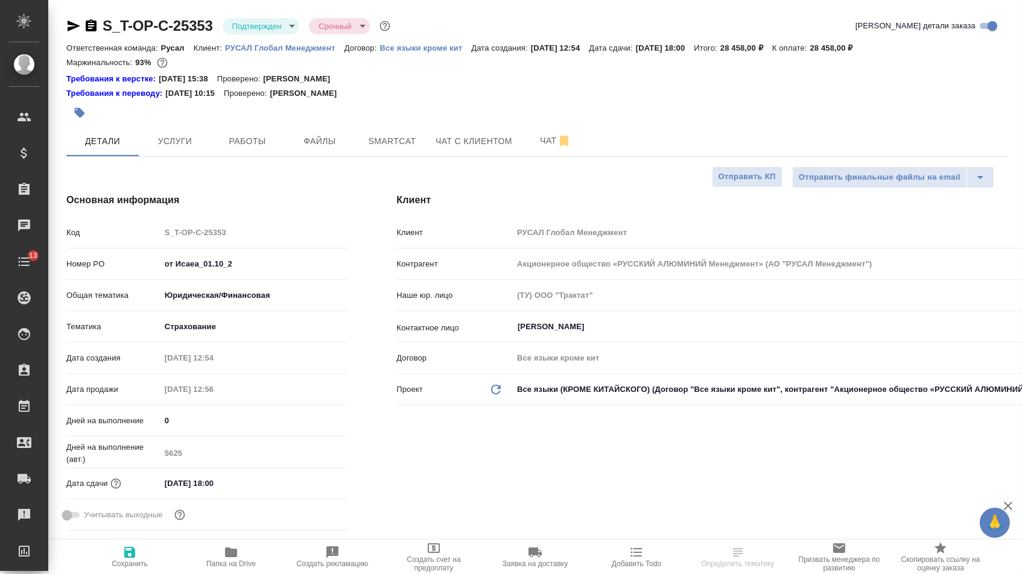
click at [130, 574] on button "Сохранить" at bounding box center [129, 557] width 101 height 34
type textarea "x"
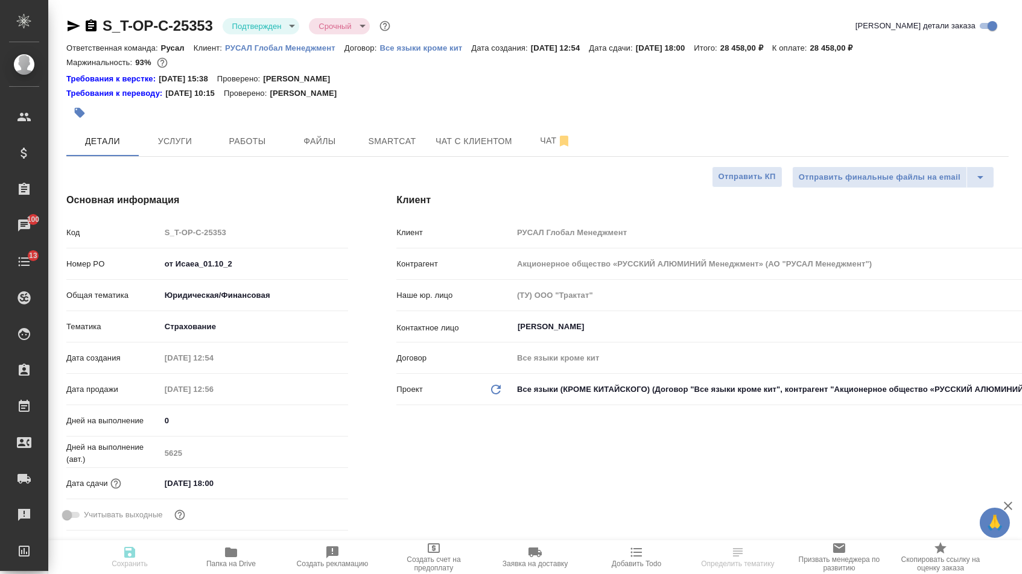
type textarea "x"
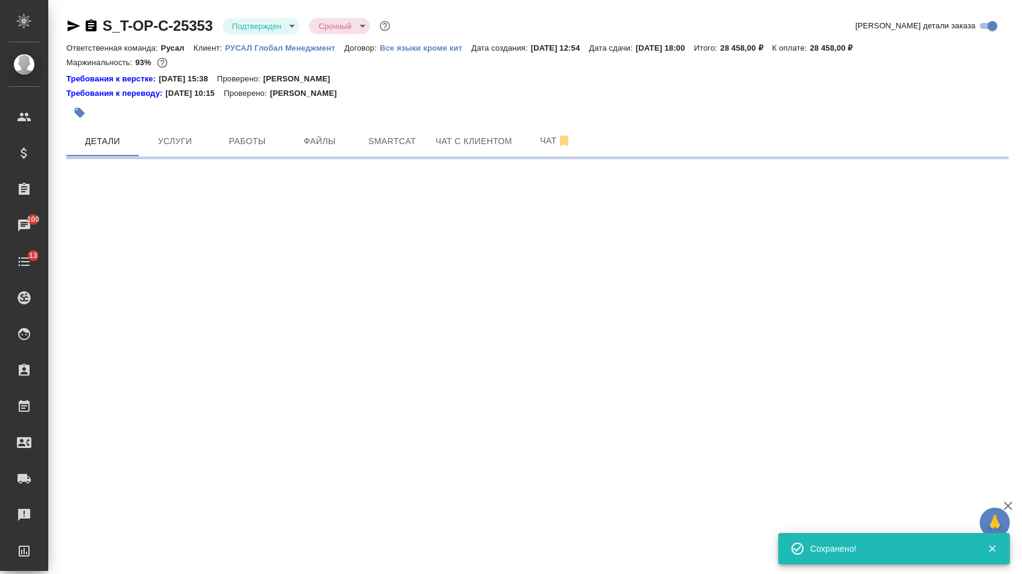
select select "RU"
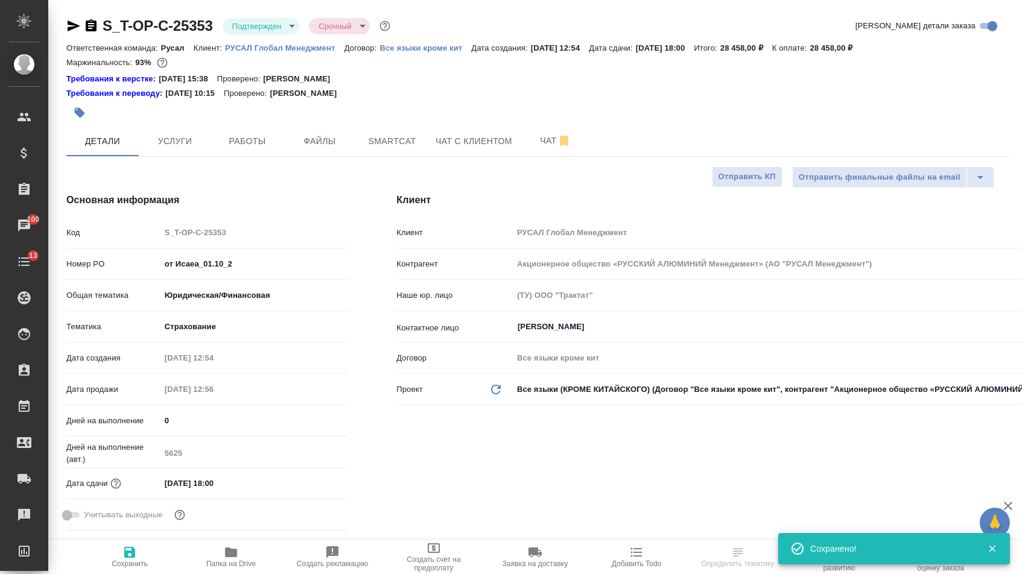
type textarea "x"
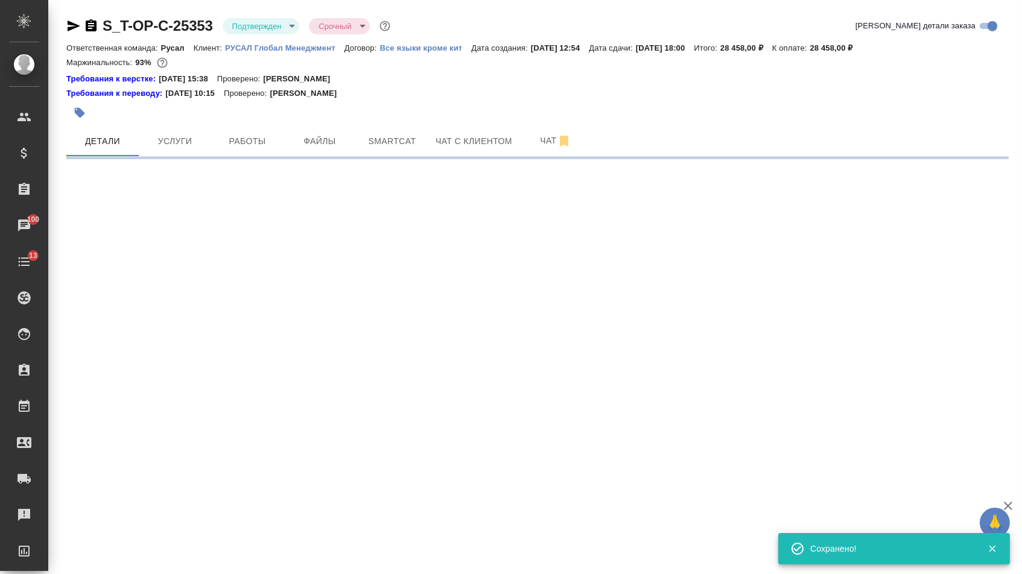
select select "RU"
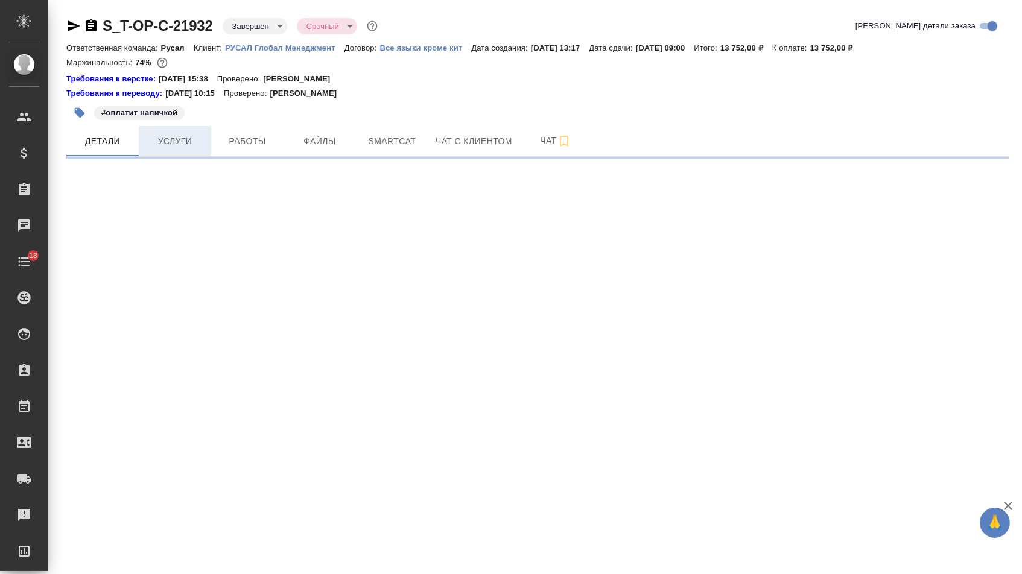
select select "RU"
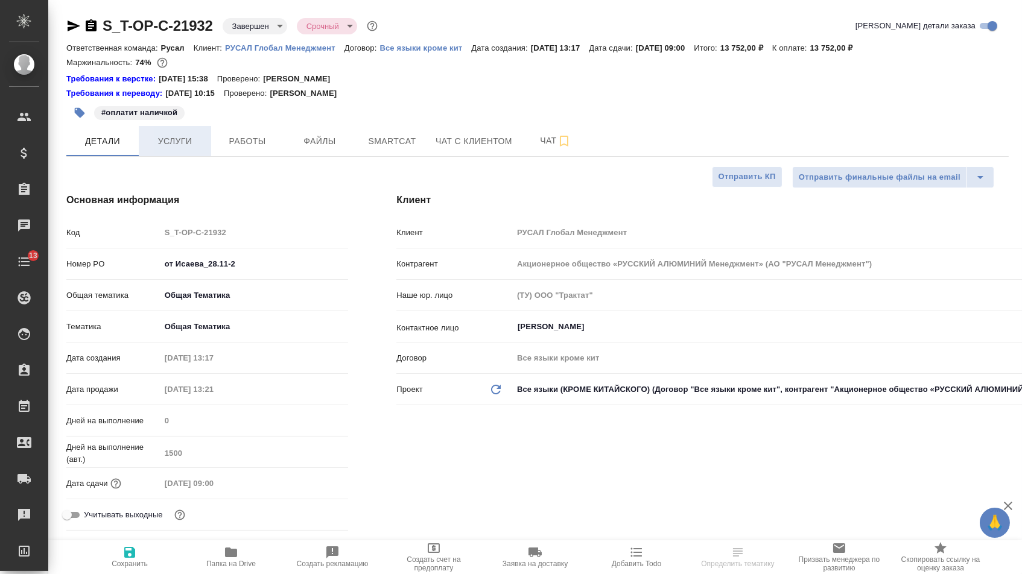
type textarea "x"
click at [174, 147] on span "Услуги" at bounding box center [175, 141] width 58 height 15
type textarea "x"
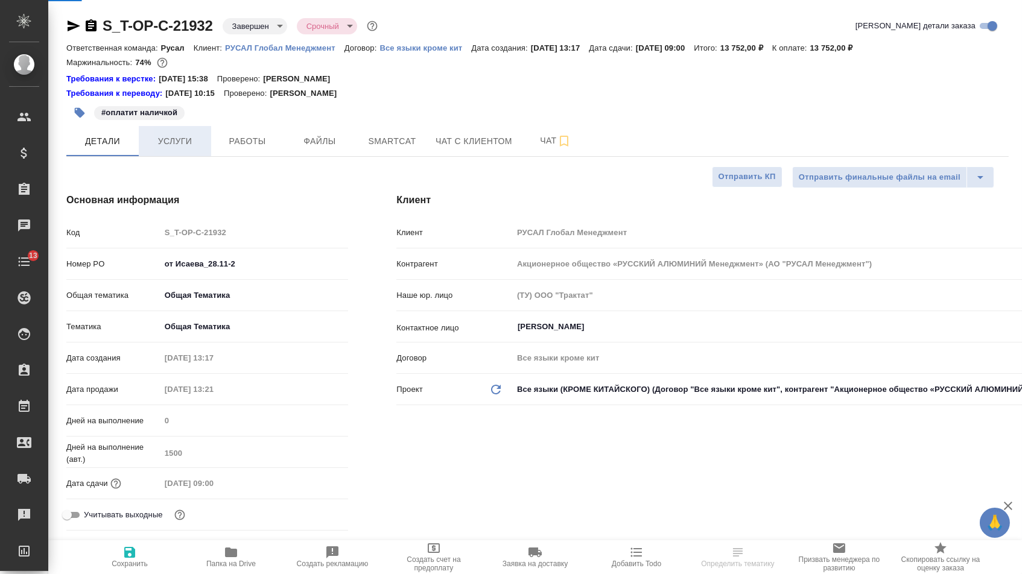
type textarea "x"
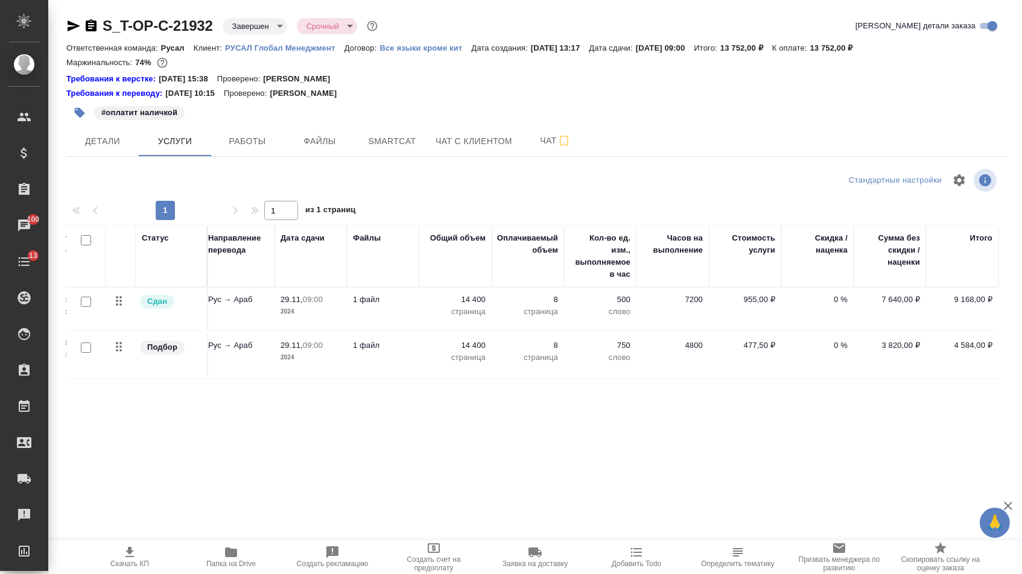
scroll to position [0, 2]
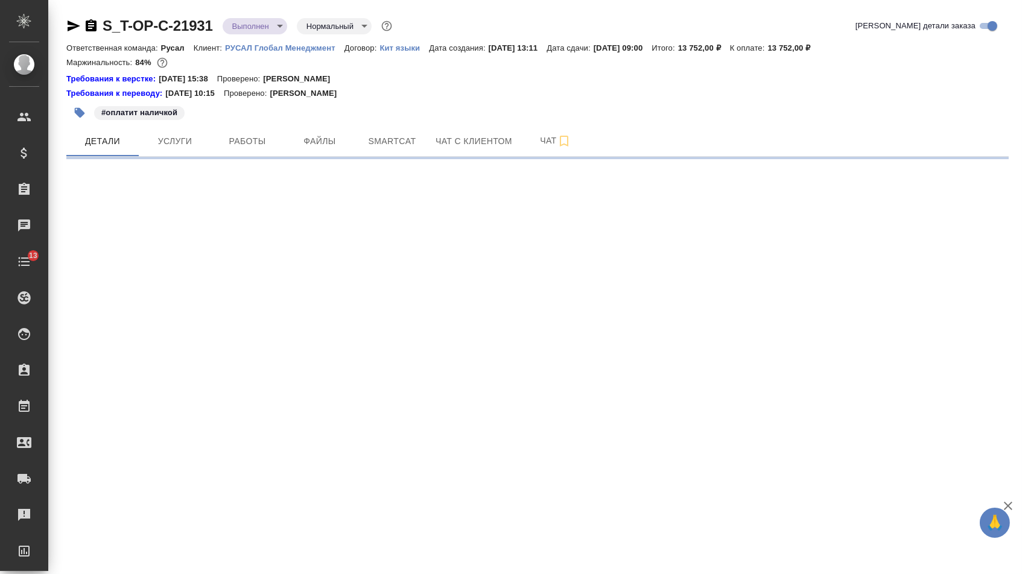
select select "RU"
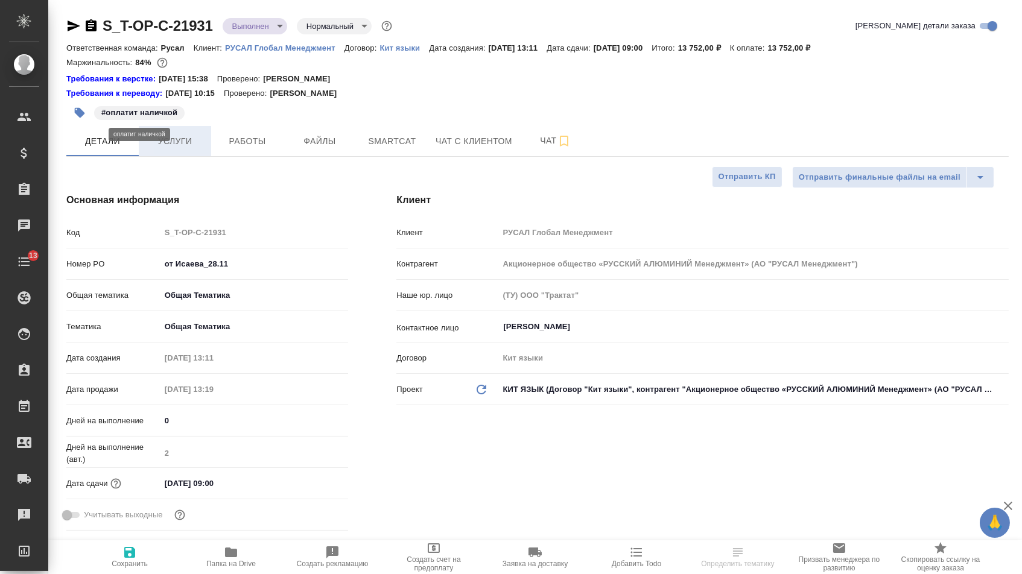
click at [182, 144] on span "Услуги" at bounding box center [175, 141] width 58 height 15
type textarea "x"
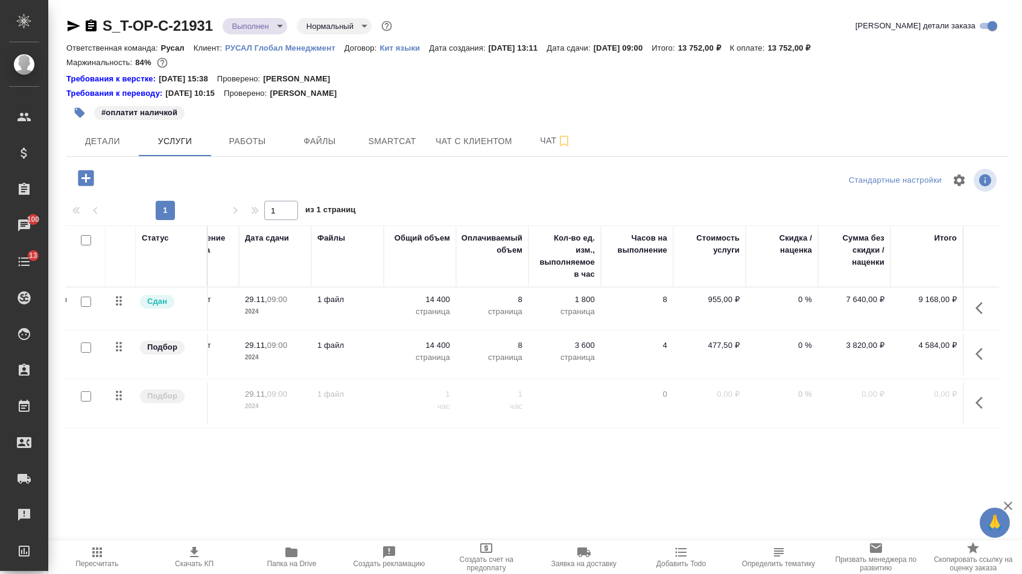
scroll to position [0, 204]
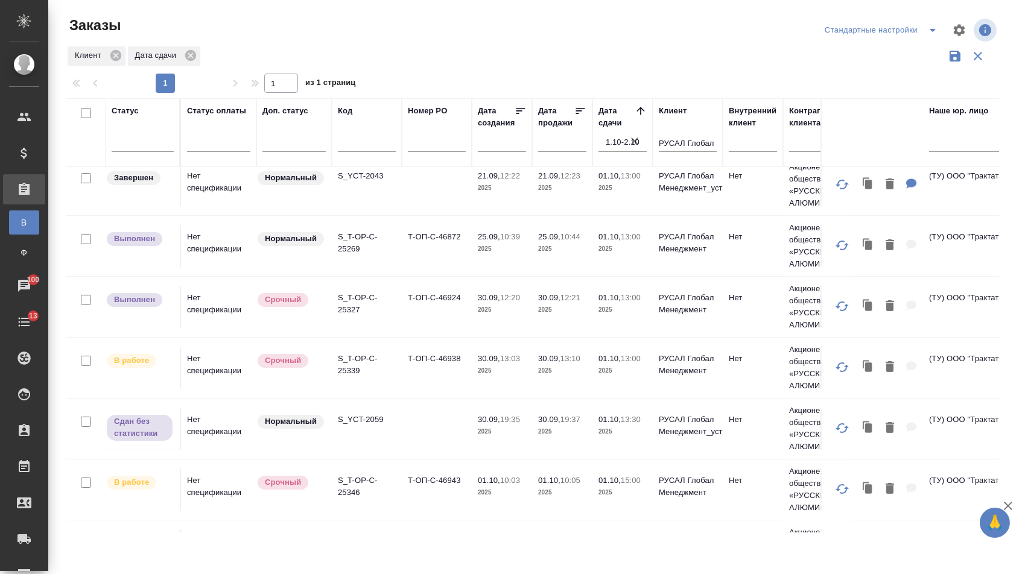
scroll to position [633, 0]
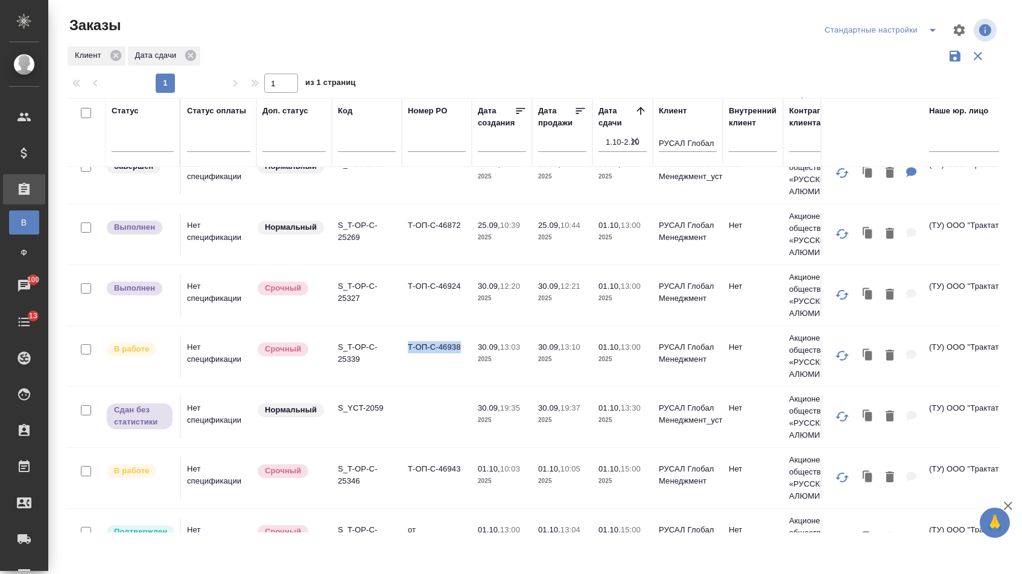
drag, startPoint x: 405, startPoint y: 359, endPoint x: 463, endPoint y: 359, distance: 57.9
click at [463, 359] on td "Т-ОП-С-46938" at bounding box center [437, 356] width 70 height 42
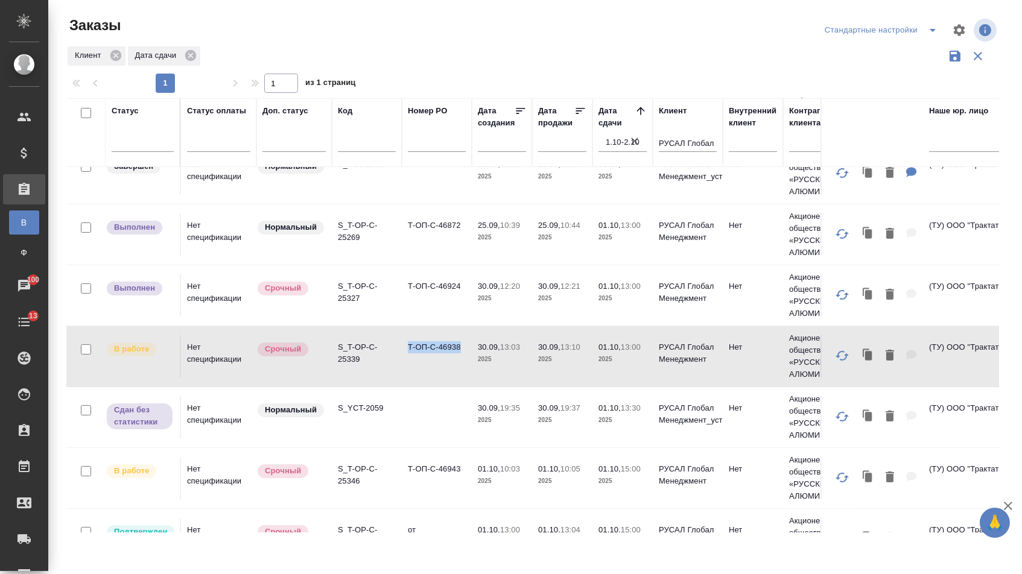
copy td "Т-ОП-С-46938"
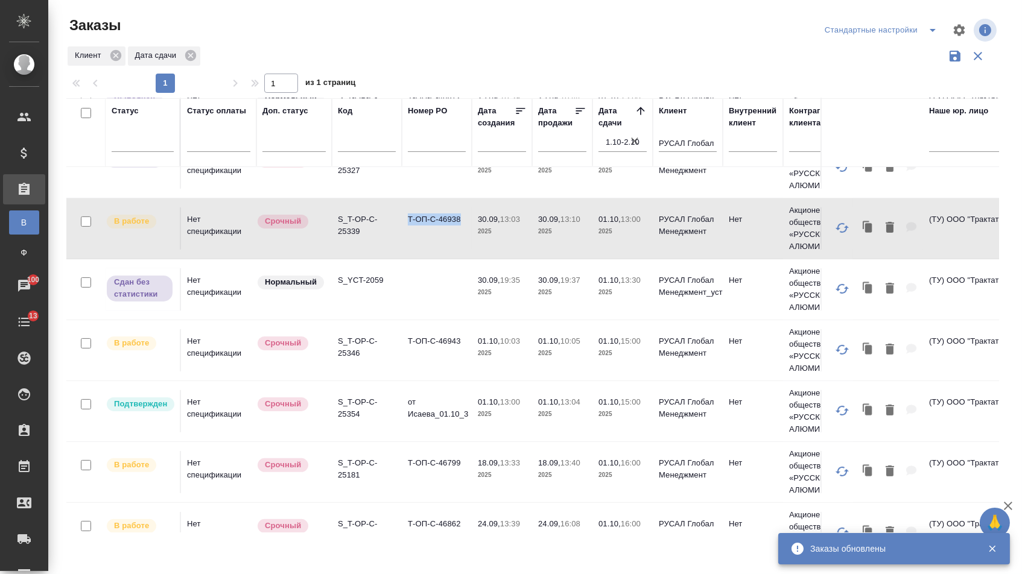
scroll to position [762, 2]
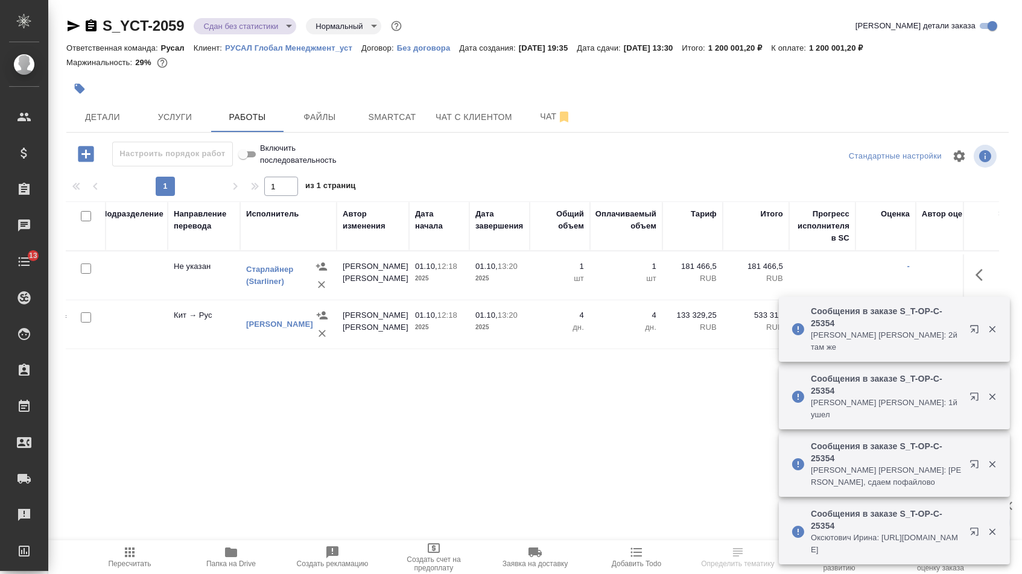
scroll to position [0, 432]
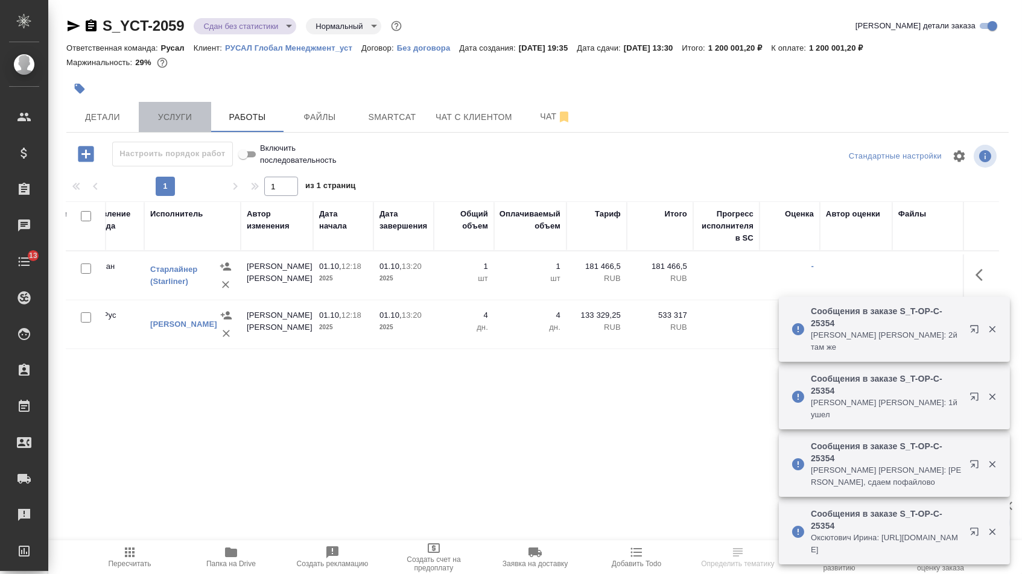
click at [175, 109] on button "Услуги" at bounding box center [175, 117] width 72 height 30
